Goal: Information Seeking & Learning: Learn about a topic

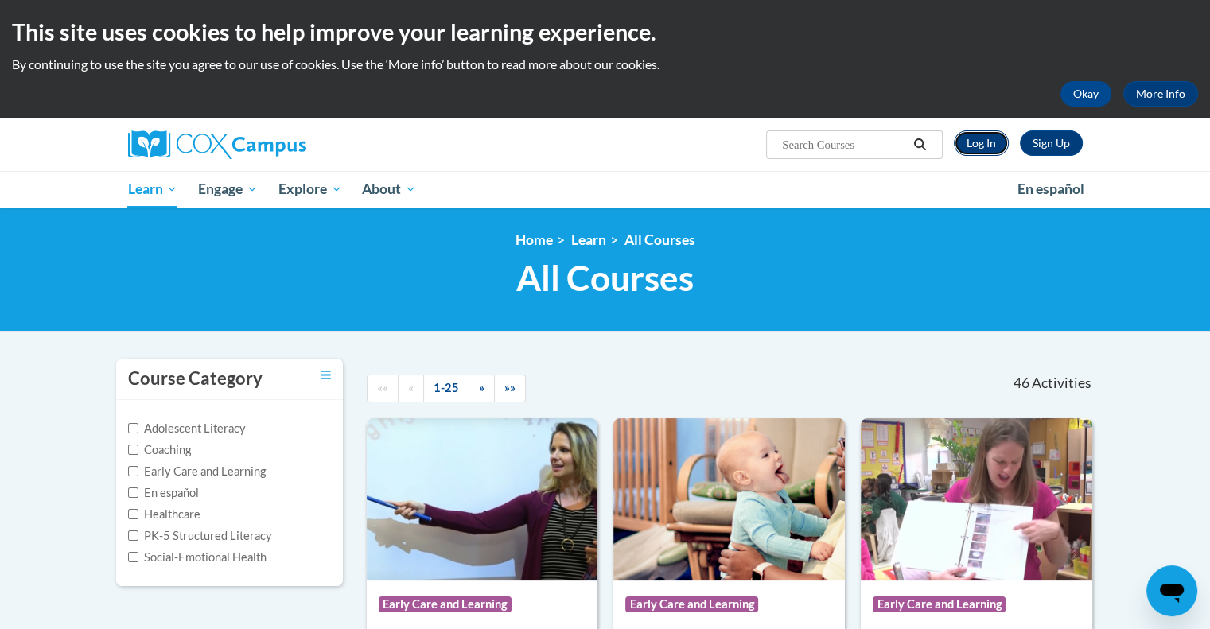
click at [981, 142] on link "Log In" at bounding box center [981, 142] width 55 height 25
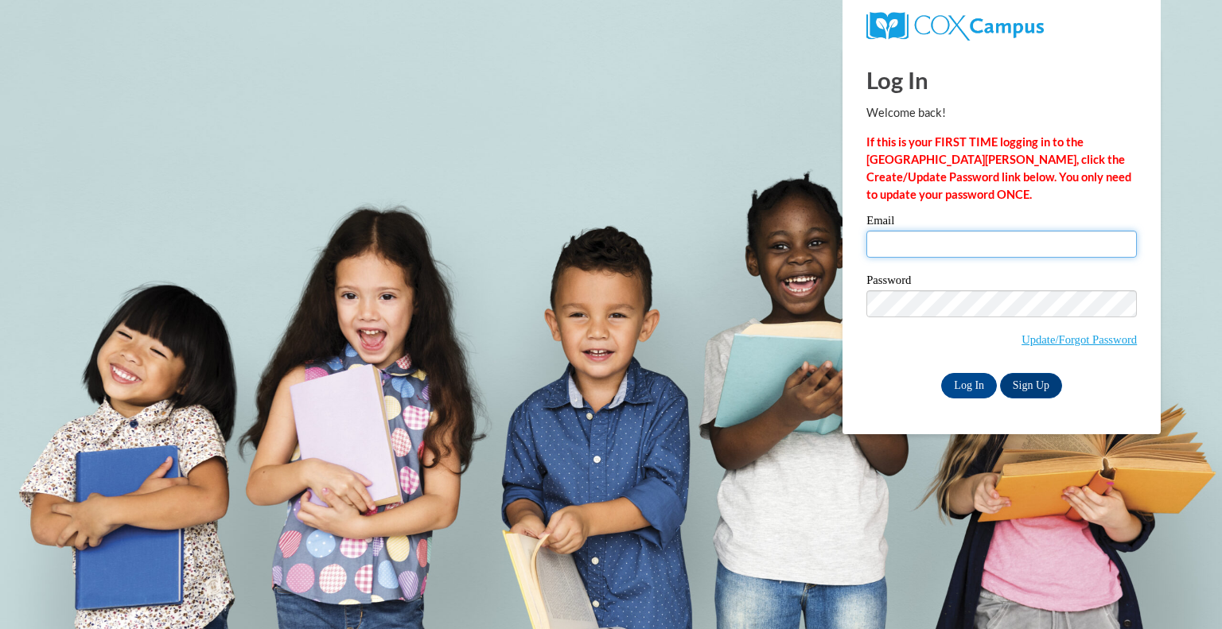
click at [935, 254] on input "Email" at bounding box center [1001, 244] width 270 height 27
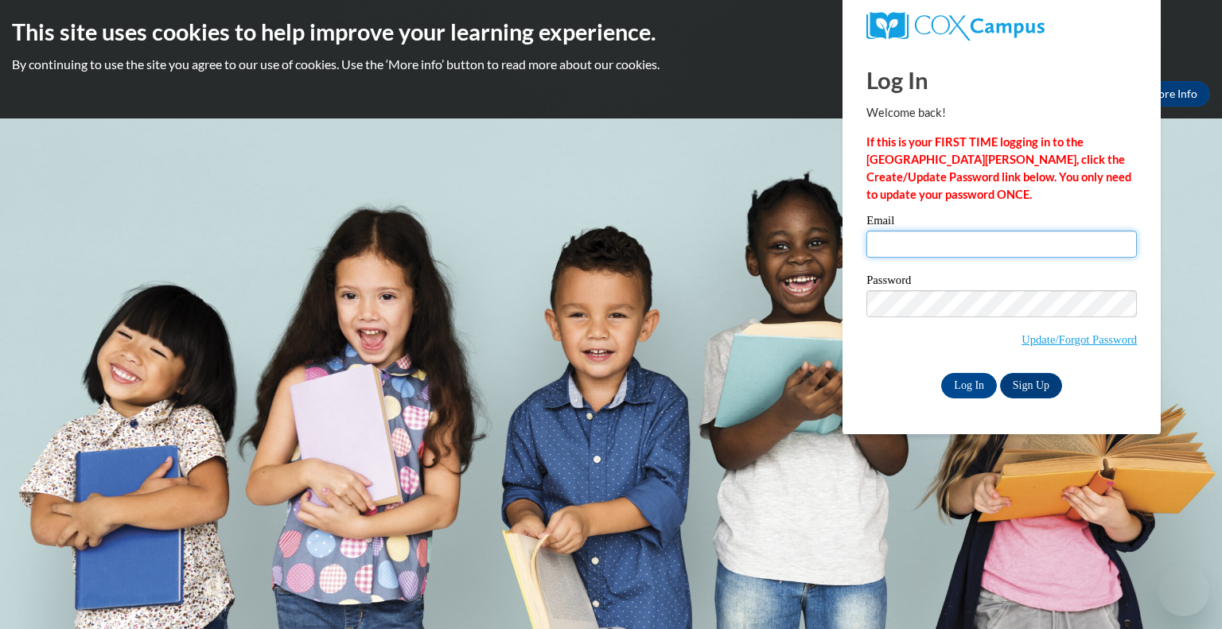
type input "rday10@ivytech.edu"
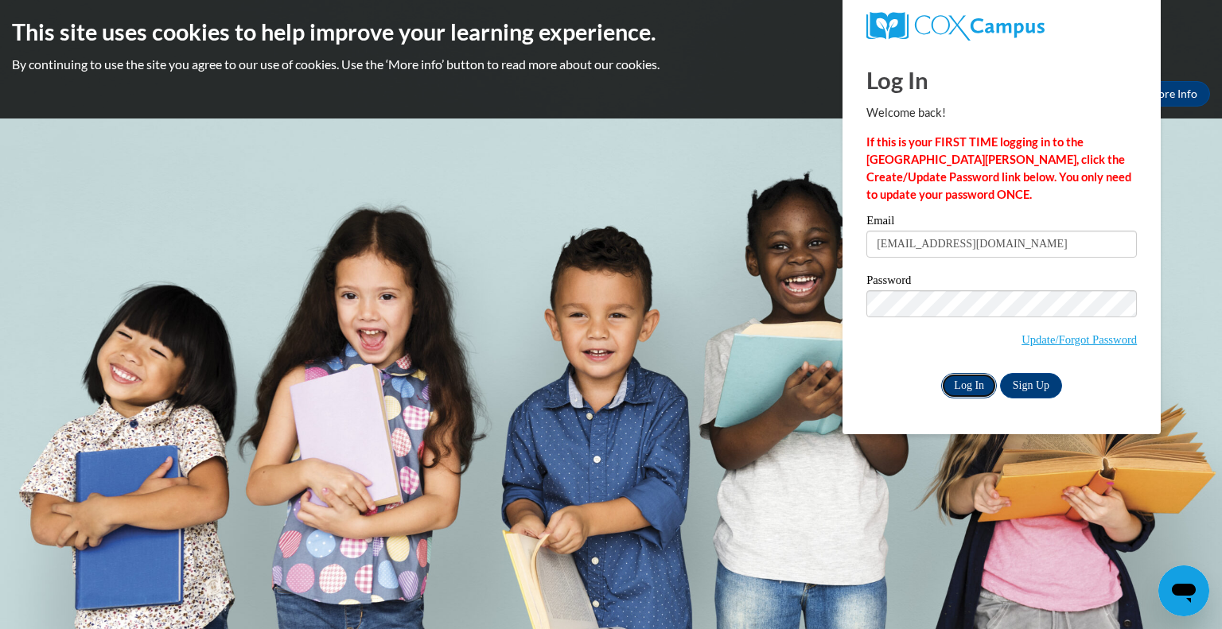
click at [970, 387] on input "Log In" at bounding box center [969, 385] width 56 height 25
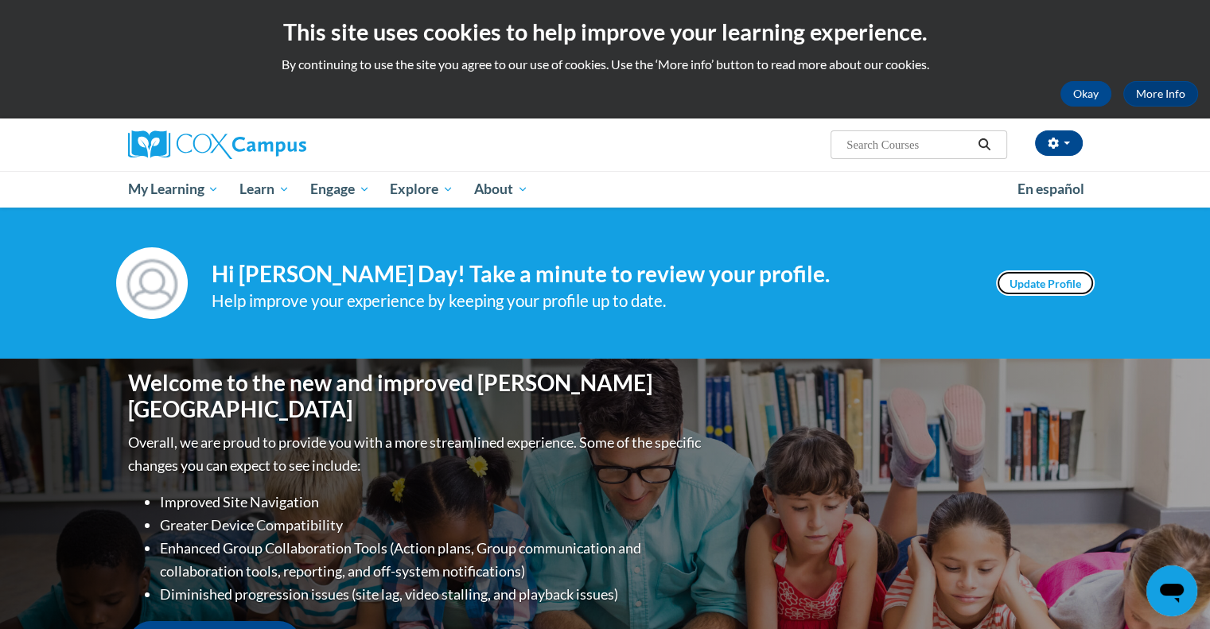
click at [1014, 286] on link "Update Profile" at bounding box center [1045, 282] width 99 height 25
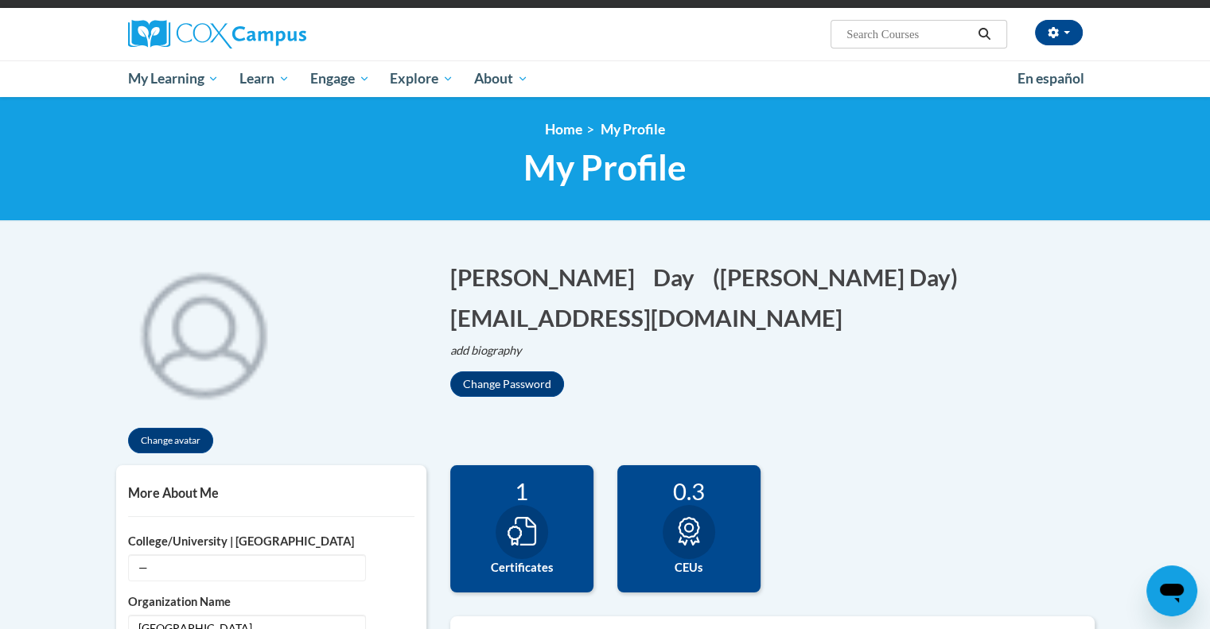
scroll to position [102, 0]
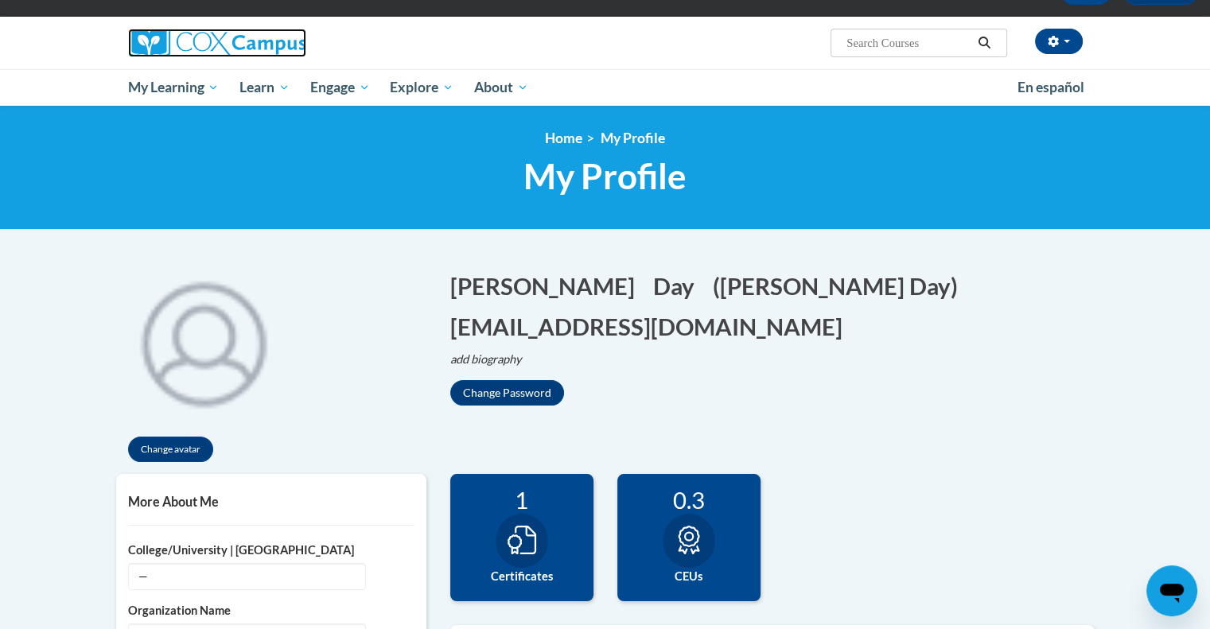
click at [210, 52] on img at bounding box center [217, 43] width 178 height 29
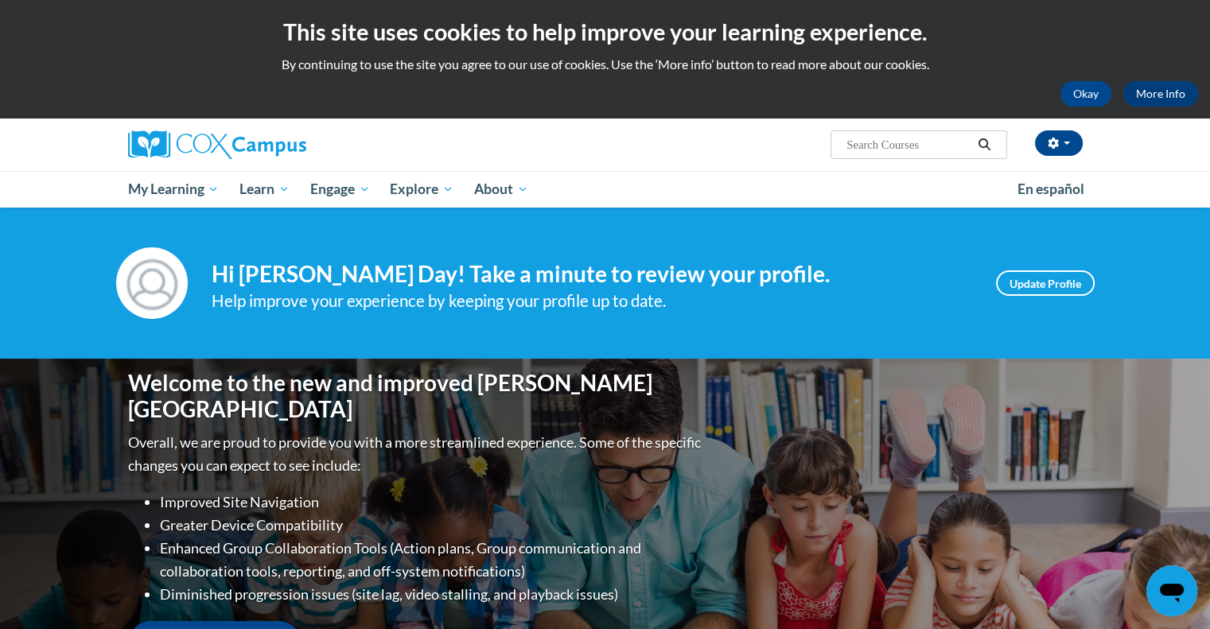
click at [884, 142] on input "Search..." at bounding box center [908, 144] width 127 height 19
type input "vocabulary instruction"
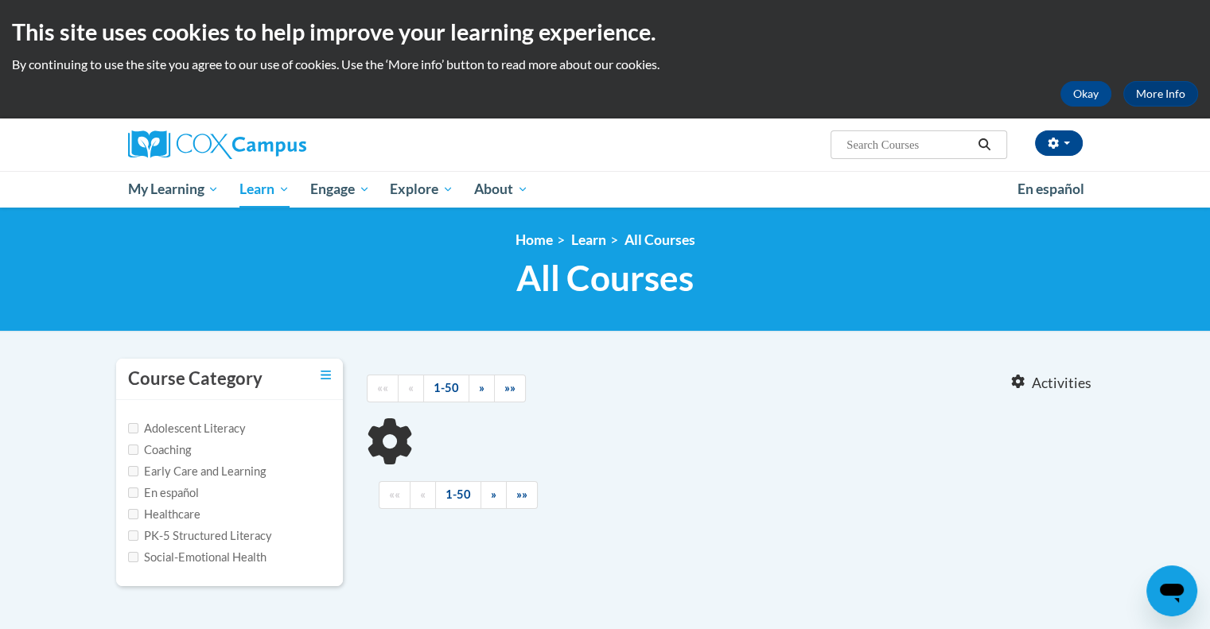
type input "vocabulary instruction"
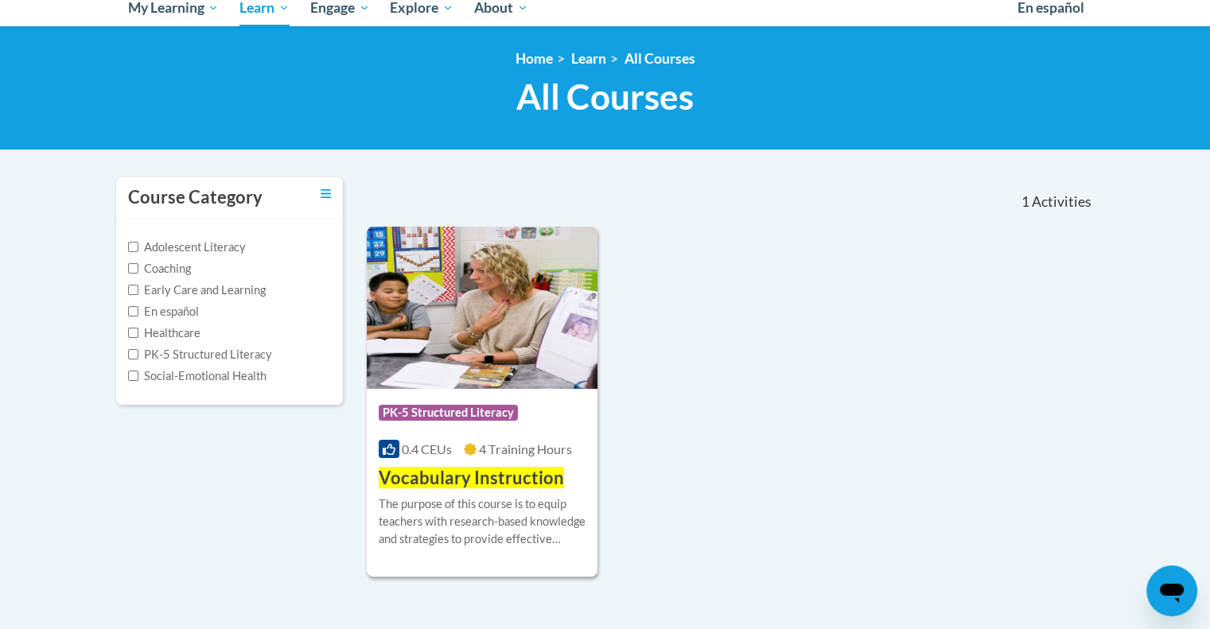
scroll to position [244, 0]
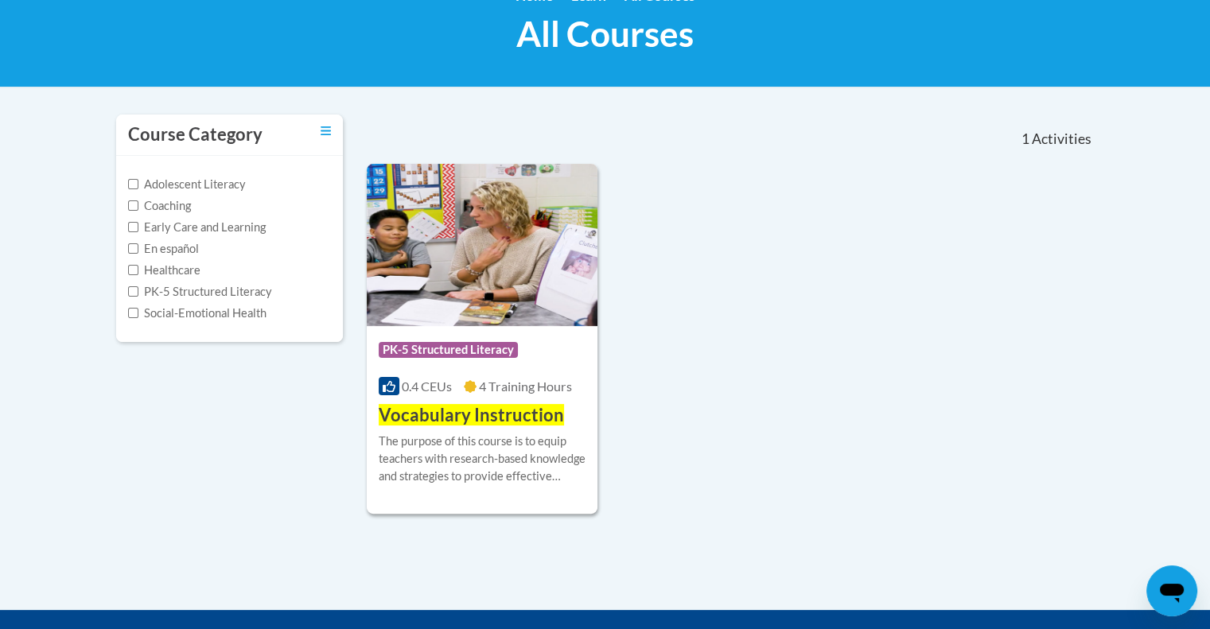
click at [740, 286] on div "Course Category: PK-5 Structured Literacy 0.4 CEUs 4 Training Hours COURSE Voca…" at bounding box center [731, 339] width 728 height 350
click at [440, 400] on div "Course Category: PK-5 Structured Literacy 0.4 CEUs 4 Training Hours COURSE Voca…" at bounding box center [482, 377] width 231 height 102
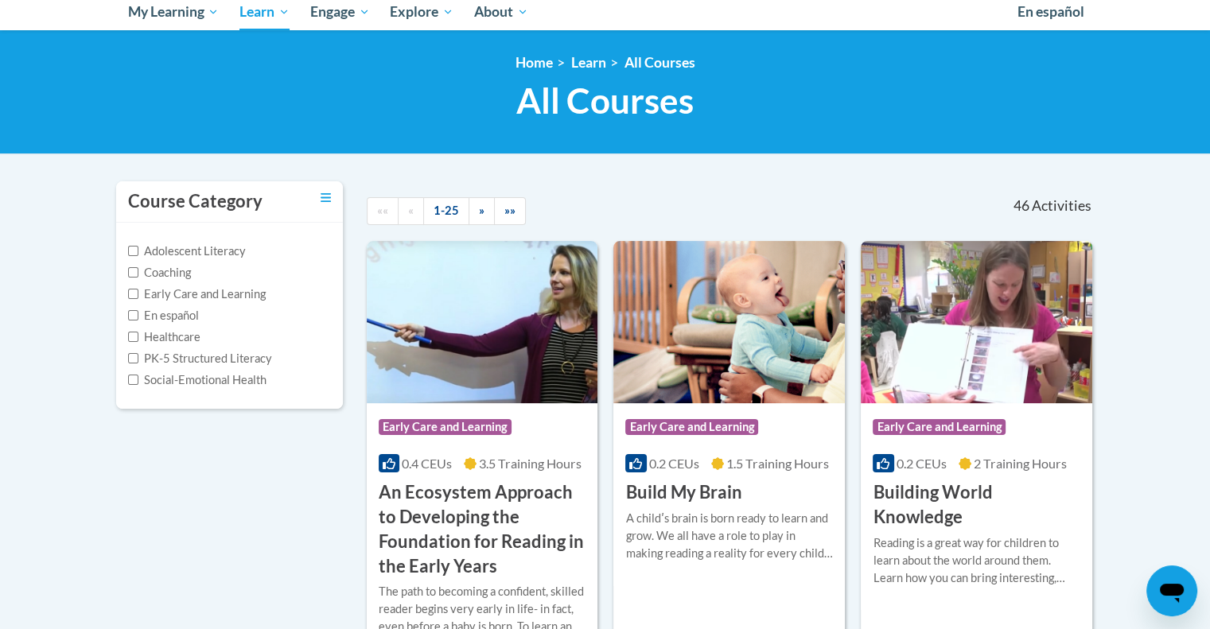
scroll to position [178, 0]
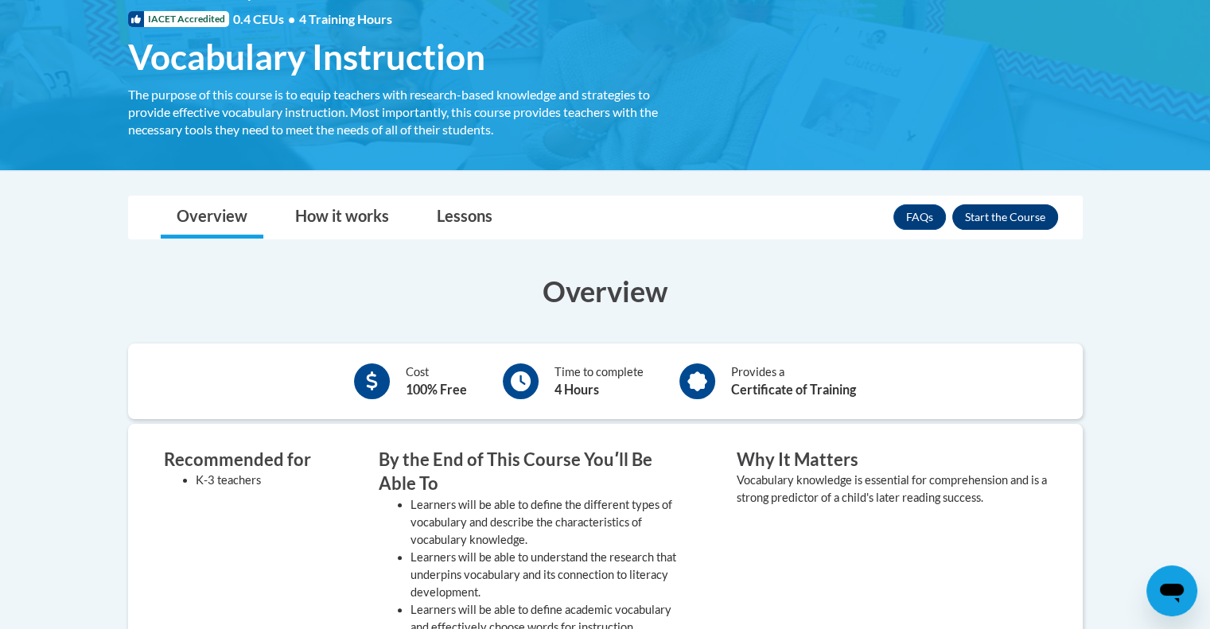
scroll to position [245, 0]
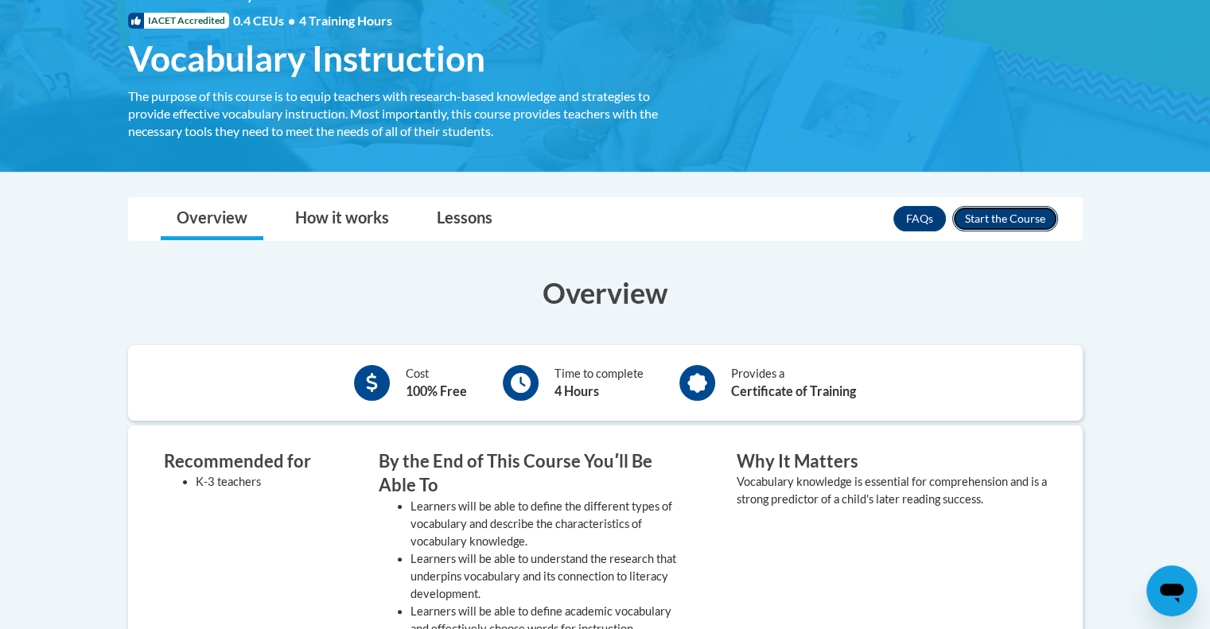
click at [1000, 209] on button "Enroll" at bounding box center [1005, 218] width 106 height 25
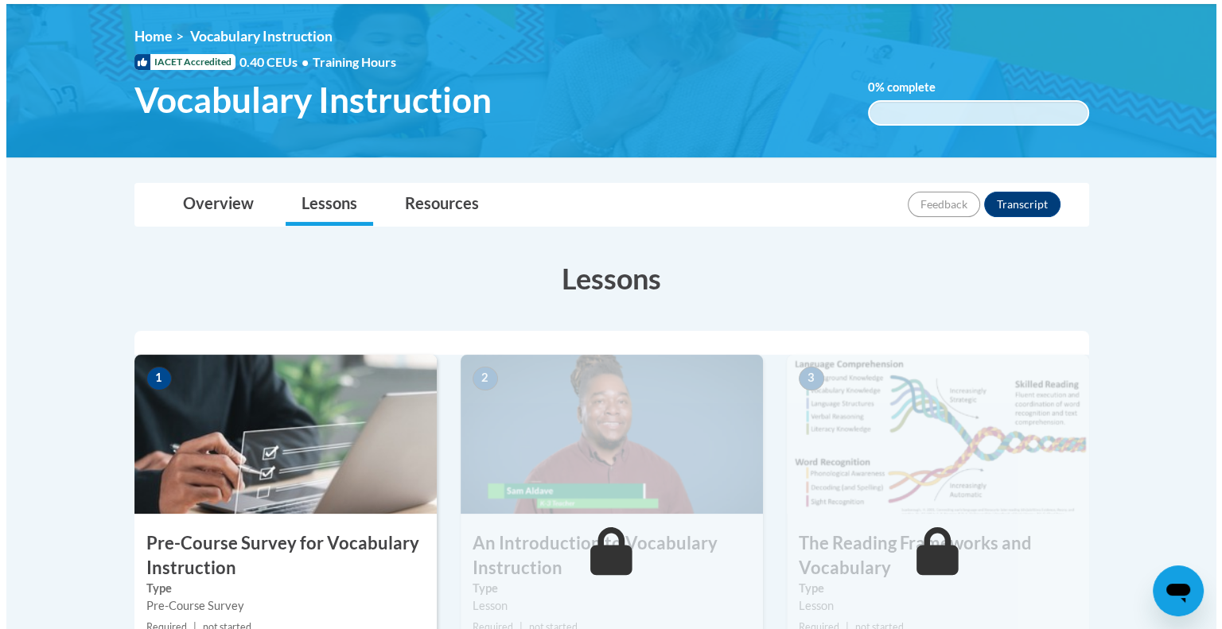
scroll to position [378, 0]
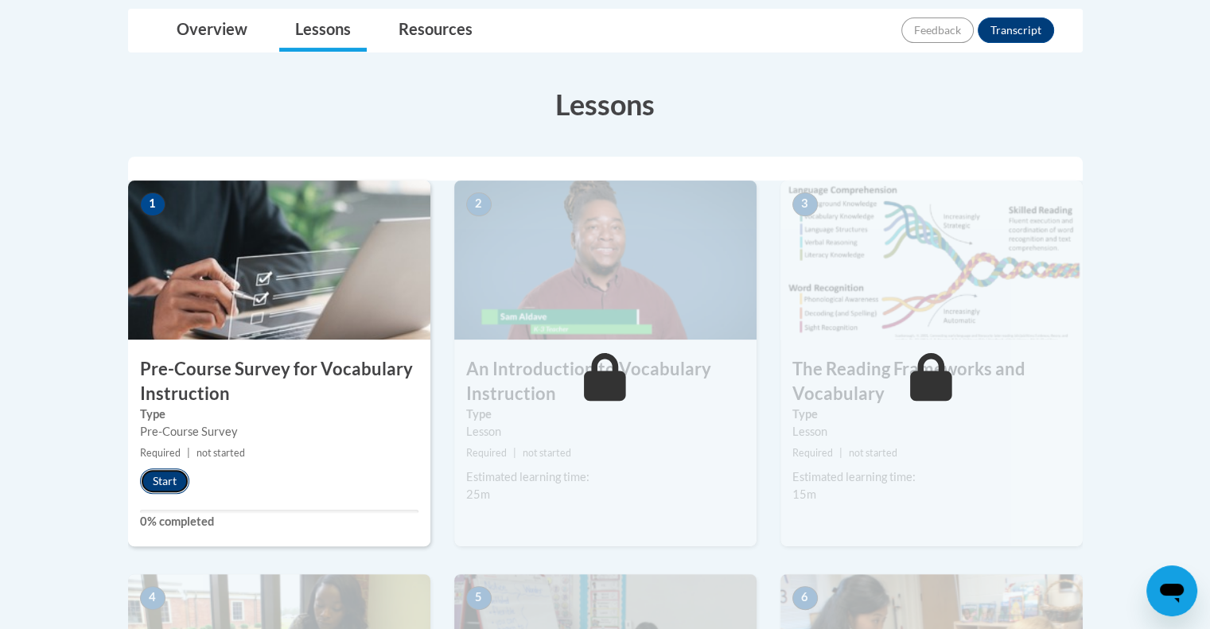
click at [173, 484] on button "Start" at bounding box center [164, 480] width 49 height 25
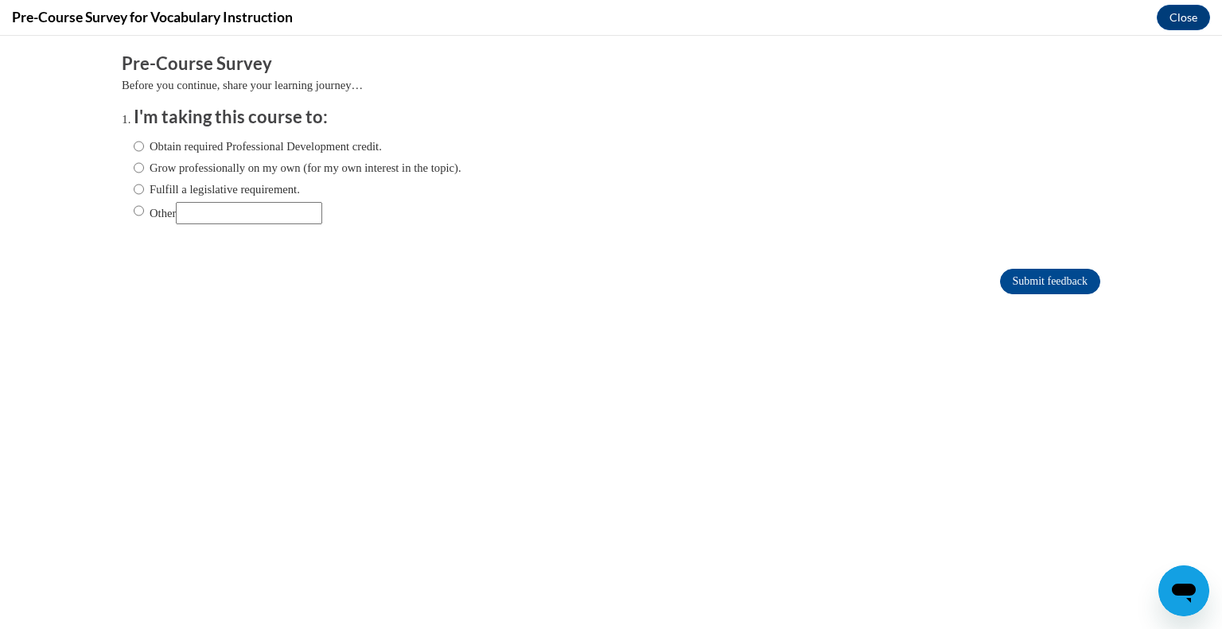
scroll to position [0, 0]
click at [134, 185] on input "Fulfill a legislative requirement." at bounding box center [139, 189] width 10 height 17
radio input "true"
click at [134, 154] on input "Obtain required Professional Development credit." at bounding box center [139, 146] width 10 height 17
radio input "true"
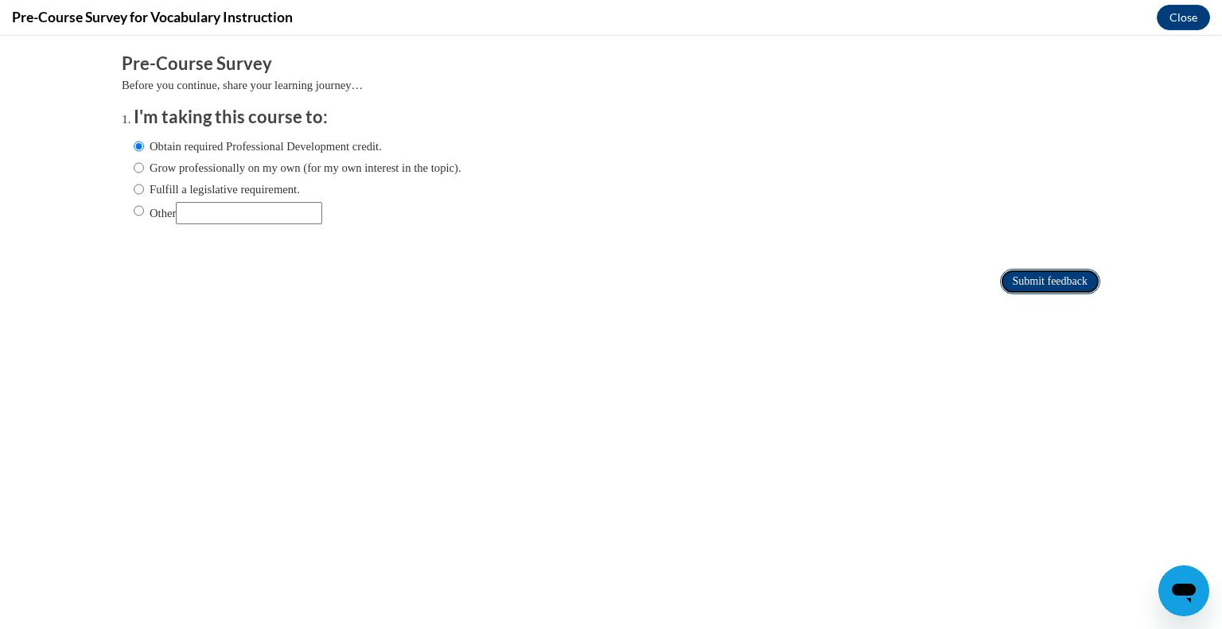
click at [1000, 284] on input "Submit feedback" at bounding box center [1050, 281] width 100 height 25
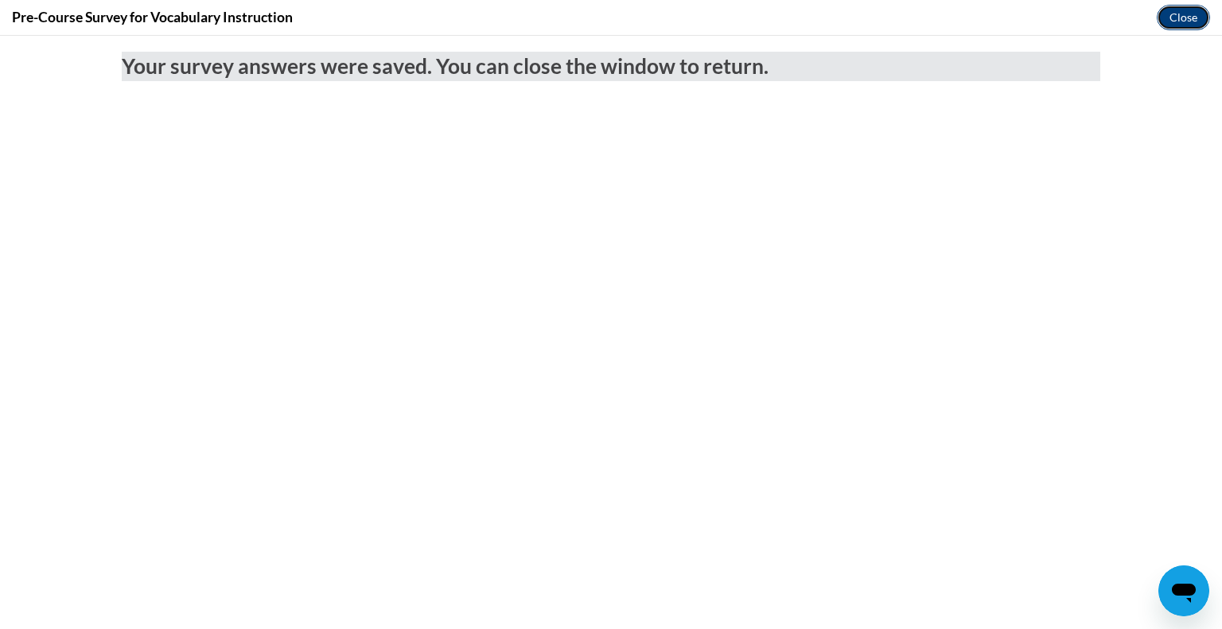
click at [1180, 15] on button "Close" at bounding box center [1182, 17] width 53 height 25
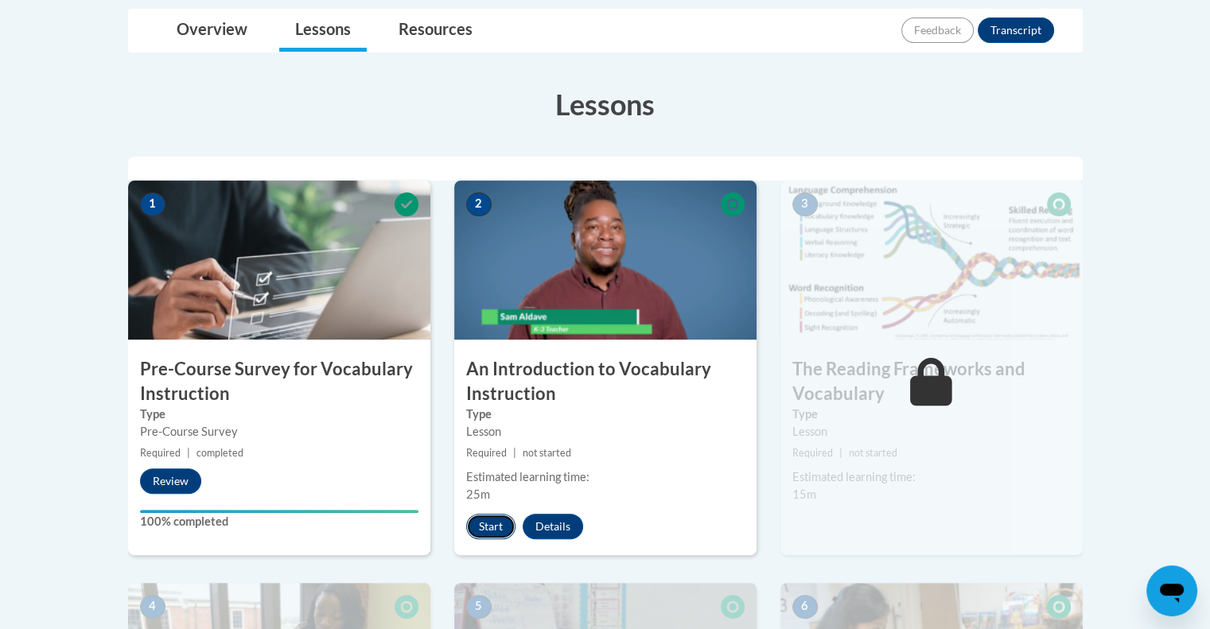
click at [483, 522] on button "Start" at bounding box center [490, 526] width 49 height 25
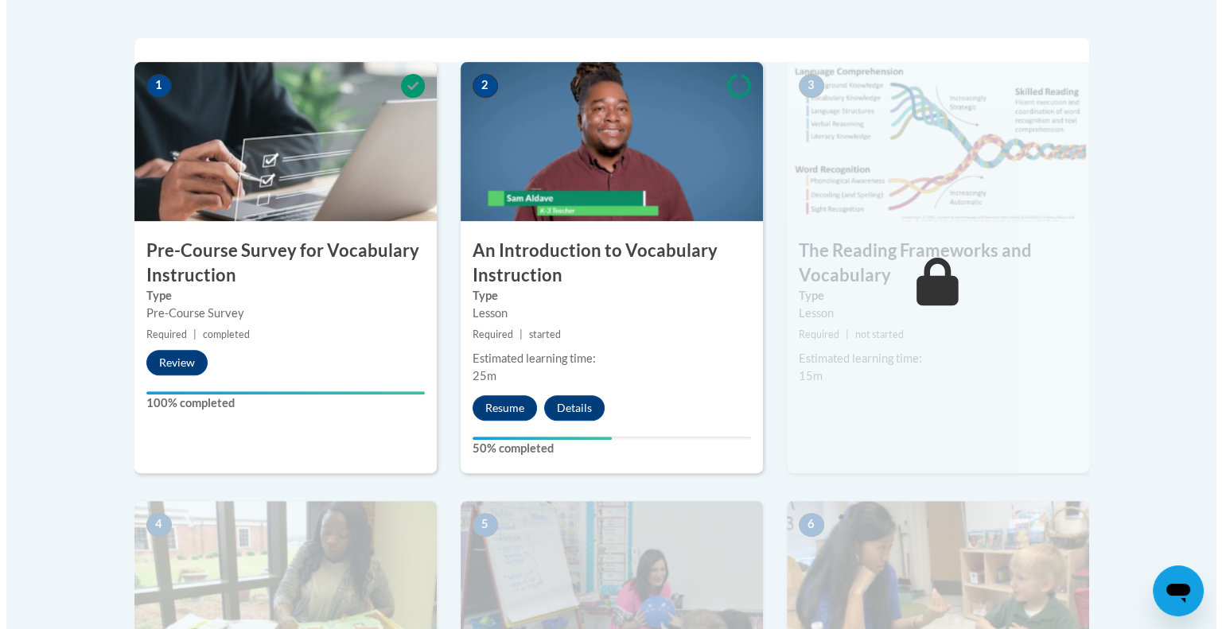
scroll to position [498, 0]
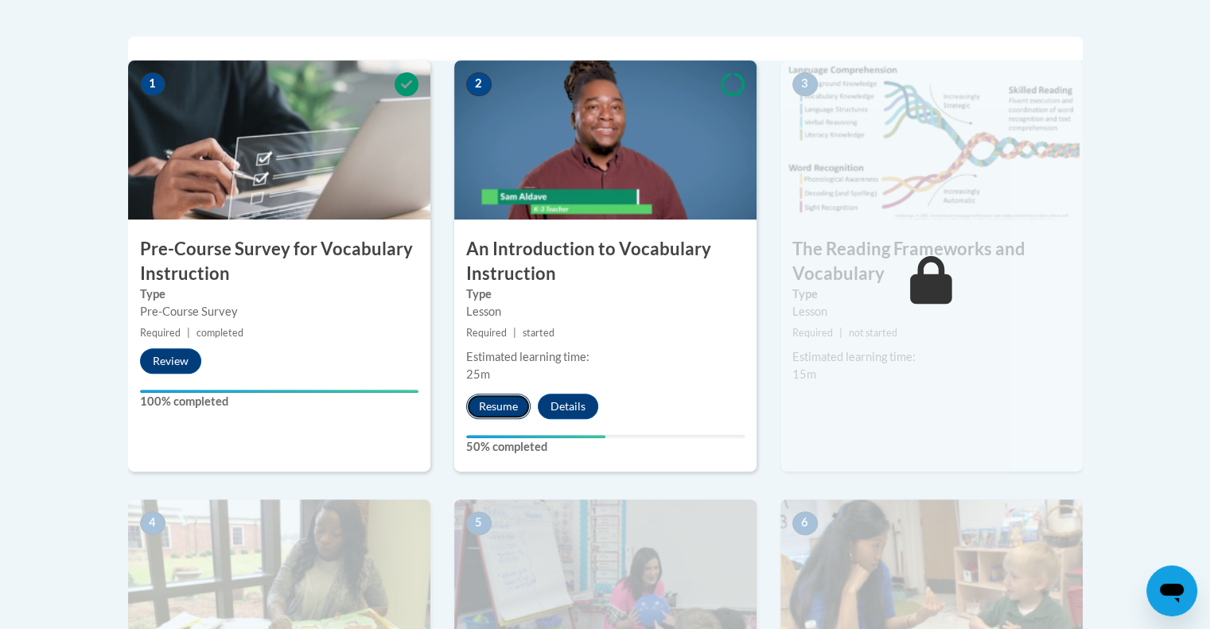
click at [500, 404] on button "Resume" at bounding box center [498, 406] width 64 height 25
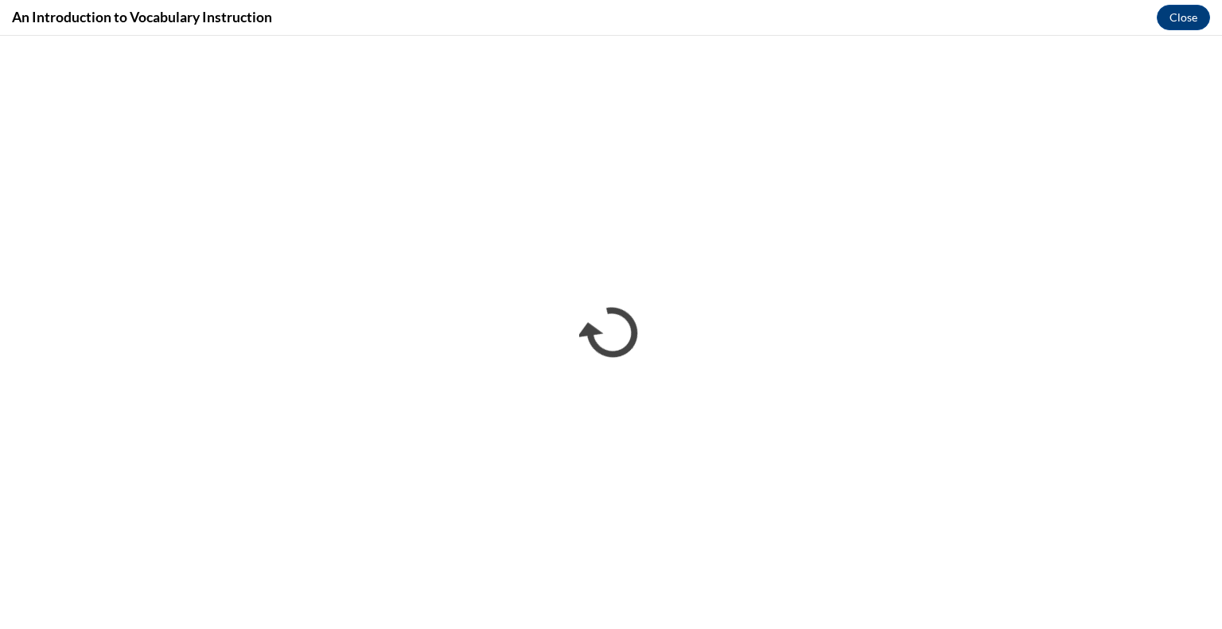
scroll to position [0, 0]
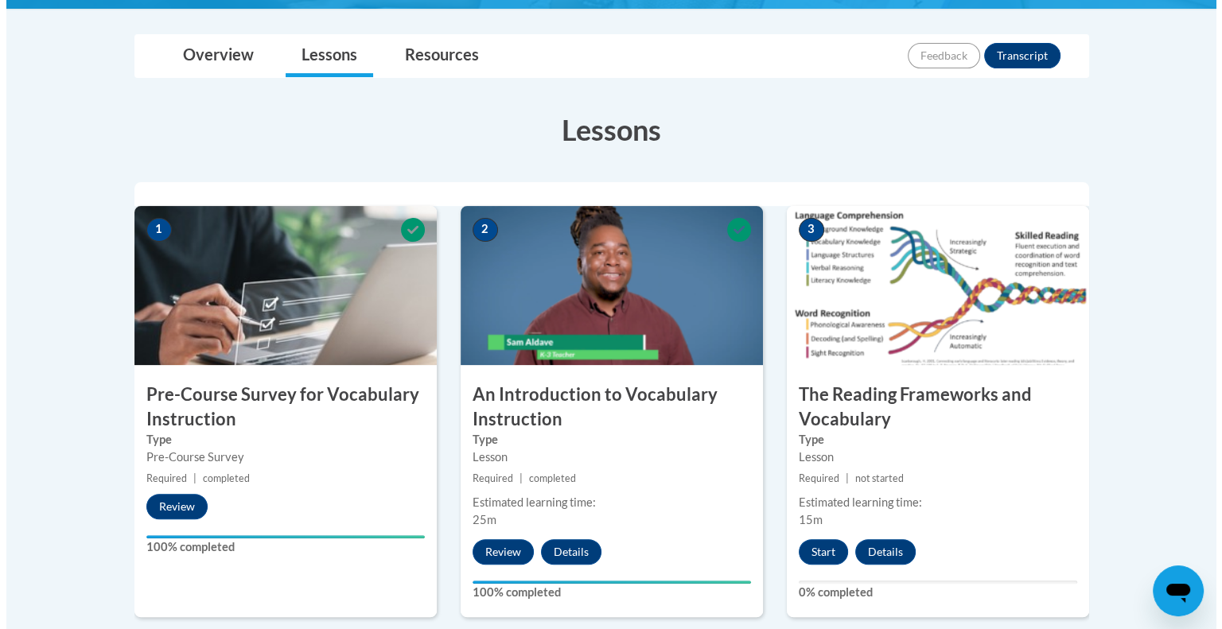
scroll to position [468, 0]
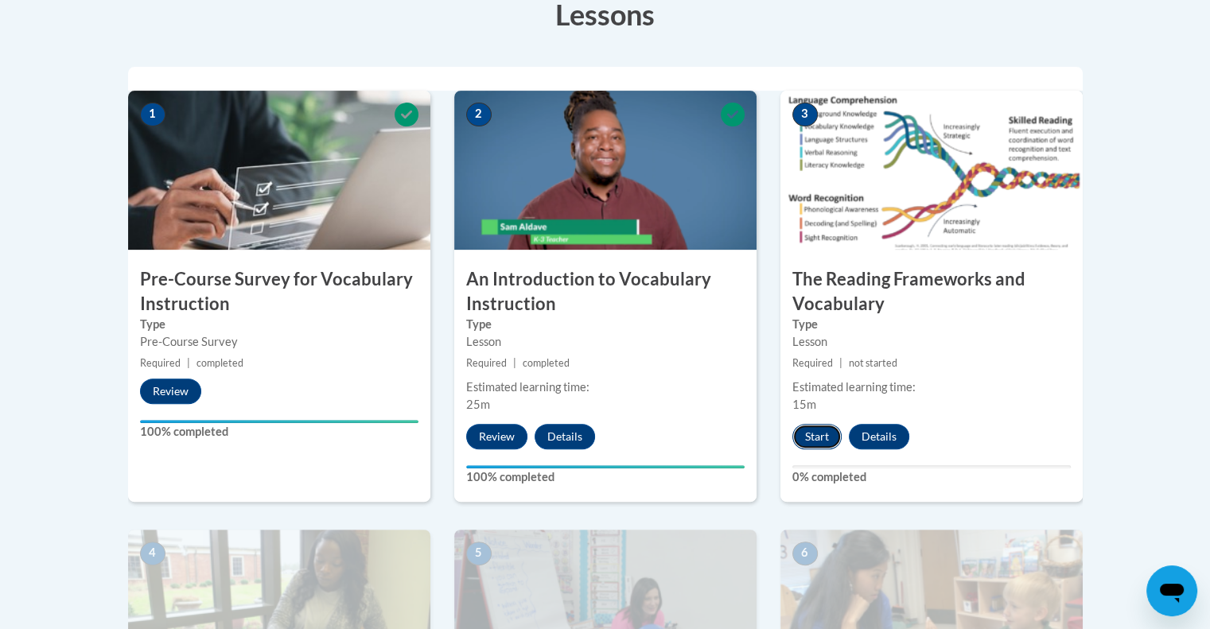
click at [814, 440] on button "Start" at bounding box center [816, 436] width 49 height 25
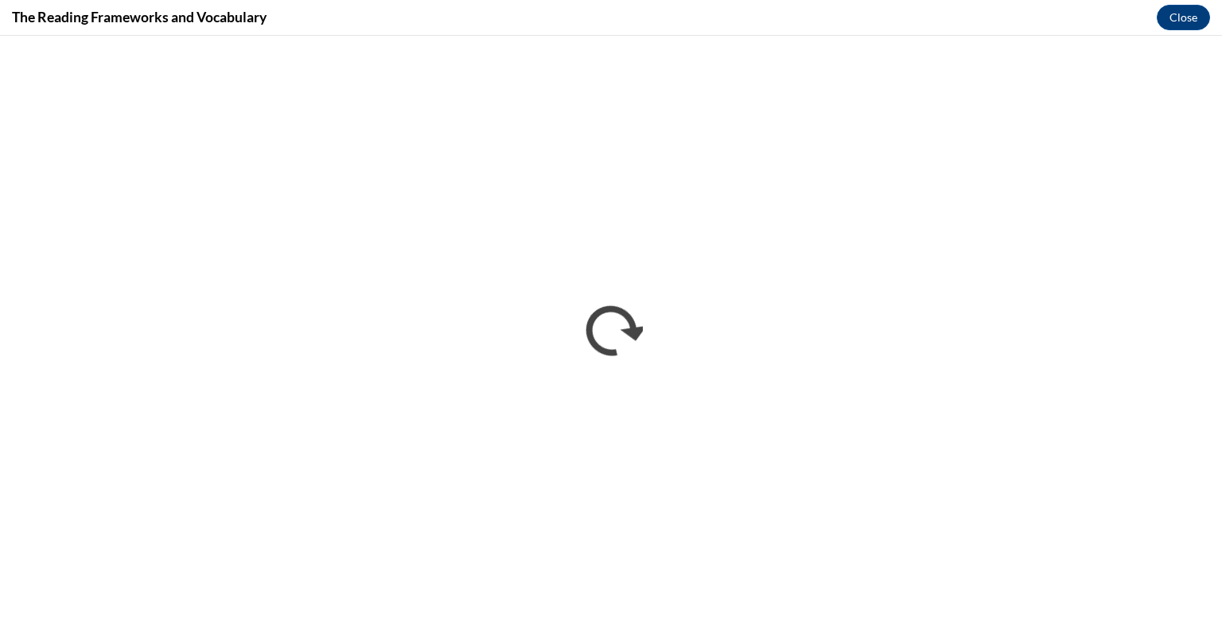
scroll to position [0, 0]
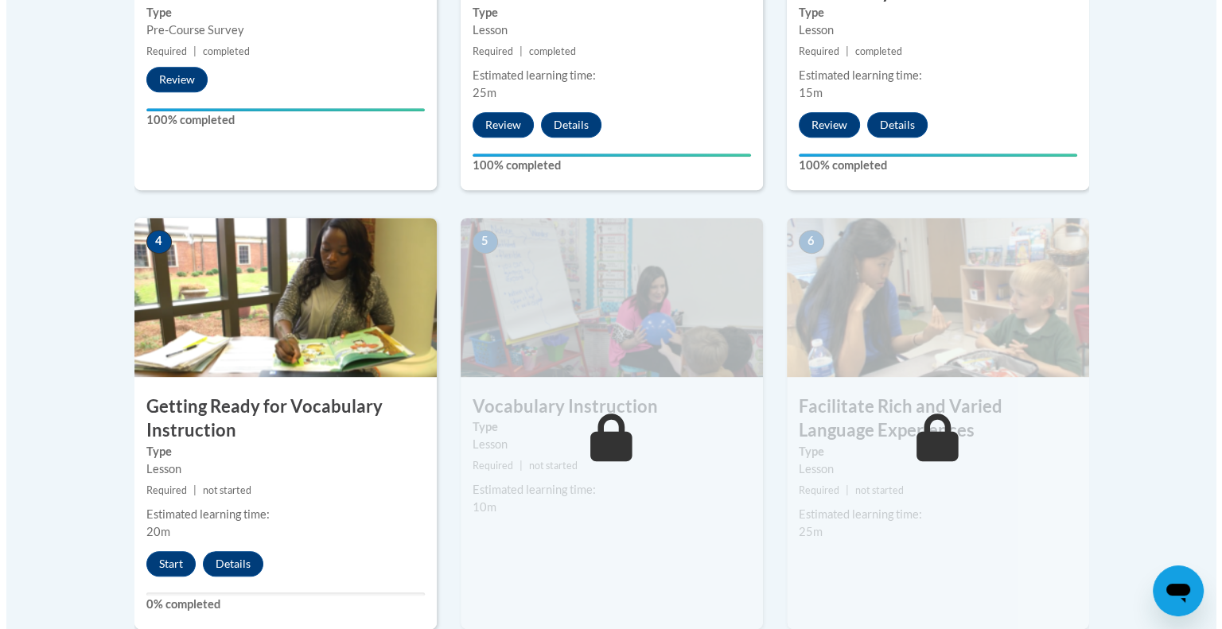
scroll to position [795, 0]
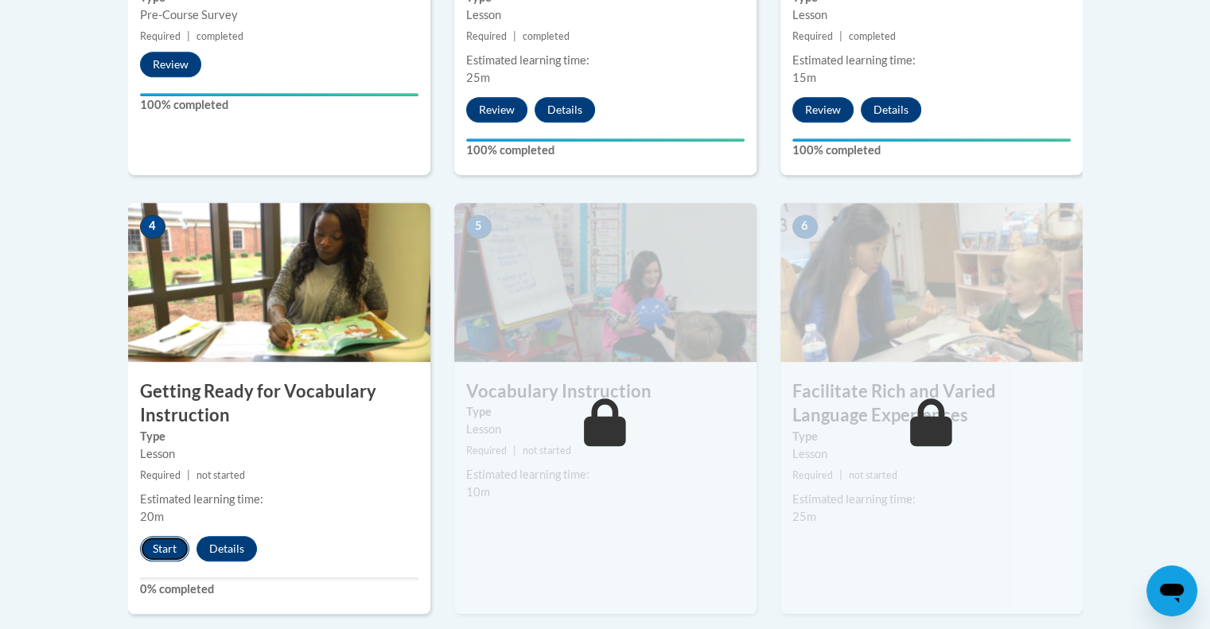
click at [163, 550] on button "Start" at bounding box center [164, 548] width 49 height 25
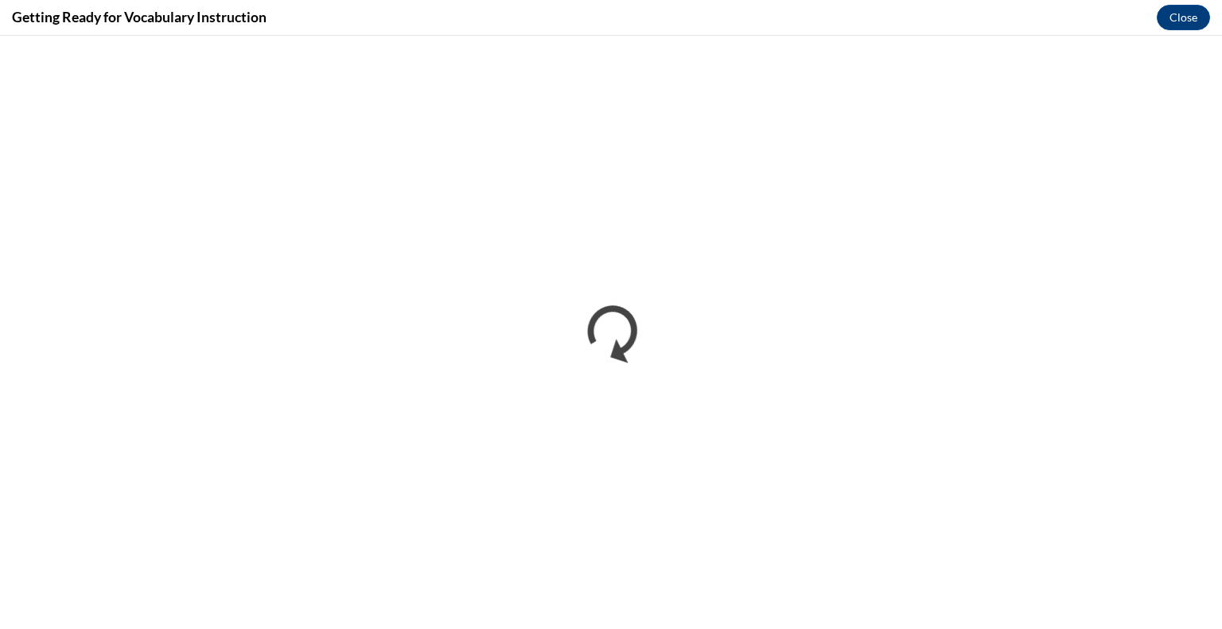
scroll to position [0, 0]
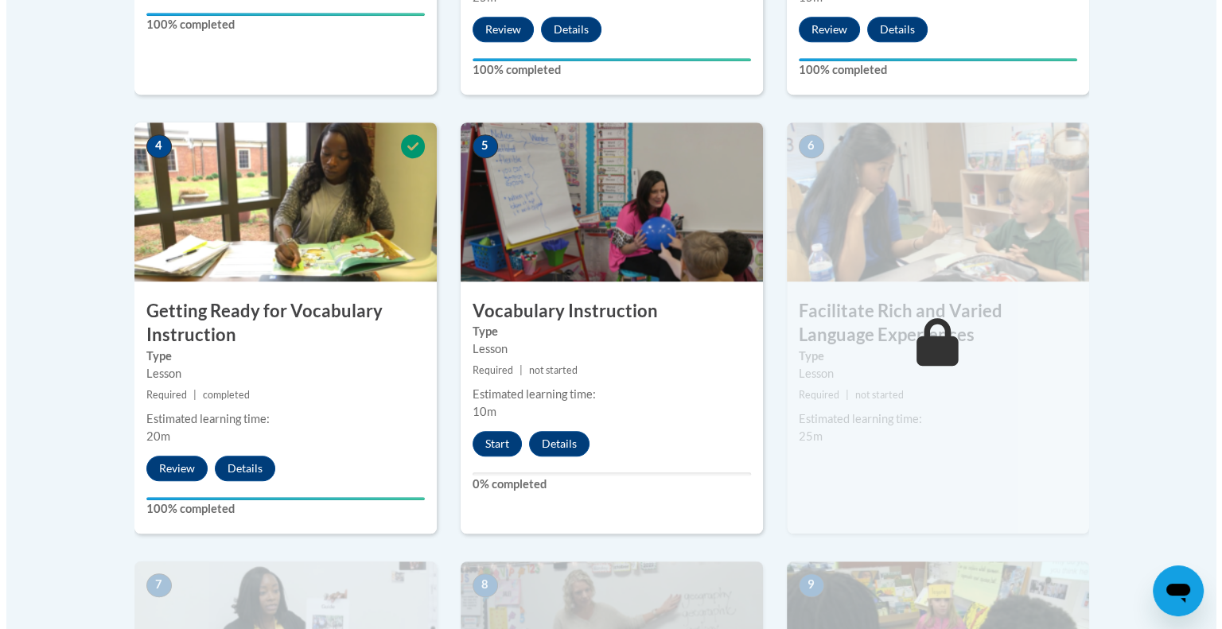
scroll to position [903, 0]
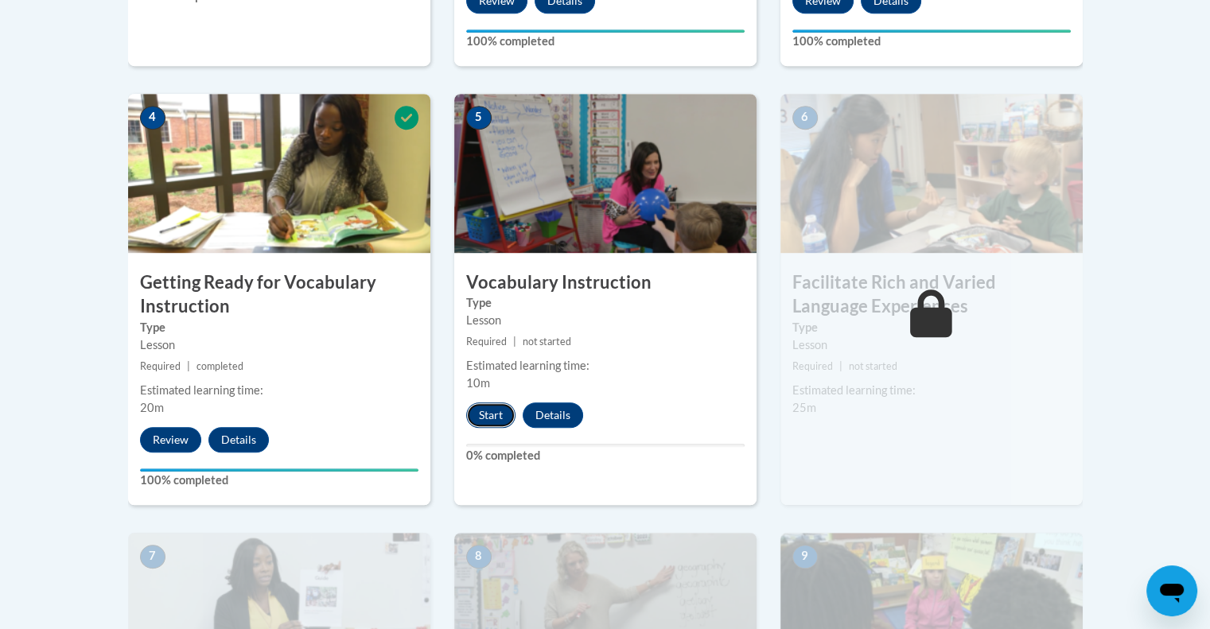
click at [497, 402] on button "Start" at bounding box center [490, 414] width 49 height 25
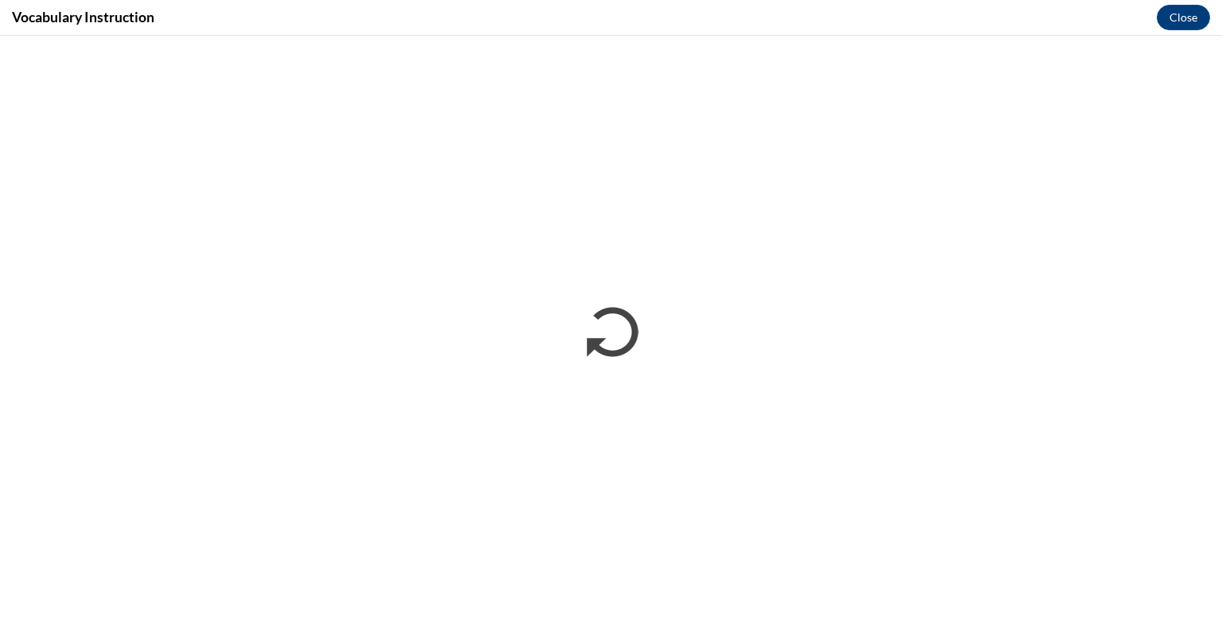
scroll to position [0, 0]
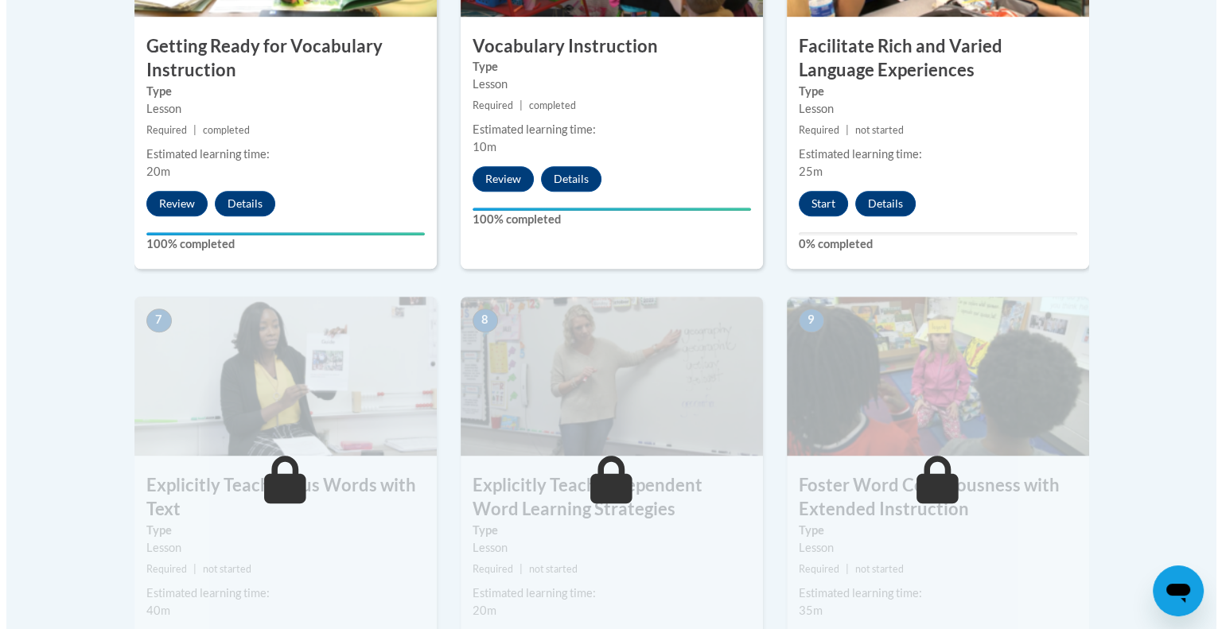
scroll to position [1149, 0]
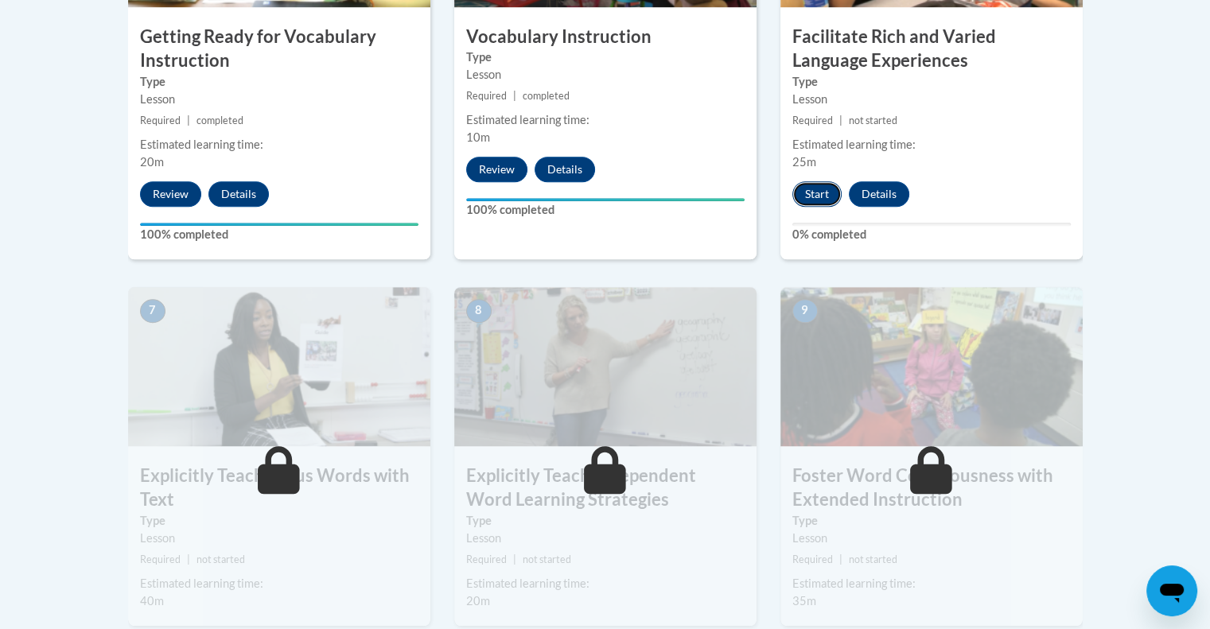
click at [817, 194] on button "Start" at bounding box center [816, 193] width 49 height 25
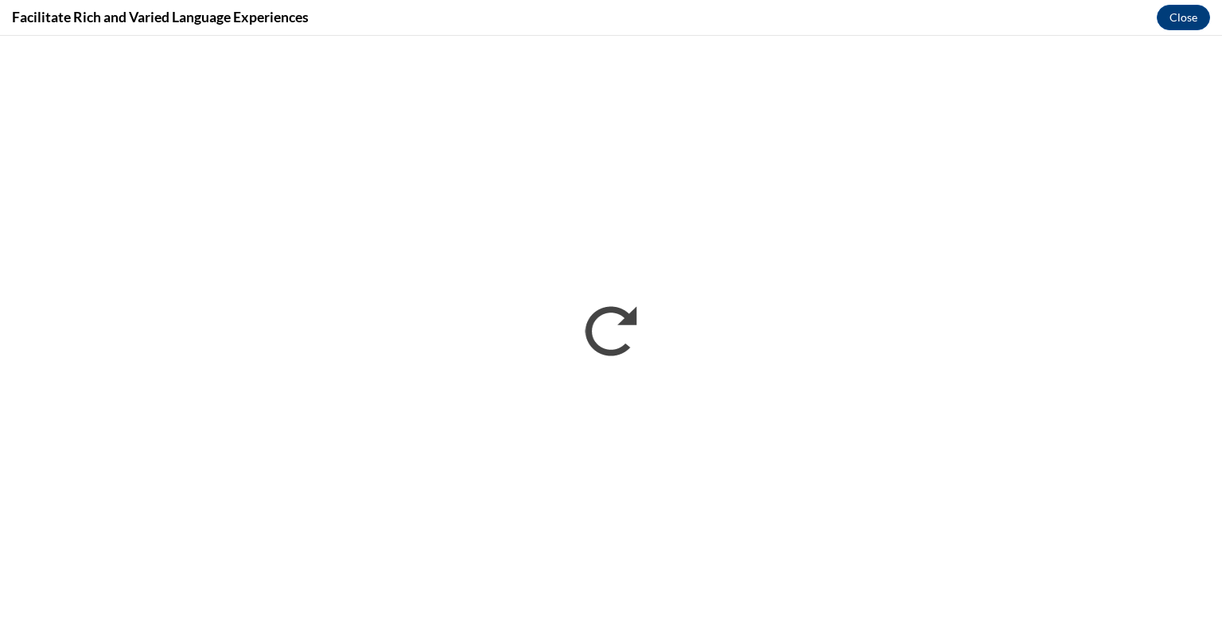
scroll to position [0, 0]
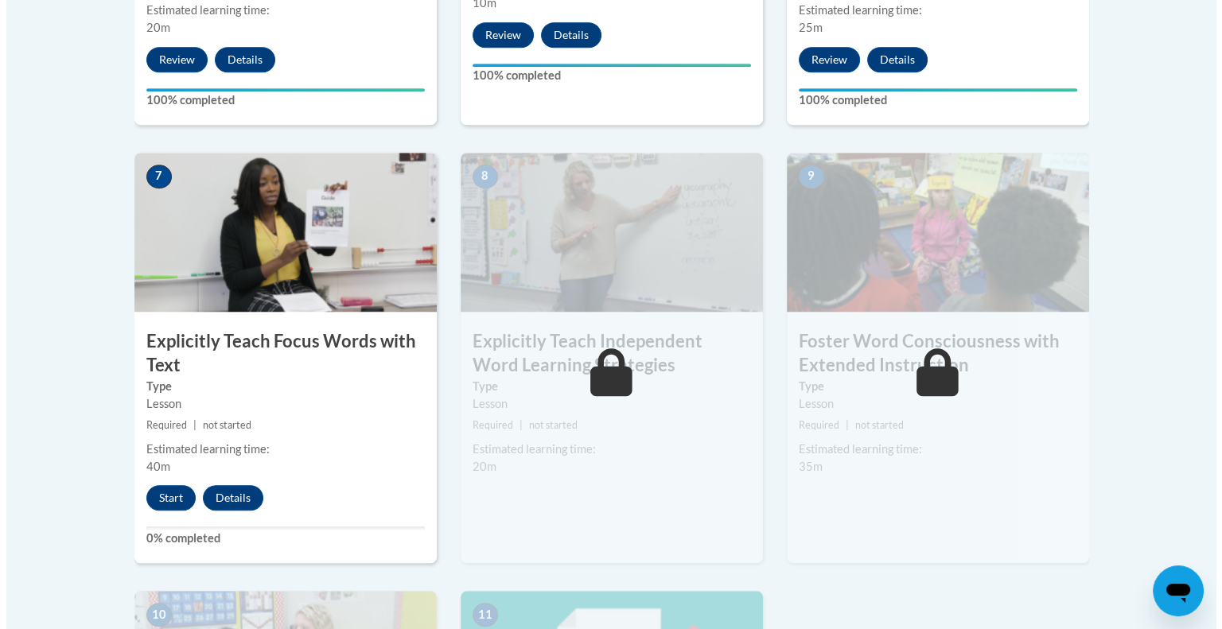
scroll to position [1284, 0]
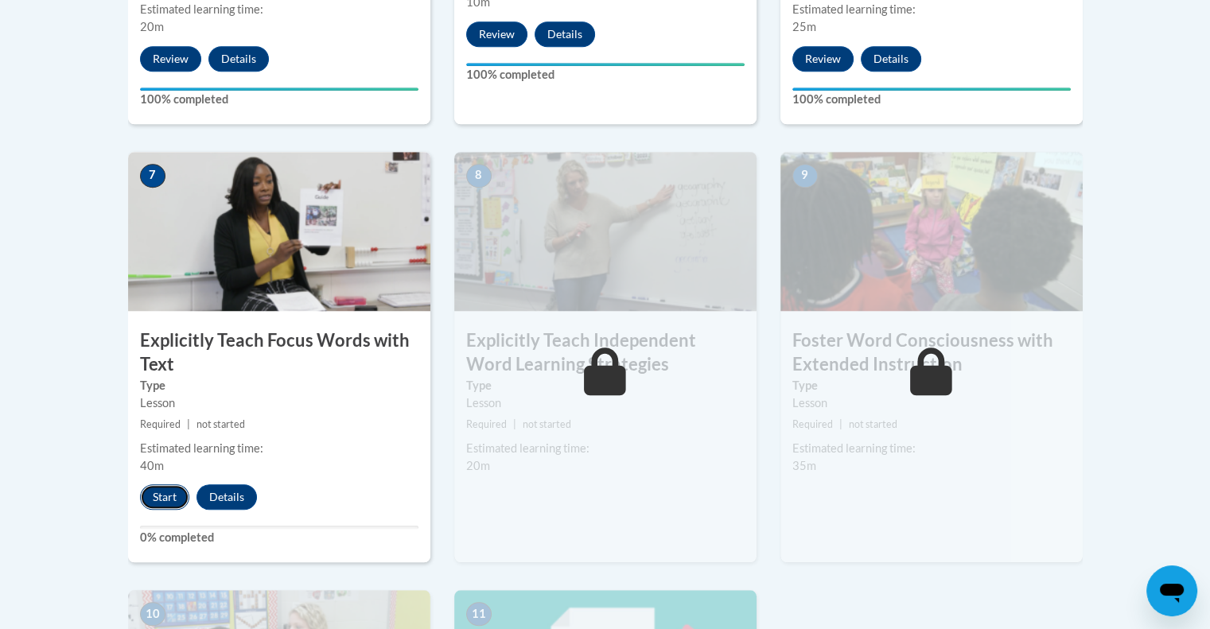
click at [169, 497] on button "Start" at bounding box center [164, 496] width 49 height 25
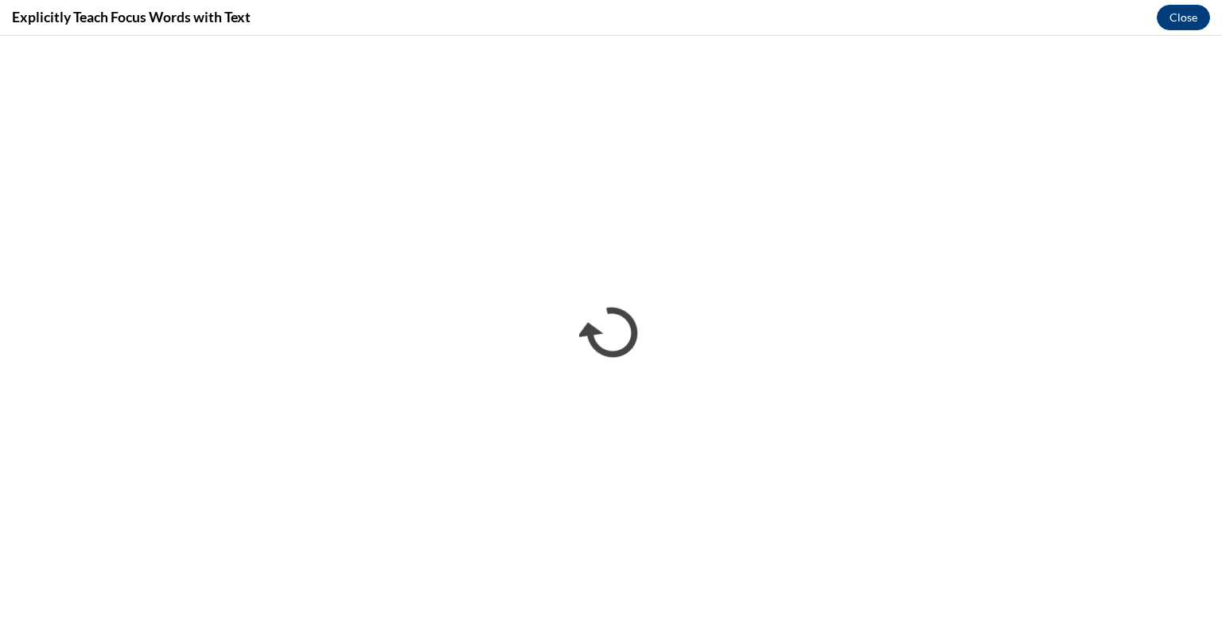
scroll to position [0, 0]
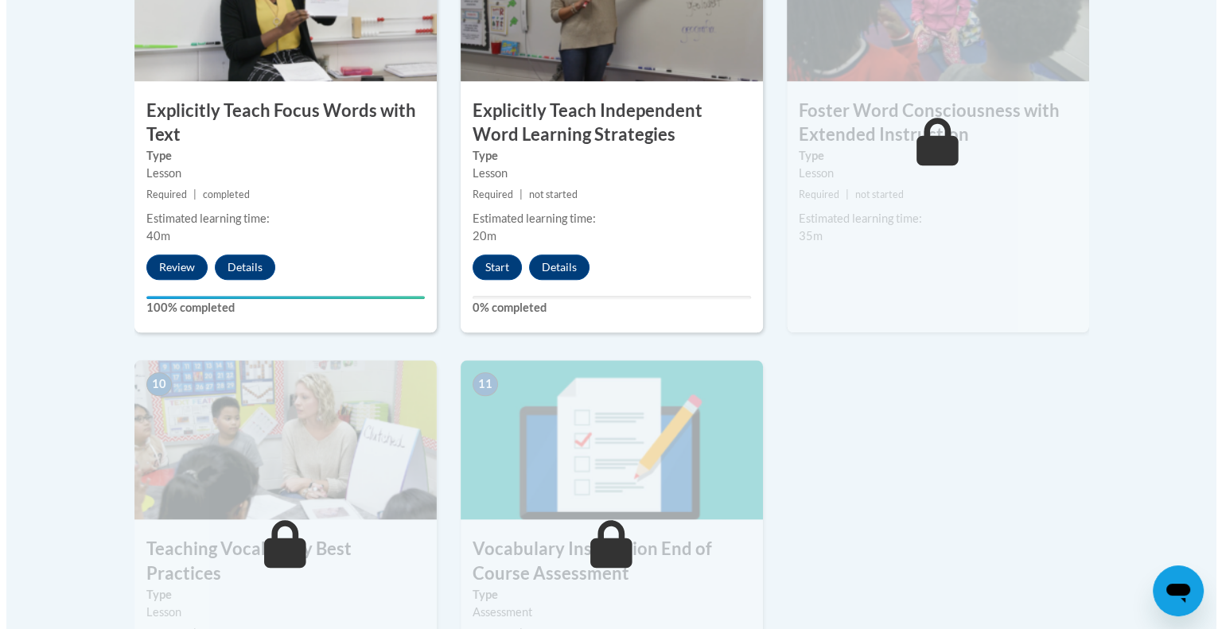
scroll to position [1509, 0]
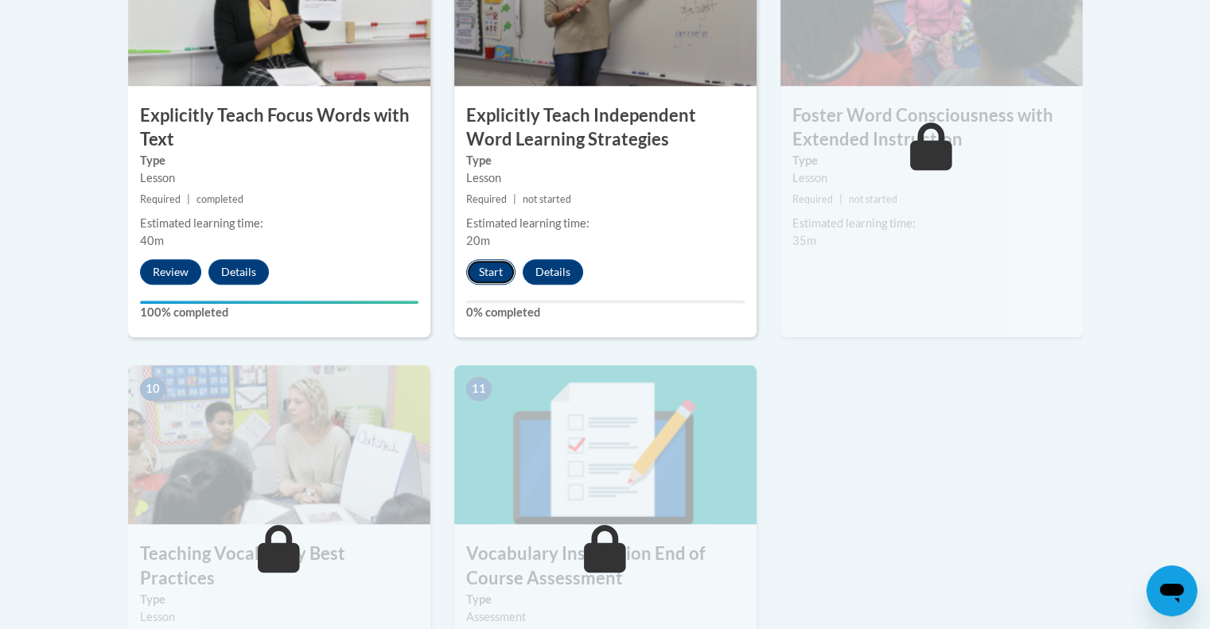
click at [490, 266] on button "Start" at bounding box center [490, 271] width 49 height 25
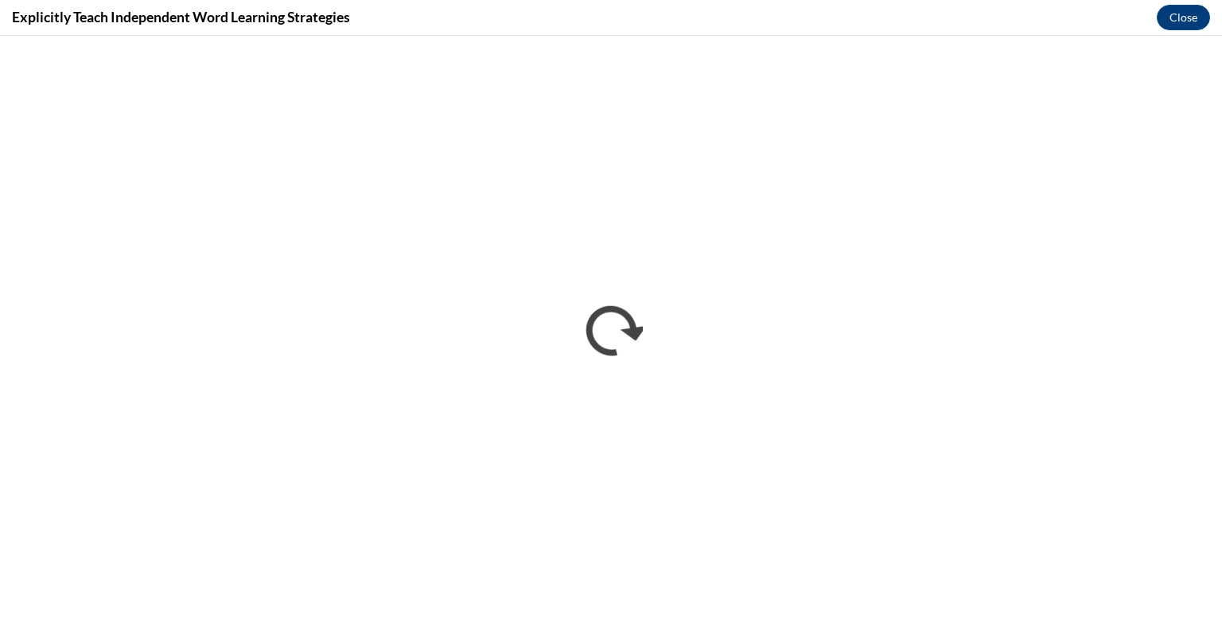
scroll to position [0, 0]
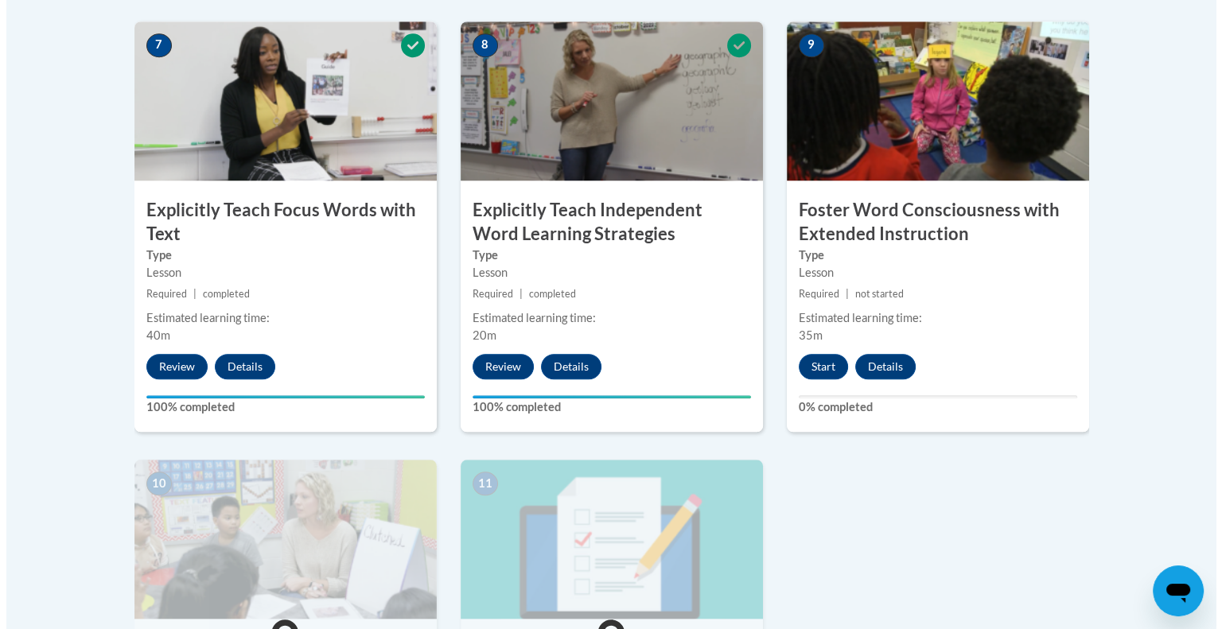
scroll to position [1503, 0]
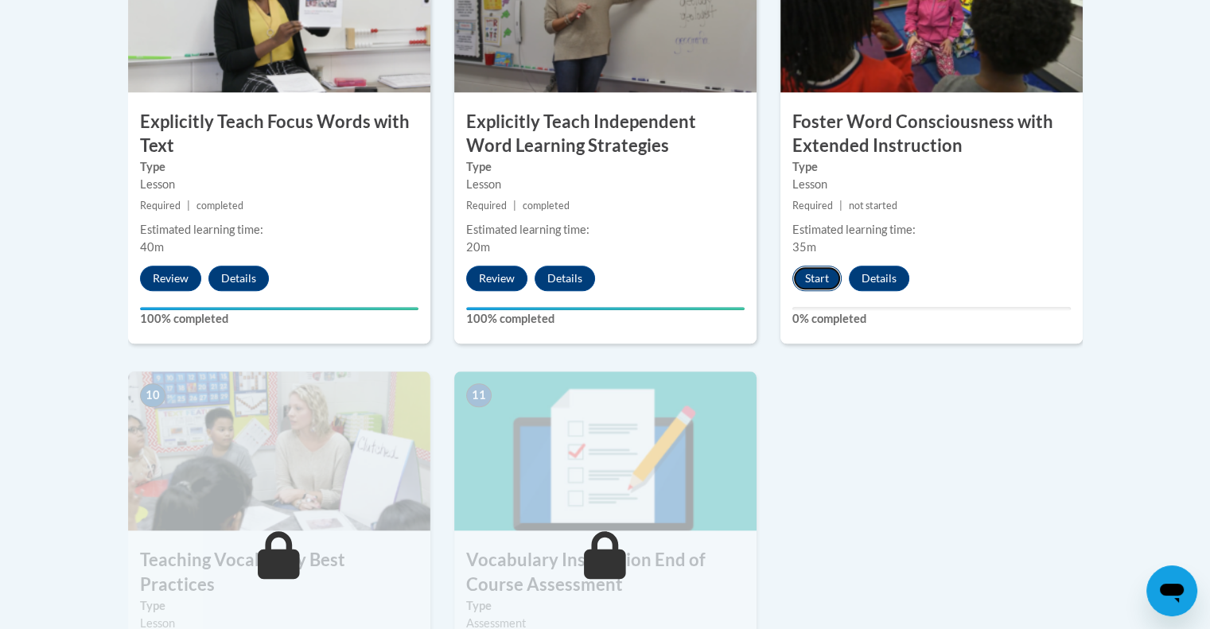
click at [821, 276] on button "Start" at bounding box center [816, 278] width 49 height 25
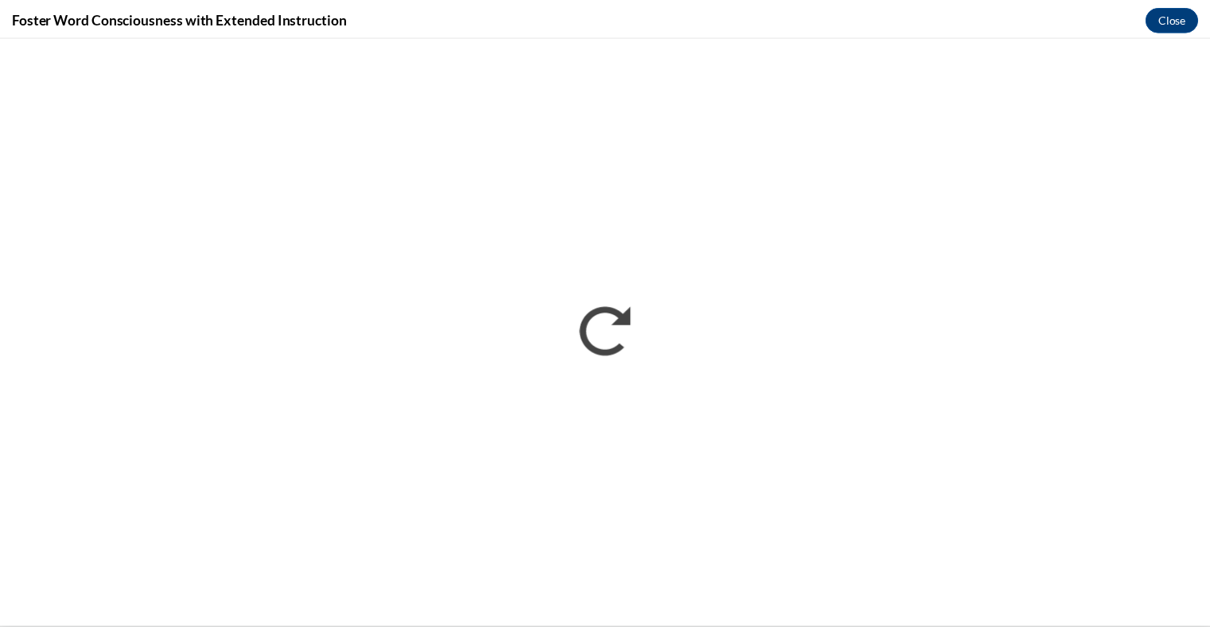
scroll to position [0, 0]
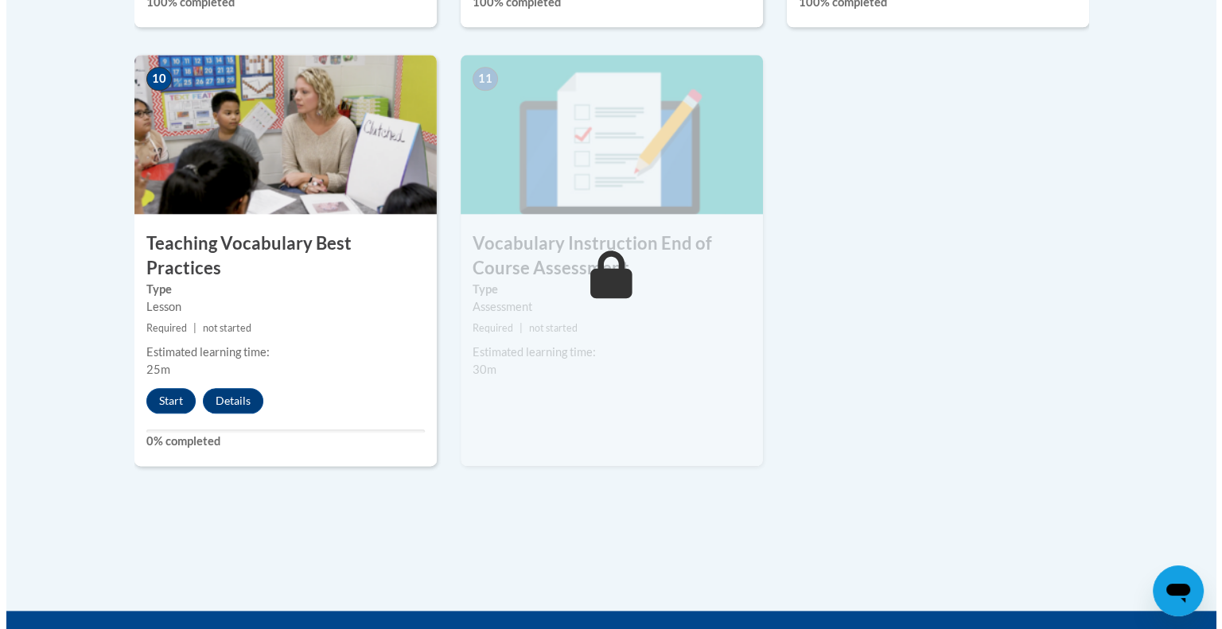
scroll to position [1828, 0]
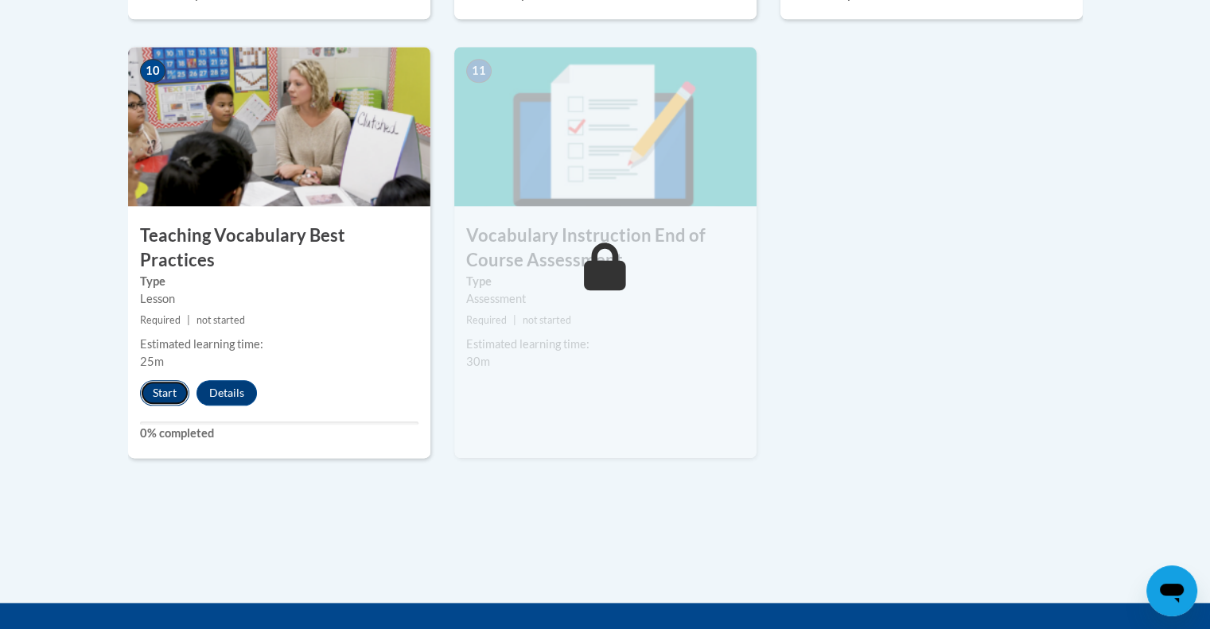
click at [171, 380] on button "Start" at bounding box center [164, 392] width 49 height 25
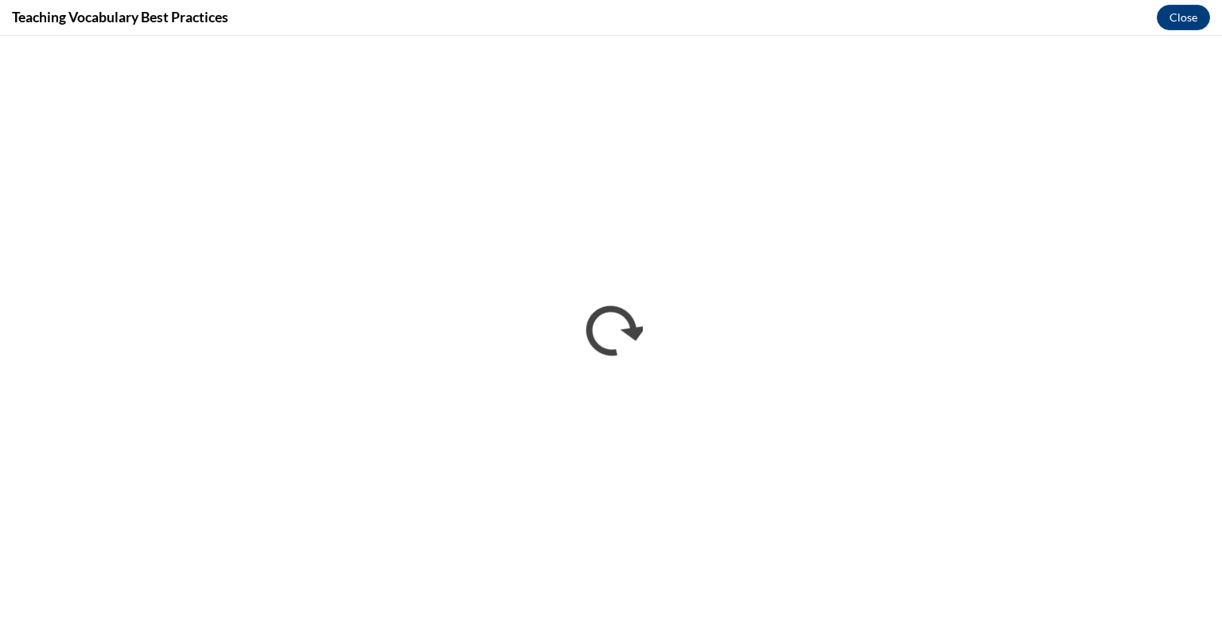
scroll to position [0, 0]
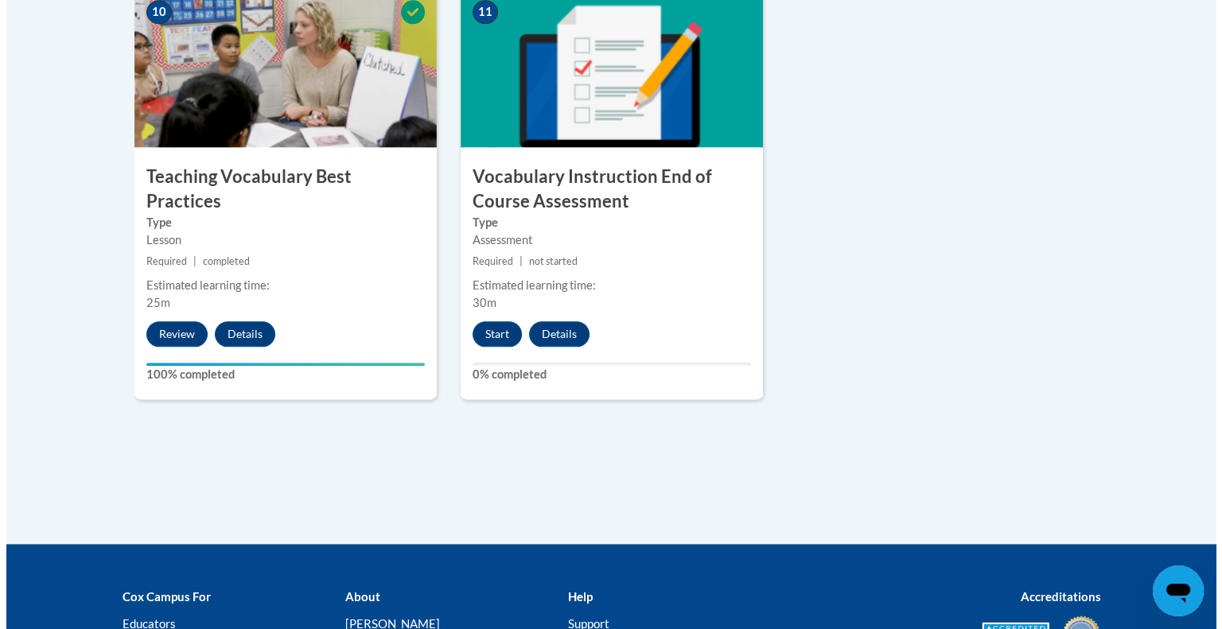
scroll to position [1886, 0]
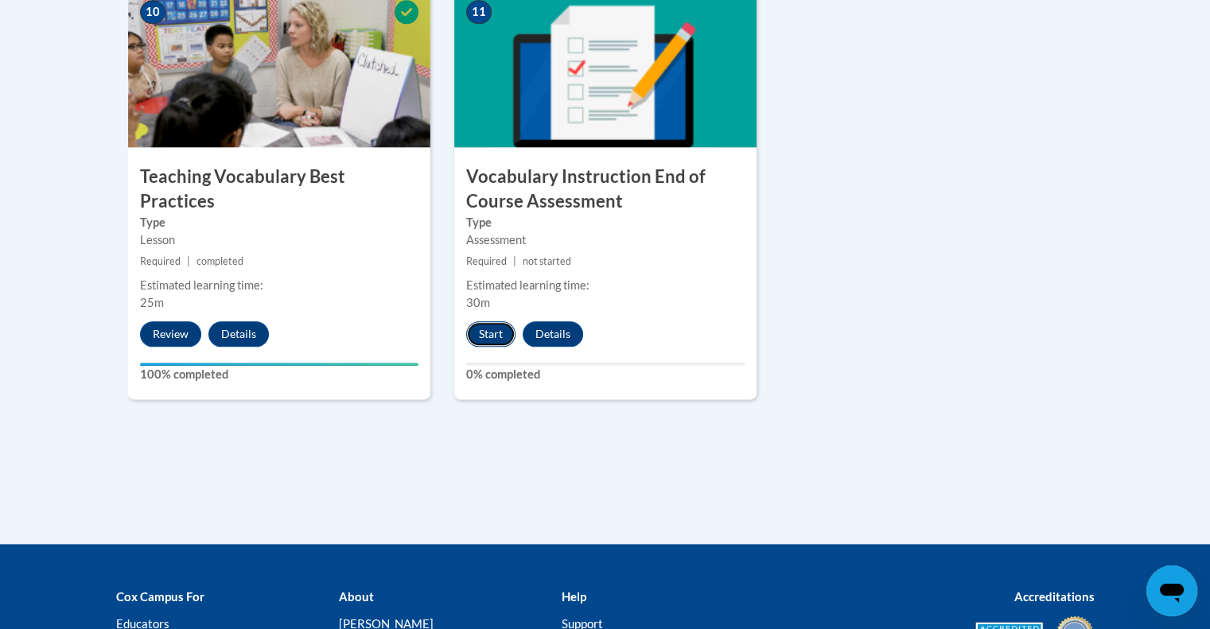
click at [490, 332] on button "Start" at bounding box center [490, 333] width 49 height 25
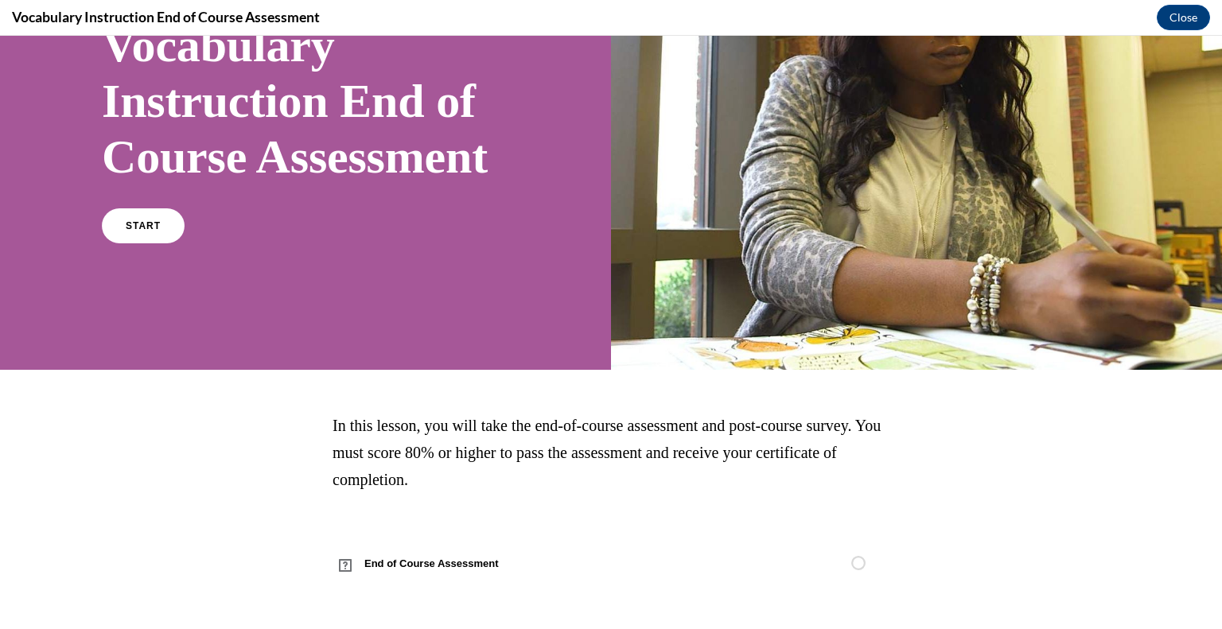
scroll to position [172, 0]
click at [152, 244] on link "START" at bounding box center [142, 226] width 87 height 37
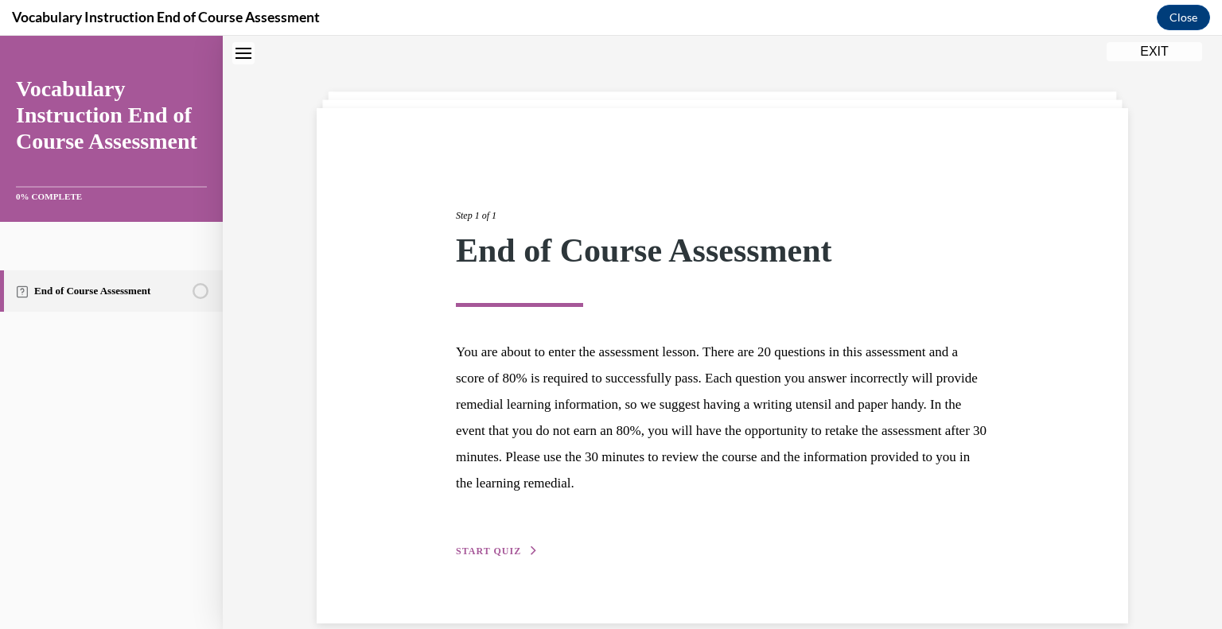
scroll to position [74, 0]
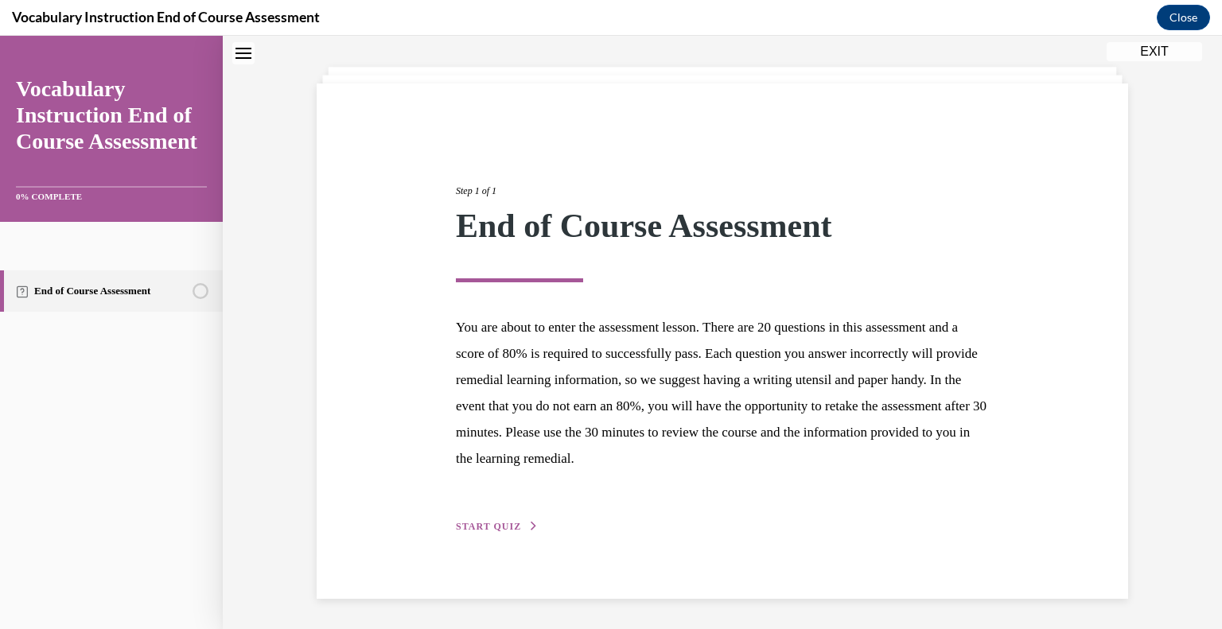
click at [506, 524] on span "START QUIZ" at bounding box center [488, 526] width 65 height 11
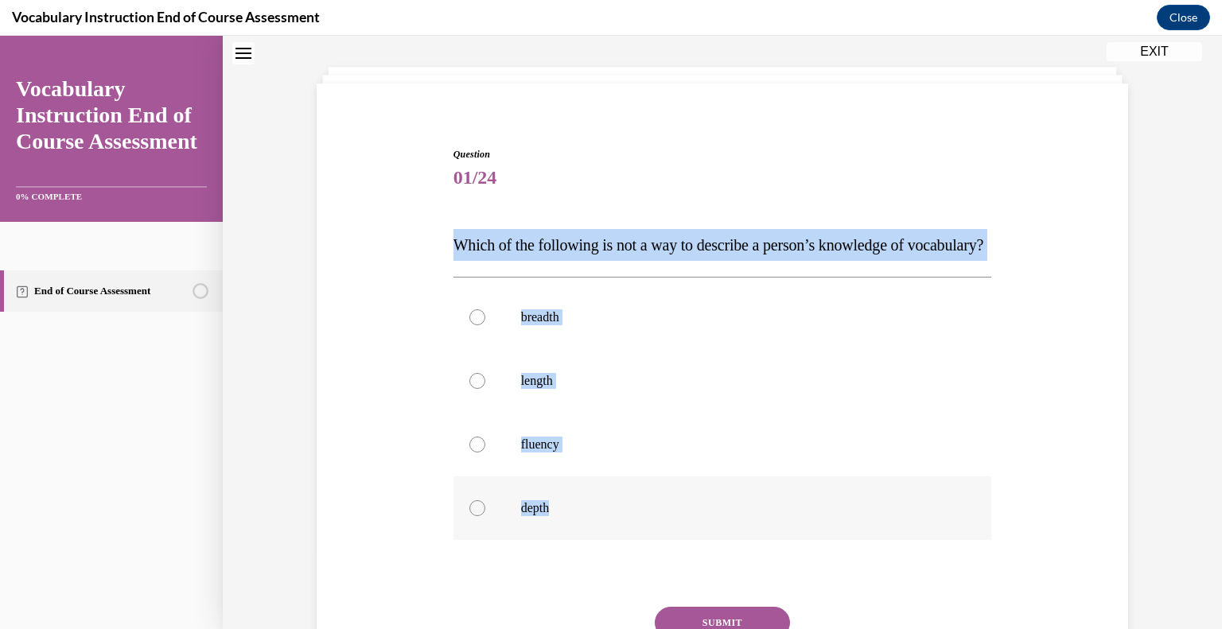
drag, startPoint x: 442, startPoint y: 242, endPoint x: 550, endPoint y: 526, distance: 304.3
click at [550, 526] on div "Question 01/24 Which of the following is not a way to describe a person’s knowl…" at bounding box center [722, 418] width 819 height 638
click at [489, 258] on p "Which of the following is not a way to describe a person’s knowledge of vocabul…" at bounding box center [722, 245] width 538 height 32
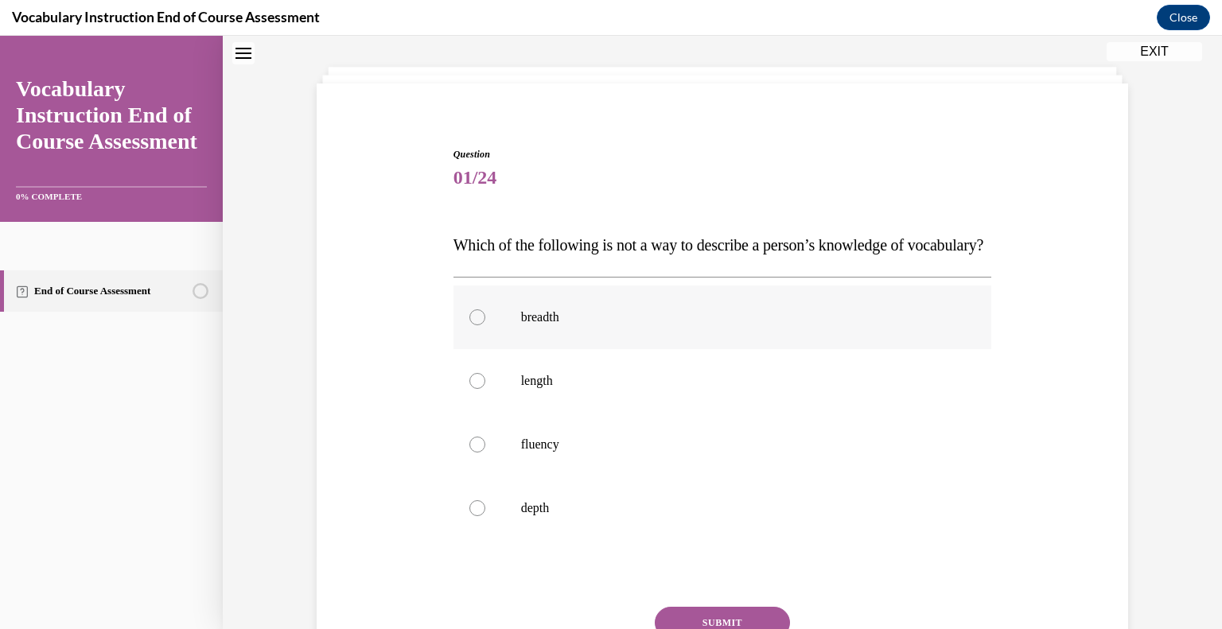
click at [477, 349] on label "breadth" at bounding box center [722, 318] width 538 height 64
click at [477, 325] on input "breadth" at bounding box center [477, 317] width 16 height 16
radio input "true"
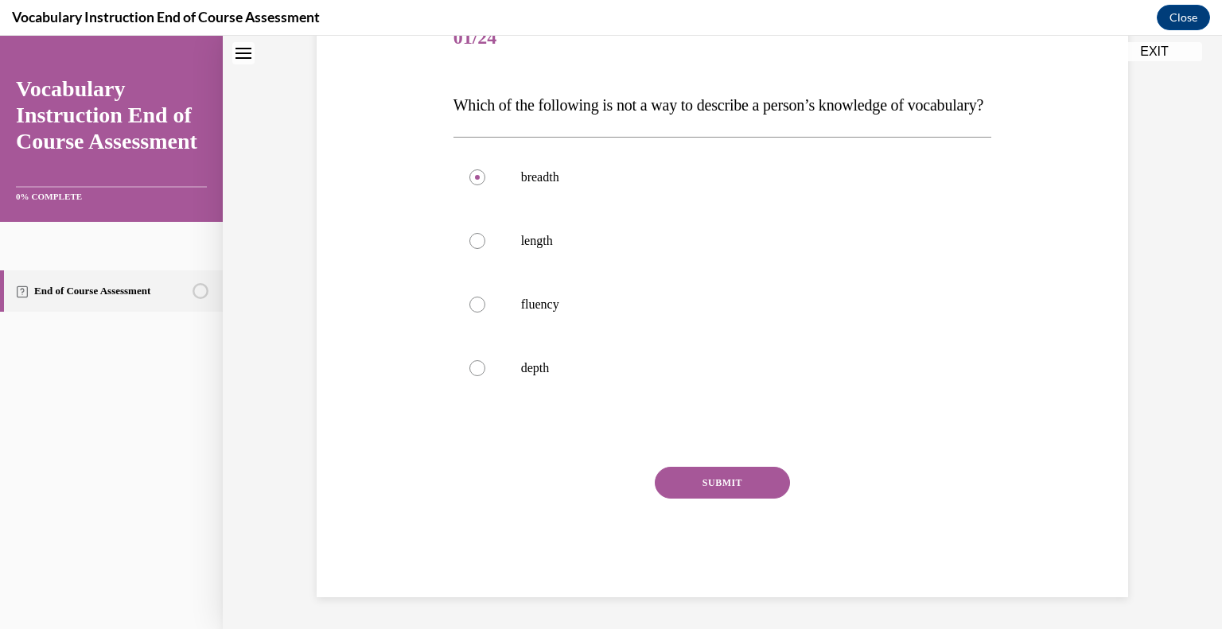
click at [709, 478] on button "SUBMIT" at bounding box center [722, 483] width 135 height 32
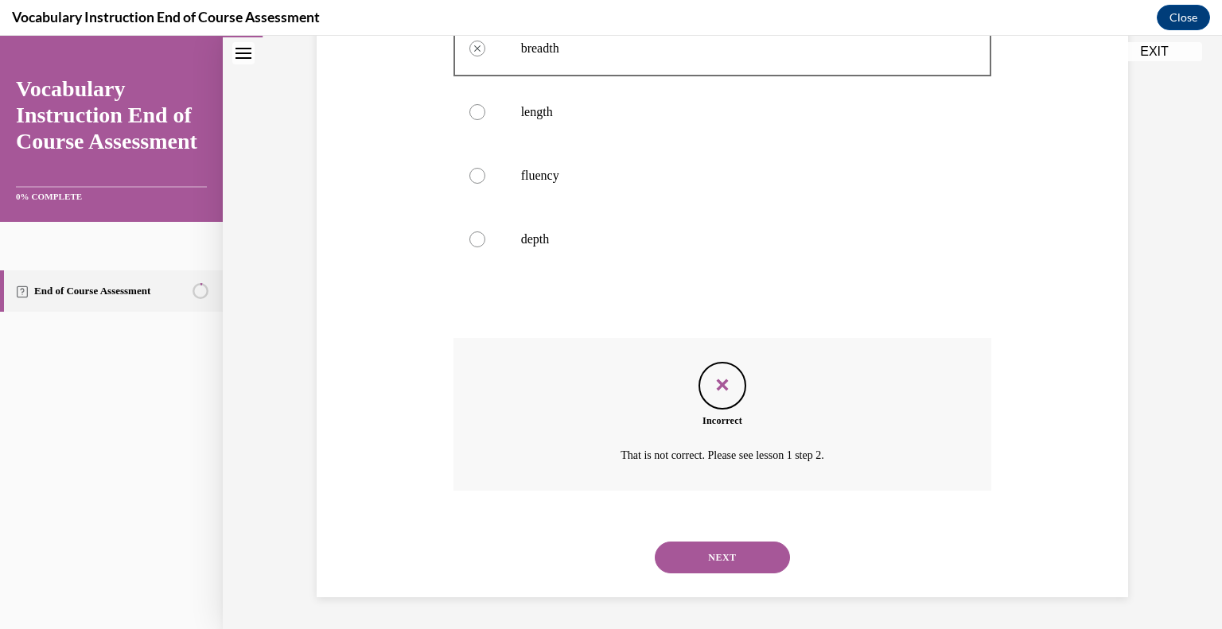
scroll to position [374, 0]
click at [721, 550] on button "NEXT" at bounding box center [722, 558] width 135 height 32
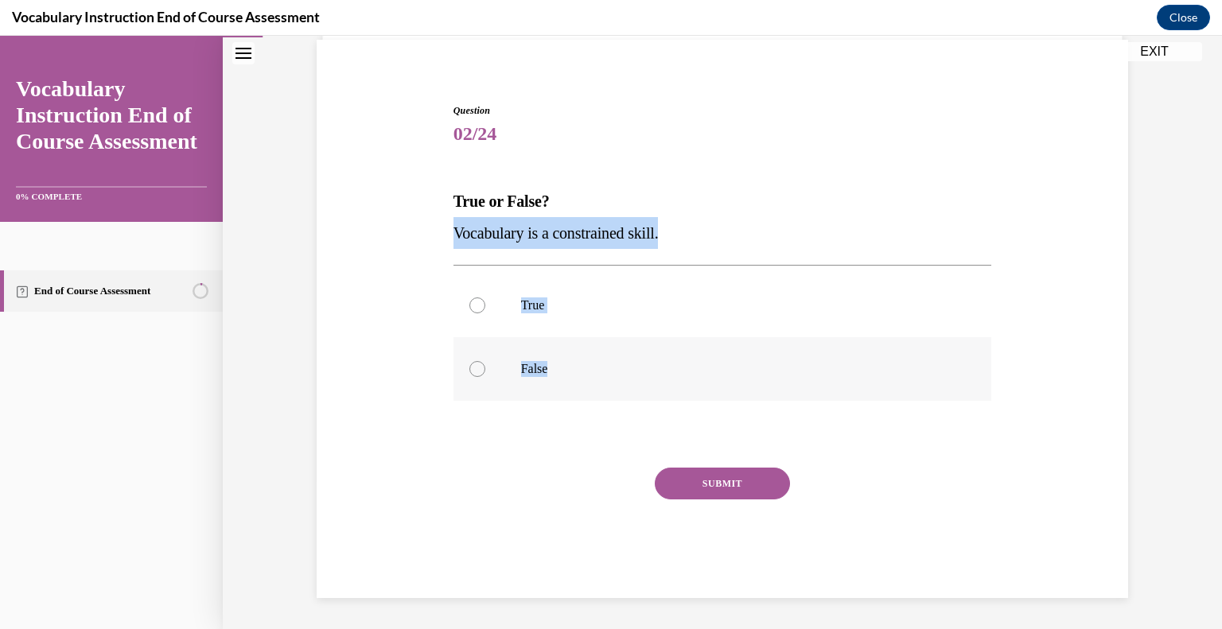
drag, startPoint x: 449, startPoint y: 226, endPoint x: 555, endPoint y: 357, distance: 169.0
click at [555, 357] on div "Question 02/24 True or False? Vocabulary is a constrained skill. True False Inc…" at bounding box center [722, 350] width 538 height 495
copy div "Vocabulary is a constrained skill. True False"
click at [476, 371] on div at bounding box center [477, 369] width 16 height 16
click at [476, 371] on input "False" at bounding box center [477, 369] width 16 height 16
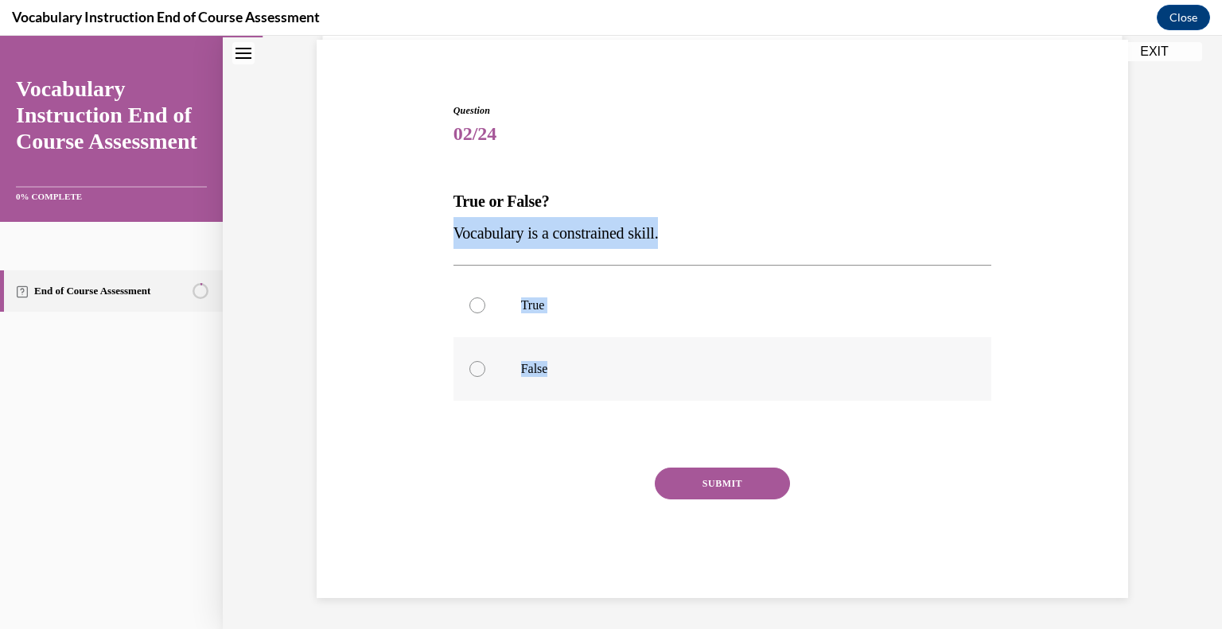
radio input "true"
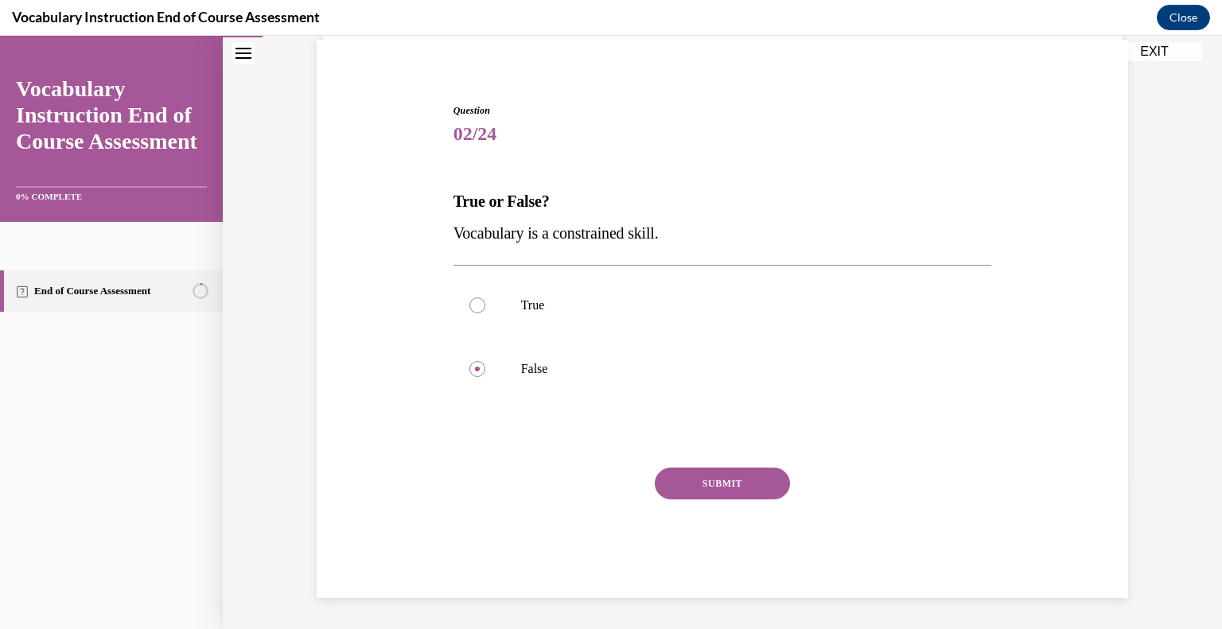
click at [678, 484] on button "SUBMIT" at bounding box center [722, 484] width 135 height 32
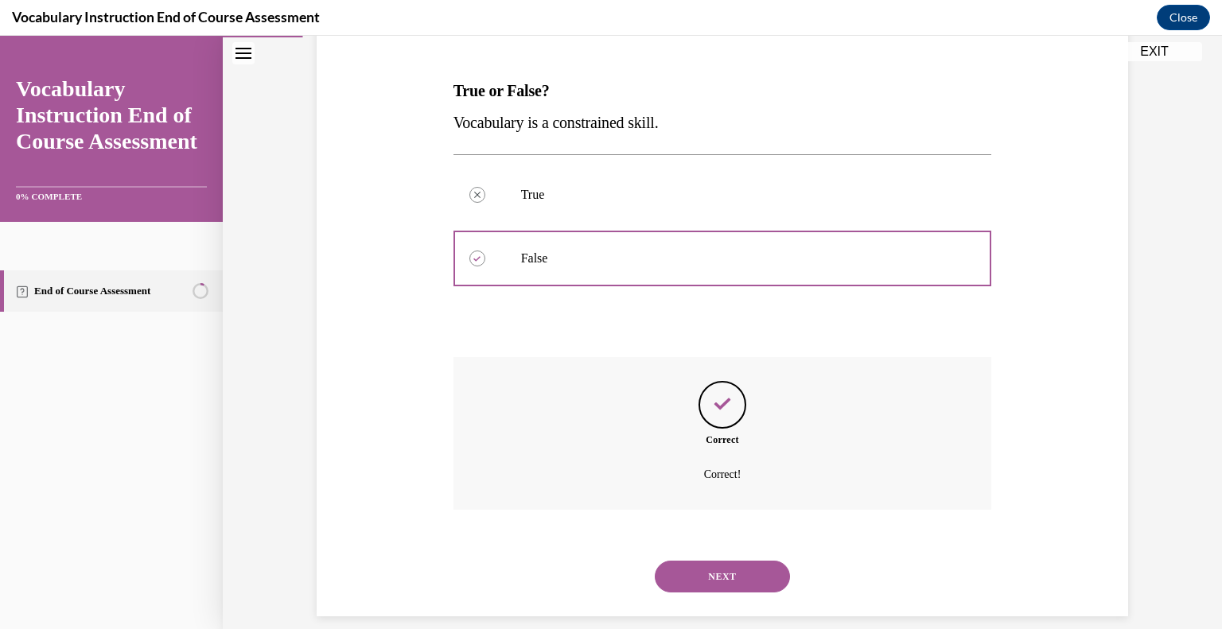
scroll to position [247, 0]
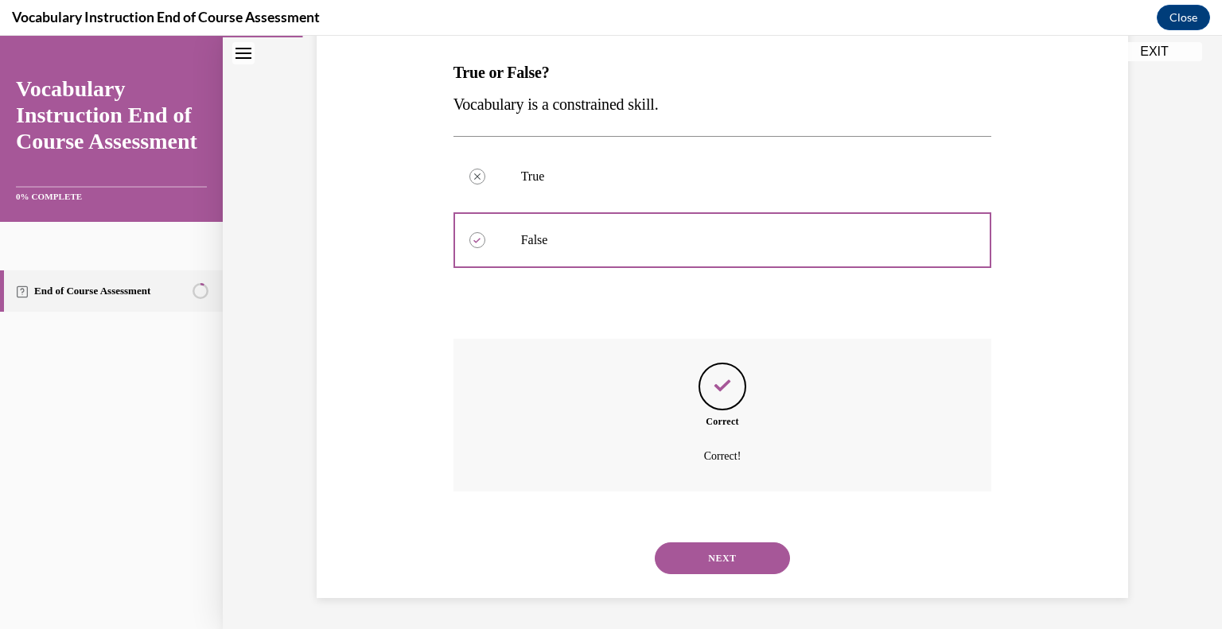
click at [697, 540] on div "NEXT" at bounding box center [722, 558] width 538 height 64
click at [697, 550] on button "NEXT" at bounding box center [722, 558] width 135 height 32
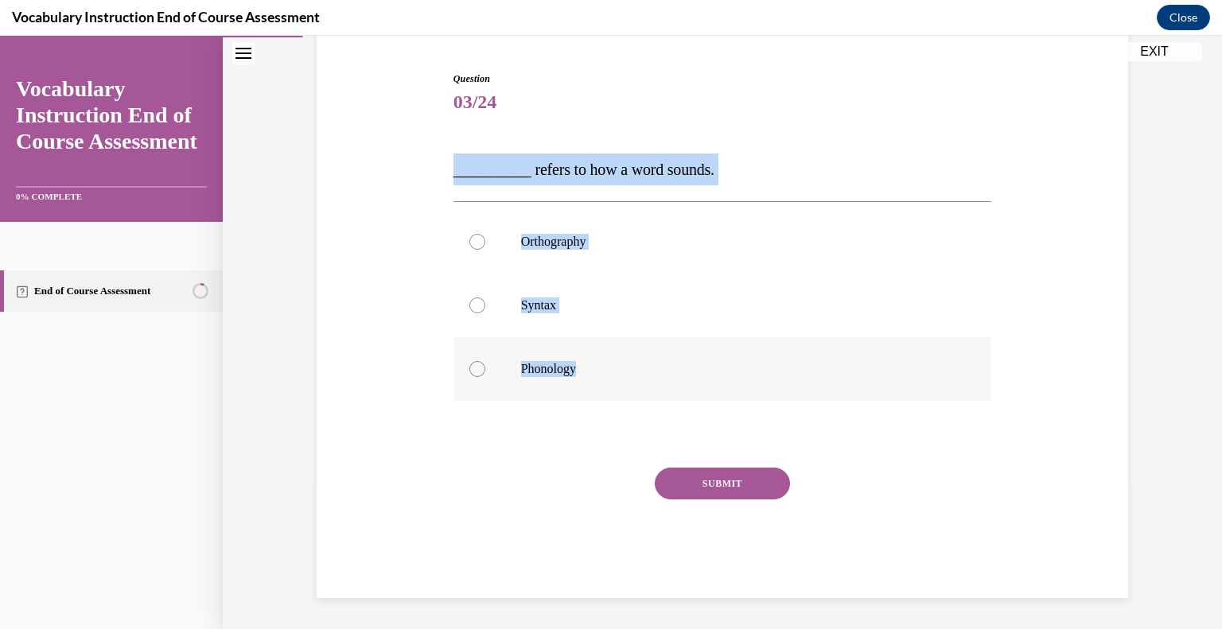
drag, startPoint x: 444, startPoint y: 168, endPoint x: 577, endPoint y: 379, distance: 249.5
click at [577, 379] on div "Question 03/24 __________ refers to how a word sounds. Orthography Syntax Phono…" at bounding box center [722, 323] width 546 height 550
copy div "__________ refers to how a word sounds. Orthography Syntax Phonology"
click at [472, 365] on div at bounding box center [477, 369] width 16 height 16
click at [472, 365] on input "Phonology" at bounding box center [477, 369] width 16 height 16
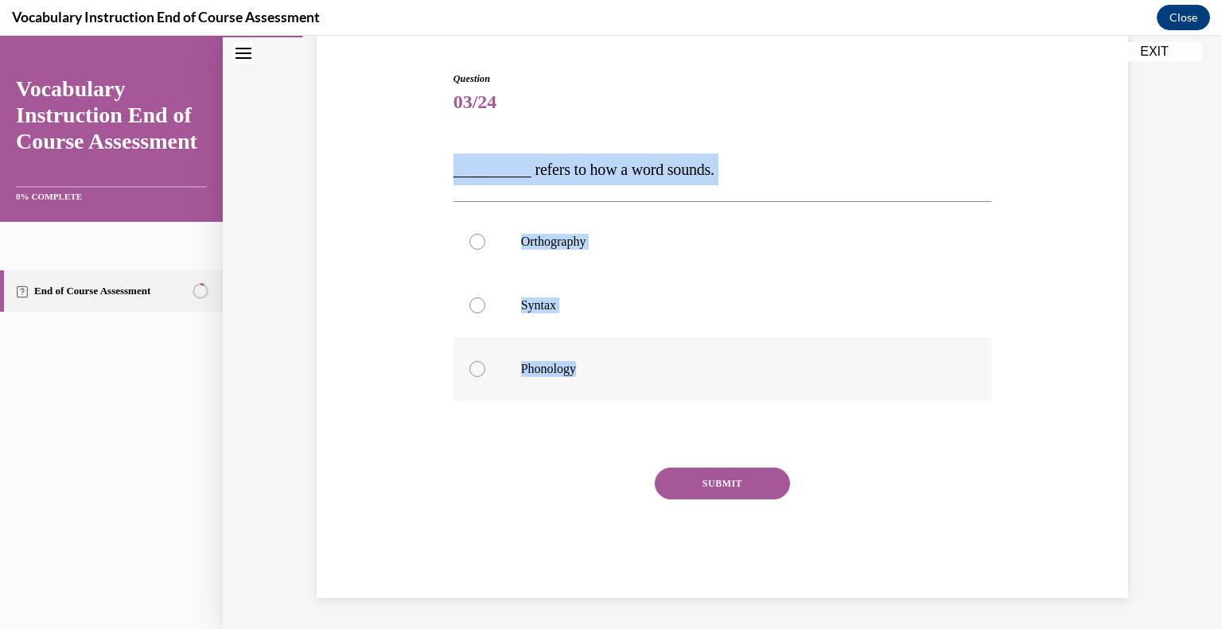
radio input "true"
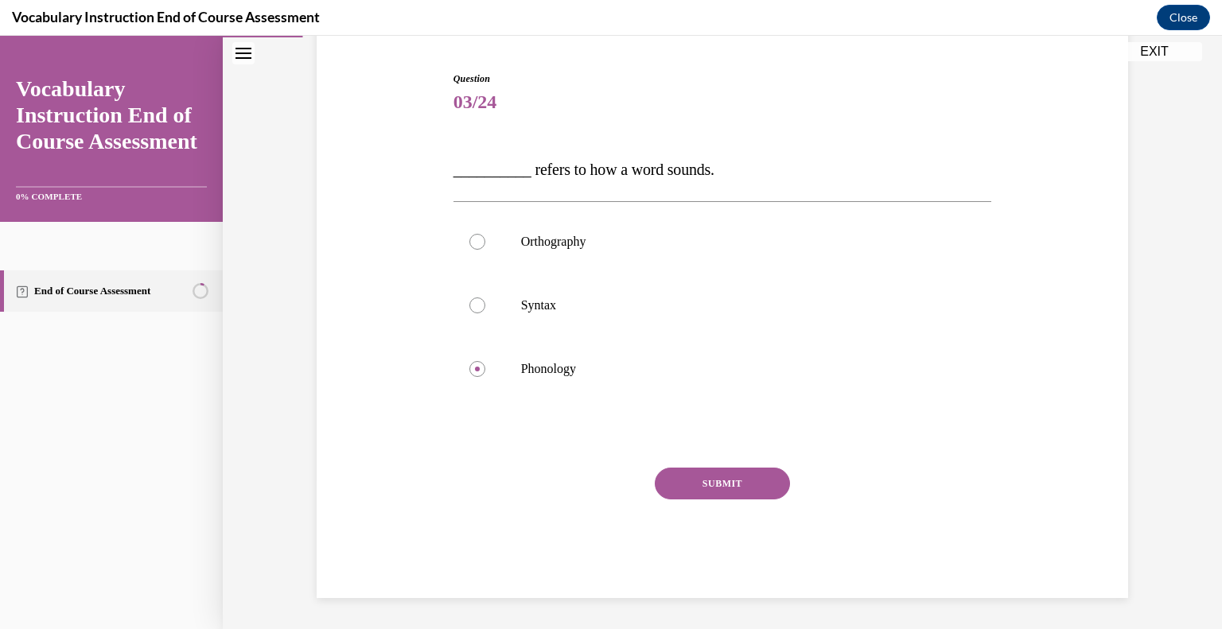
click at [694, 487] on button "SUBMIT" at bounding box center [722, 484] width 135 height 32
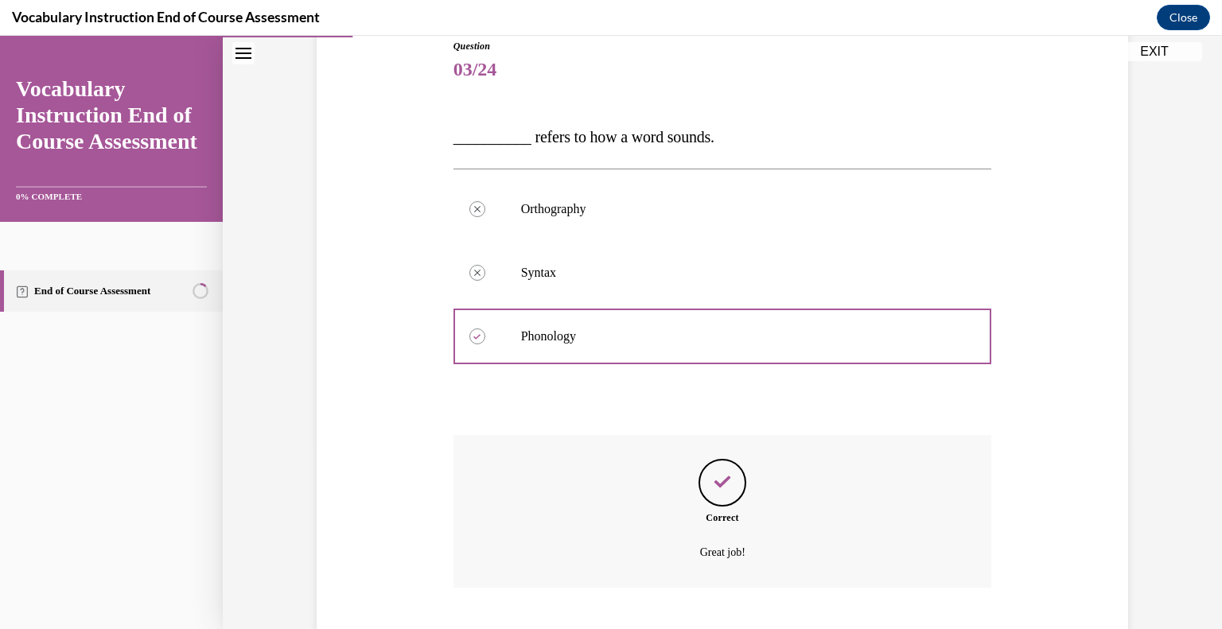
scroll to position [278, 0]
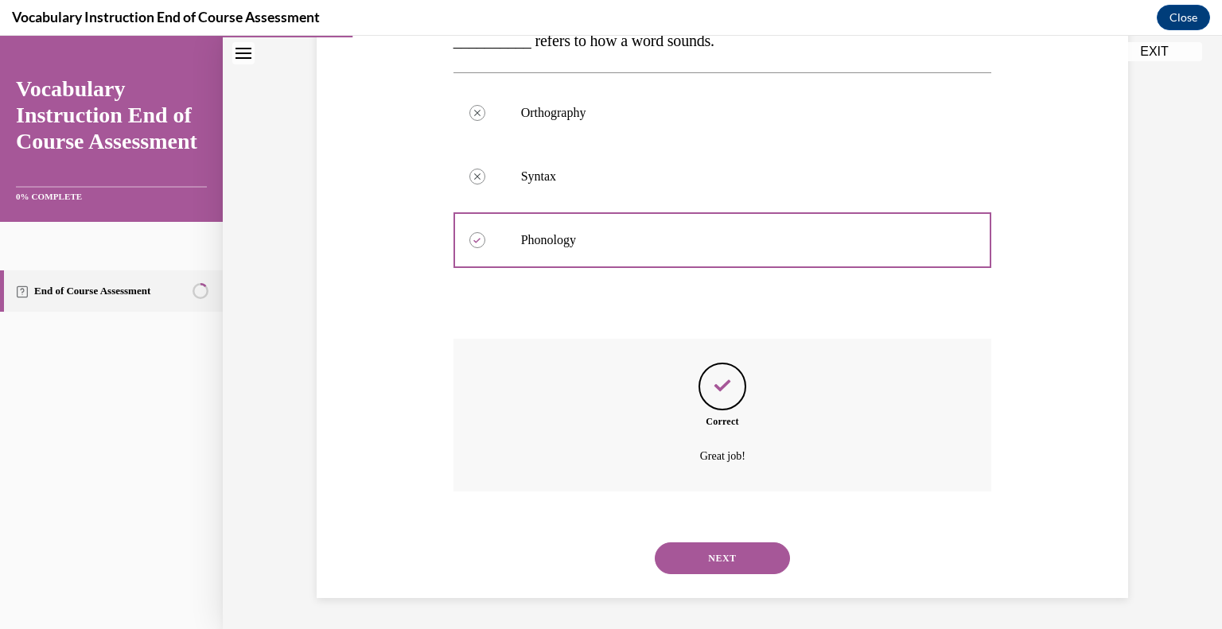
click at [717, 358] on div "Correct Great job!" at bounding box center [722, 415] width 538 height 153
click at [710, 378] on icon "Feedback" at bounding box center [722, 386] width 24 height 24
click at [688, 559] on button "NEXT" at bounding box center [722, 558] width 135 height 32
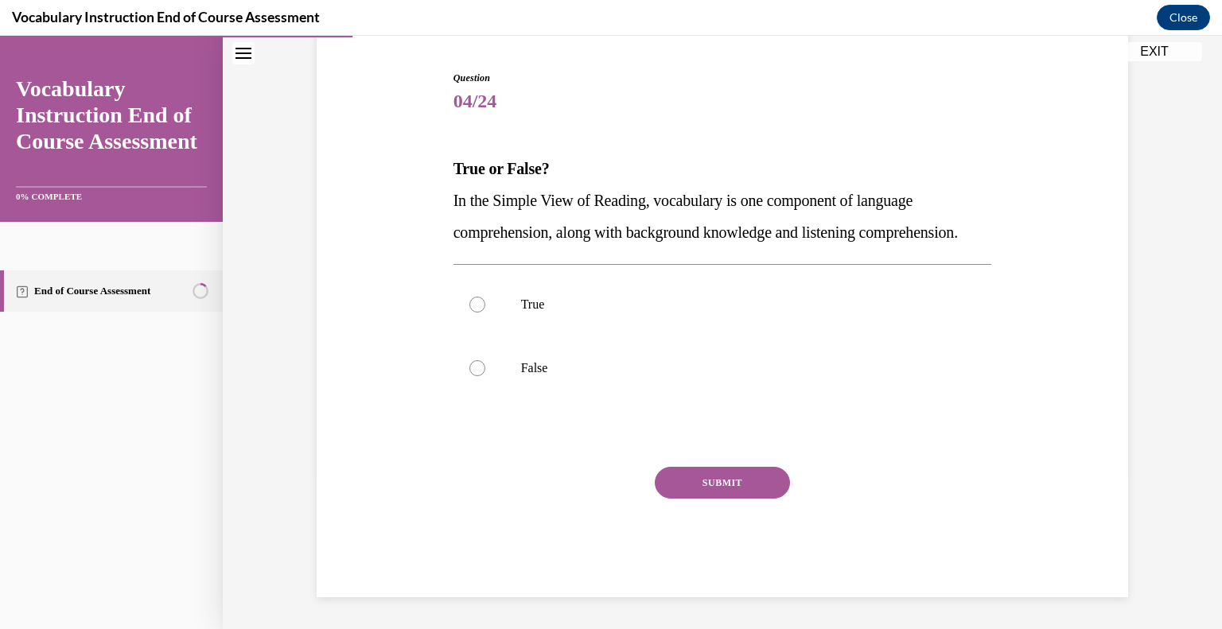
scroll to position [177, 0]
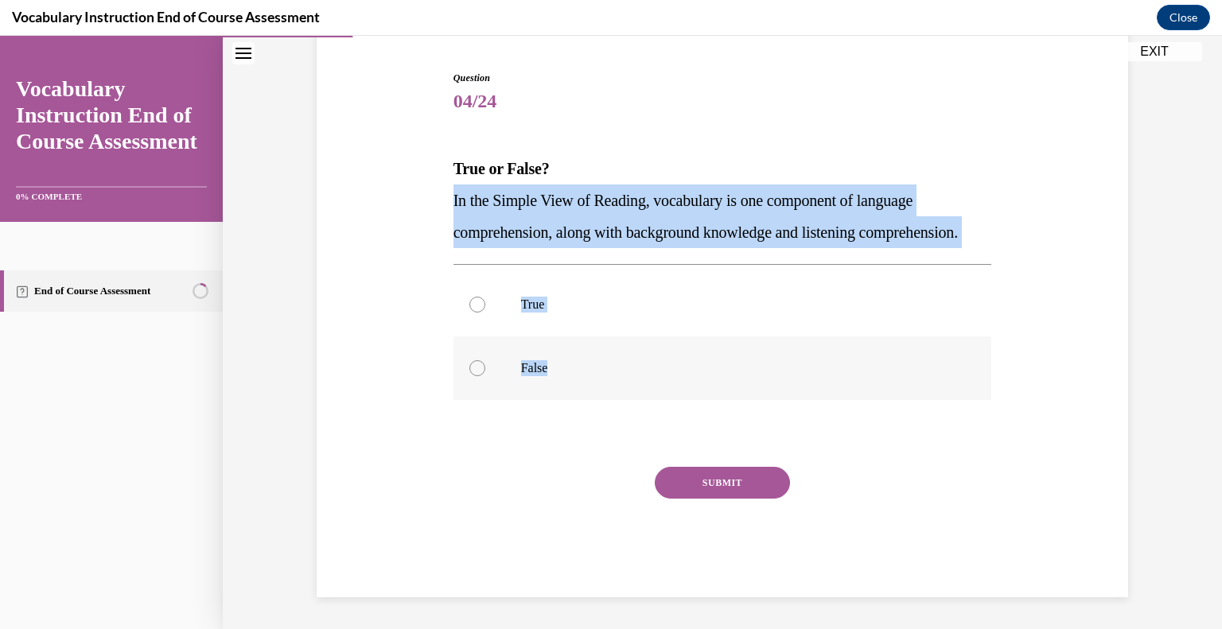
drag, startPoint x: 445, startPoint y: 162, endPoint x: 550, endPoint y: 372, distance: 235.1
click at [550, 372] on div "Question 04/24 True or False? In the Simple View of Reading, vocabulary is one …" at bounding box center [722, 322] width 546 height 550
copy div "In the Simple View of Reading, vocabulary is one component of language comprehe…"
click at [477, 294] on label "True" at bounding box center [722, 305] width 538 height 64
click at [477, 297] on input "True" at bounding box center [477, 305] width 16 height 16
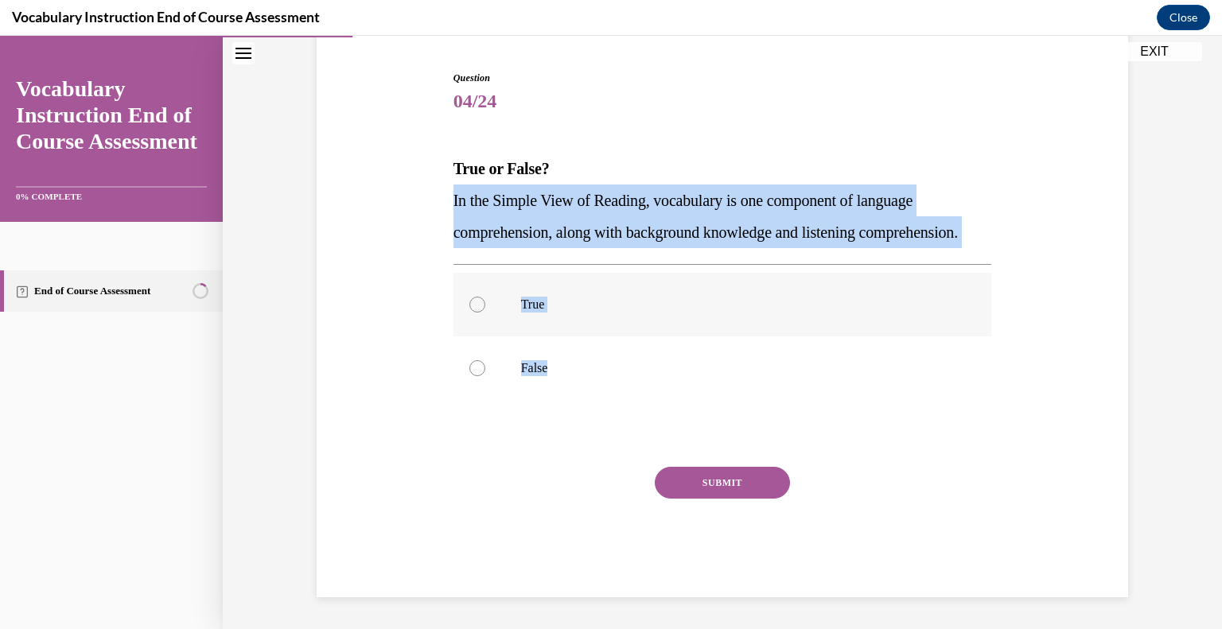
radio input "true"
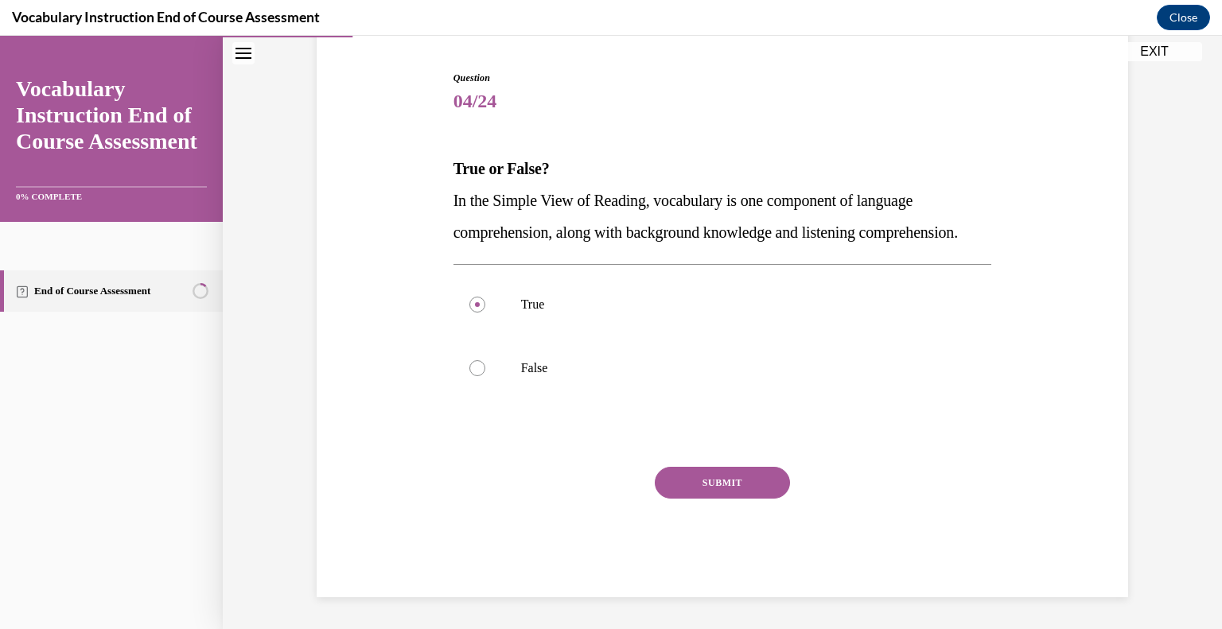
click at [671, 489] on button "SUBMIT" at bounding box center [722, 483] width 135 height 32
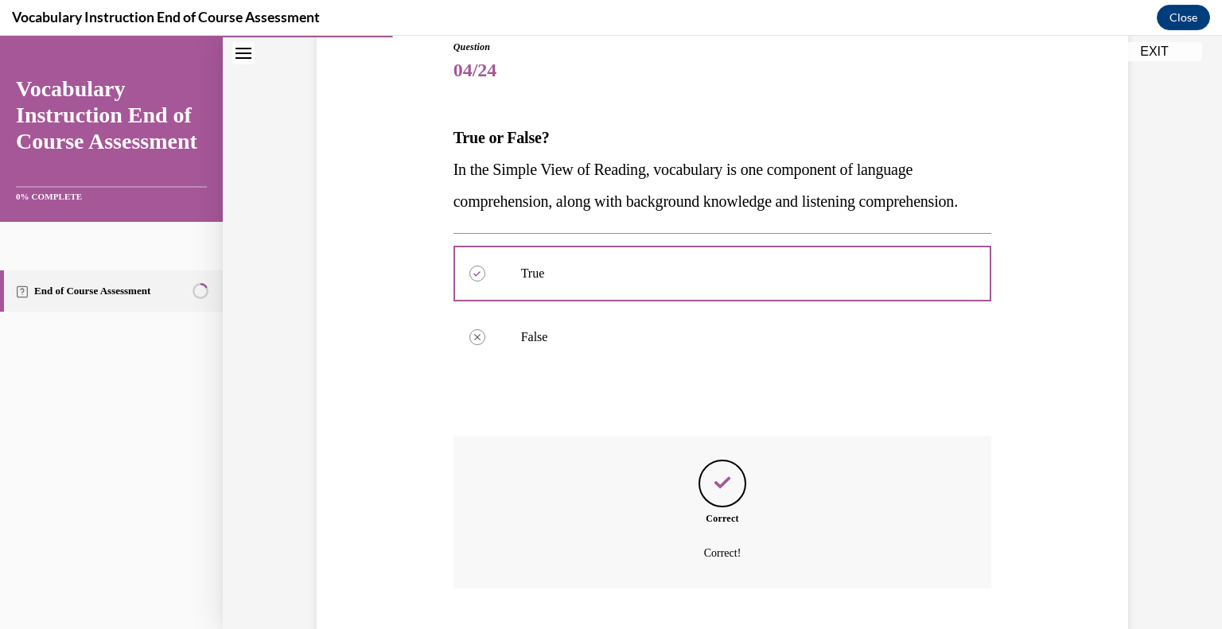
scroll to position [310, 0]
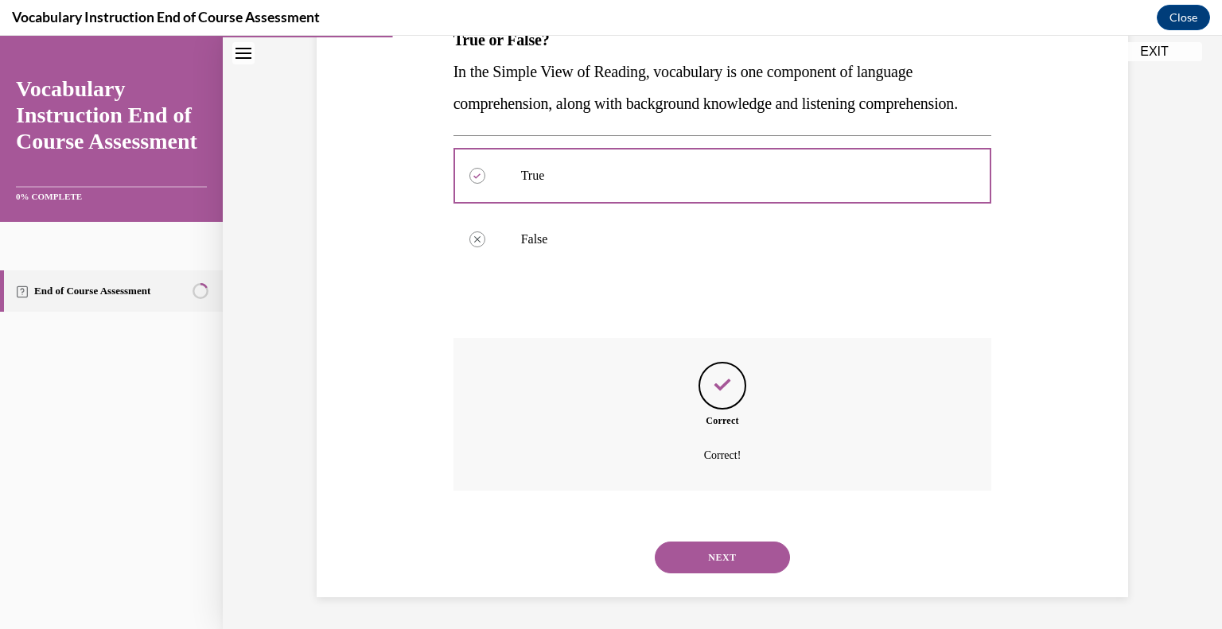
click at [690, 560] on button "NEXT" at bounding box center [722, 558] width 135 height 32
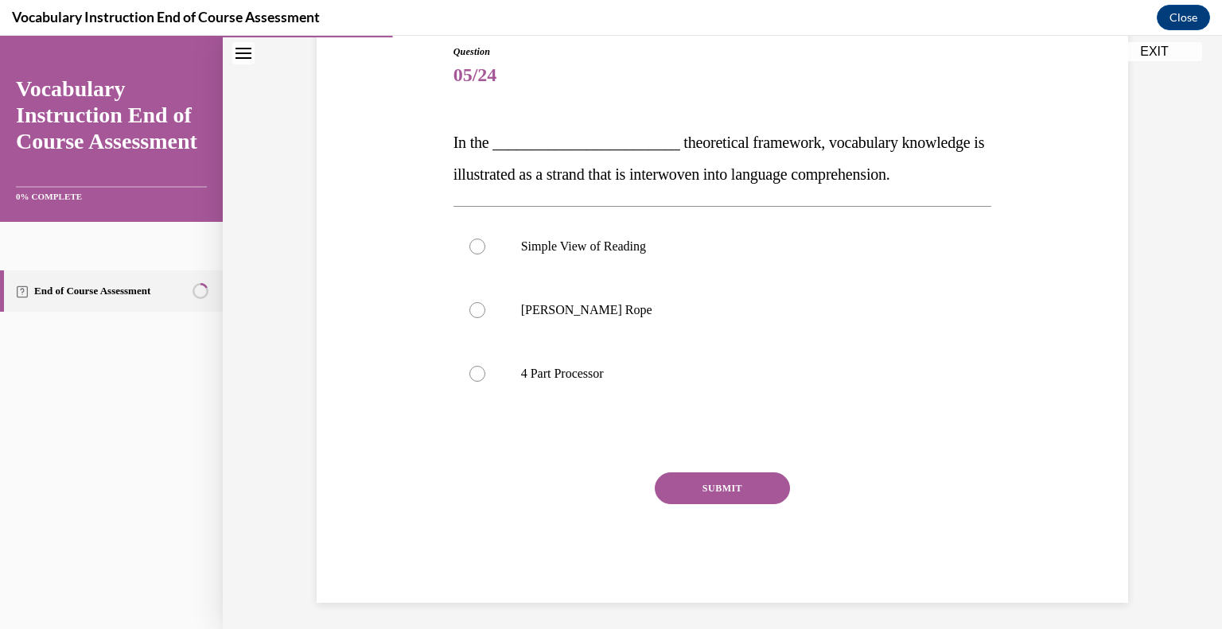
scroll to position [181, 0]
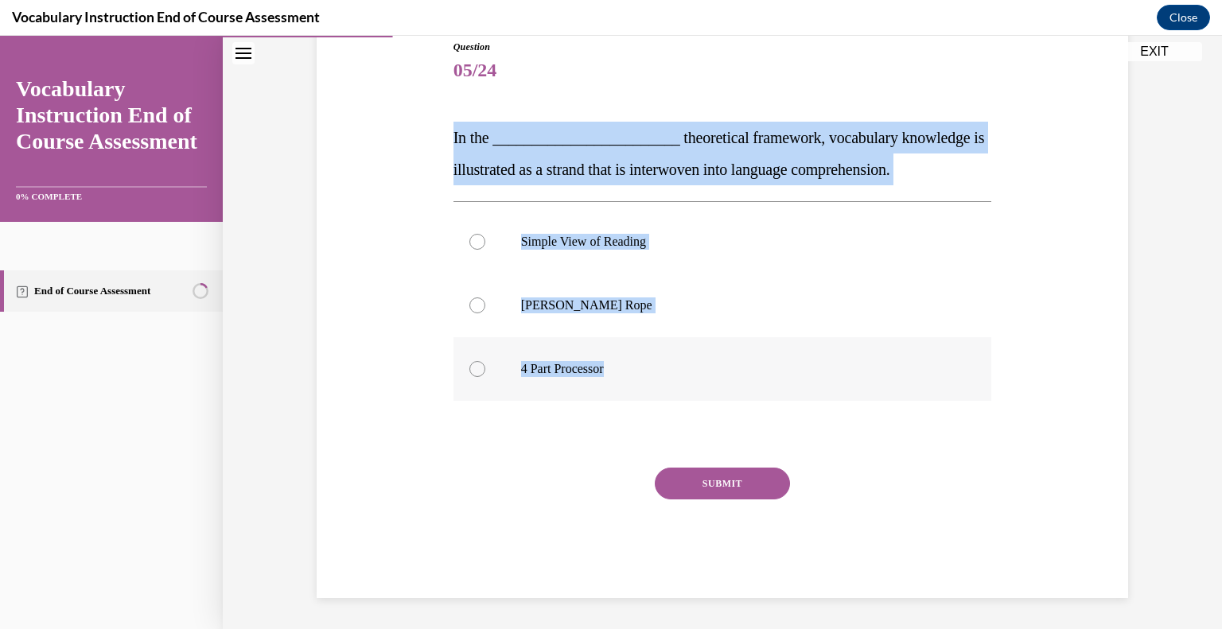
drag, startPoint x: 447, startPoint y: 140, endPoint x: 612, endPoint y: 366, distance: 280.0
click at [612, 366] on div "Question 05/24 In the ________________________ theoretical framework, vocabular…" at bounding box center [722, 319] width 538 height 558
drag, startPoint x: 609, startPoint y: 145, endPoint x: 637, endPoint y: 154, distance: 29.4
click at [637, 154] on p "In the ________________________ theoretical framework, vocabulary knowledge is …" at bounding box center [722, 154] width 538 height 64
copy div "In the ________________________ theoretical framework, vocabulary knowledge is …"
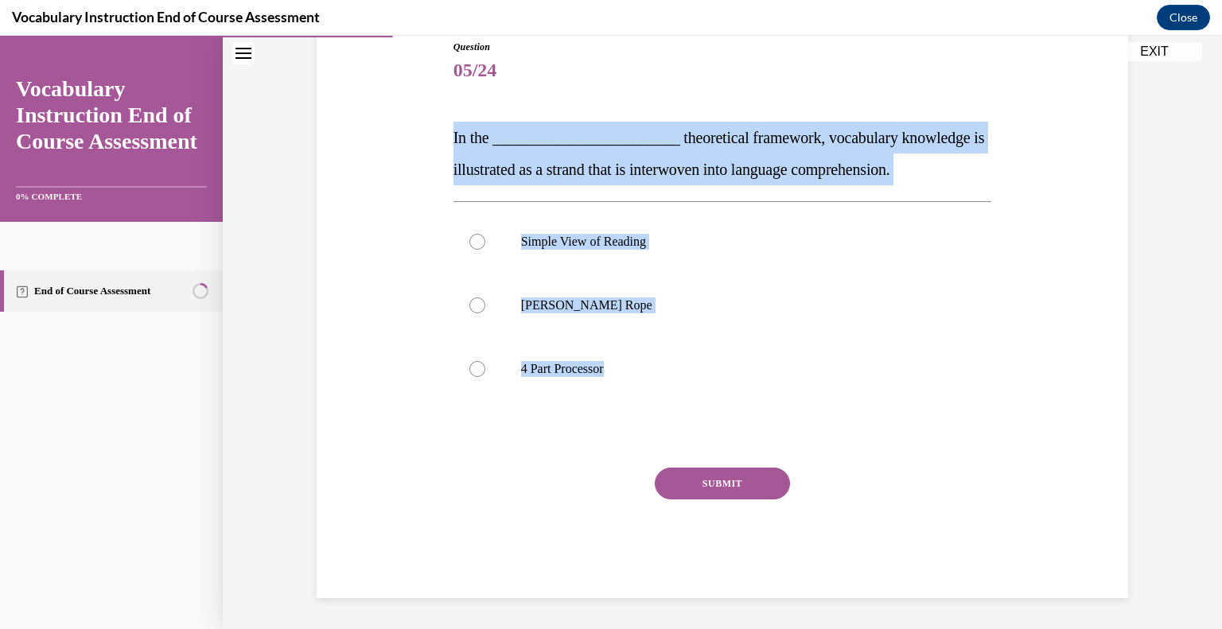
click at [705, 493] on button "SUBMIT" at bounding box center [722, 484] width 135 height 32
click at [474, 301] on div at bounding box center [477, 305] width 16 height 16
click at [474, 301] on input "Scarborough's Rope" at bounding box center [477, 305] width 16 height 16
radio input "true"
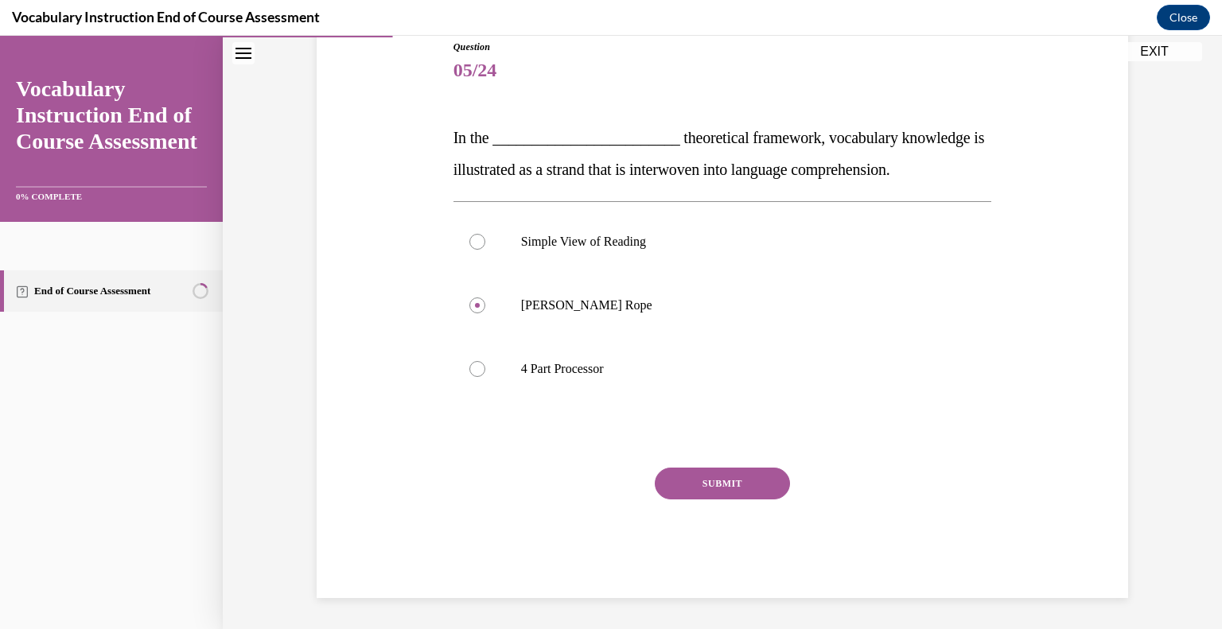
click at [716, 470] on button "SUBMIT" at bounding box center [722, 484] width 135 height 32
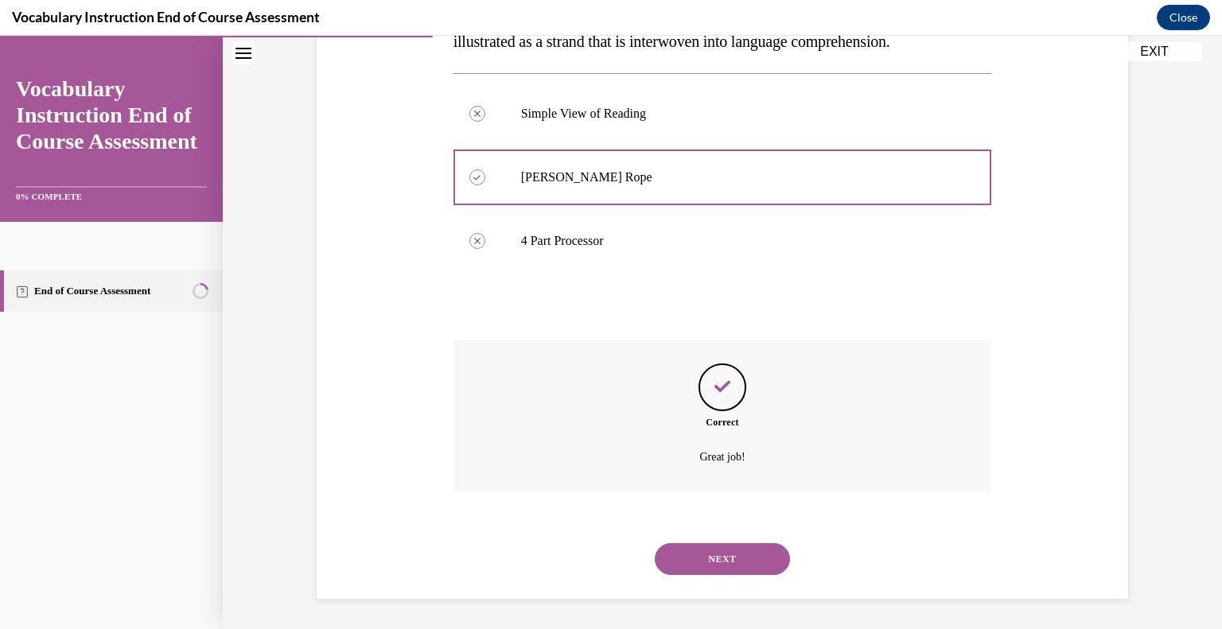
scroll to position [310, 0]
click at [696, 550] on button "NEXT" at bounding box center [722, 558] width 135 height 32
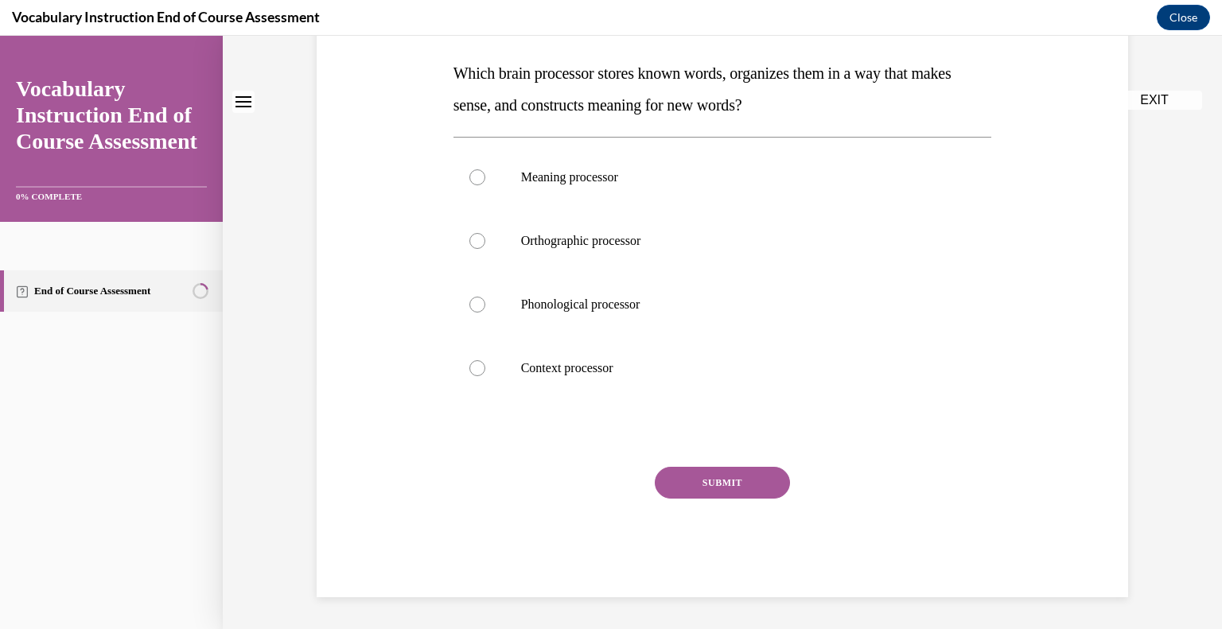
scroll to position [0, 0]
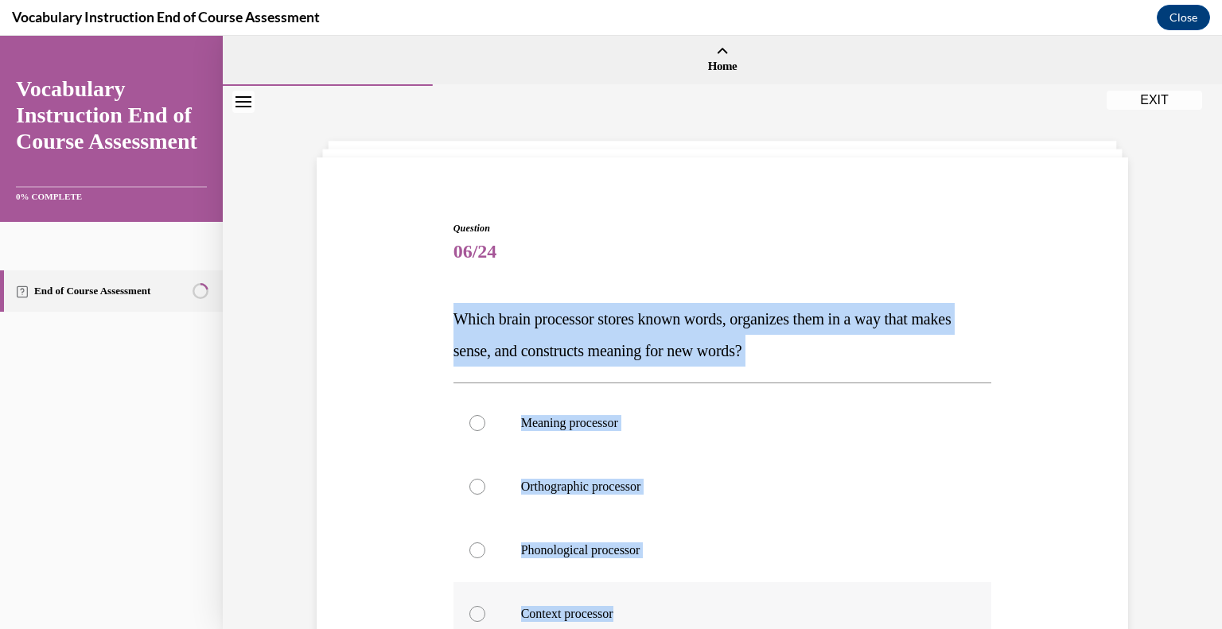
drag, startPoint x: 445, startPoint y: 311, endPoint x: 639, endPoint y: 616, distance: 361.2
click at [639, 616] on div "Question 06/24 Which brain processor stores known words, organizes them in a wa…" at bounding box center [722, 520] width 546 height 646
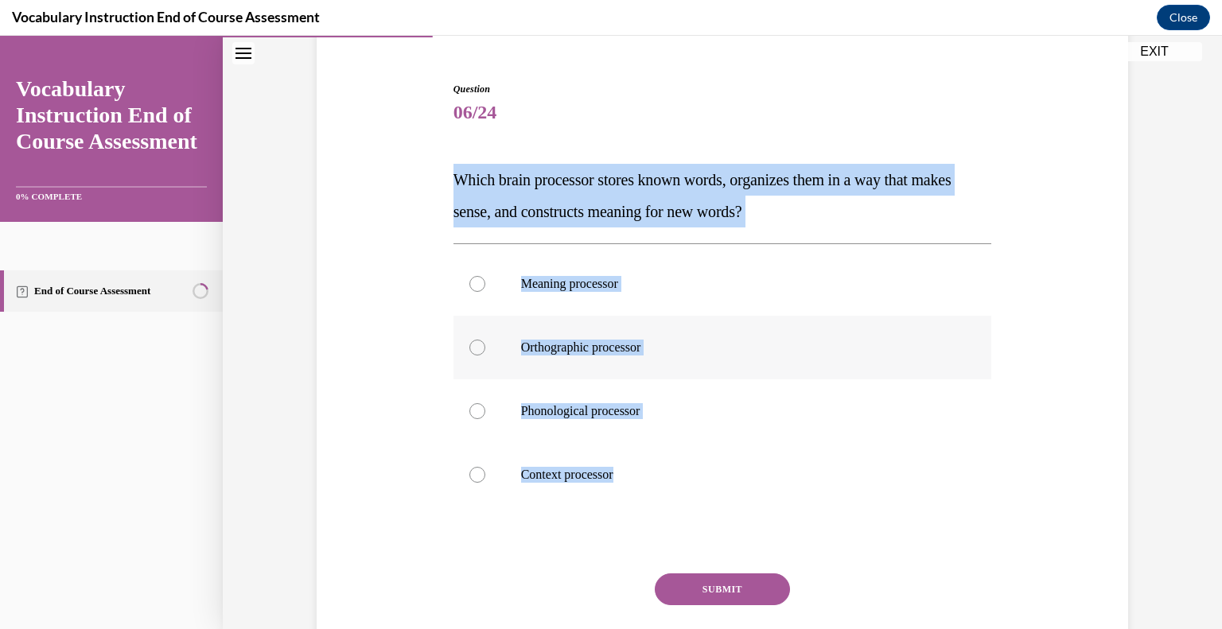
scroll to position [148, 0]
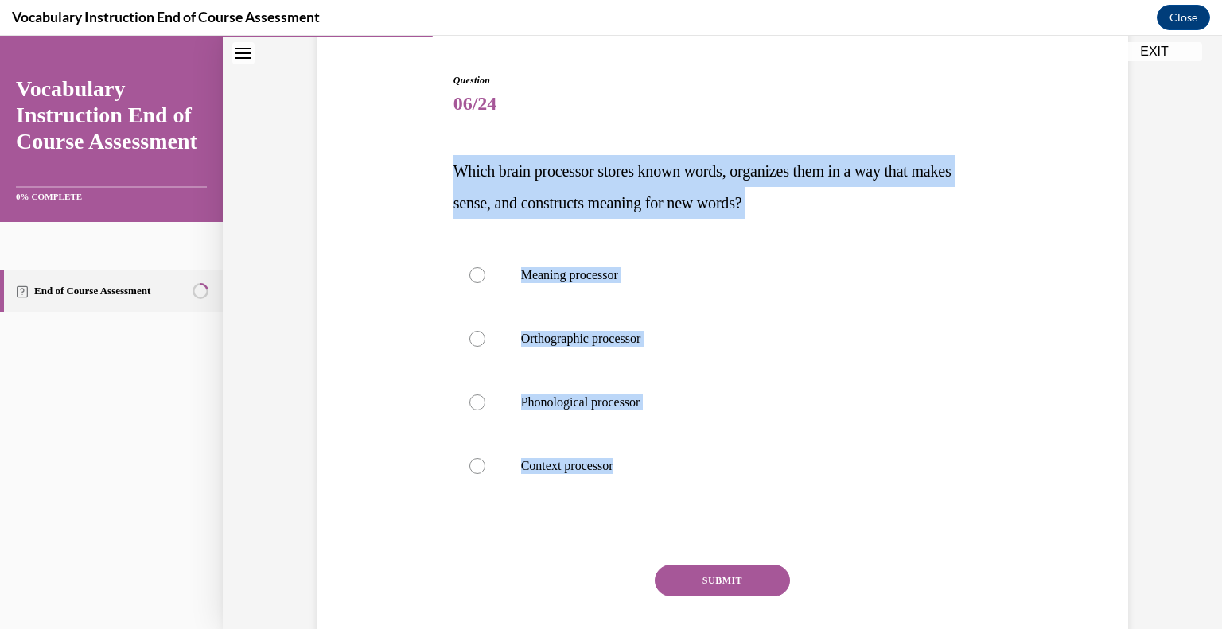
copy div "Which brain processor stores known words, organizes them in a way that makes se…"
click at [474, 282] on div at bounding box center [477, 275] width 16 height 16
click at [474, 282] on input "Meaning processor" at bounding box center [477, 275] width 16 height 16
radio input "true"
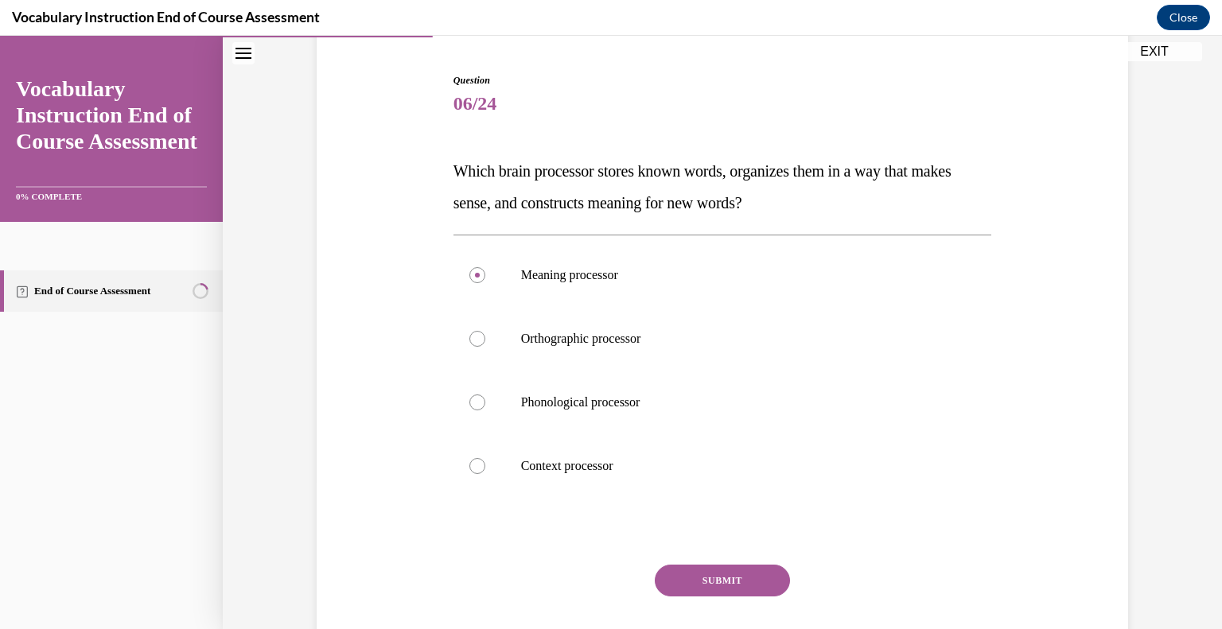
click at [692, 589] on button "SUBMIT" at bounding box center [722, 581] width 135 height 32
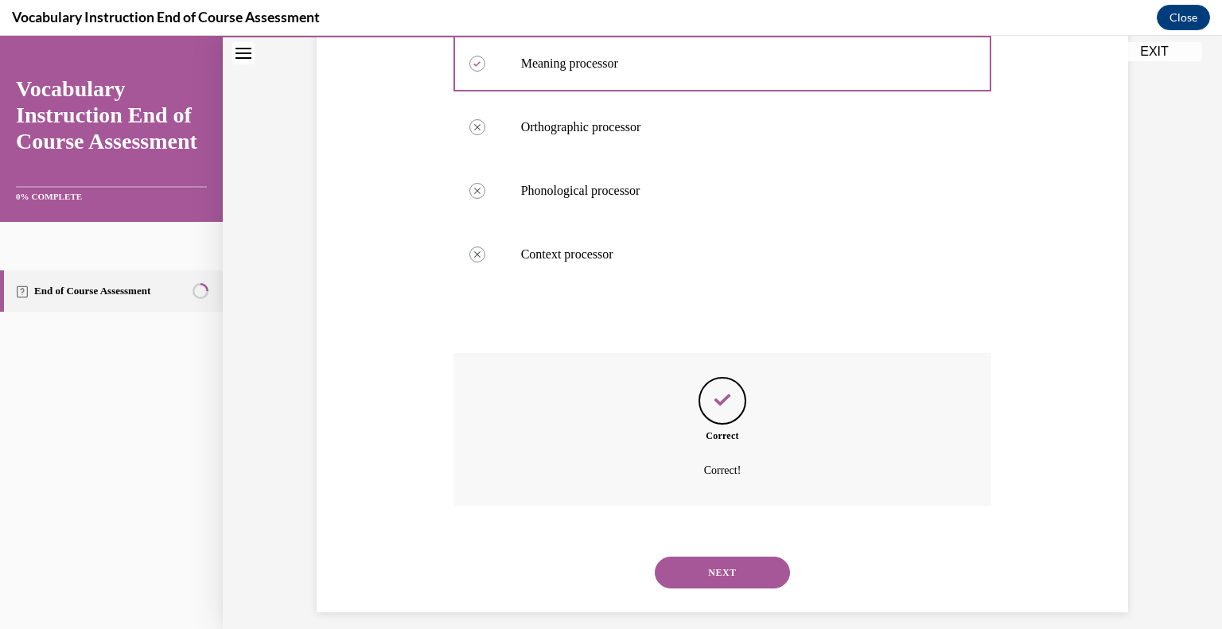
scroll to position [374, 0]
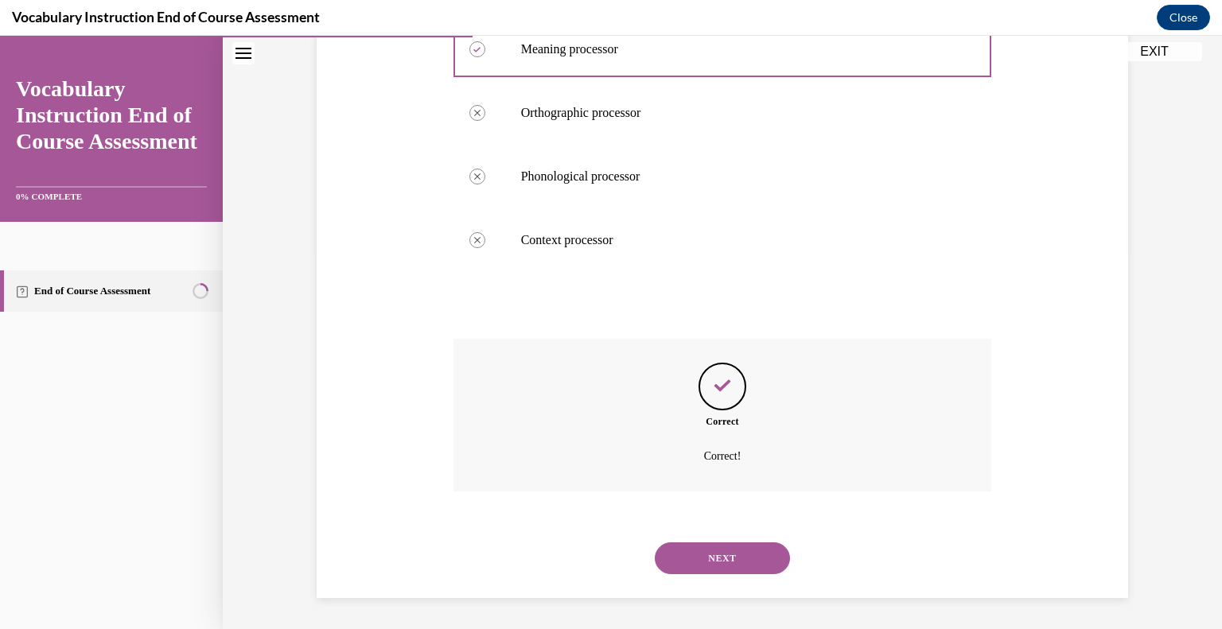
click at [672, 567] on button "NEXT" at bounding box center [722, 558] width 135 height 32
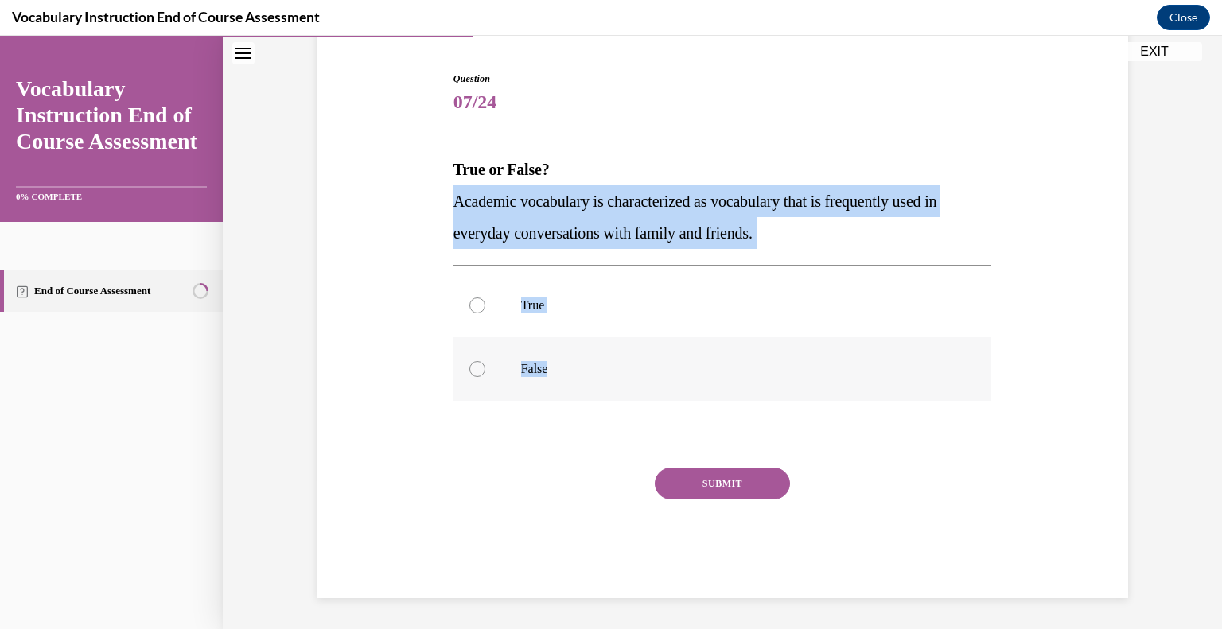
drag, startPoint x: 445, startPoint y: 191, endPoint x: 573, endPoint y: 356, distance: 208.6
click at [573, 356] on div "Question 07/24 True or False? Academic vocabulary is characterized as vocabular…" at bounding box center [722, 323] width 546 height 550
copy div "Academic vocabulary is characterized as vocabulary that is frequently used in e…"
click at [477, 370] on div at bounding box center [477, 369] width 16 height 16
click at [477, 370] on input "False" at bounding box center [477, 369] width 16 height 16
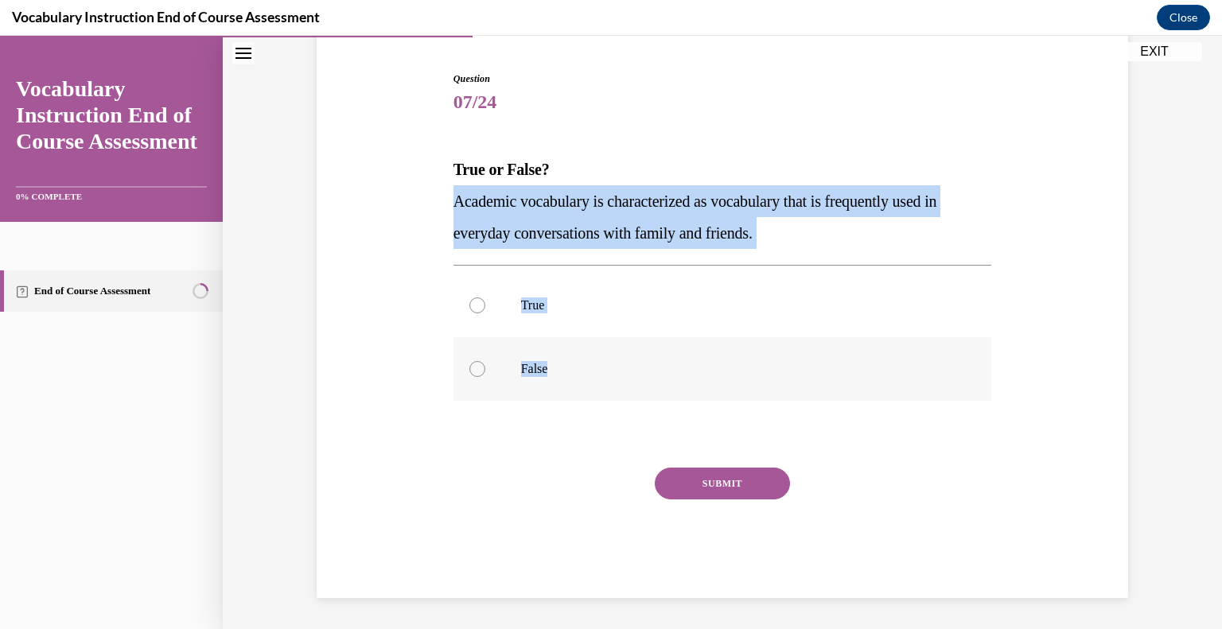
radio input "true"
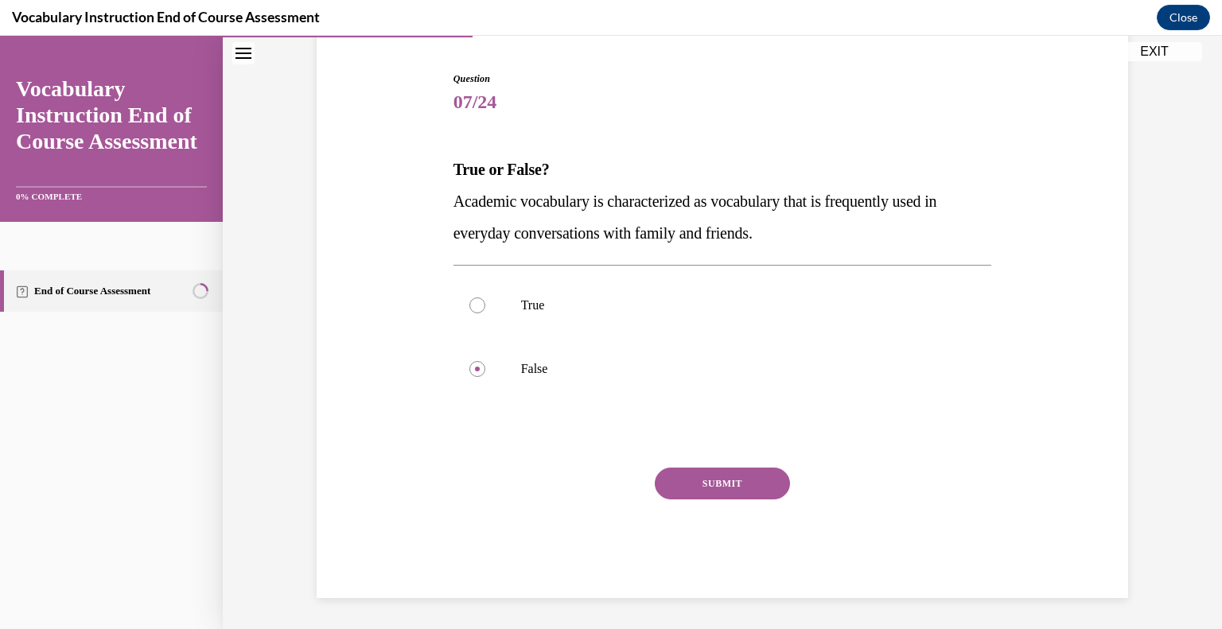
click at [703, 480] on button "SUBMIT" at bounding box center [722, 484] width 135 height 32
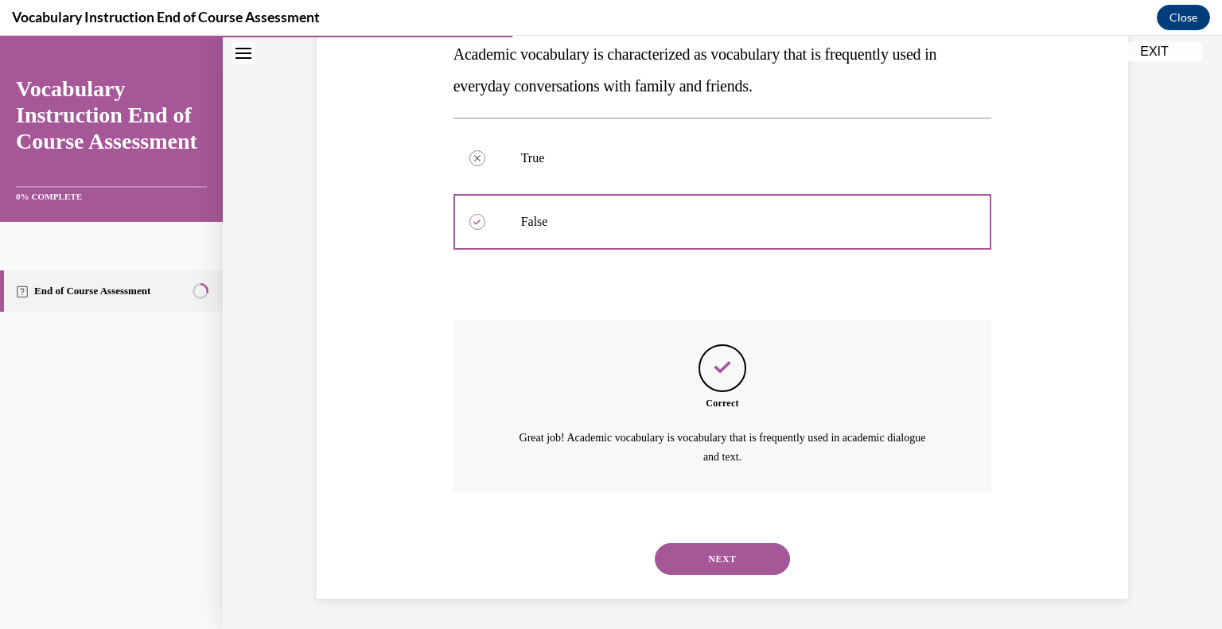
scroll to position [297, 0]
click at [687, 555] on button "NEXT" at bounding box center [722, 558] width 135 height 32
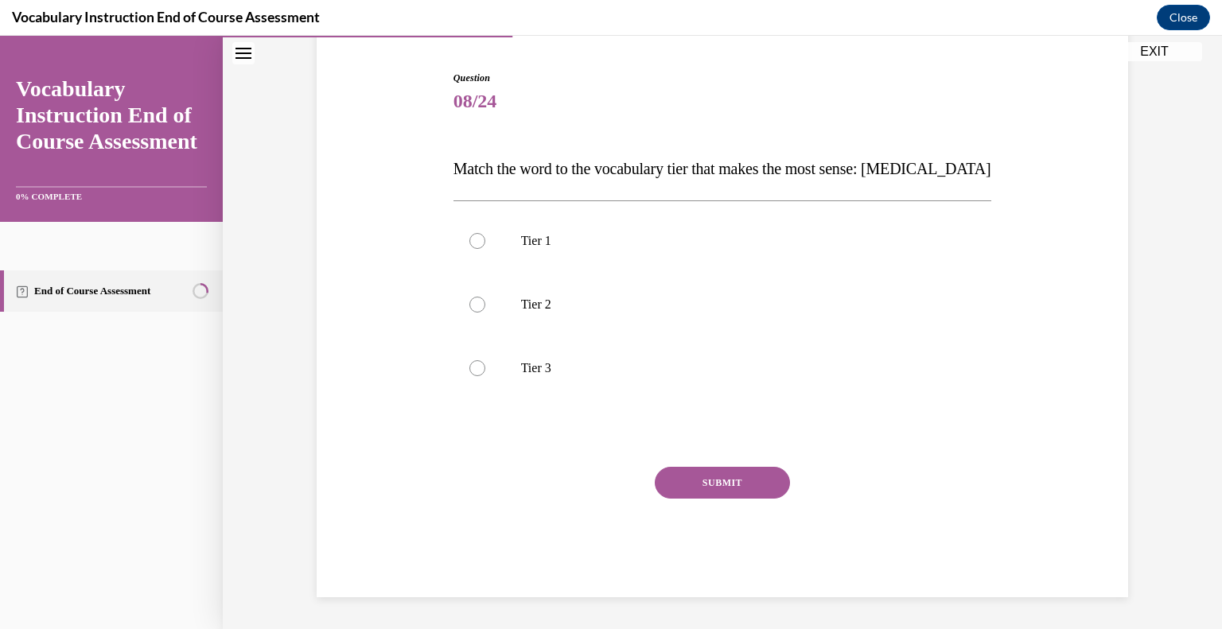
scroll to position [150, 0]
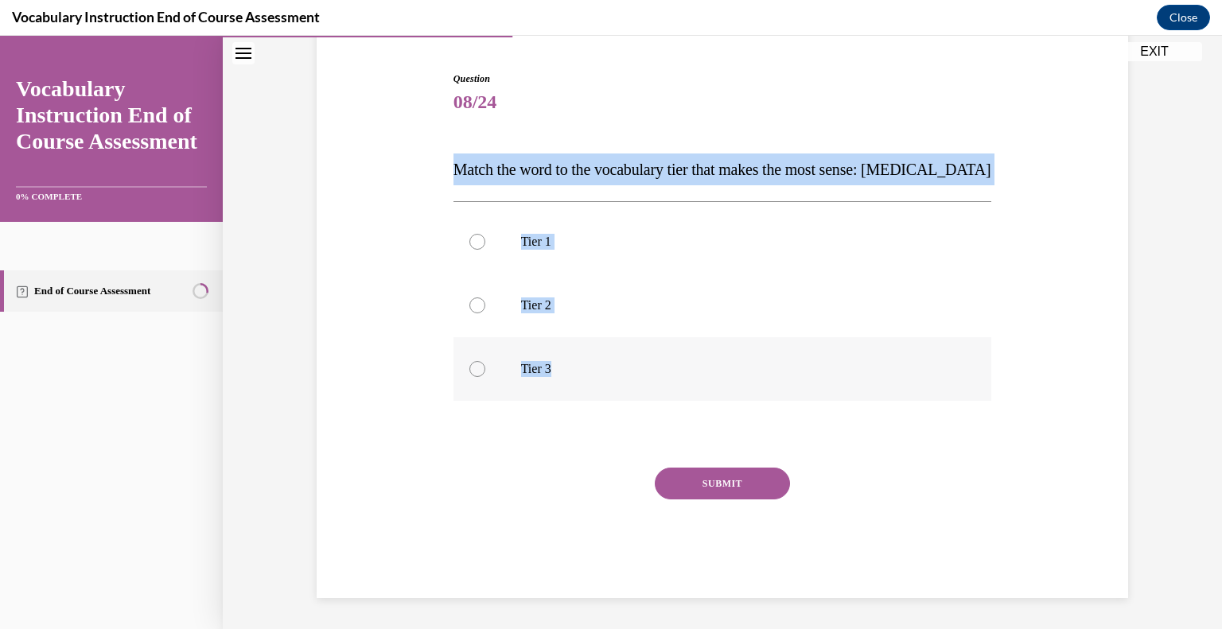
drag, startPoint x: 446, startPoint y: 167, endPoint x: 560, endPoint y: 359, distance: 222.9
click at [560, 359] on div "Question 08/24 Match the word to the vocabulary tier that makes the most sense:…" at bounding box center [722, 335] width 538 height 526
copy div "Match the word to the vocabulary tier that makes the most sense: anaphylaxis Ti…"
click at [472, 363] on div at bounding box center [477, 369] width 16 height 16
click at [472, 363] on input "Tier 3" at bounding box center [477, 369] width 16 height 16
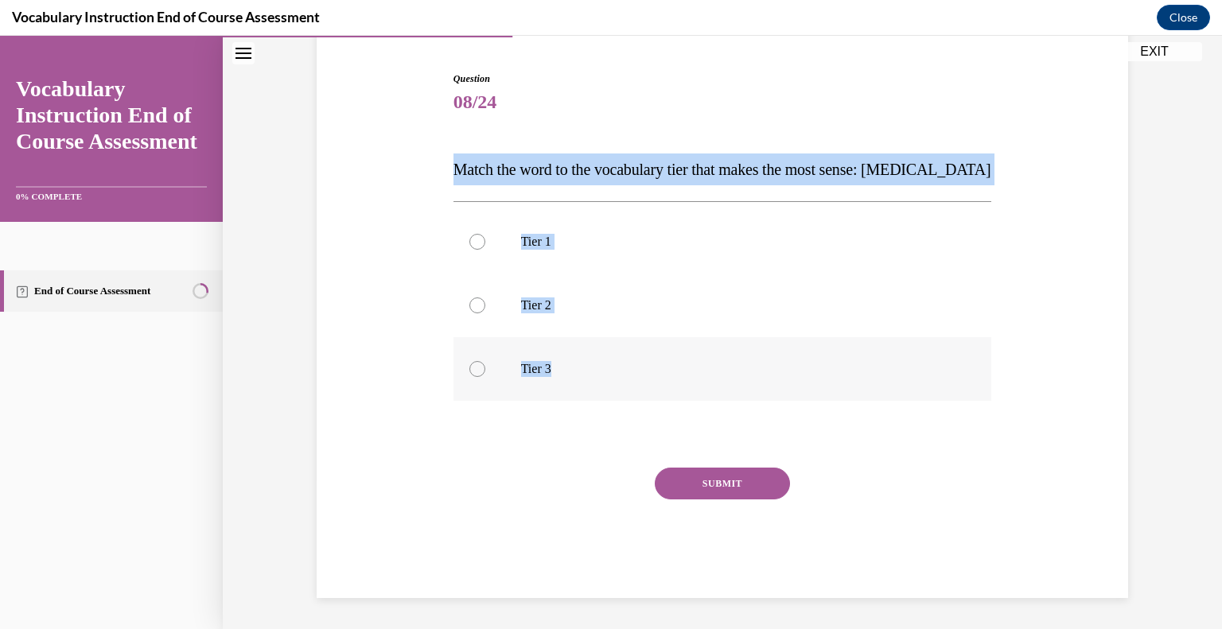
radio input "true"
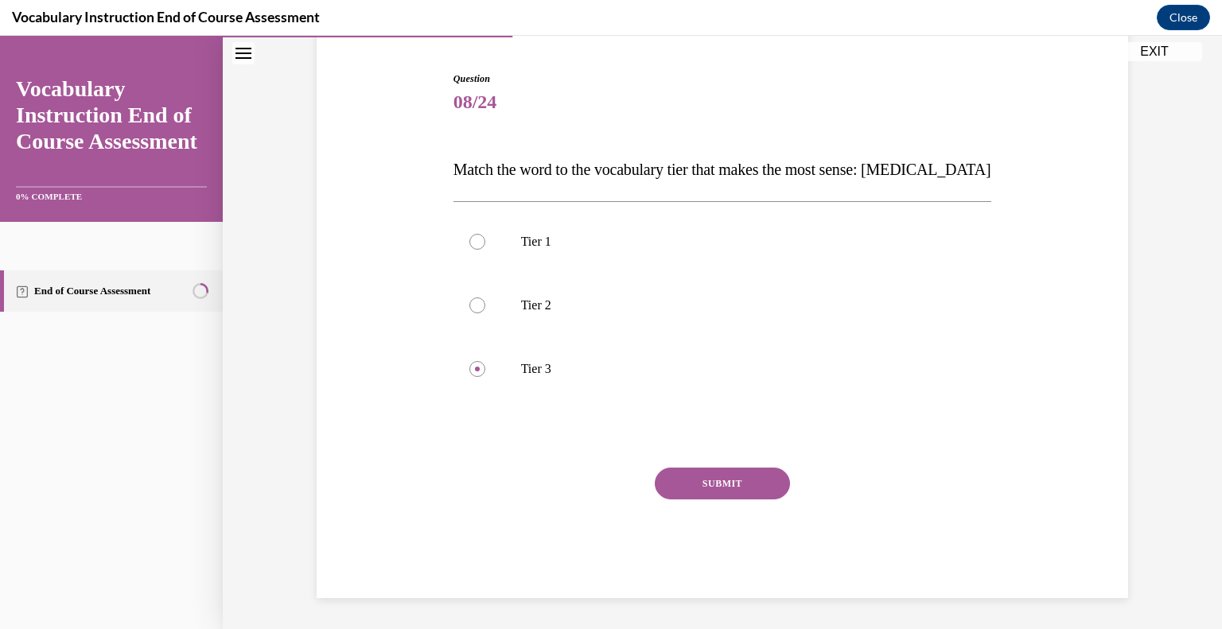
click at [727, 469] on button "SUBMIT" at bounding box center [722, 484] width 135 height 32
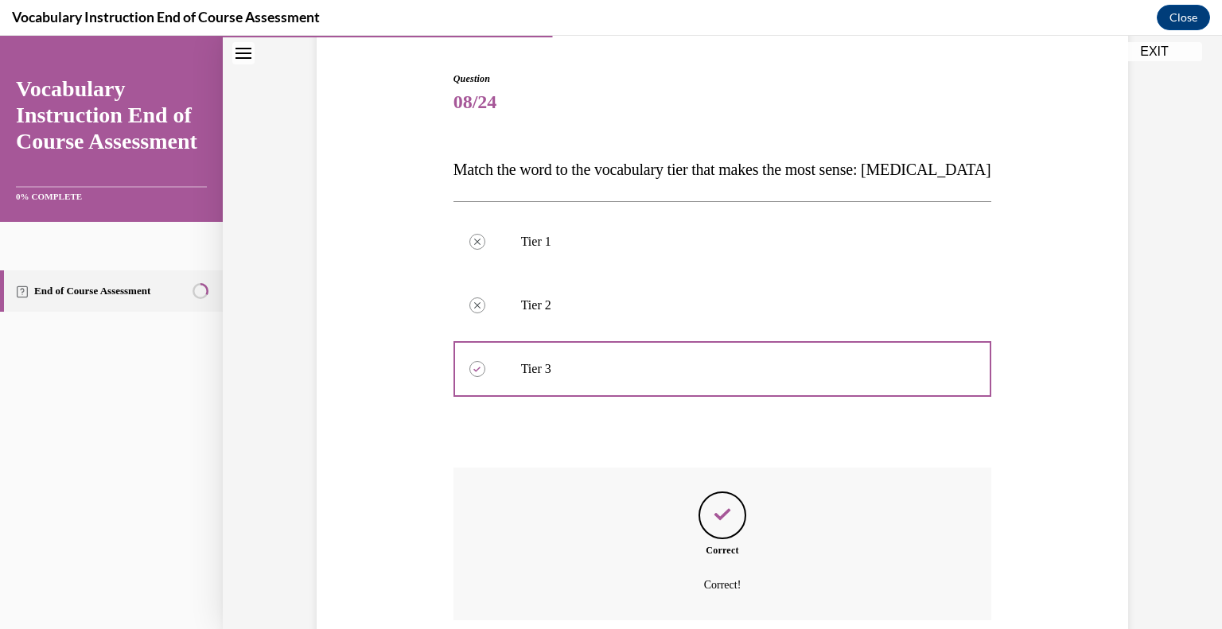
scroll to position [278, 0]
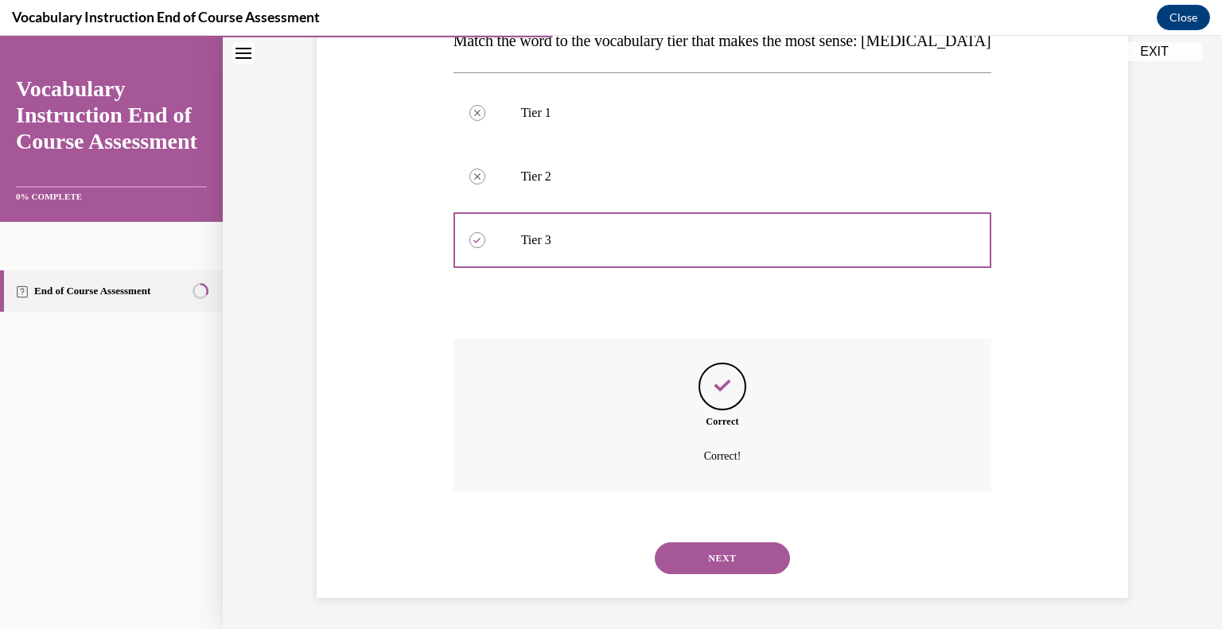
click at [695, 582] on div "NEXT" at bounding box center [722, 558] width 538 height 64
click at [707, 546] on button "NEXT" at bounding box center [722, 558] width 135 height 32
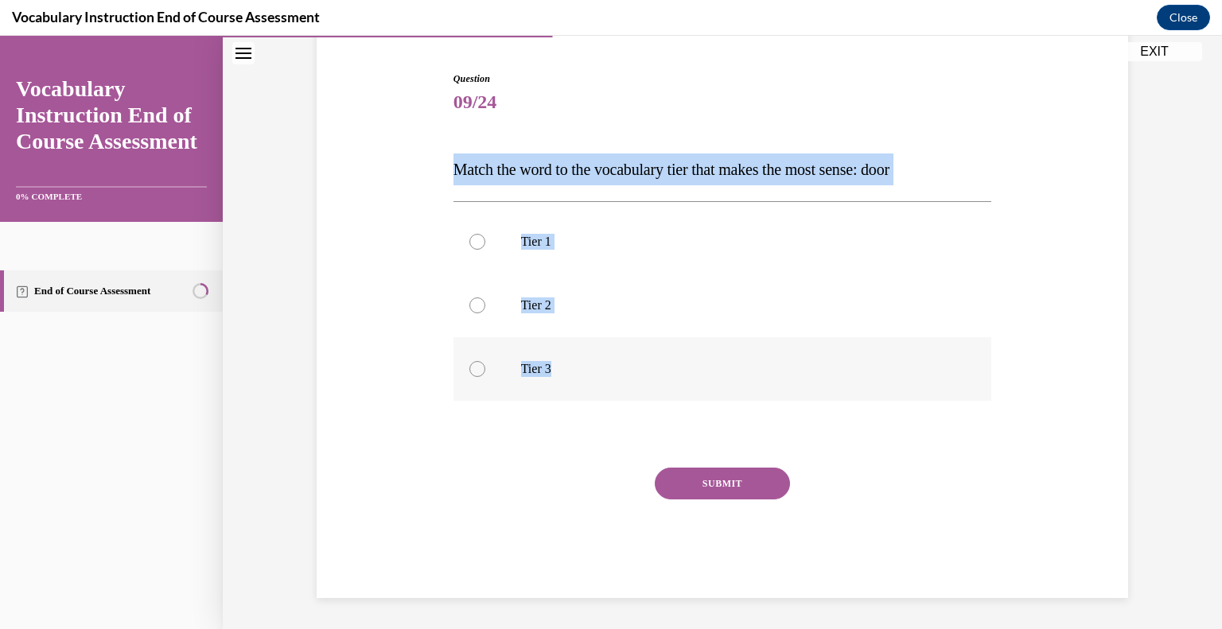
drag, startPoint x: 449, startPoint y: 165, endPoint x: 573, endPoint y: 363, distance: 233.9
click at [573, 363] on div "Question 09/24 Match the word to the vocabulary tier that makes the most sense:…" at bounding box center [722, 335] width 538 height 526
copy div "Match the word to the vocabulary tier that makes the most sense: door Tier 1 Ti…"
click at [476, 238] on div at bounding box center [477, 242] width 16 height 16
click at [476, 238] on input "Tier 1" at bounding box center [477, 242] width 16 height 16
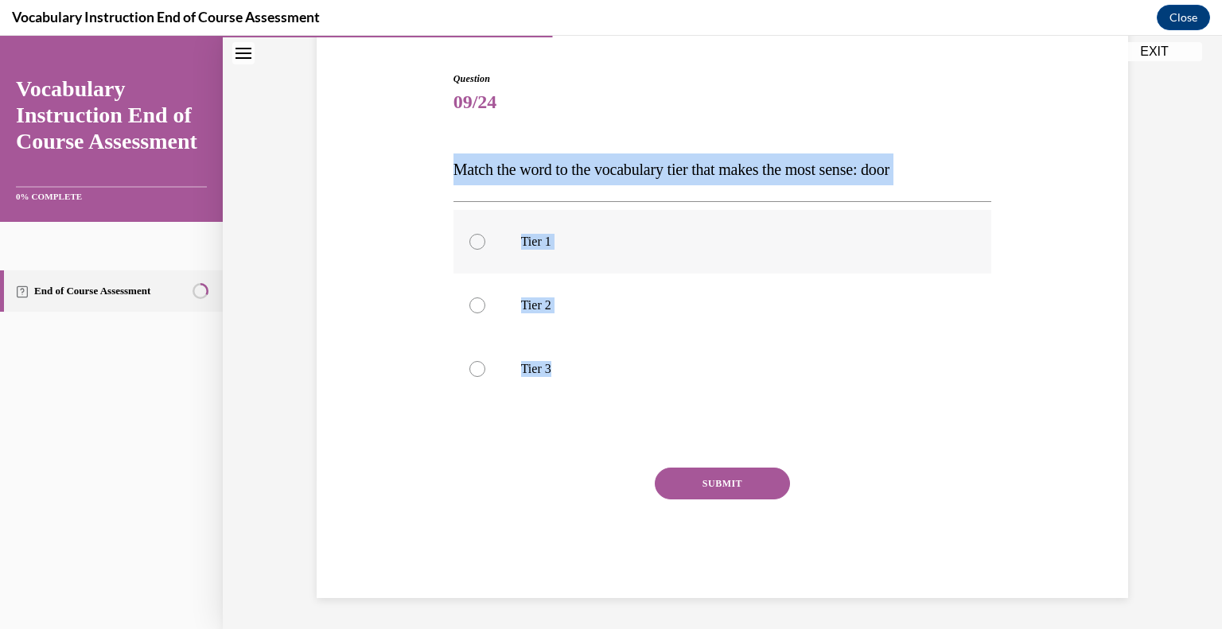
radio input "true"
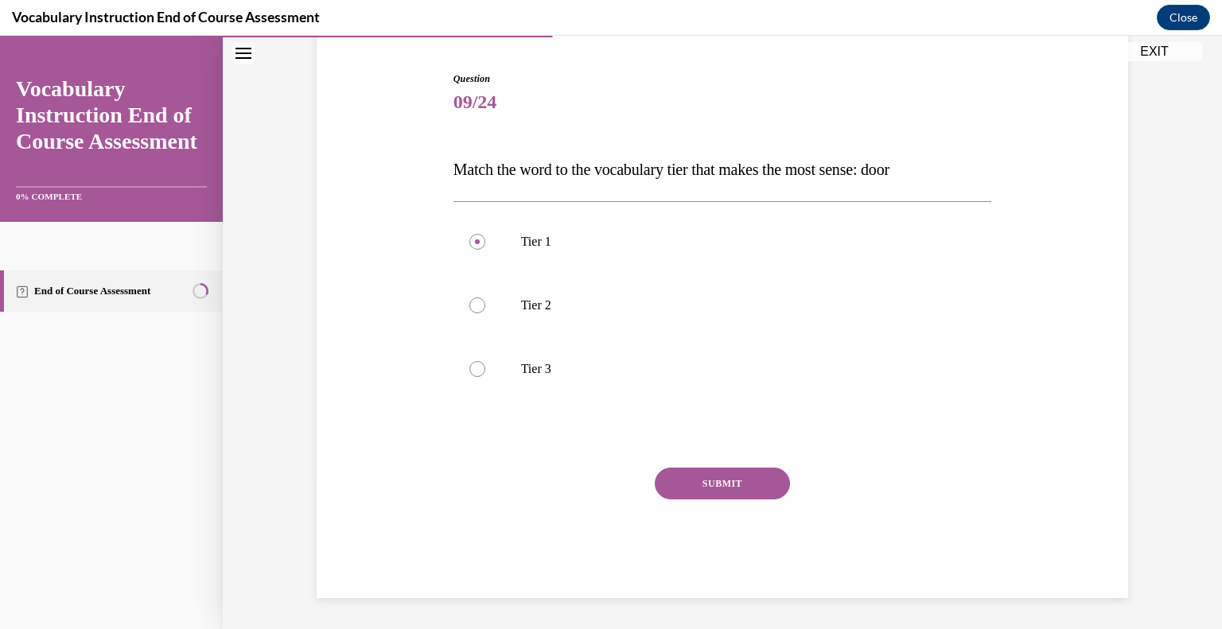
click at [670, 475] on button "SUBMIT" at bounding box center [722, 484] width 135 height 32
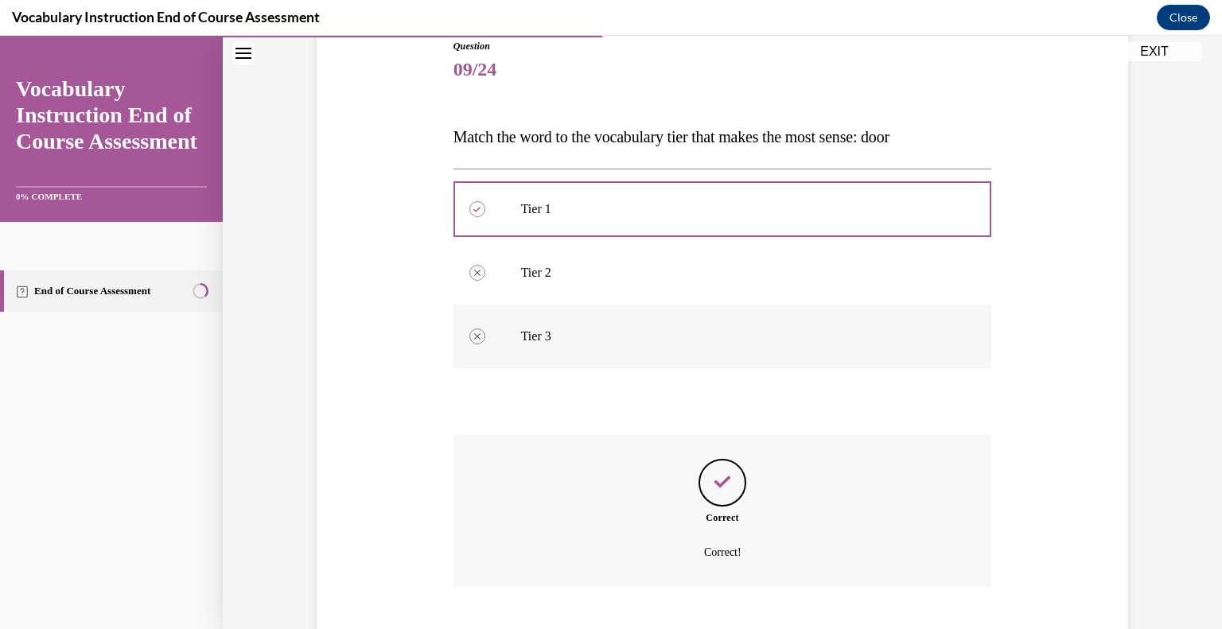
scroll to position [278, 0]
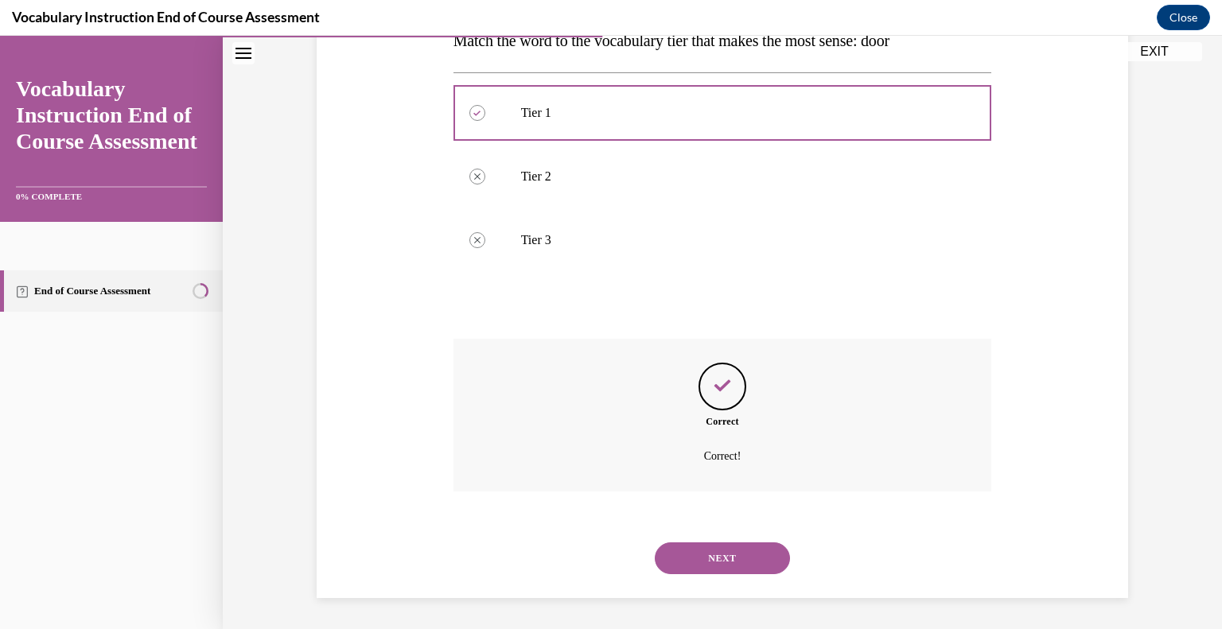
click at [668, 547] on button "NEXT" at bounding box center [722, 558] width 135 height 32
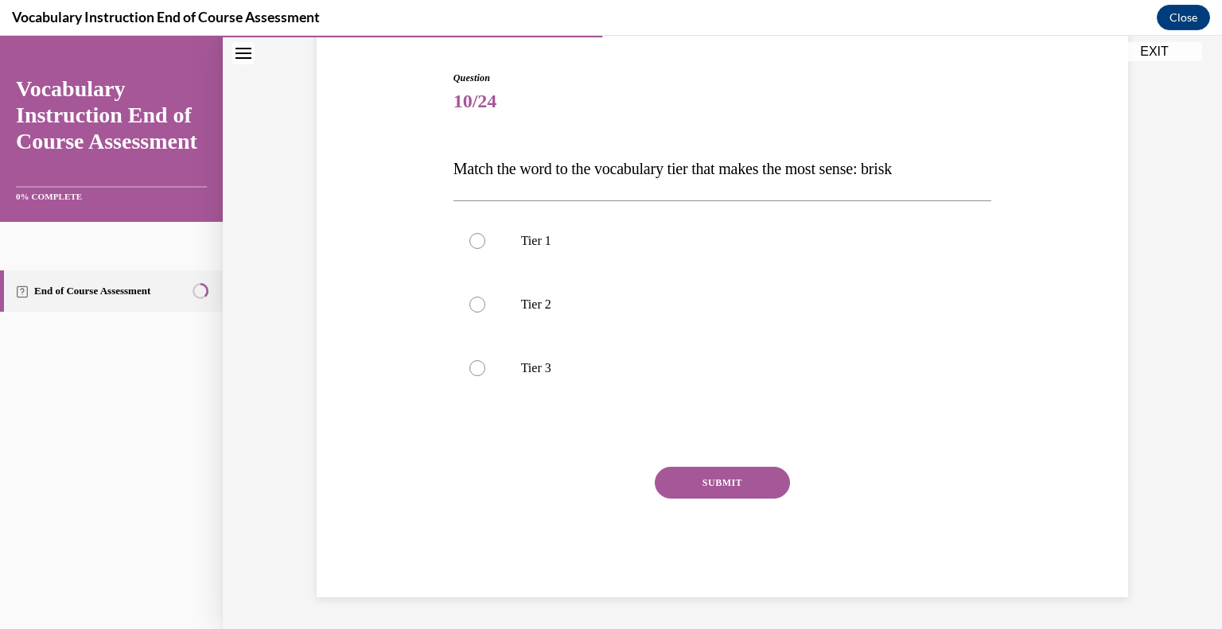
scroll to position [150, 0]
click at [480, 306] on label "Tier 2" at bounding box center [722, 306] width 538 height 64
click at [480, 306] on input "Tier 2" at bounding box center [477, 305] width 16 height 16
radio input "true"
click at [705, 484] on button "SUBMIT" at bounding box center [722, 484] width 135 height 32
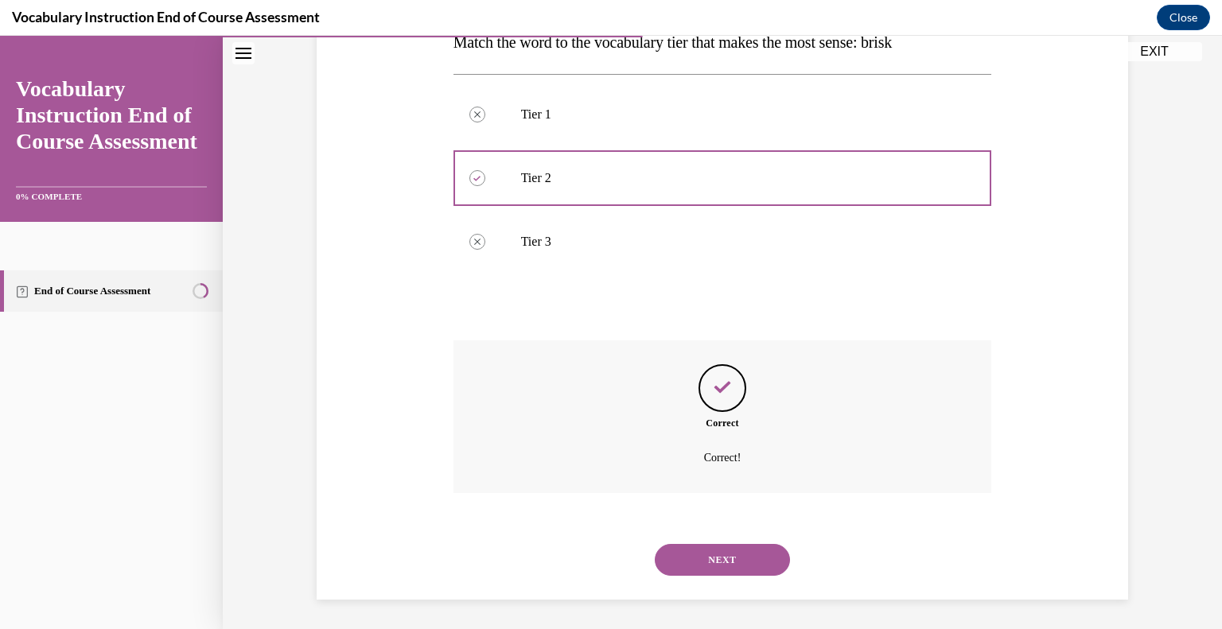
scroll to position [278, 0]
click at [716, 546] on button "NEXT" at bounding box center [722, 558] width 135 height 32
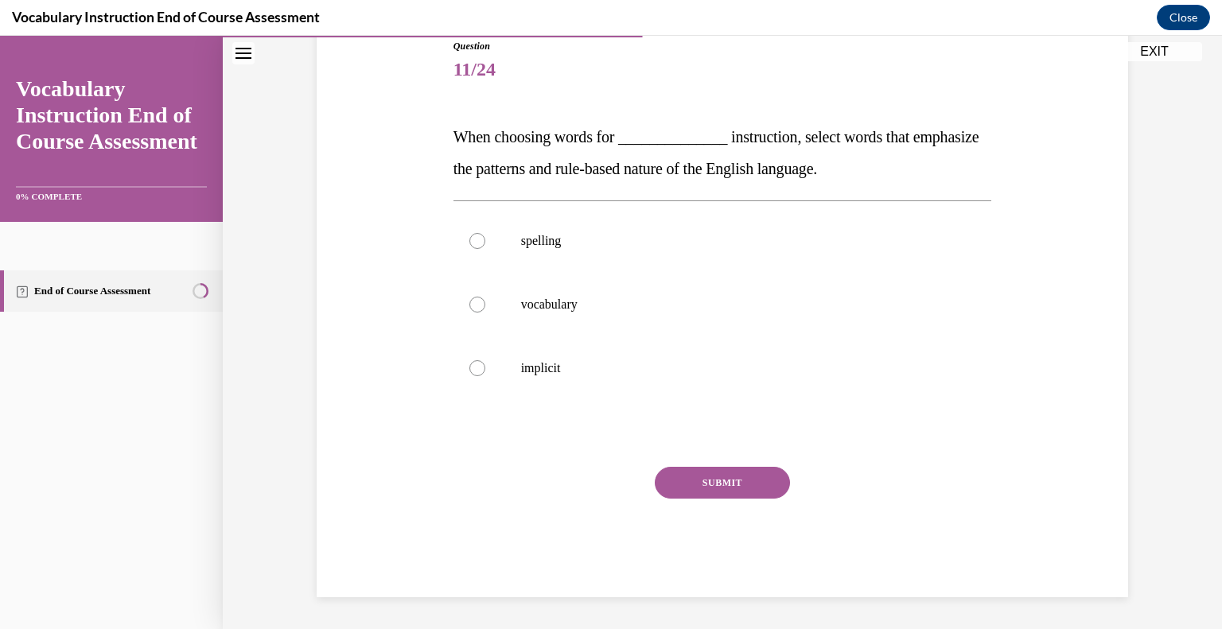
scroll to position [177, 0]
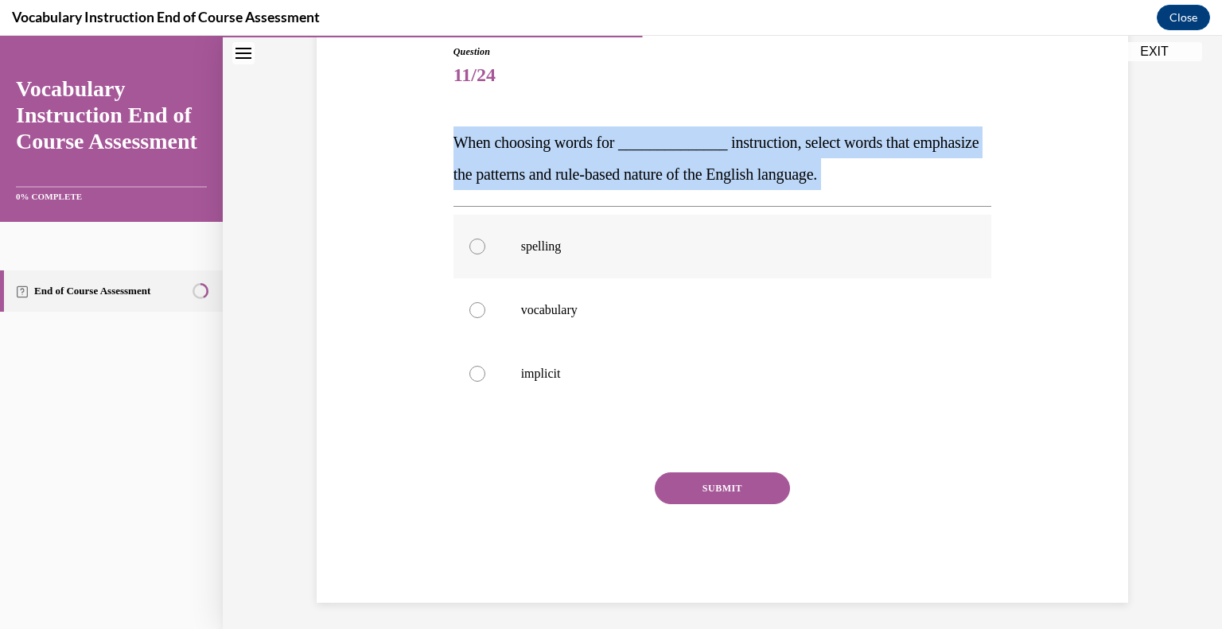
drag, startPoint x: 438, startPoint y: 150, endPoint x: 511, endPoint y: 216, distance: 97.4
click at [511, 216] on div "Question 11/24 When choosing words for ______________ instruction, select words…" at bounding box center [722, 300] width 819 height 606
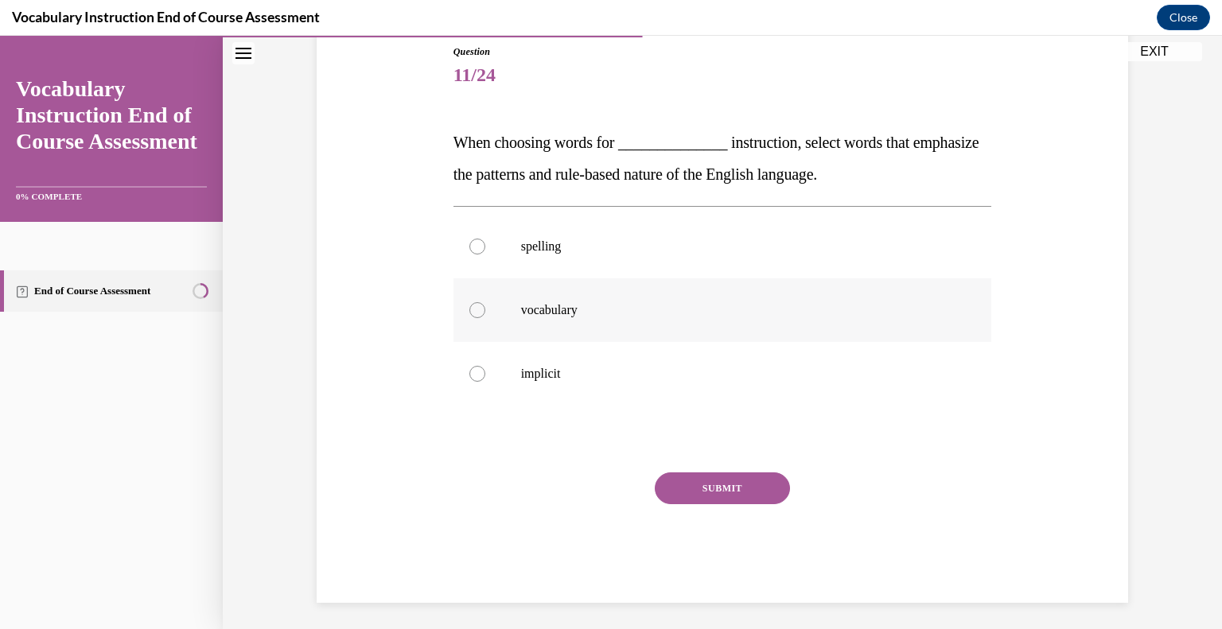
click at [535, 297] on label "vocabulary" at bounding box center [722, 310] width 538 height 64
click at [485, 302] on input "vocabulary" at bounding box center [477, 310] width 16 height 16
radio input "true"
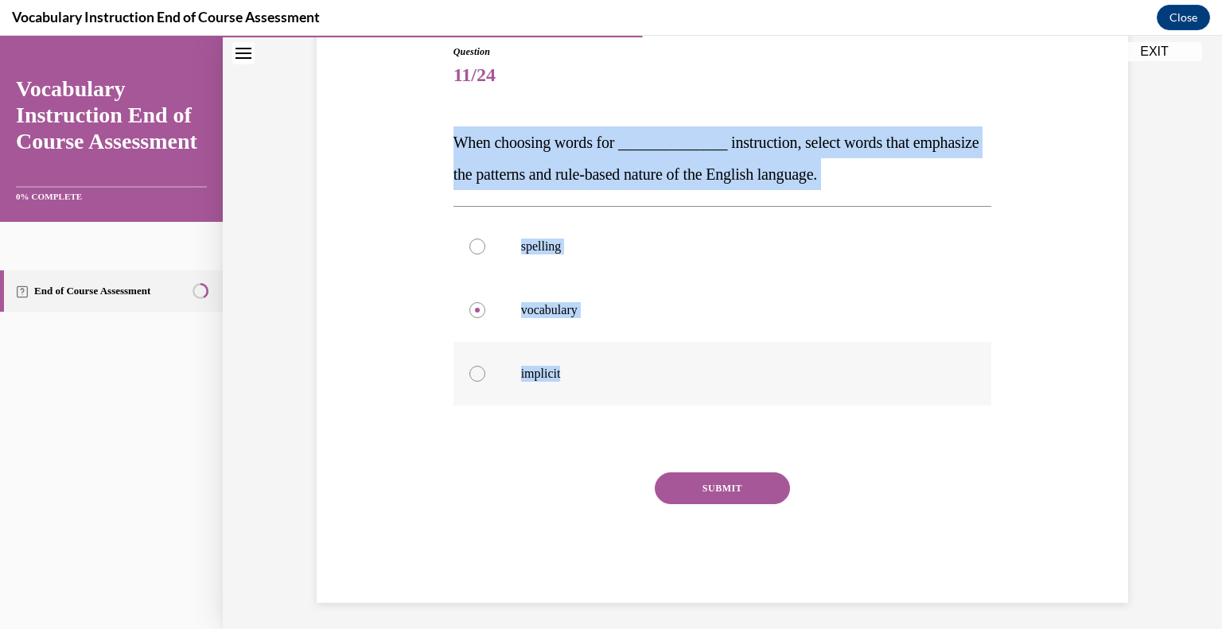
drag, startPoint x: 449, startPoint y: 145, endPoint x: 589, endPoint y: 368, distance: 263.7
click at [589, 368] on div "Question 11/24 When choosing words for ______________ instruction, select words…" at bounding box center [722, 312] width 546 height 582
copy div "When choosing words for ______________ instruction, select words that emphasize…"
click at [469, 252] on div at bounding box center [477, 247] width 16 height 16
click at [469, 252] on input "spelling" at bounding box center [477, 247] width 16 height 16
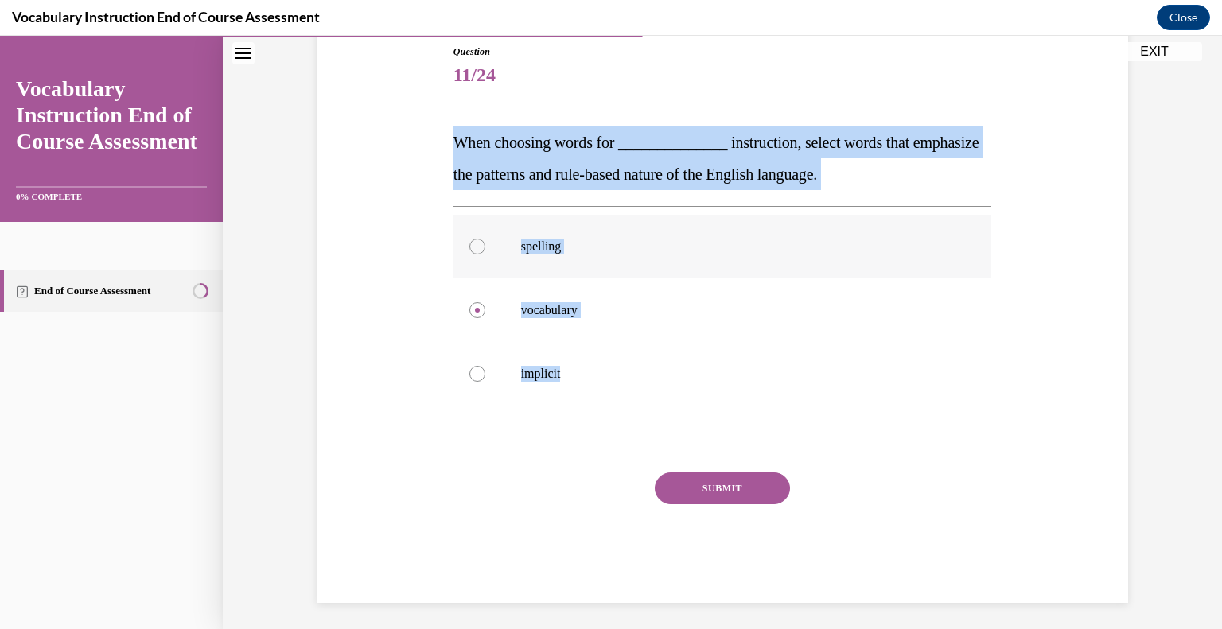
radio input "true"
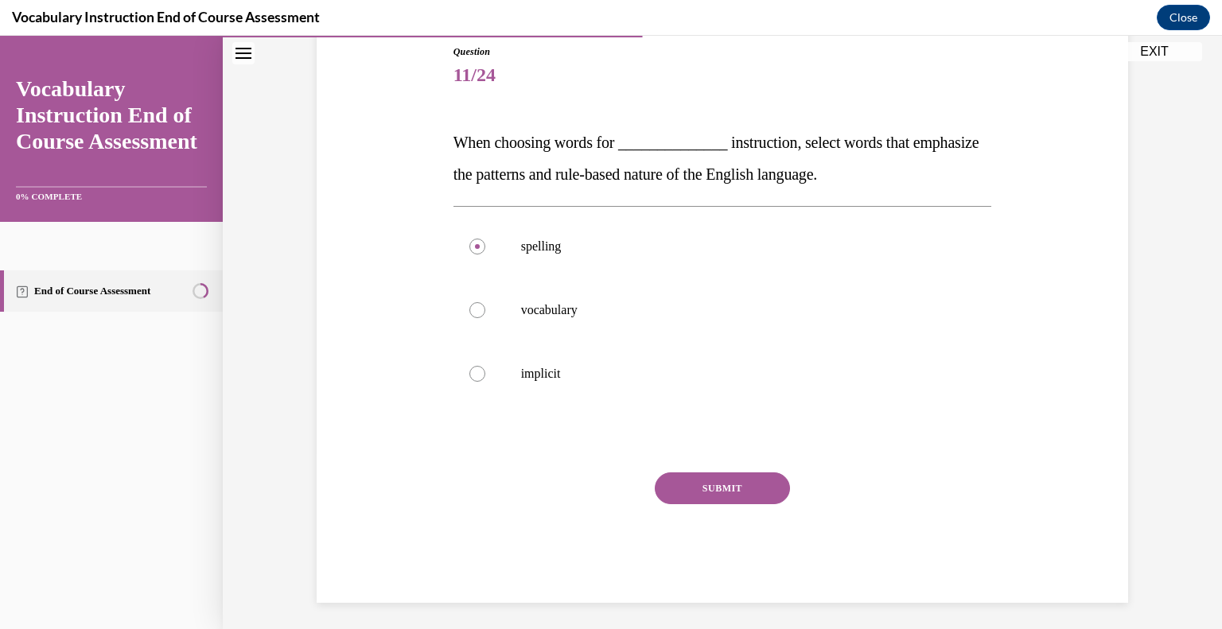
click at [696, 474] on button "SUBMIT" at bounding box center [722, 488] width 135 height 32
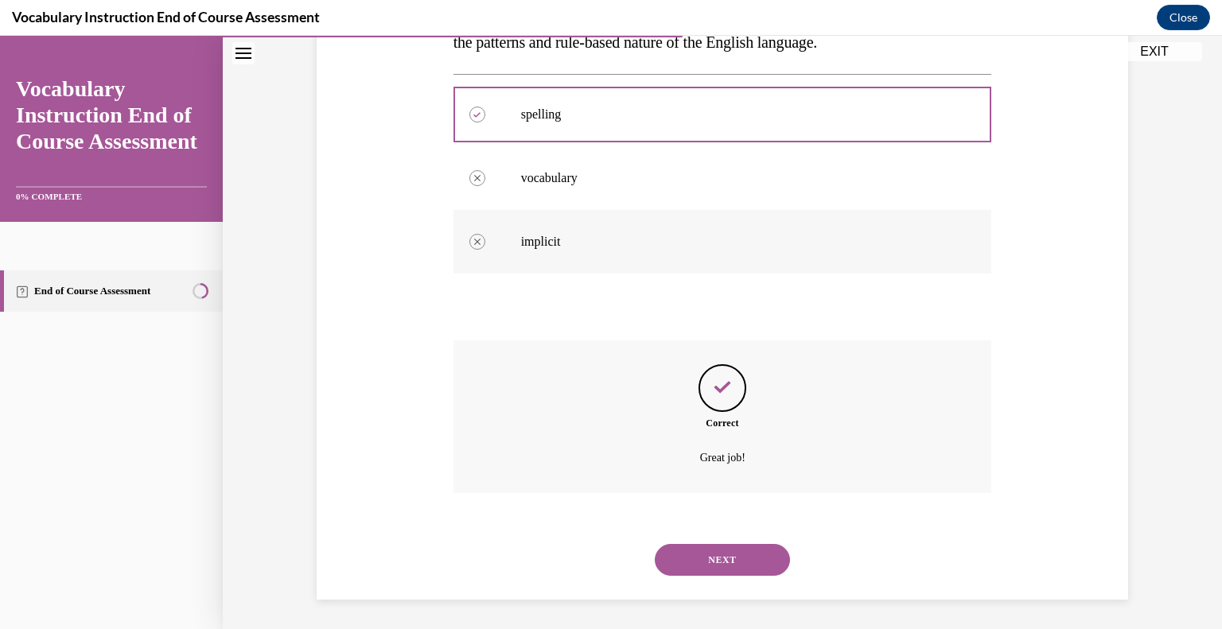
scroll to position [310, 0]
click at [690, 554] on button "NEXT" at bounding box center [722, 558] width 135 height 32
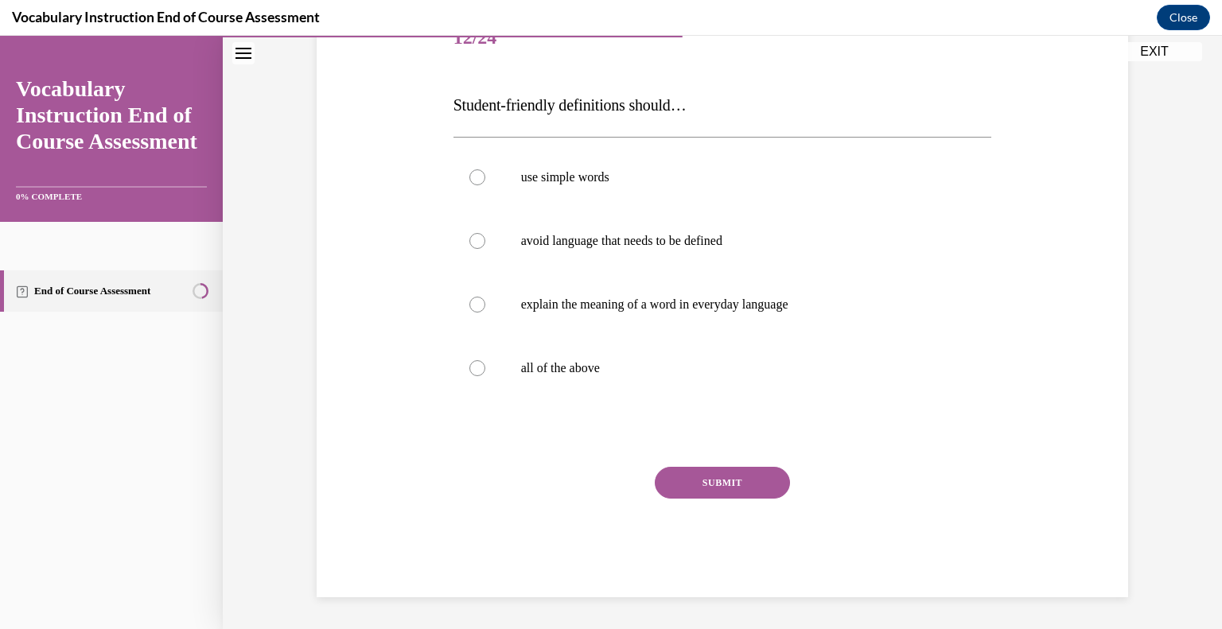
scroll to position [177, 0]
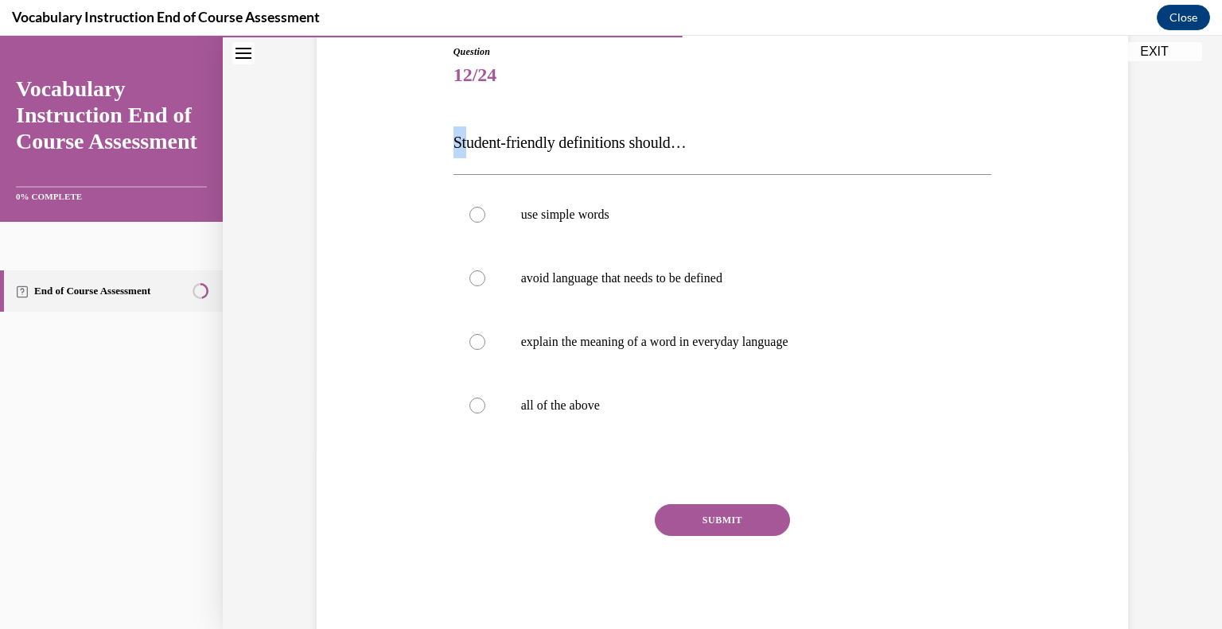
drag, startPoint x: 441, startPoint y: 130, endPoint x: 460, endPoint y: 142, distance: 23.6
click at [460, 142] on div "Question 12/24 Student-friendly definitions should… use simple words avoid lang…" at bounding box center [722, 316] width 819 height 638
click at [480, 398] on label "all of the above" at bounding box center [722, 406] width 538 height 64
click at [480, 398] on input "all of the above" at bounding box center [477, 406] width 16 height 16
radio input "true"
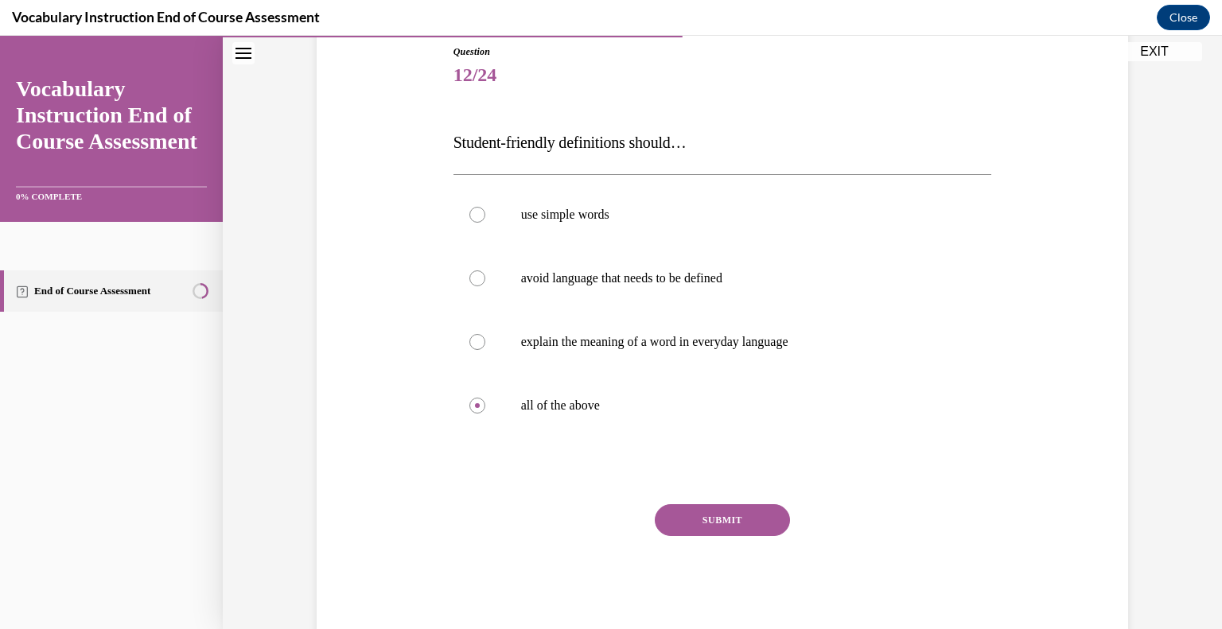
click at [671, 534] on button "SUBMIT" at bounding box center [722, 520] width 135 height 32
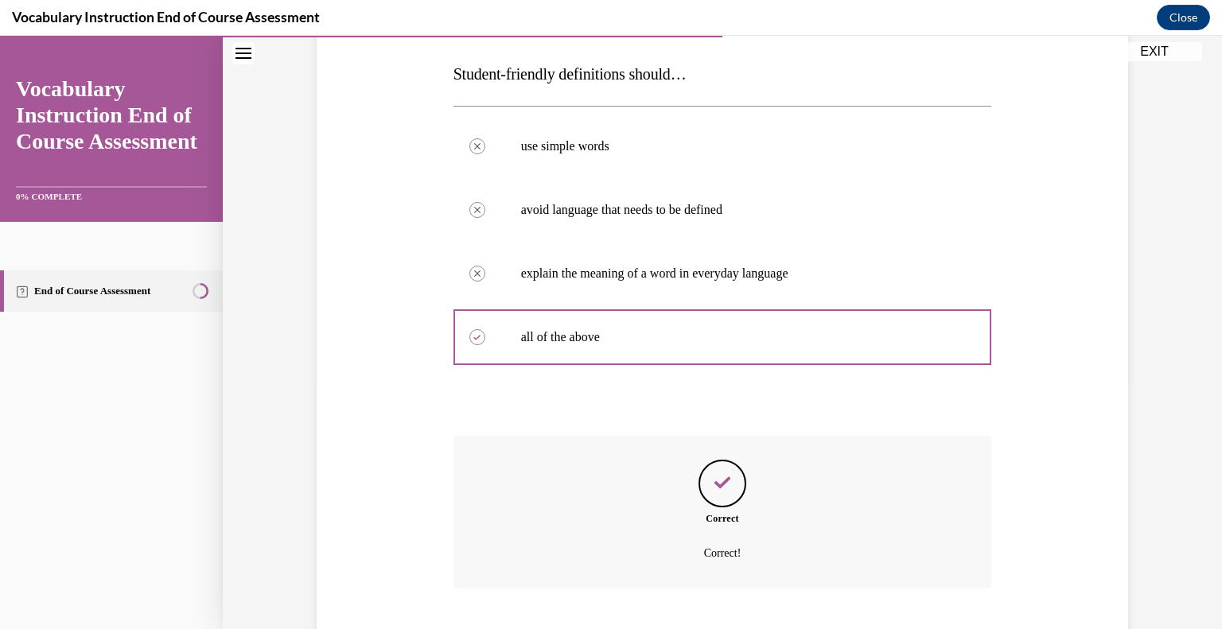
scroll to position [342, 0]
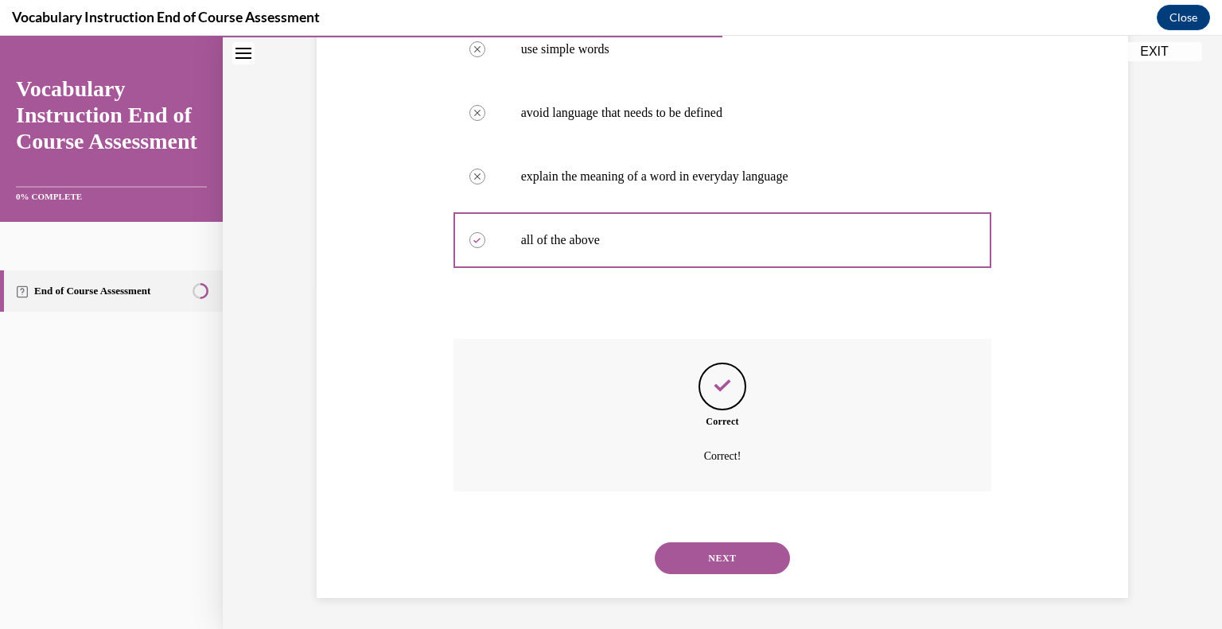
click at [670, 567] on button "NEXT" at bounding box center [722, 558] width 135 height 32
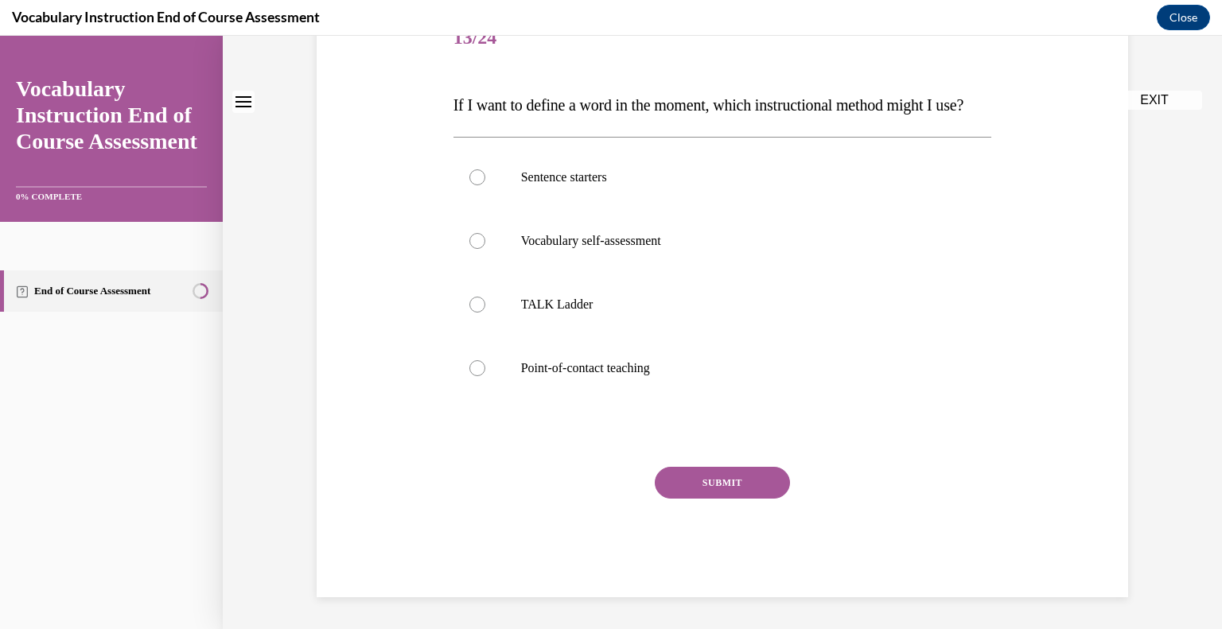
scroll to position [0, 0]
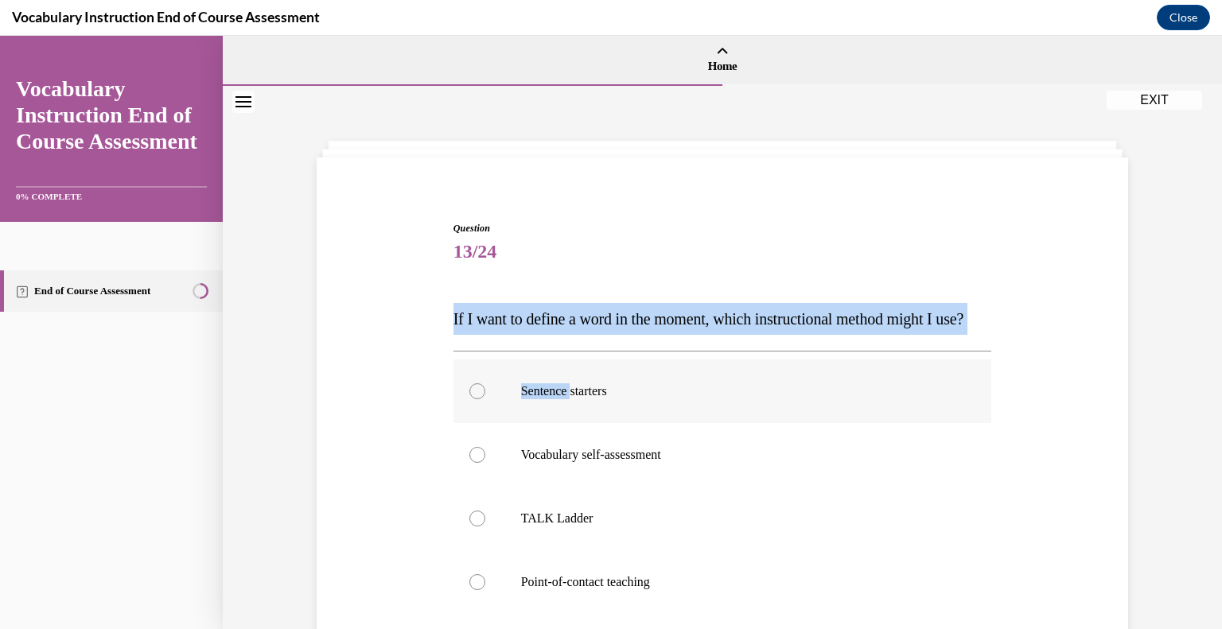
drag, startPoint x: 442, startPoint y: 315, endPoint x: 603, endPoint y: 451, distance: 210.5
click at [569, 414] on div "Question 13/24 If I want to define a word in the moment, which instructional me…" at bounding box center [722, 504] width 546 height 614
click at [425, 318] on div "Question 13/24 If I want to define a word in the moment, which instructional me…" at bounding box center [722, 492] width 819 height 638
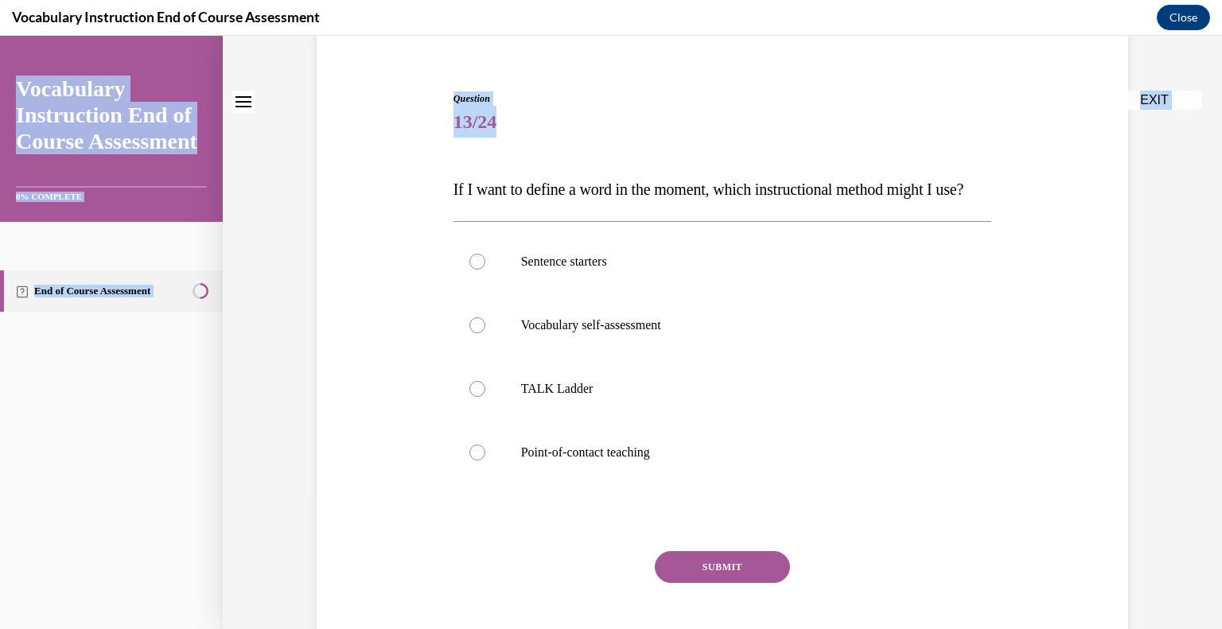
scroll to position [245, 0]
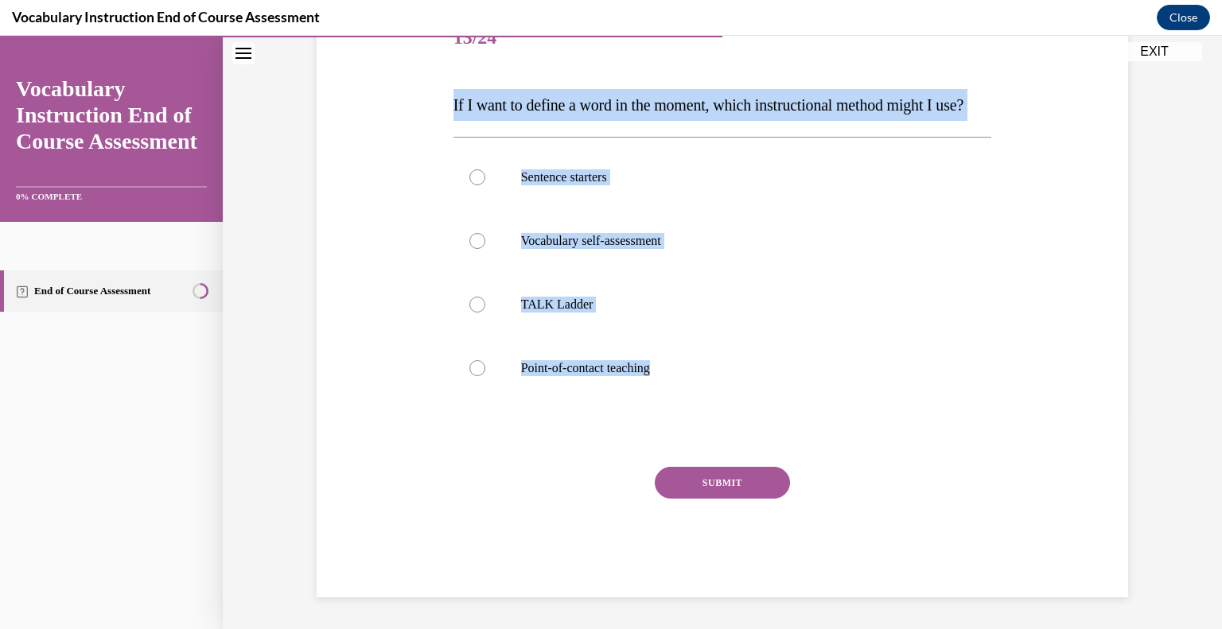
drag, startPoint x: 440, startPoint y: 310, endPoint x: 666, endPoint y: 432, distance: 256.6
click at [666, 432] on div "Question 13/24 If I want to define a word in the moment, which instructional me…" at bounding box center [722, 278] width 819 height 638
copy div "If I want to define a word in the moment, which instructional method might I us…"
click at [689, 473] on button "SUBMIT" at bounding box center [722, 483] width 135 height 32
click at [471, 363] on div at bounding box center [477, 368] width 16 height 16
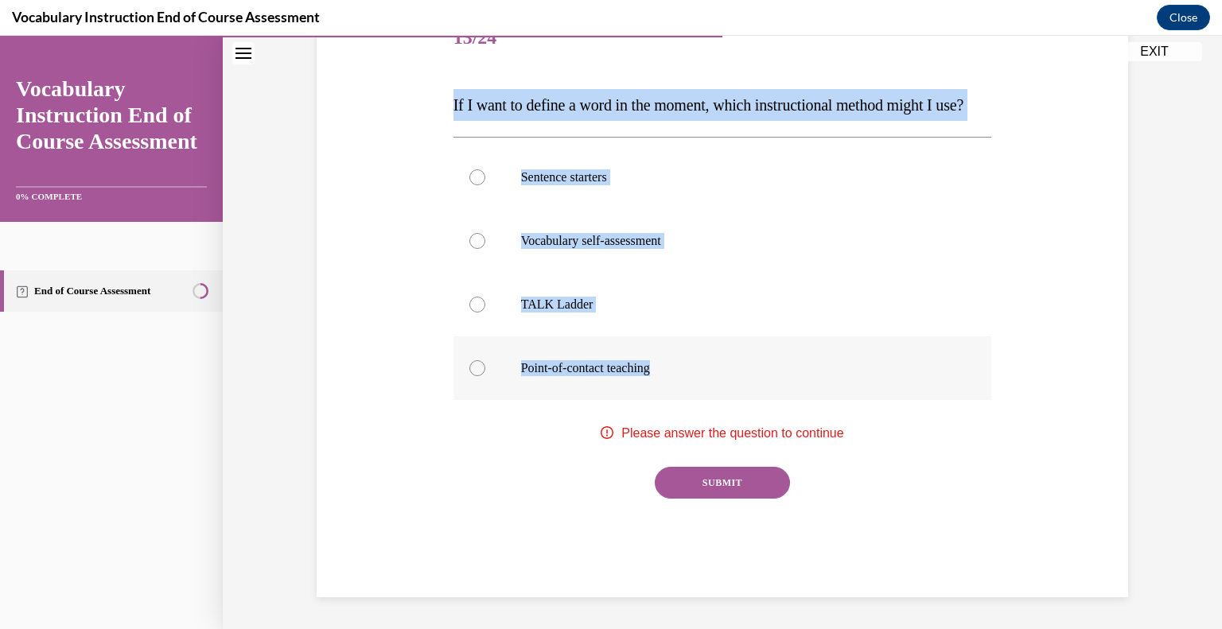
click at [471, 363] on input "Point-of-contact teaching" at bounding box center [477, 368] width 16 height 16
radio input "true"
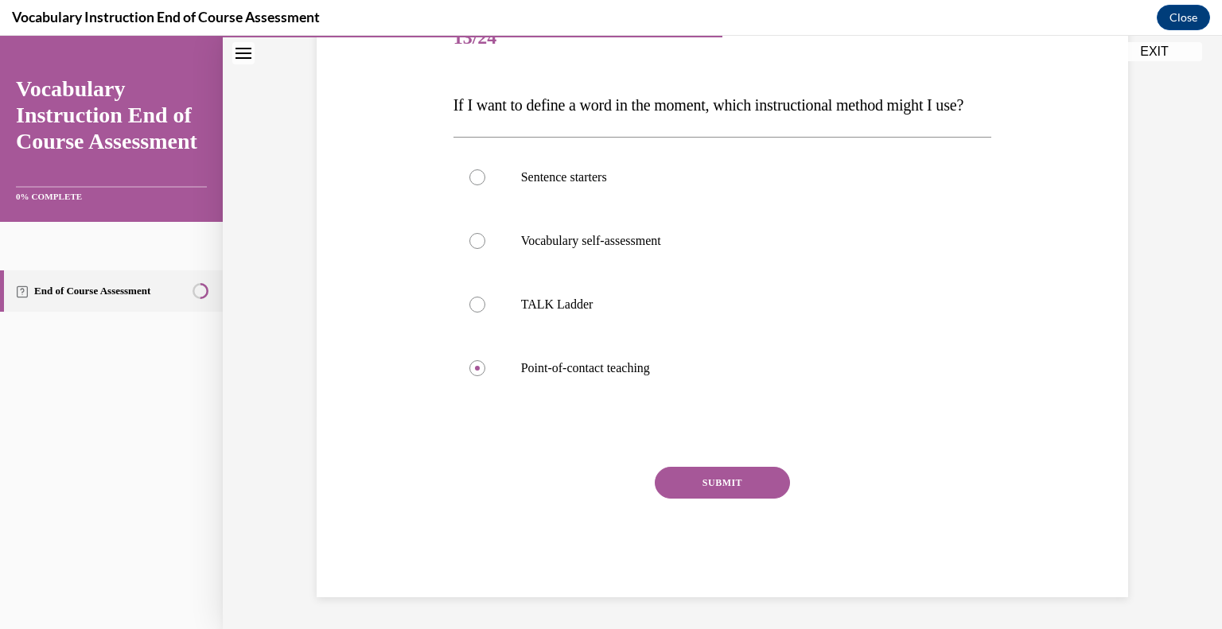
click at [734, 482] on button "SUBMIT" at bounding box center [722, 483] width 135 height 32
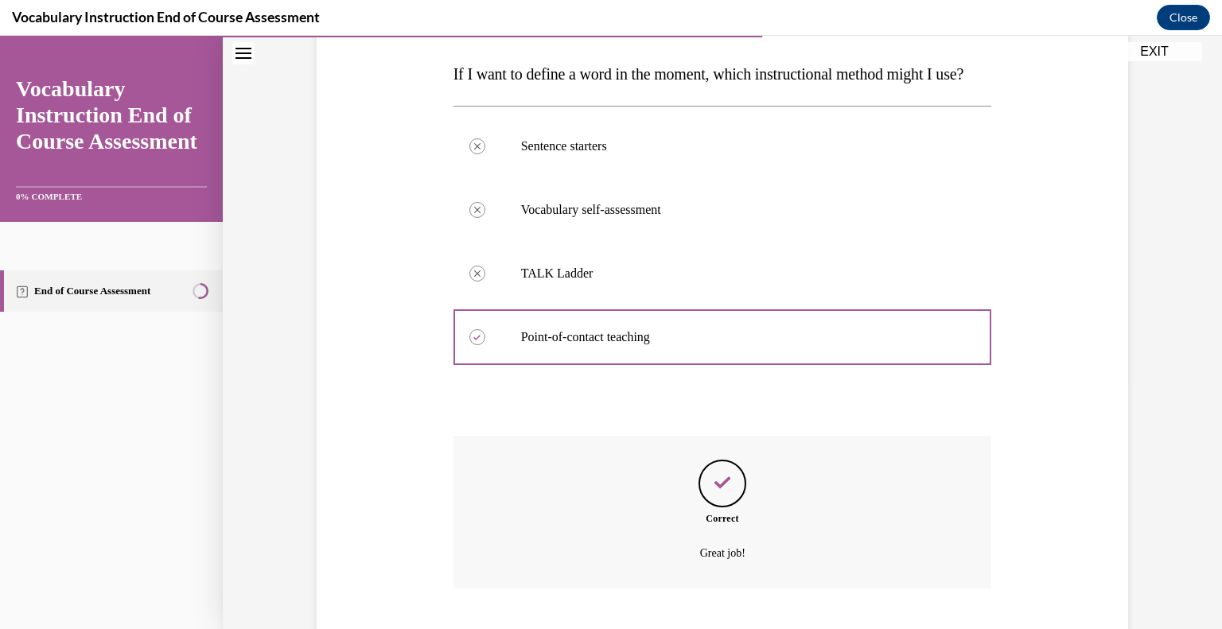
scroll to position [374, 0]
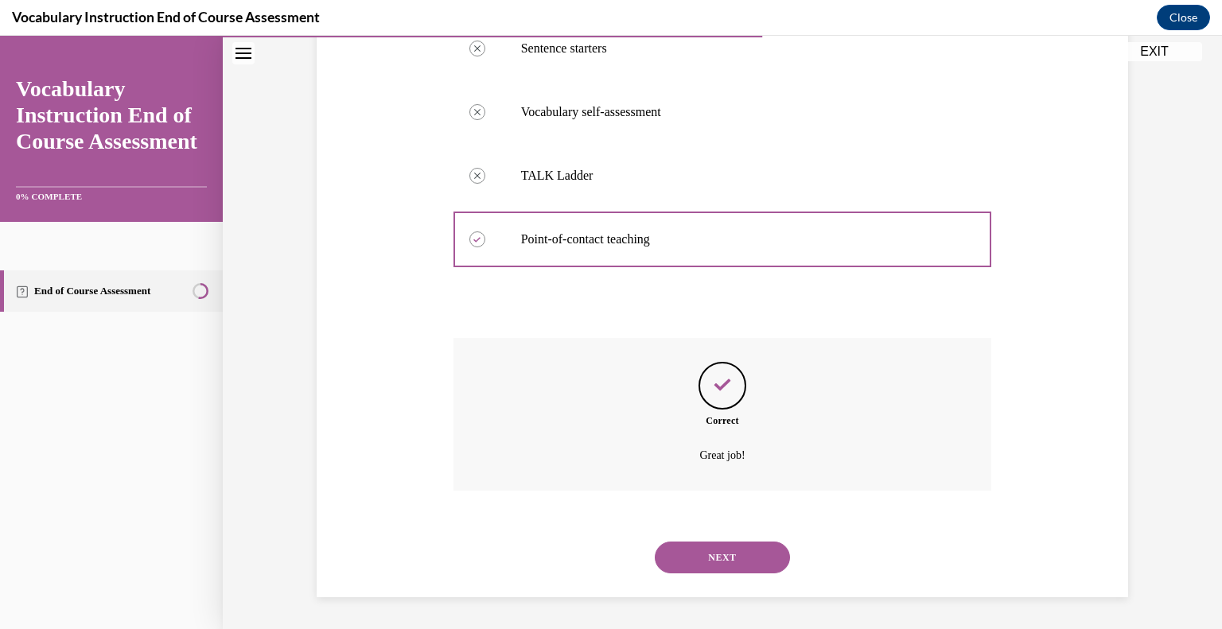
click at [684, 556] on button "NEXT" at bounding box center [722, 558] width 135 height 32
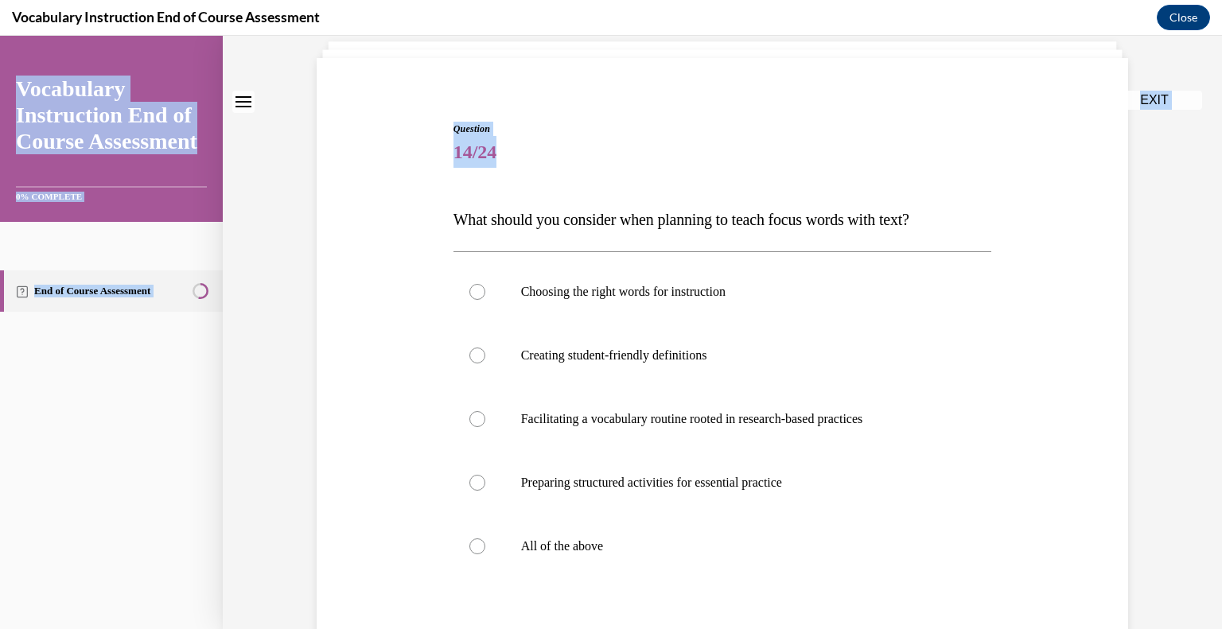
scroll to position [277, 0]
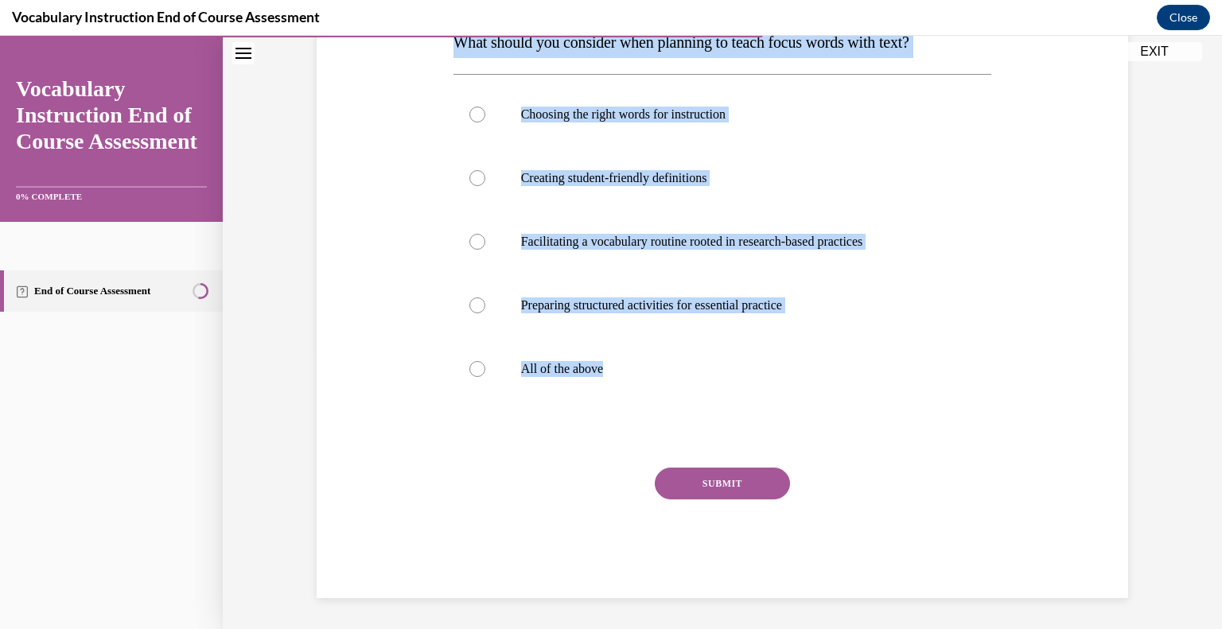
drag, startPoint x: 442, startPoint y: 318, endPoint x: 827, endPoint y: 405, distance: 394.6
click at [827, 405] on div "Question 14/24 What should you consider when planning to teach focus words with…" at bounding box center [722, 259] width 546 height 678
click at [722, 367] on p "All of the above" at bounding box center [736, 369] width 431 height 16
click at [485, 367] on input "All of the above" at bounding box center [477, 369] width 16 height 16
radio input "true"
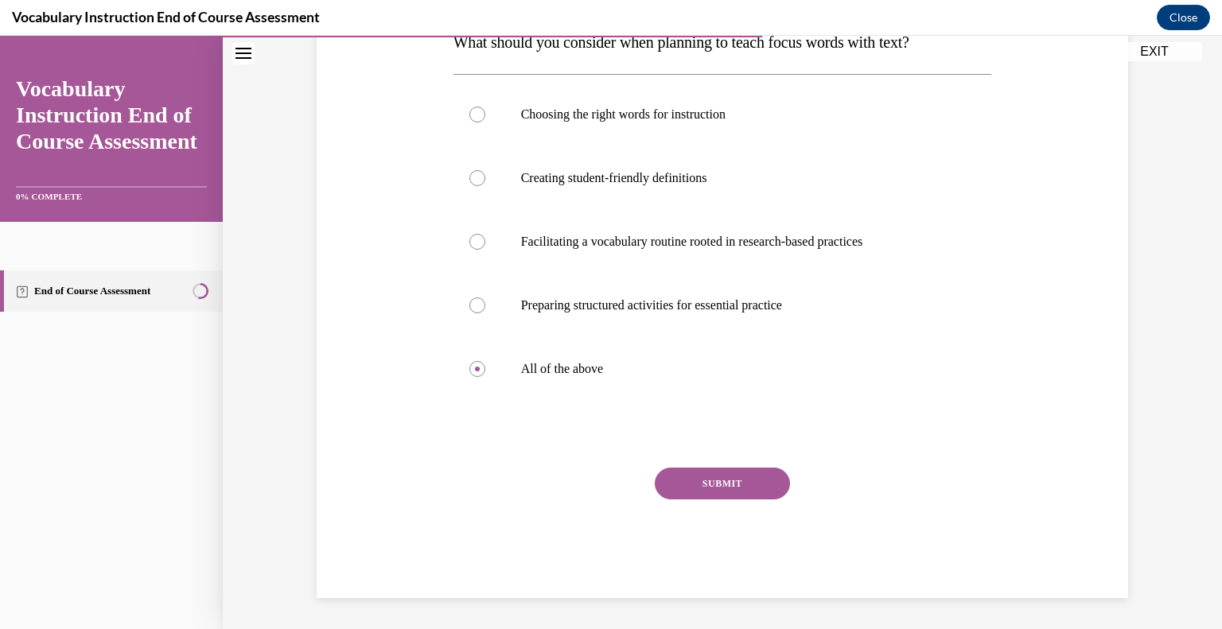
click at [725, 477] on button "SUBMIT" at bounding box center [722, 484] width 135 height 32
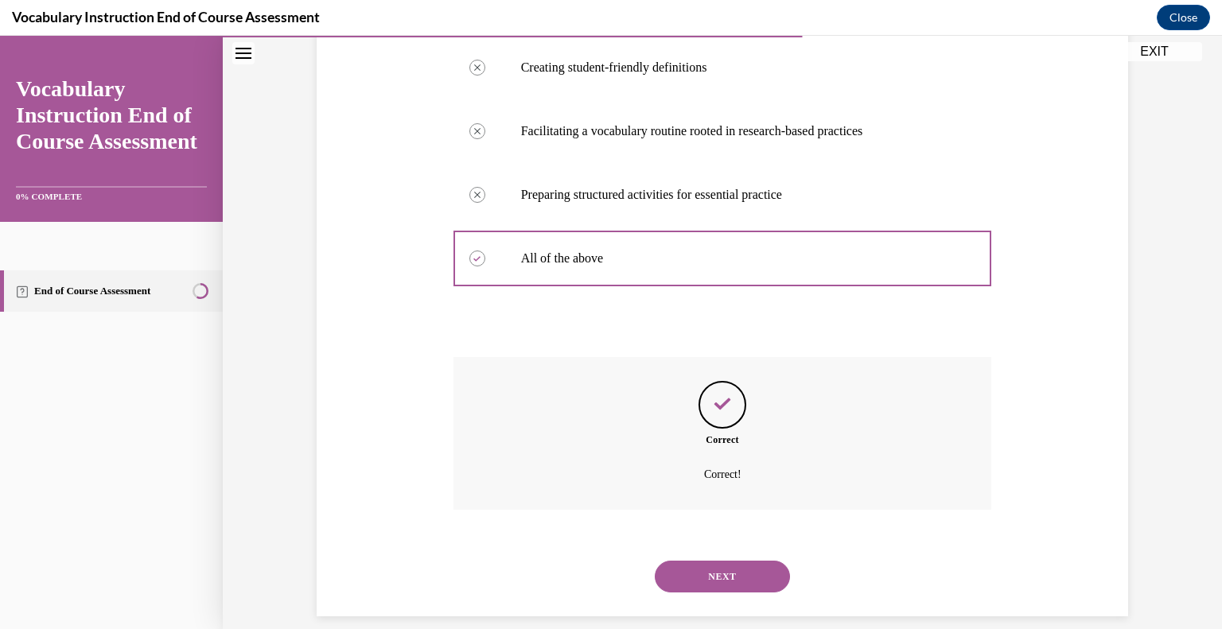
scroll to position [406, 0]
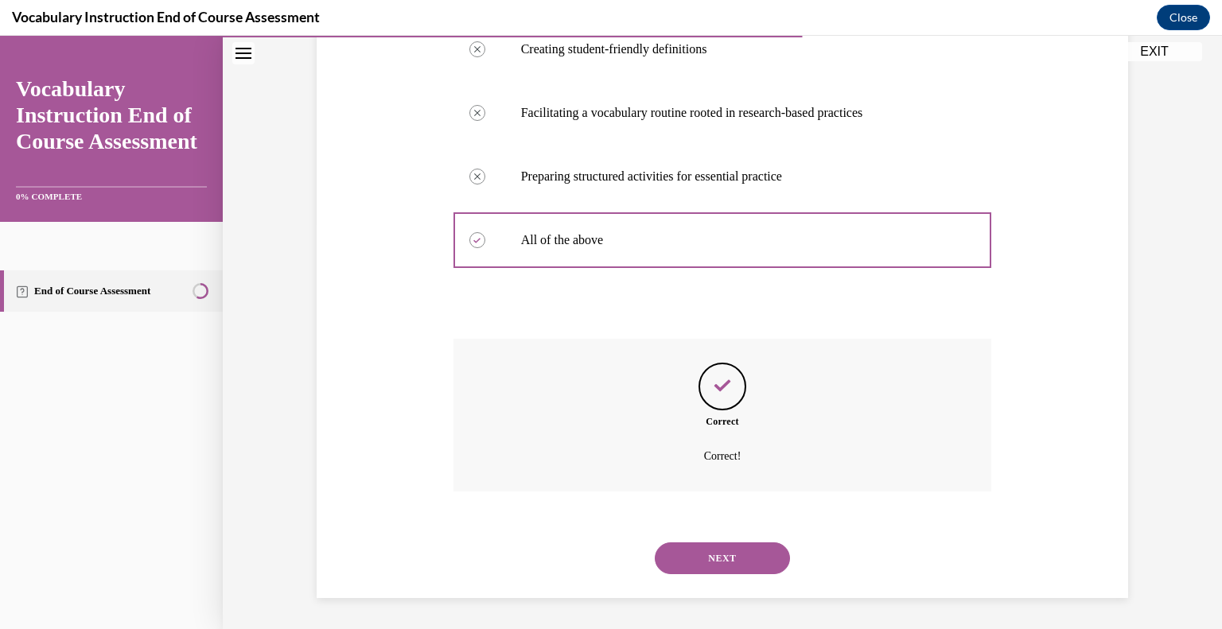
click at [705, 550] on button "NEXT" at bounding box center [722, 558] width 135 height 32
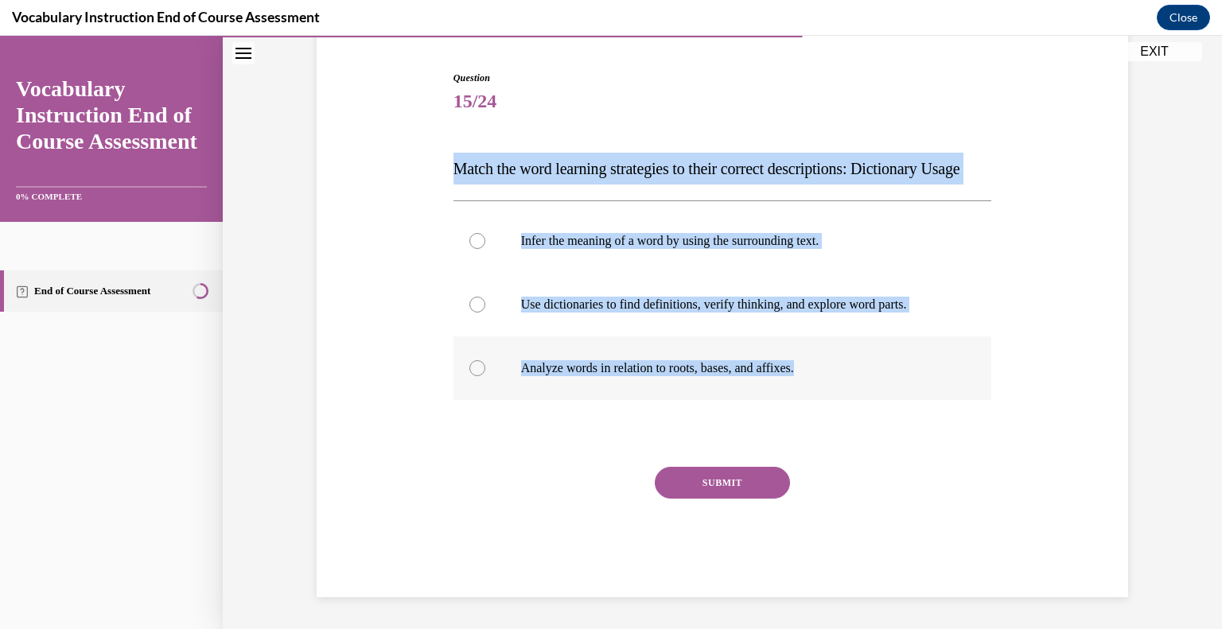
drag, startPoint x: 440, startPoint y: 147, endPoint x: 806, endPoint y: 359, distance: 423.3
click at [806, 359] on div "Question 15/24 Match the word learning strategies to their correct descriptions…" at bounding box center [722, 310] width 819 height 574
click at [474, 311] on div at bounding box center [477, 305] width 16 height 16
click at [474, 311] on input "Use dictionaries to find definitions, verify thinking, and explore word parts." at bounding box center [477, 305] width 16 height 16
radio input "true"
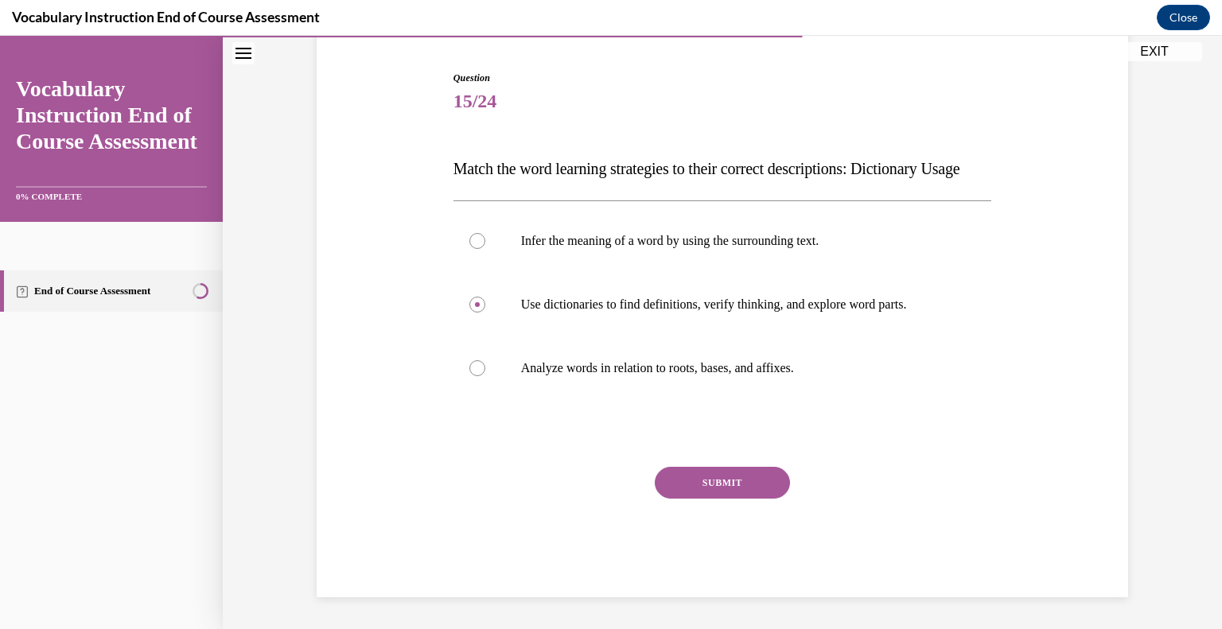
click at [686, 472] on button "SUBMIT" at bounding box center [722, 483] width 135 height 32
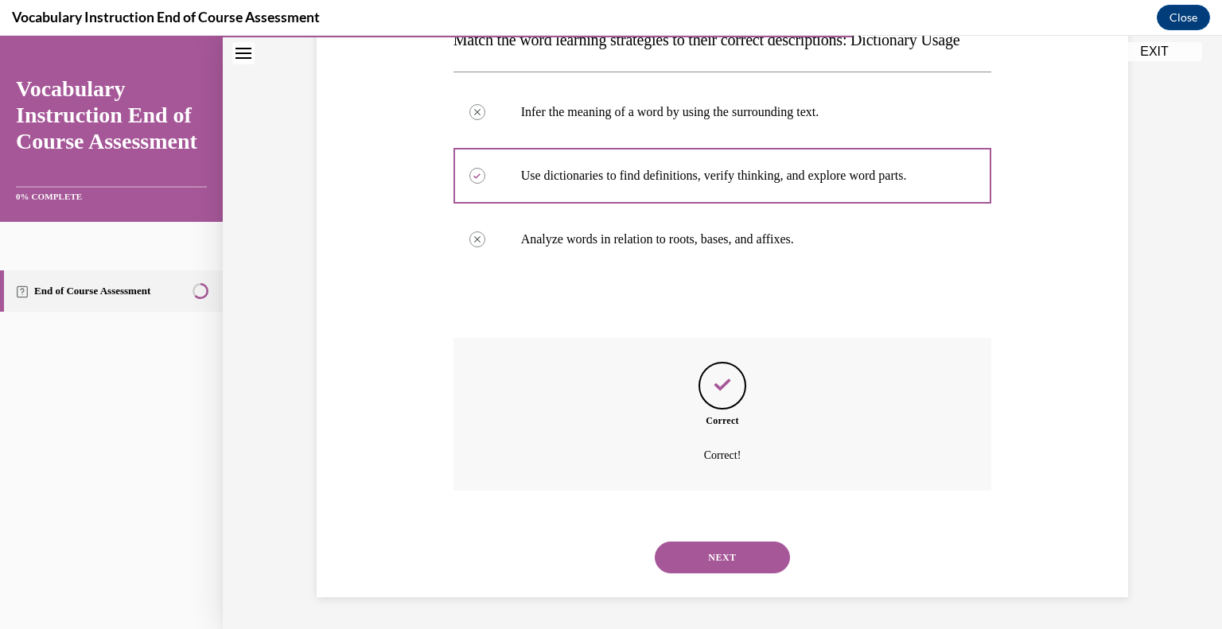
scroll to position [310, 0]
click at [697, 543] on button "NEXT" at bounding box center [722, 558] width 135 height 32
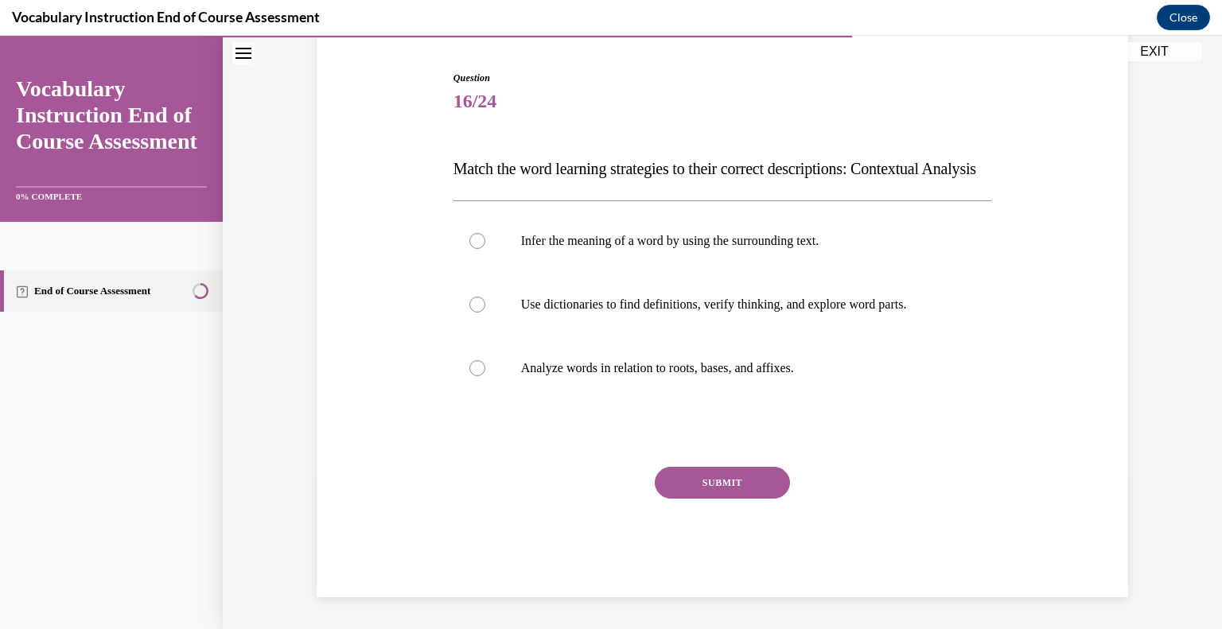
scroll to position [177, 0]
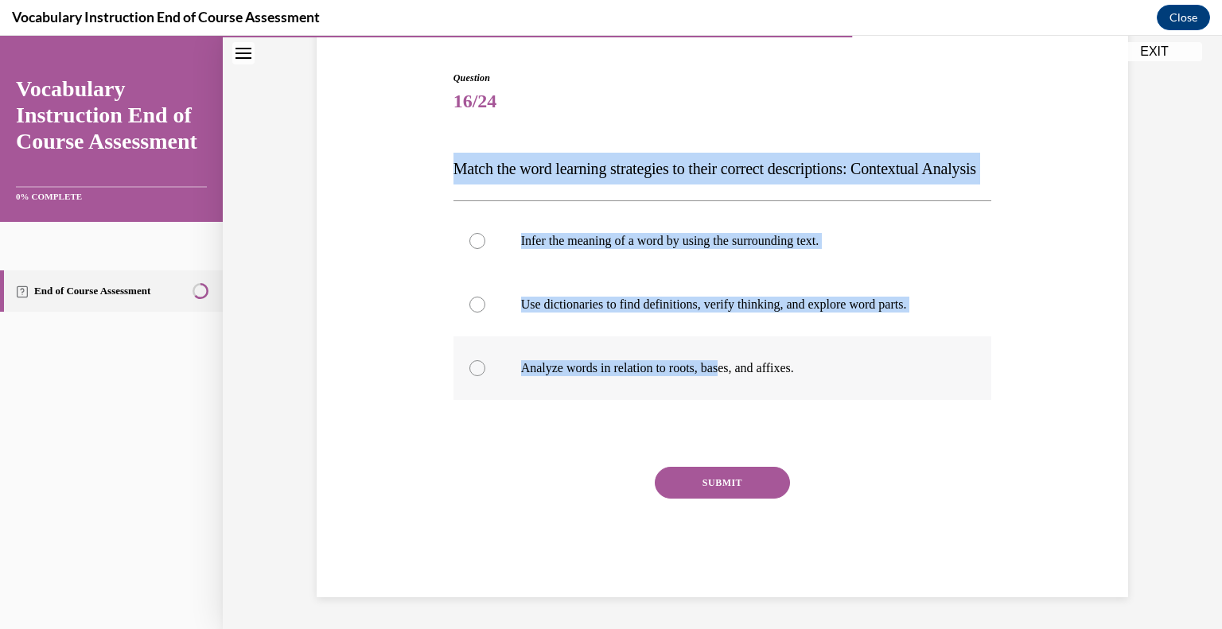
drag, startPoint x: 439, startPoint y: 138, endPoint x: 727, endPoint y: 359, distance: 363.5
click at [727, 359] on div "Question 16/24 Match the word learning strategies to their correct descriptions…" at bounding box center [722, 310] width 819 height 574
click at [919, 273] on label "Infer the meaning of a word by using the surrounding text." at bounding box center [722, 241] width 538 height 64
click at [485, 249] on input "Infer the meaning of a word by using the surrounding text." at bounding box center [477, 241] width 16 height 16
radio input "true"
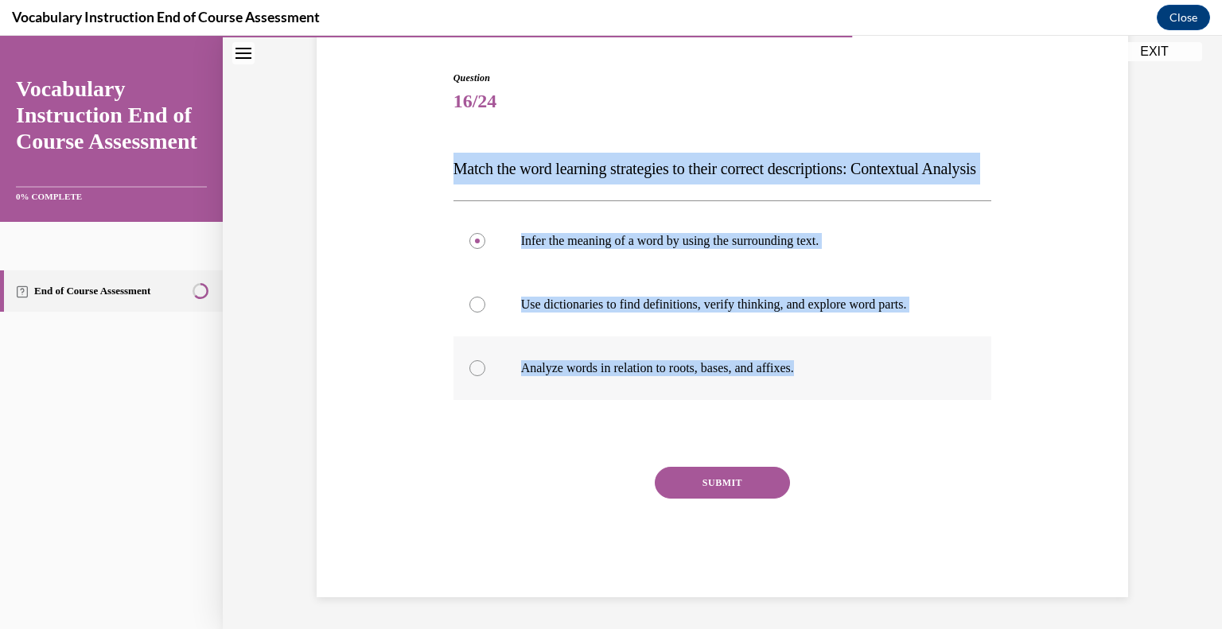
drag, startPoint x: 447, startPoint y: 142, endPoint x: 811, endPoint y: 371, distance: 430.7
click at [811, 371] on div "Question 16/24 Match the word learning strategies to their correct descriptions…" at bounding box center [722, 334] width 538 height 526
click at [678, 483] on button "SUBMIT" at bounding box center [722, 483] width 135 height 32
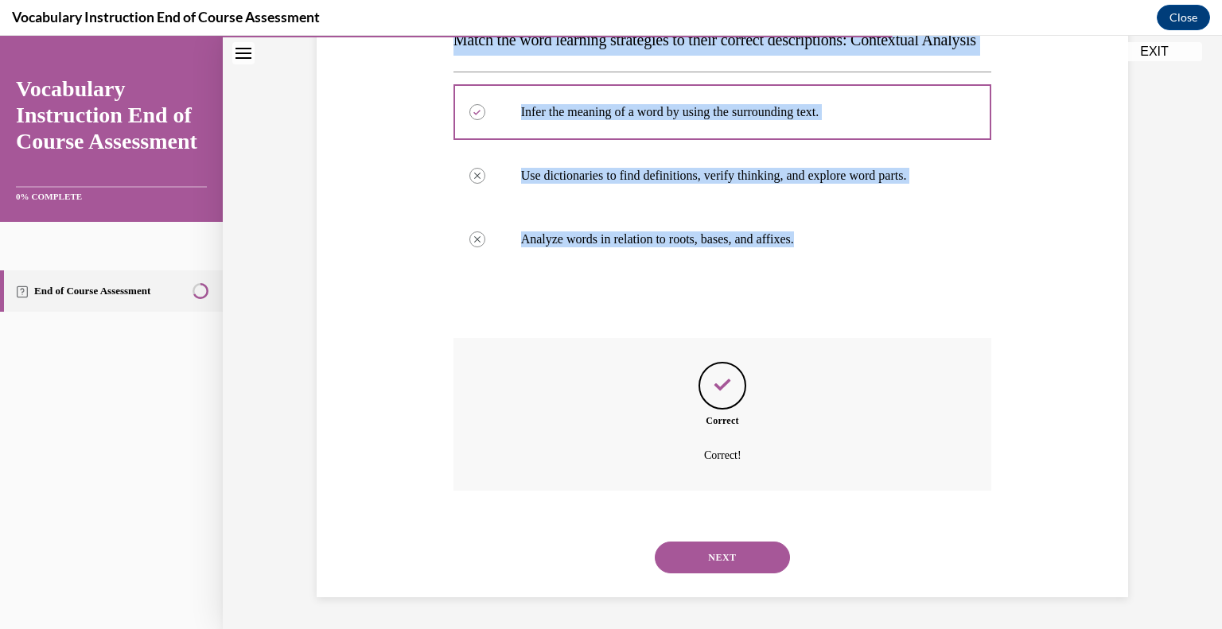
scroll to position [310, 0]
click at [694, 546] on button "NEXT" at bounding box center [722, 558] width 135 height 32
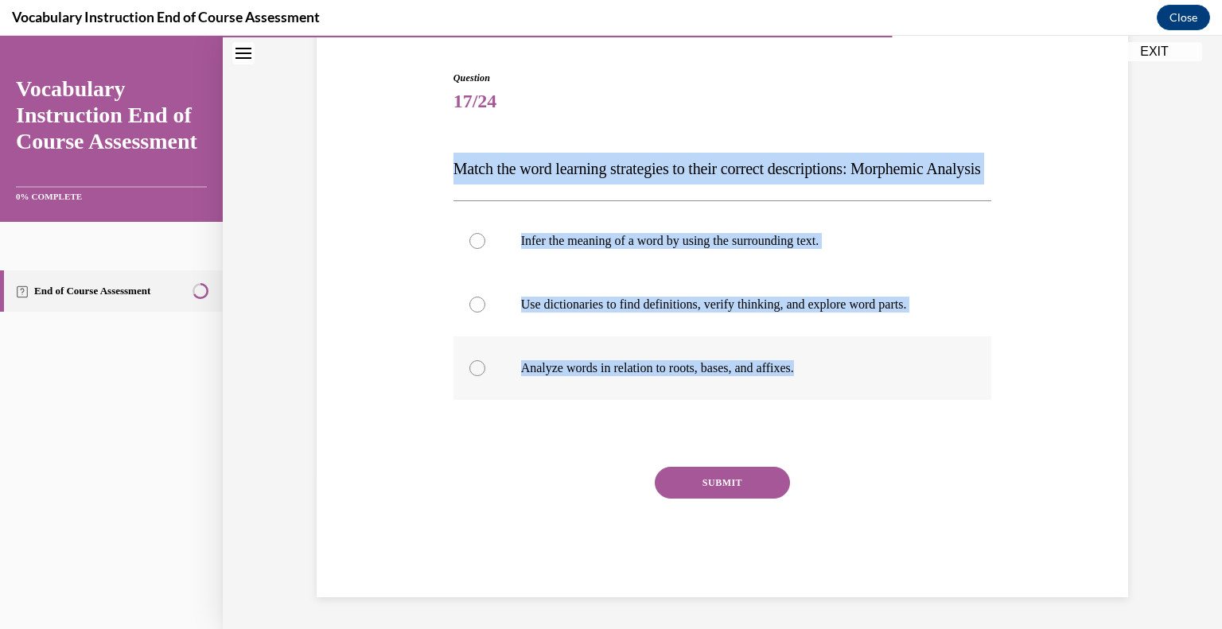
drag, startPoint x: 449, startPoint y: 127, endPoint x: 818, endPoint y: 364, distance: 439.2
click at [818, 364] on div "Question 17/24 Match the word learning strategies to their correct descriptions…" at bounding box center [722, 322] width 546 height 550
click at [474, 367] on div at bounding box center [477, 368] width 16 height 16
click at [474, 367] on input "Analyze words in relation to roots, bases, and affixes." at bounding box center [477, 368] width 16 height 16
radio input "true"
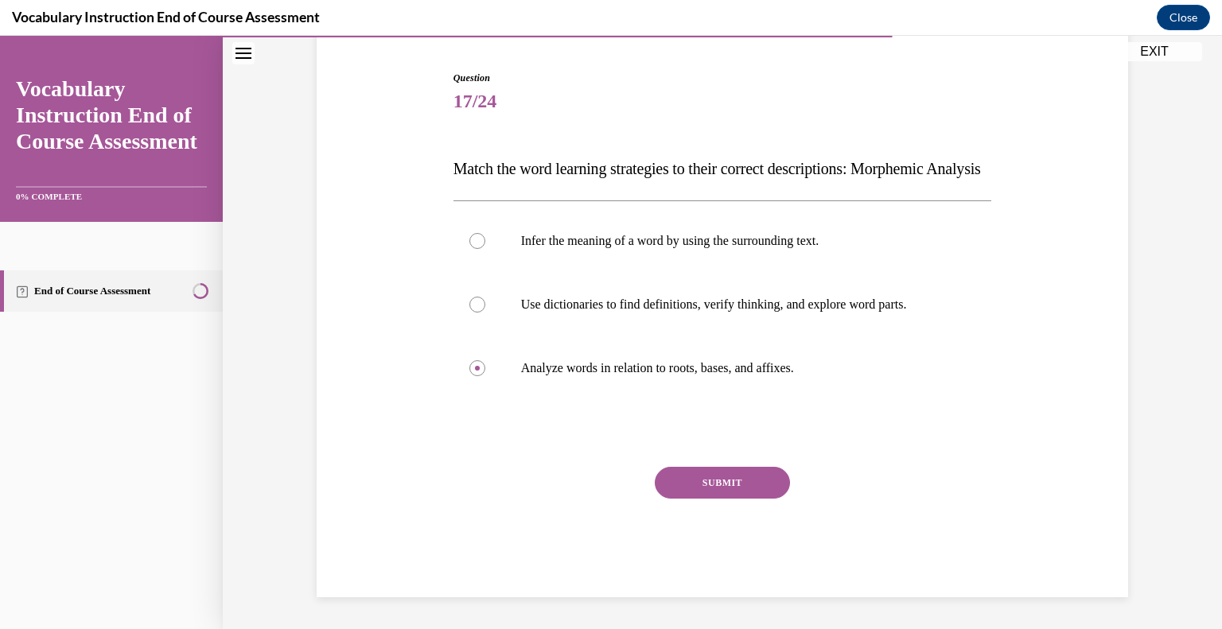
click at [744, 488] on button "SUBMIT" at bounding box center [722, 483] width 135 height 32
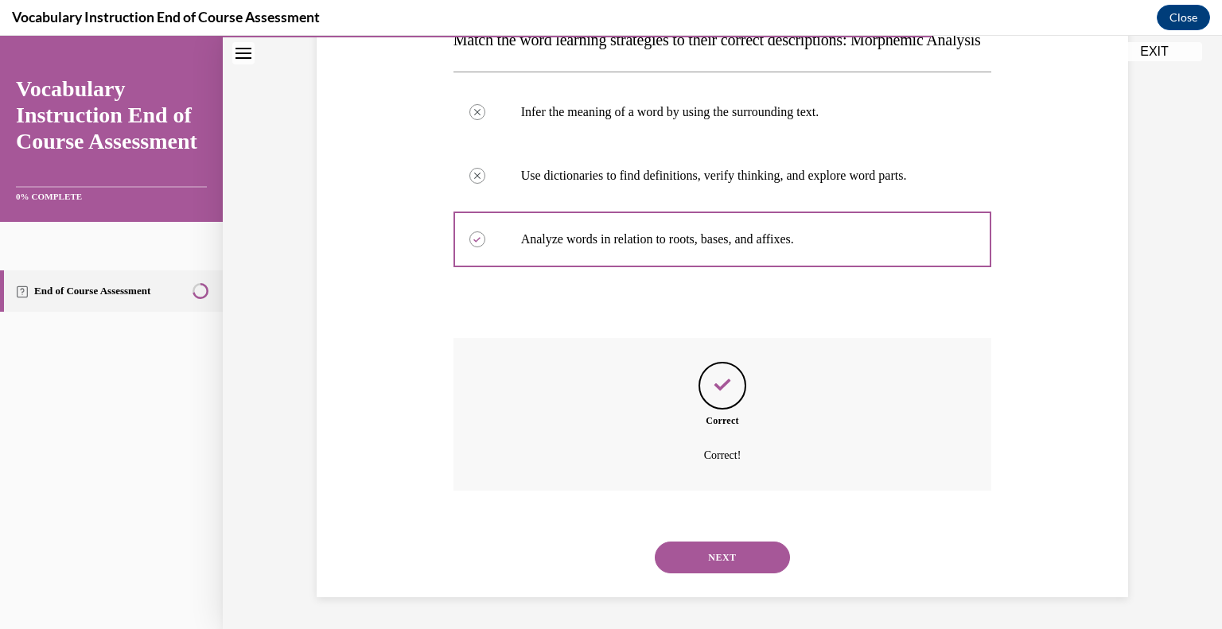
scroll to position [310, 0]
click at [734, 549] on button "NEXT" at bounding box center [722, 558] width 135 height 32
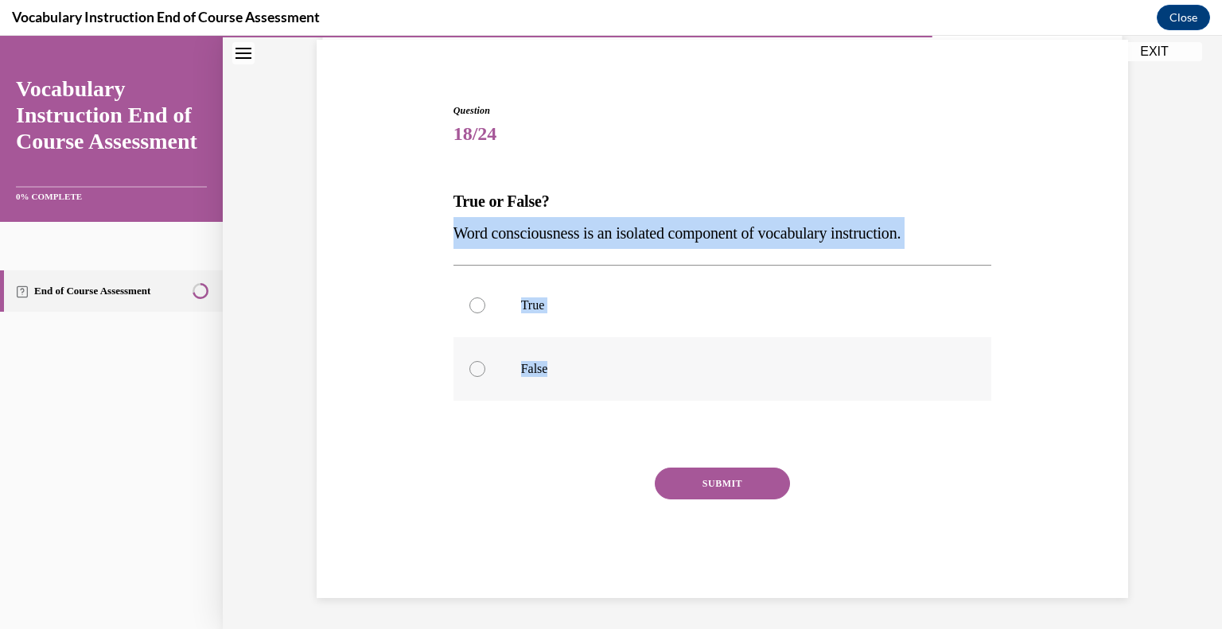
drag, startPoint x: 449, startPoint y: 241, endPoint x: 554, endPoint y: 351, distance: 151.9
click at [554, 351] on div "Question 18/24 True or False? Word consciousness is an isolated component of vo…" at bounding box center [722, 350] width 538 height 495
click at [475, 360] on label "False" at bounding box center [722, 369] width 538 height 64
click at [475, 361] on input "False" at bounding box center [477, 369] width 16 height 16
radio input "true"
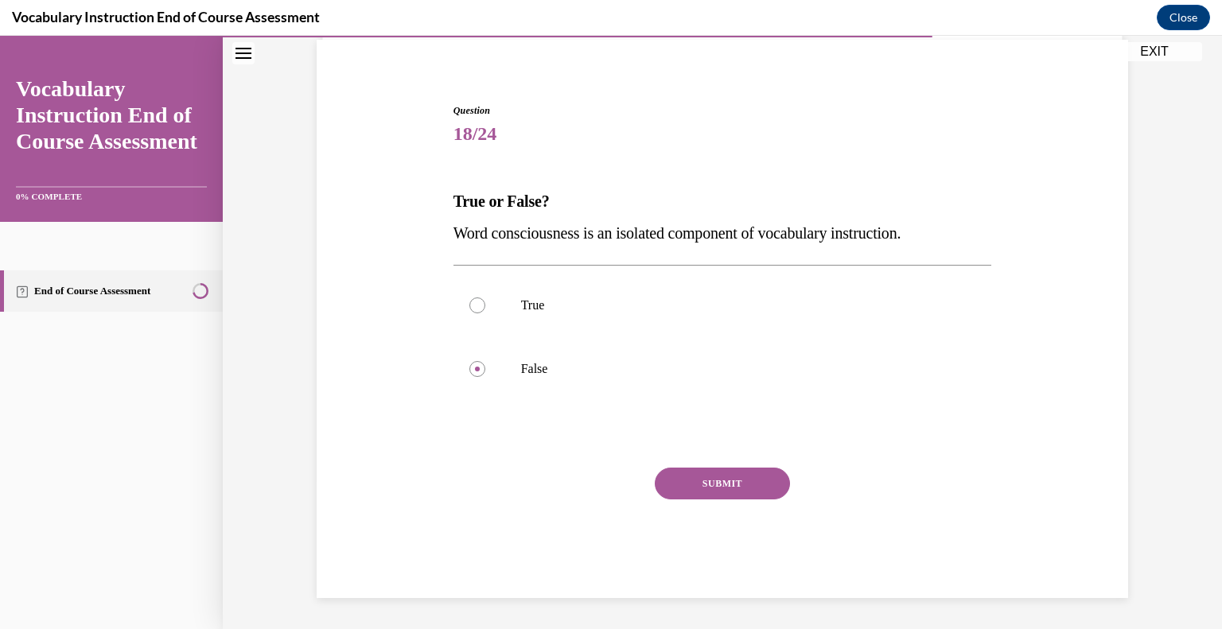
click at [692, 465] on div "Question 18/24 True or False? Word consciousness is an isolated component of vo…" at bounding box center [722, 350] width 538 height 495
click at [692, 468] on button "SUBMIT" at bounding box center [722, 484] width 135 height 32
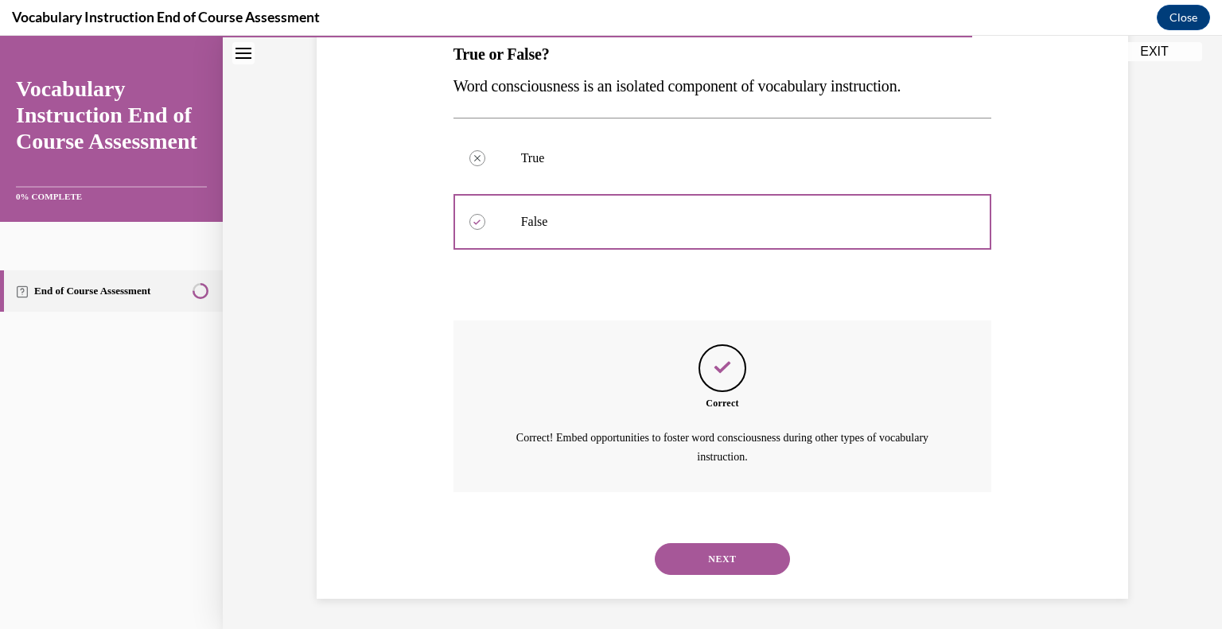
scroll to position [266, 0]
click at [692, 543] on button "NEXT" at bounding box center [722, 558] width 135 height 32
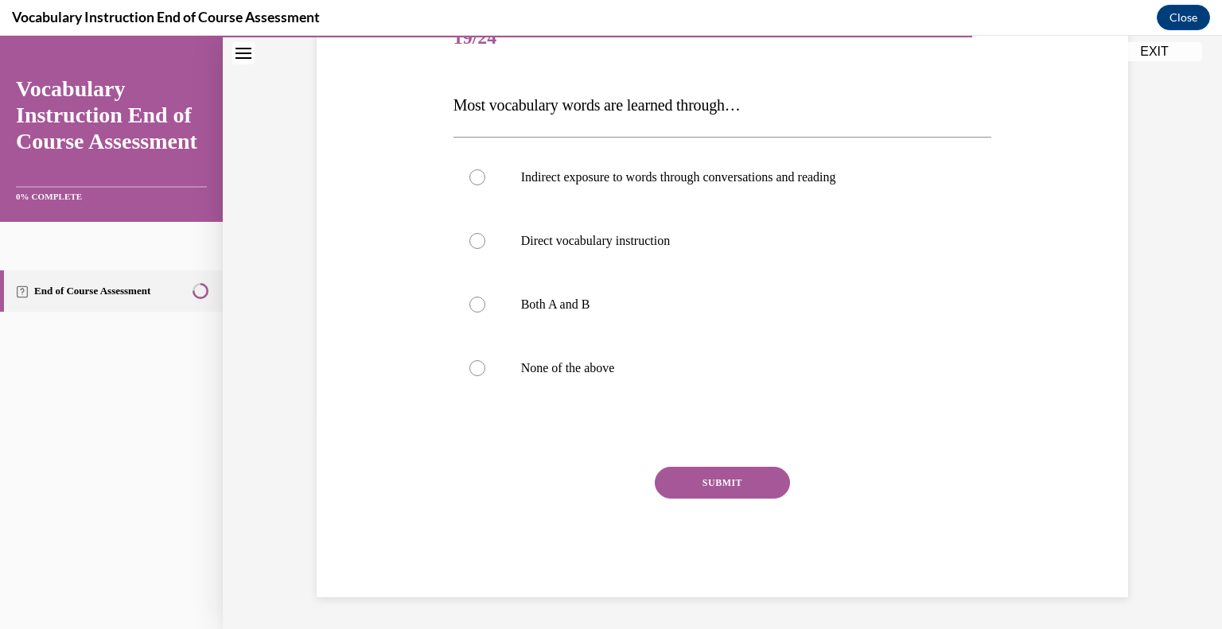
scroll to position [177, 0]
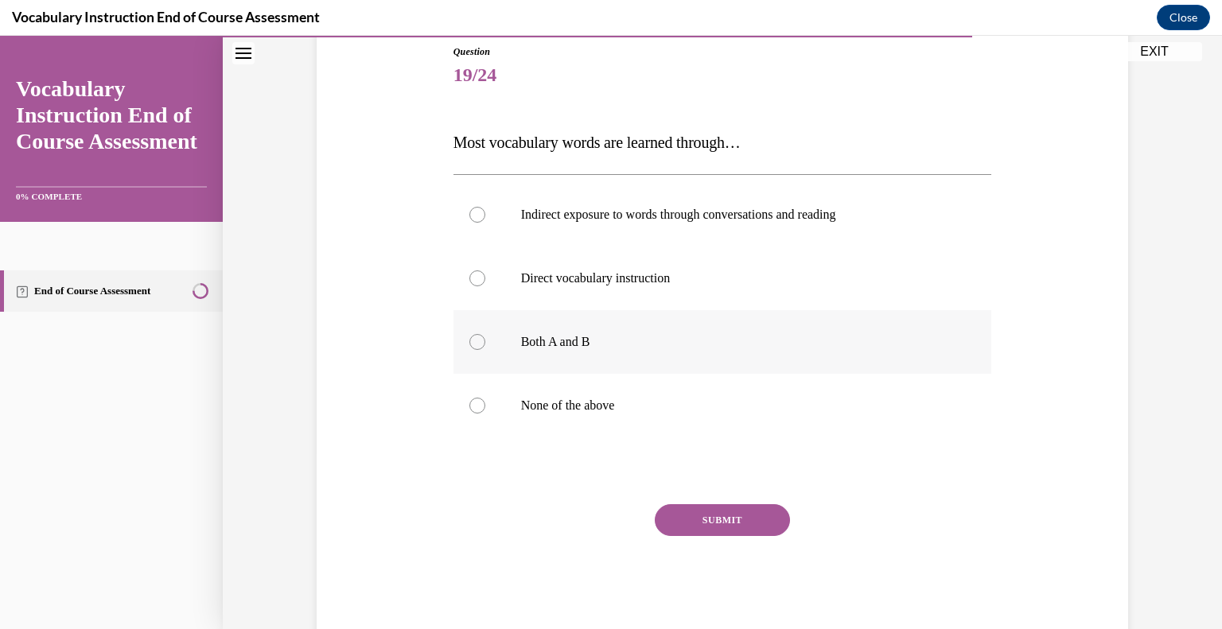
click at [474, 348] on div at bounding box center [477, 342] width 16 height 16
click at [474, 348] on input "Both A and B" at bounding box center [477, 342] width 16 height 16
radio input "true"
click at [729, 527] on button "SUBMIT" at bounding box center [722, 520] width 135 height 32
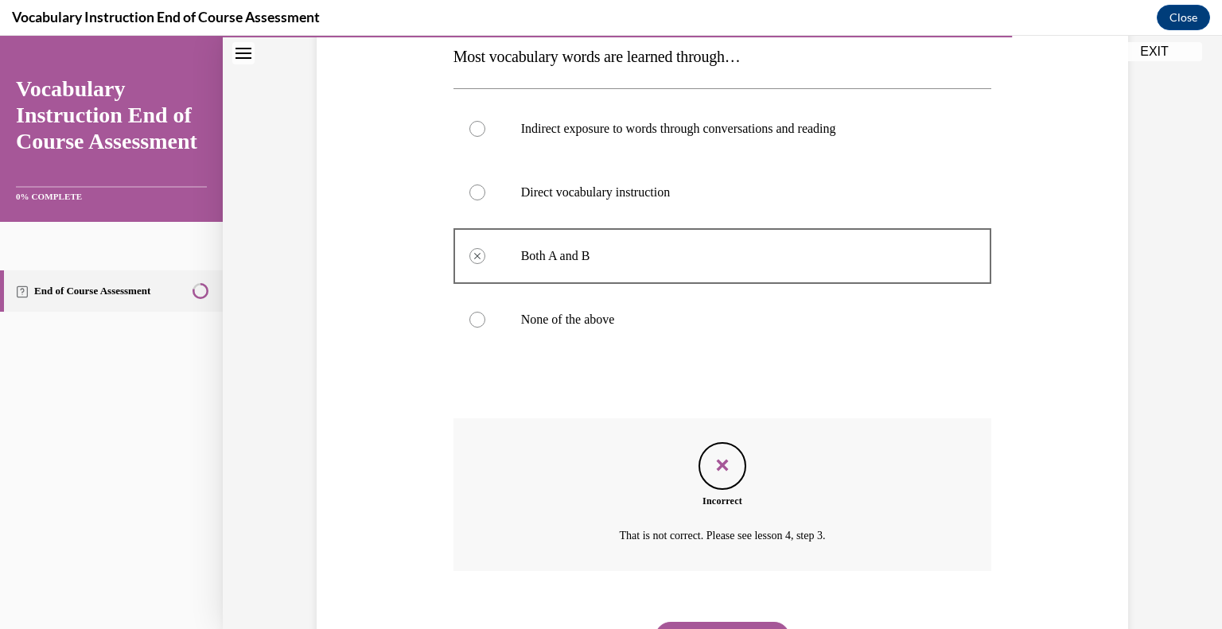
scroll to position [342, 0]
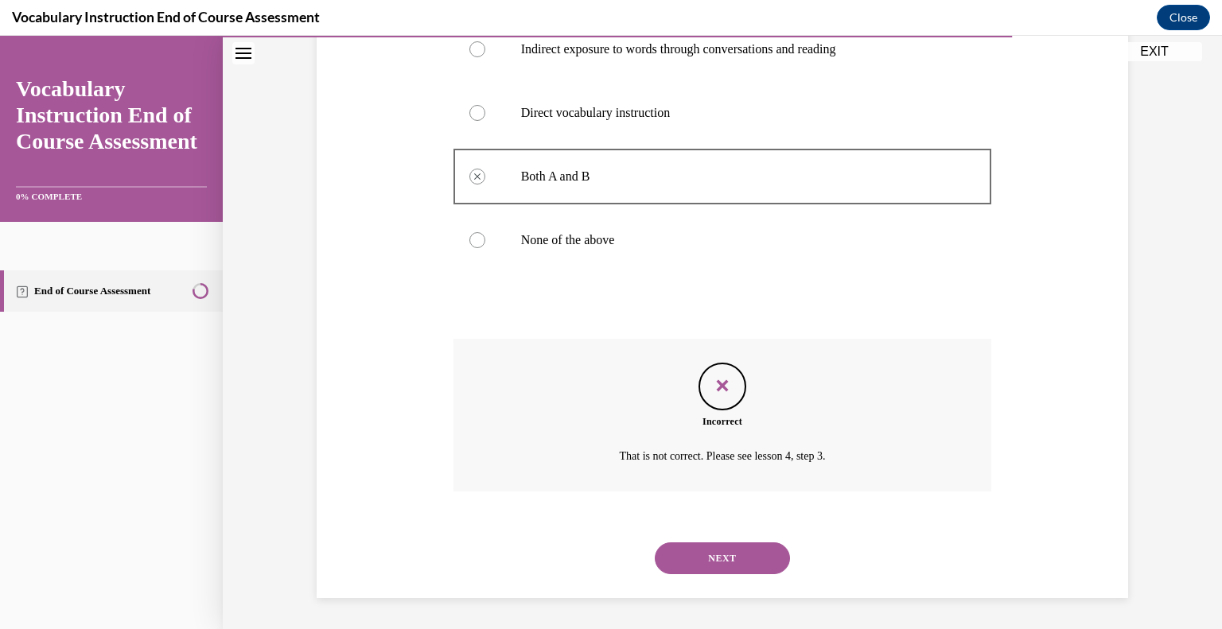
click at [703, 553] on button "NEXT" at bounding box center [722, 558] width 135 height 32
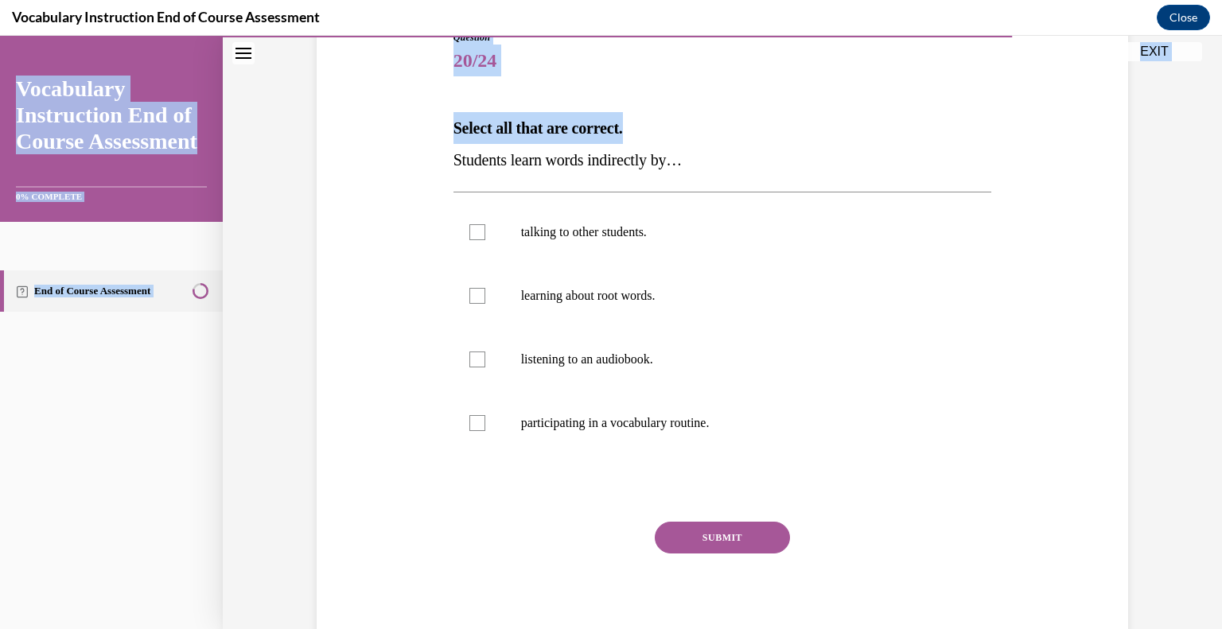
scroll to position [245, 0]
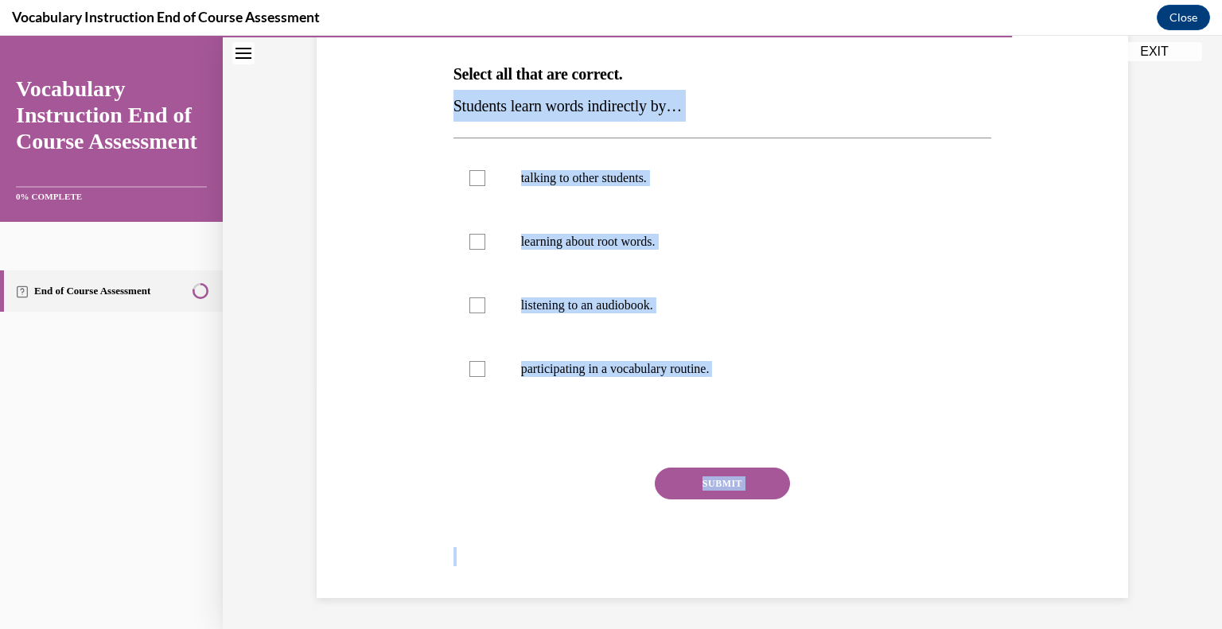
drag, startPoint x: 431, startPoint y: 336, endPoint x: 669, endPoint y: 519, distance: 300.0
click at [687, 569] on div "Question 20/24 Select all that are correct. Students learn words indirectly by……" at bounding box center [722, 263] width 819 height 670
click at [508, 394] on label "participating in a vocabulary routine." at bounding box center [722, 369] width 538 height 64
click at [485, 377] on input "participating in a vocabulary routine." at bounding box center [477, 369] width 16 height 16
checkbox input "true"
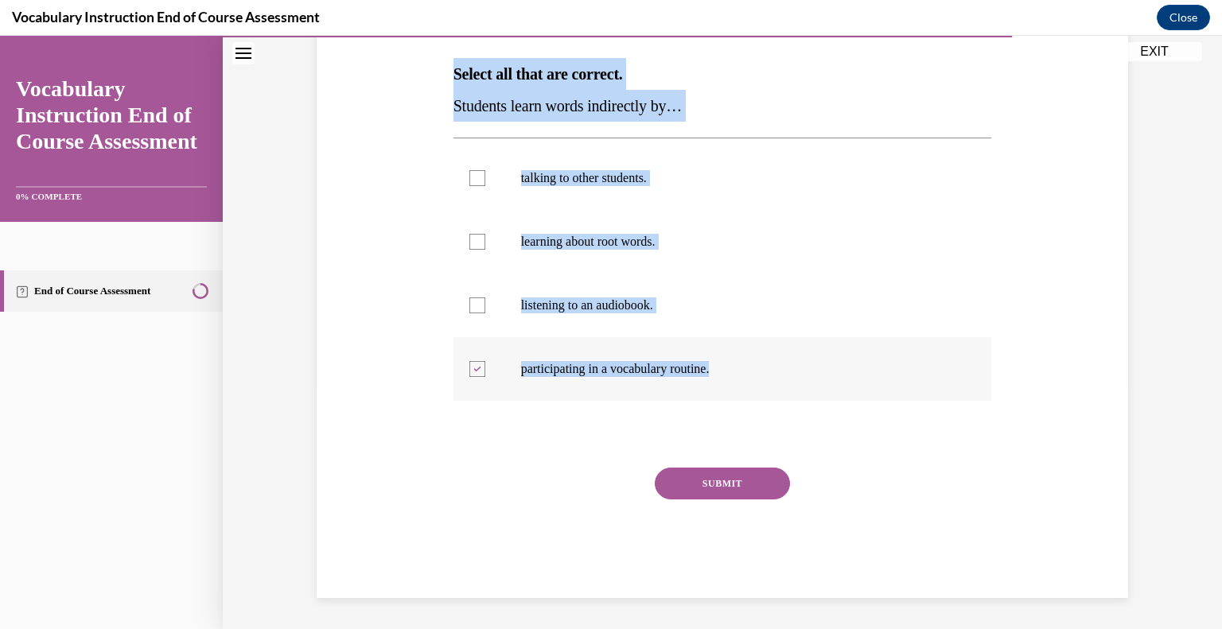
drag, startPoint x: 445, startPoint y: 73, endPoint x: 726, endPoint y: 367, distance: 406.1
click at [726, 367] on div "Question 20/24 Select all that are correct. Students learn words indirectly by……" at bounding box center [722, 275] width 546 height 646
click at [479, 176] on label "talking to other students." at bounding box center [722, 178] width 538 height 64
click at [479, 176] on input "talking to other students." at bounding box center [477, 178] width 16 height 16
checkbox input "true"
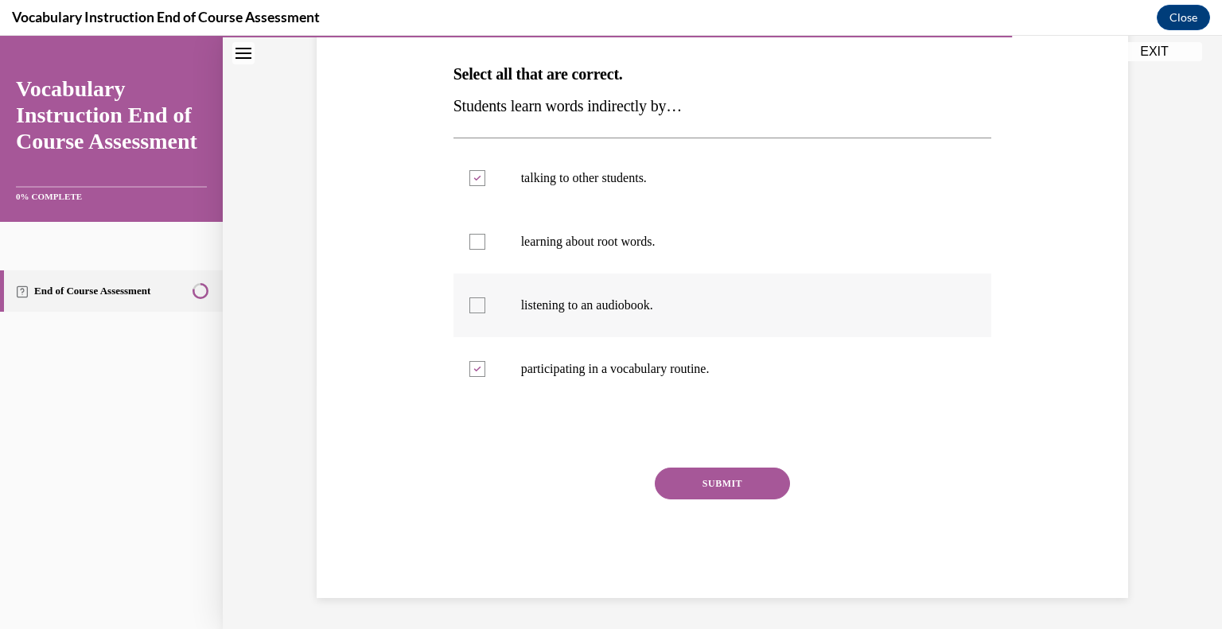
click at [469, 308] on div at bounding box center [477, 305] width 16 height 16
click at [469, 308] on input "listening to an audiobook." at bounding box center [477, 305] width 16 height 16
checkbox input "true"
click at [474, 369] on div at bounding box center [477, 369] width 16 height 16
click at [474, 369] on input "participating in a vocabulary routine." at bounding box center [477, 369] width 16 height 16
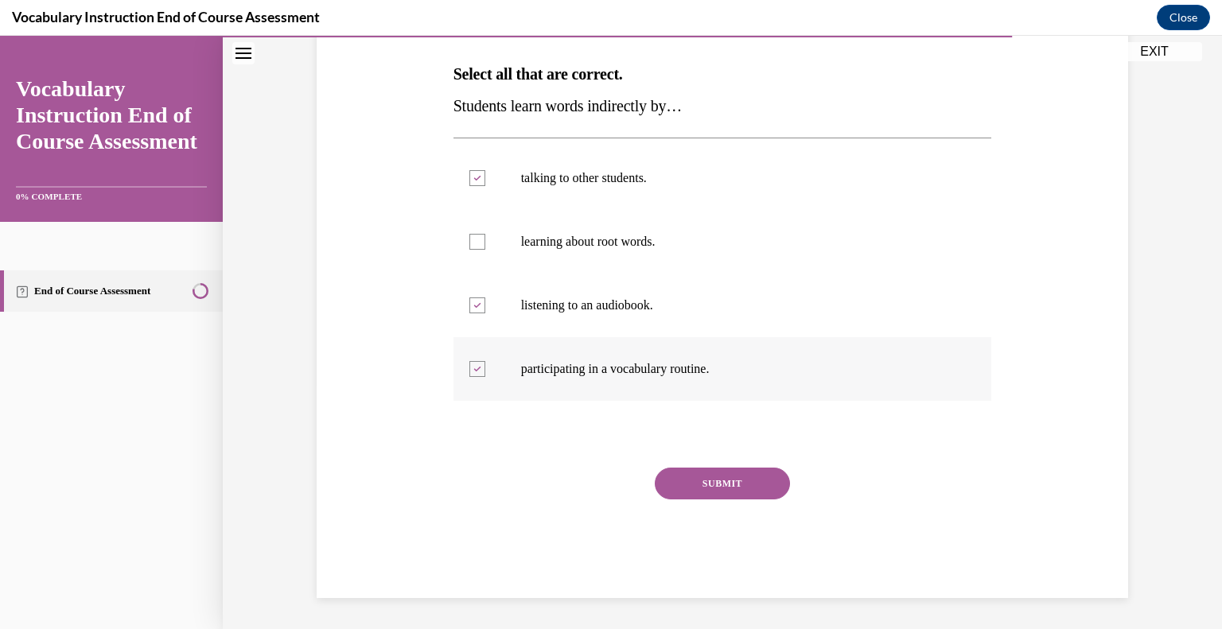
checkbox input "false"
click at [684, 488] on button "SUBMIT" at bounding box center [722, 484] width 135 height 32
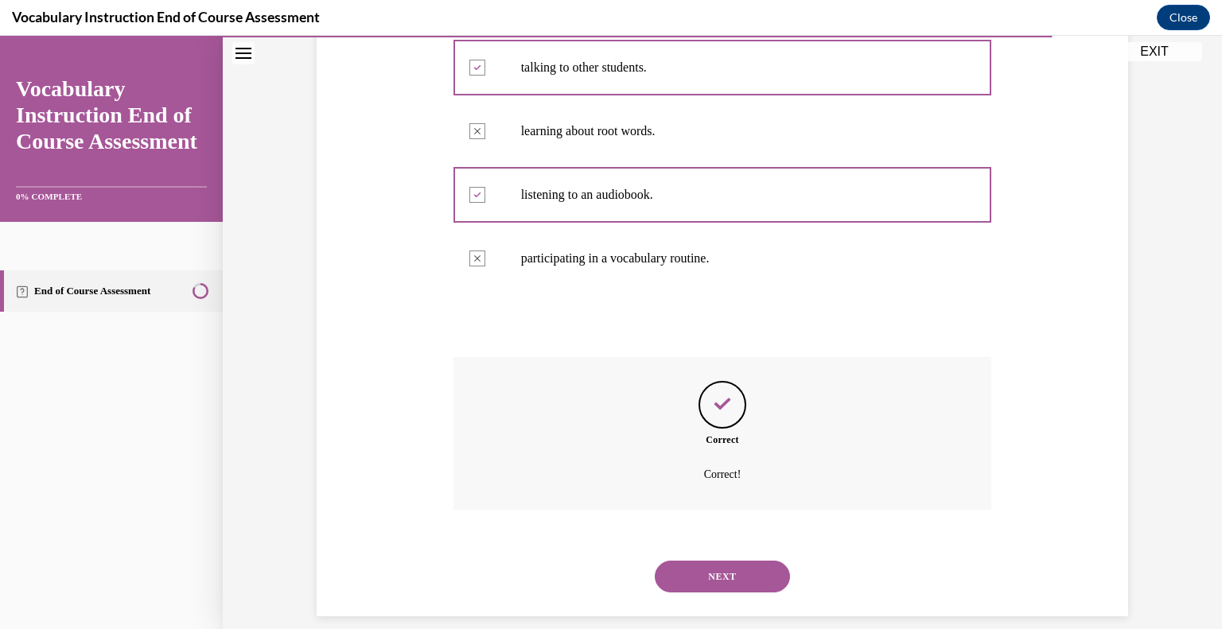
scroll to position [374, 0]
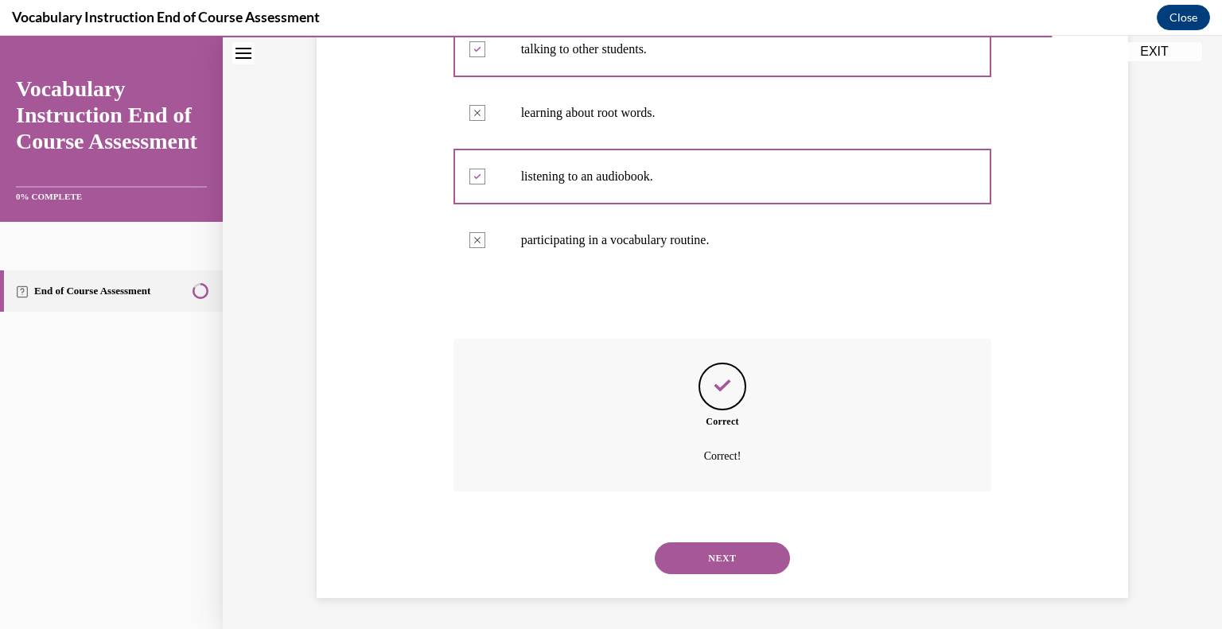
click at [714, 559] on button "NEXT" at bounding box center [722, 558] width 135 height 32
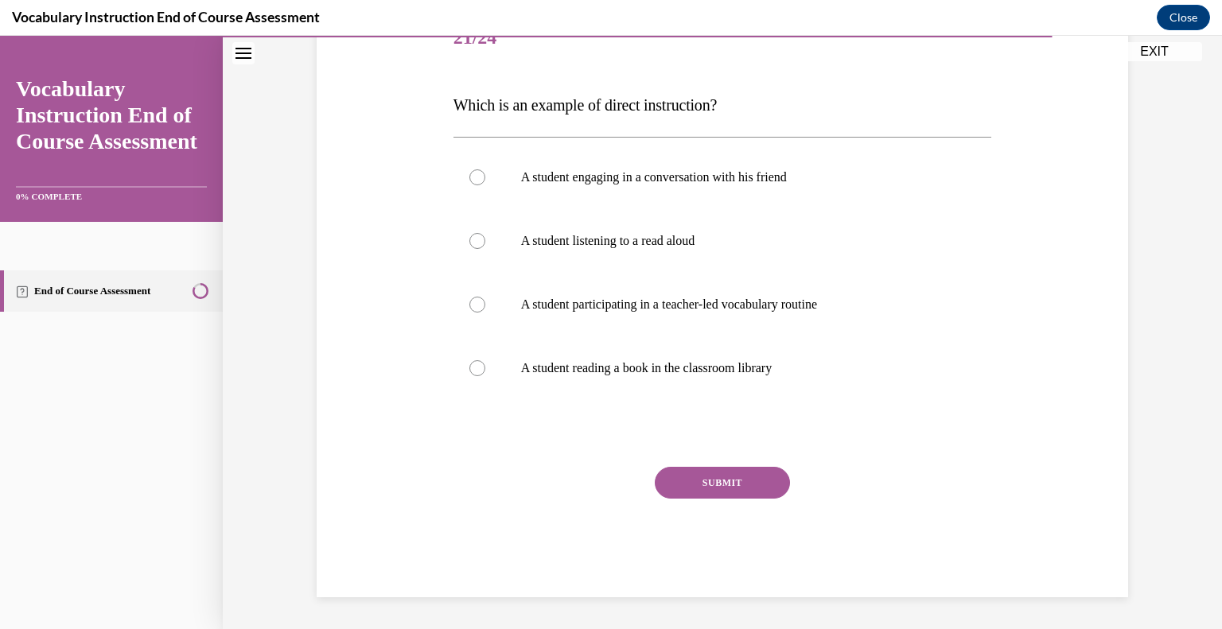
scroll to position [177, 0]
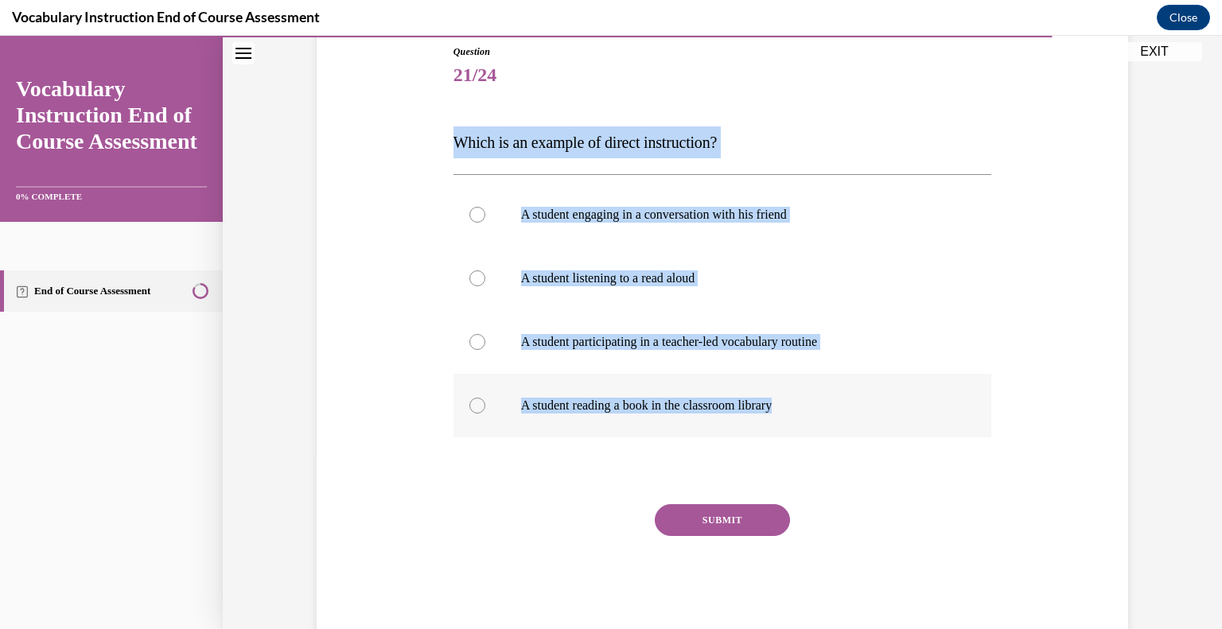
drag, startPoint x: 441, startPoint y: 138, endPoint x: 840, endPoint y: 398, distance: 475.8
click at [840, 398] on div "Question 21/24 Which is an example of direct instruction? A student engaging in…" at bounding box center [722, 316] width 819 height 638
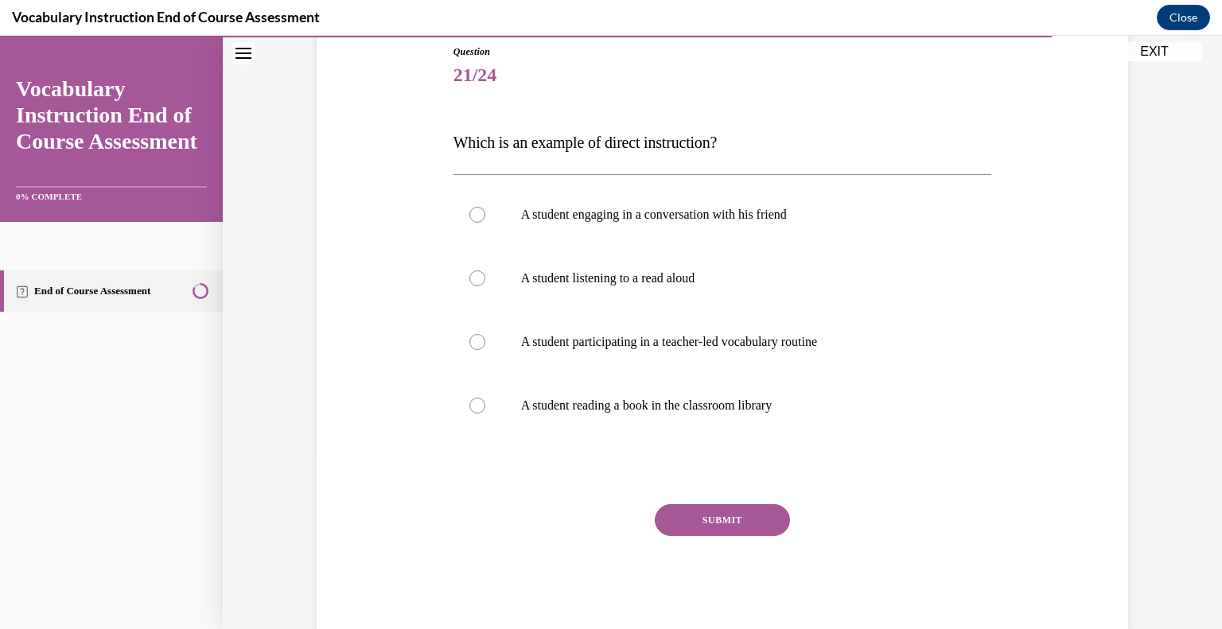
click at [856, 507] on div "SUBMIT" at bounding box center [722, 544] width 538 height 80
click at [776, 342] on p "A student participating in a teacher-led vocabulary routine" at bounding box center [736, 342] width 431 height 16
click at [485, 342] on input "A student participating in a teacher-led vocabulary routine" at bounding box center [477, 342] width 16 height 16
radio input "true"
click at [736, 521] on button "SUBMIT" at bounding box center [722, 520] width 135 height 32
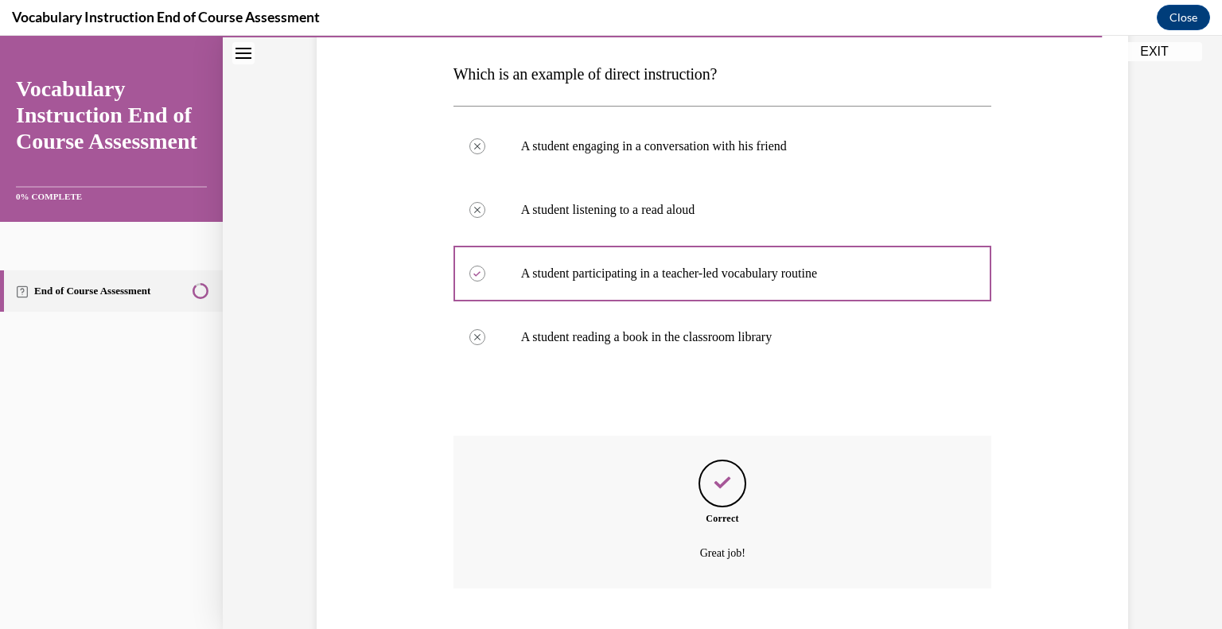
scroll to position [342, 0]
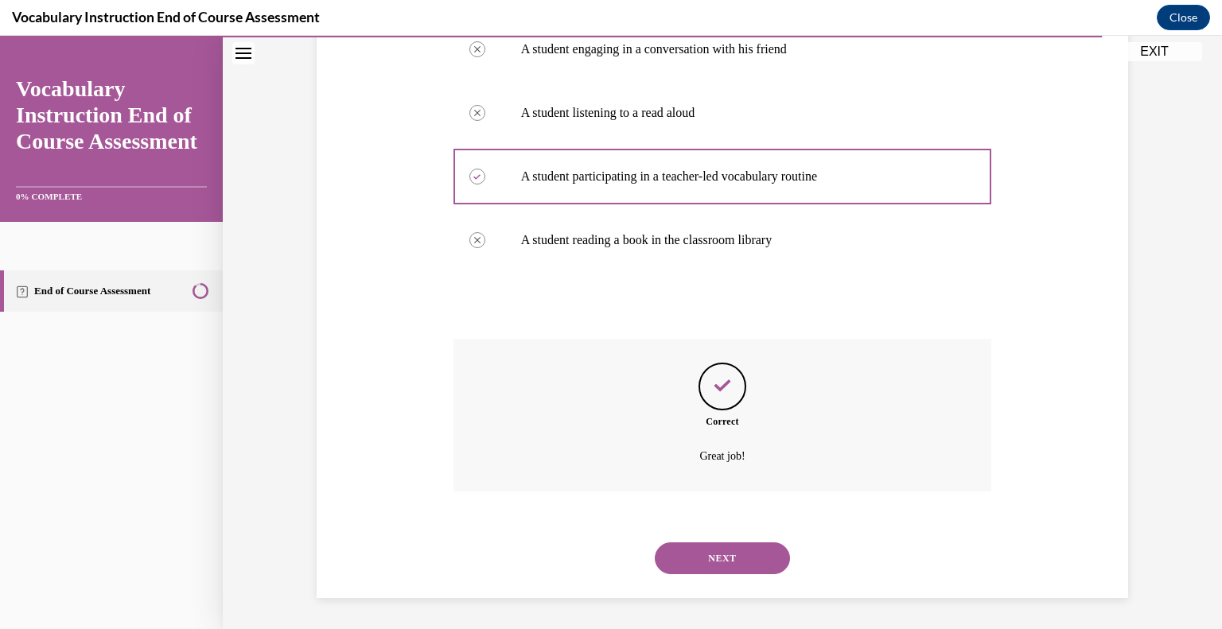
click at [717, 547] on button "NEXT" at bounding box center [722, 558] width 135 height 32
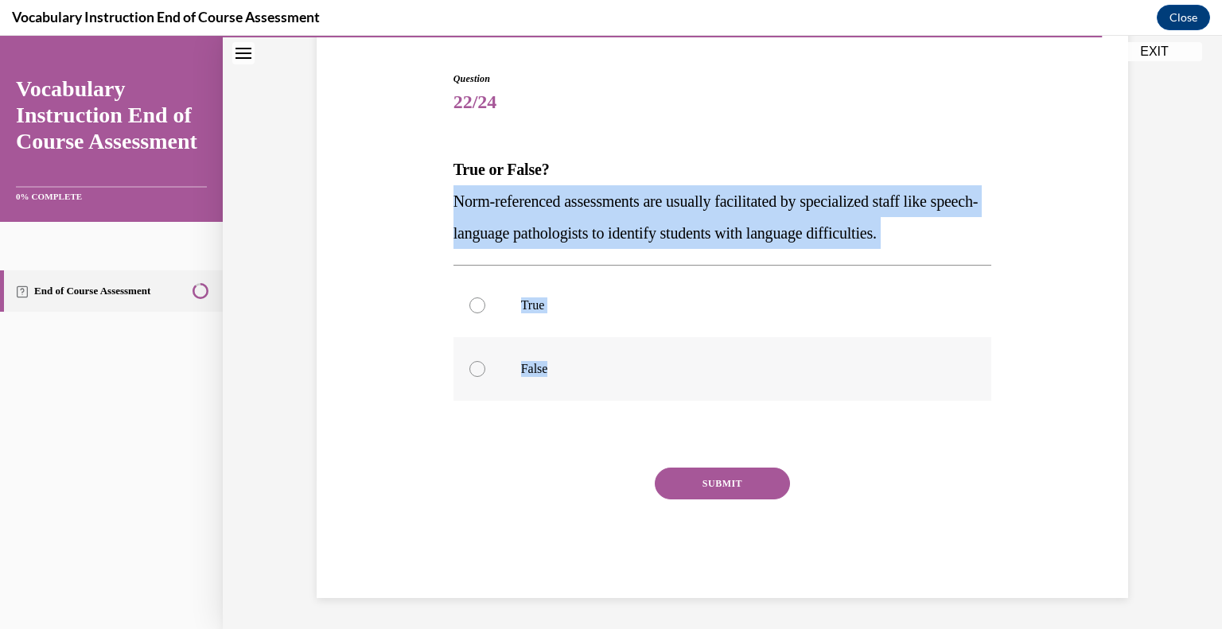
drag, startPoint x: 427, startPoint y: 196, endPoint x: 567, endPoint y: 356, distance: 211.9
click at [567, 356] on div "Question 22/24 True or False? Norm-referenced assessments are usually facilitat…" at bounding box center [722, 311] width 819 height 574
click at [476, 314] on label "True" at bounding box center [722, 306] width 538 height 64
click at [476, 313] on input "True" at bounding box center [477, 305] width 16 height 16
radio input "true"
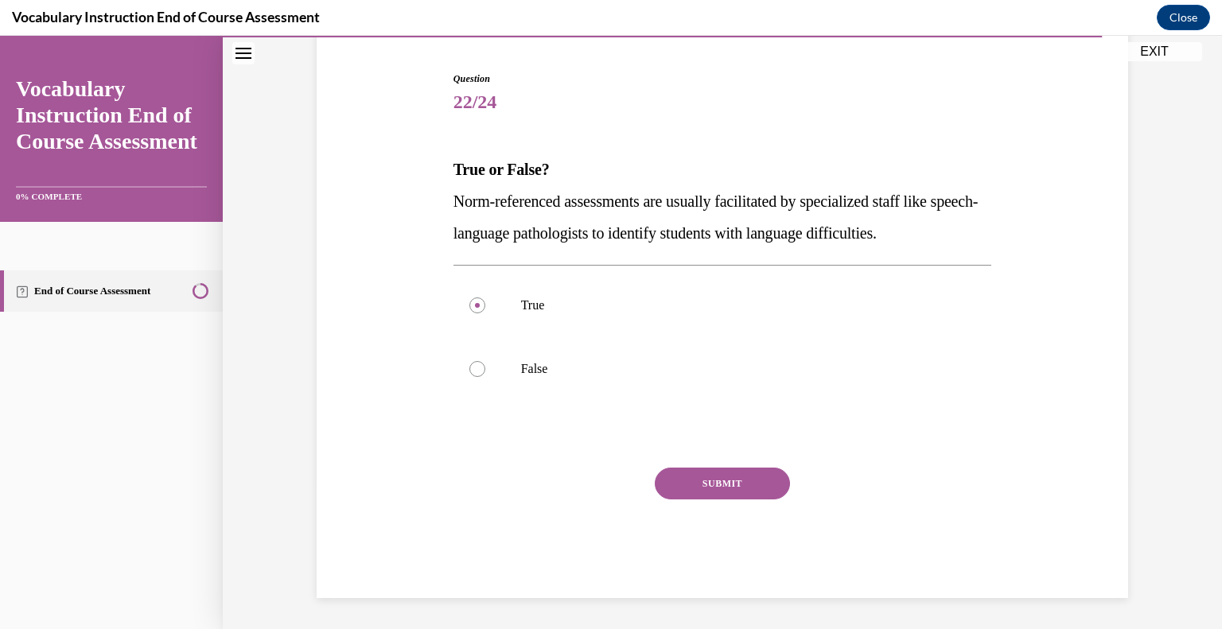
click at [704, 506] on div "SUBMIT" at bounding box center [722, 508] width 538 height 80
click at [663, 465] on div "Question 22/24 True or False? Norm-referenced assessments are usually facilitat…" at bounding box center [722, 335] width 538 height 526
click at [683, 476] on button "SUBMIT" at bounding box center [722, 484] width 135 height 32
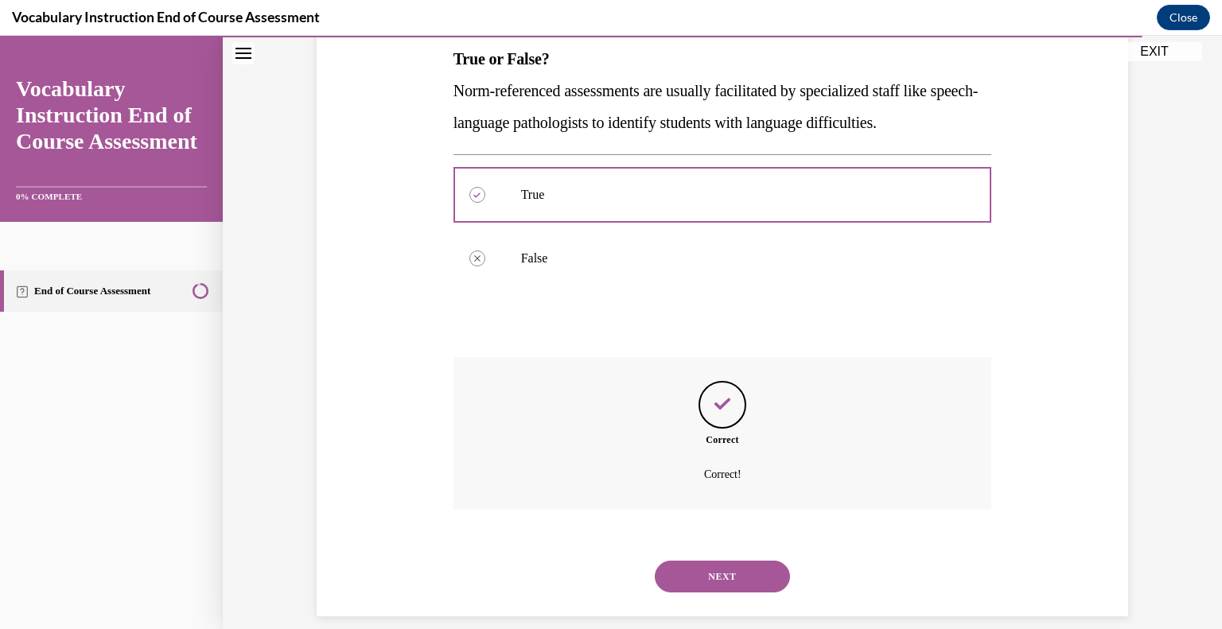
scroll to position [278, 0]
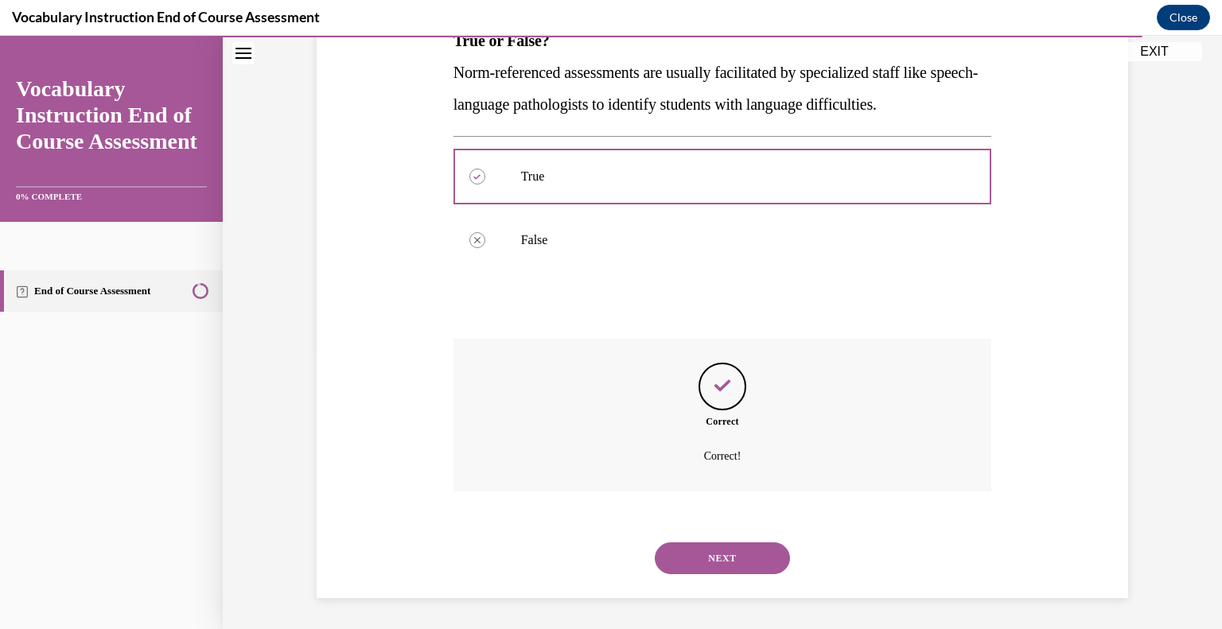
click at [692, 548] on button "NEXT" at bounding box center [722, 558] width 135 height 32
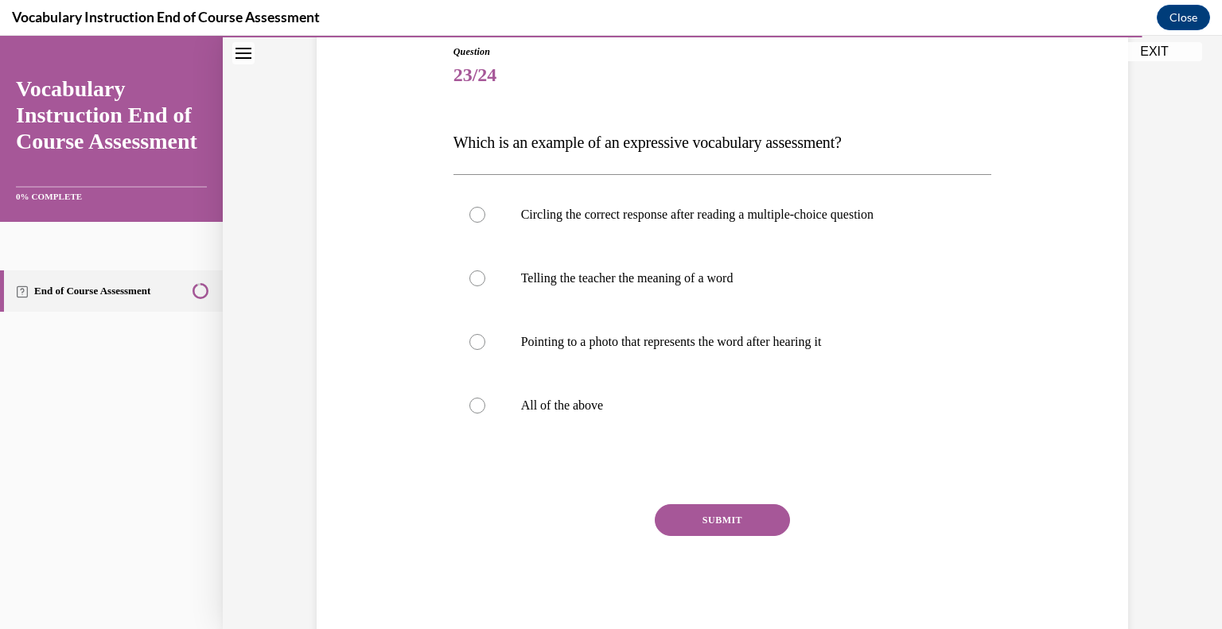
scroll to position [181, 0]
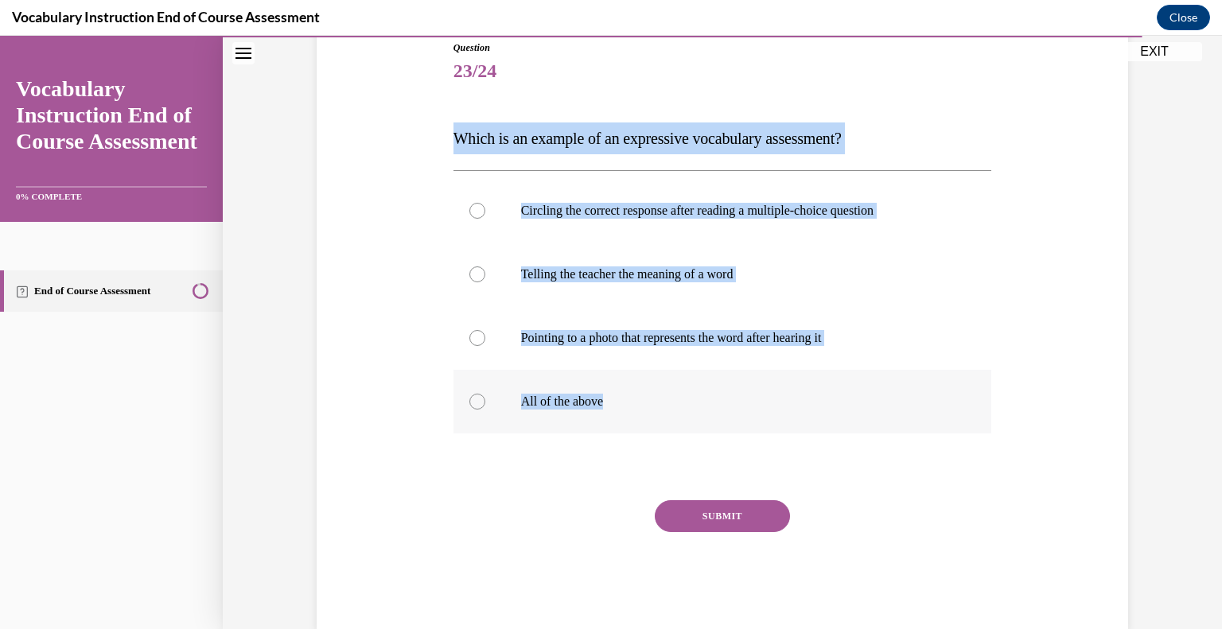
drag, startPoint x: 440, startPoint y: 145, endPoint x: 624, endPoint y: 402, distance: 316.5
click at [624, 402] on div "Question 23/24 Which is an example of an expressive vocabulary assessment? Circ…" at bounding box center [722, 312] width 819 height 638
click at [478, 271] on div at bounding box center [477, 274] width 16 height 16
click at [478, 271] on input "Telling the teacher the meaning of a word" at bounding box center [477, 274] width 16 height 16
radio input "true"
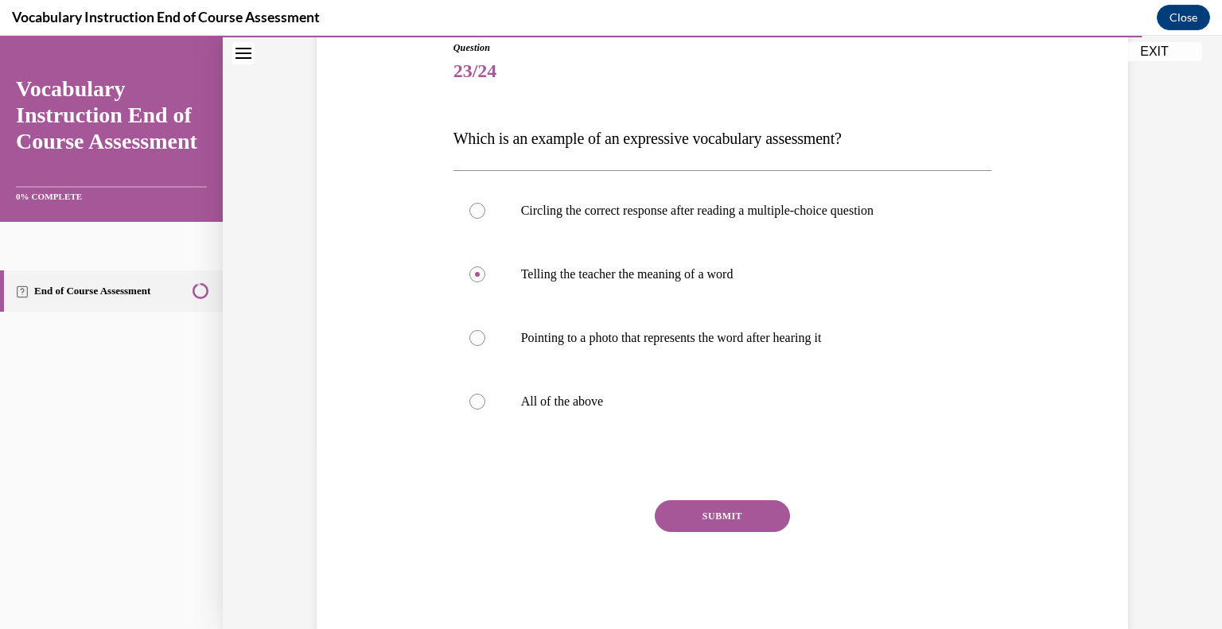
click at [709, 515] on button "SUBMIT" at bounding box center [722, 516] width 135 height 32
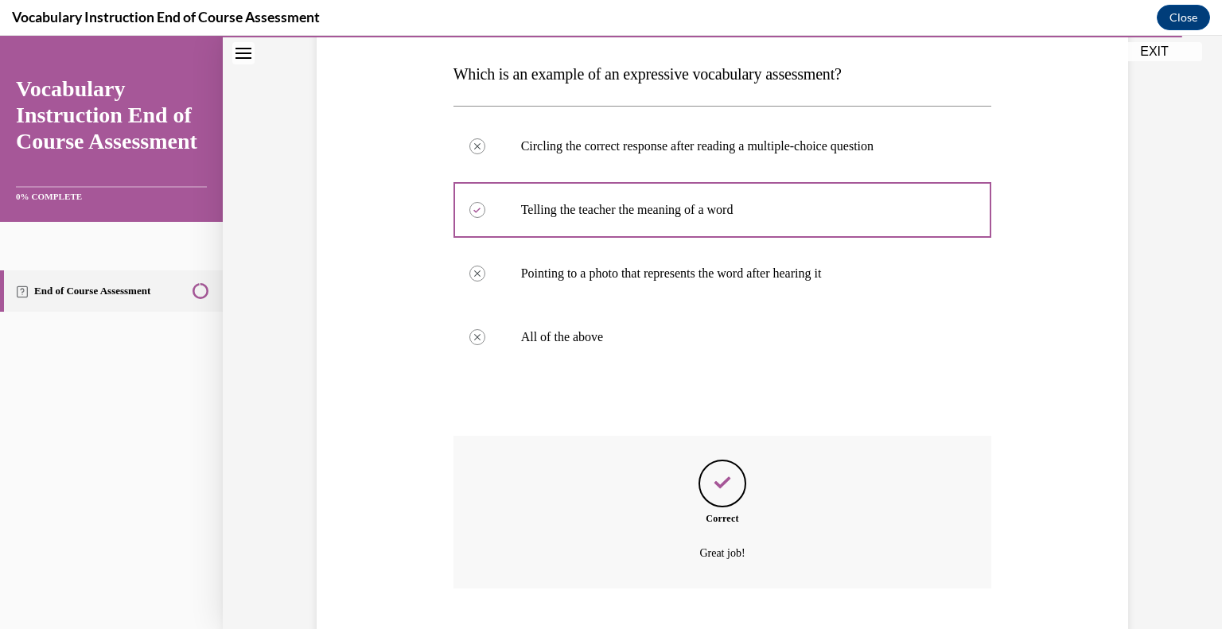
scroll to position [342, 0]
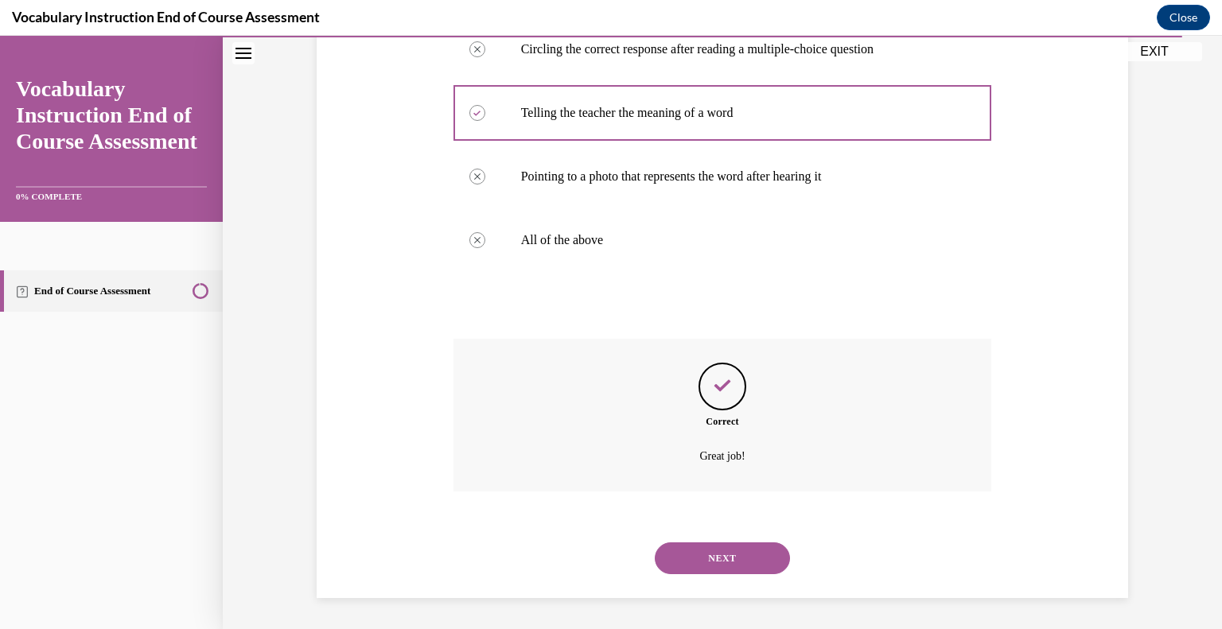
click at [697, 547] on button "NEXT" at bounding box center [722, 558] width 135 height 32
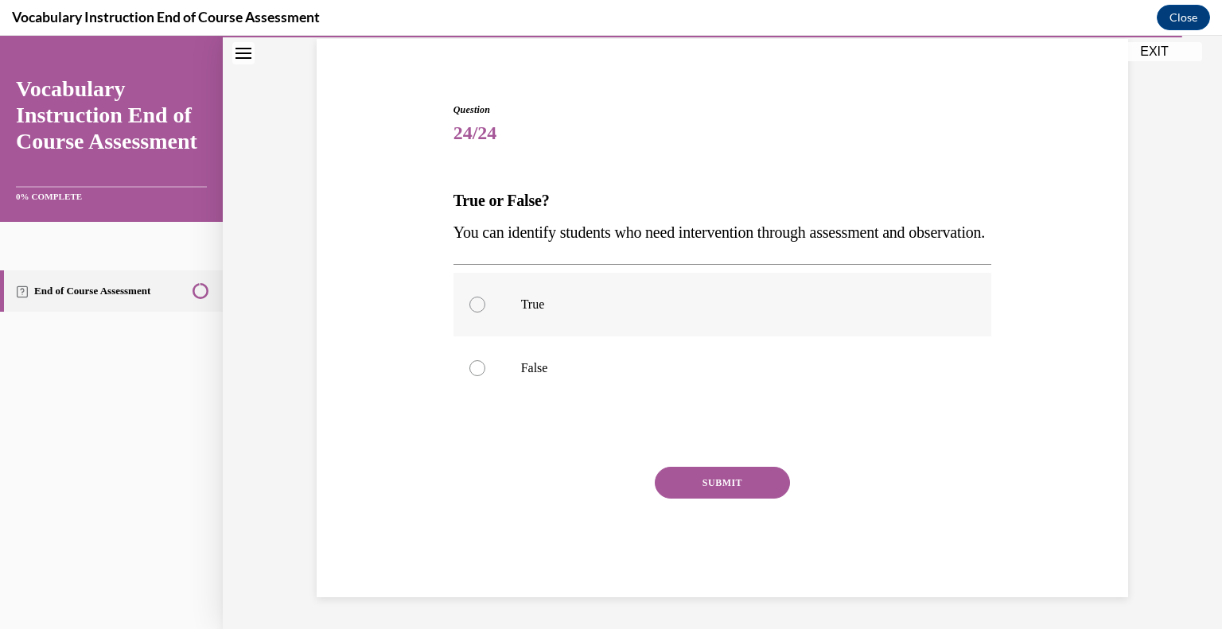
click at [470, 305] on div at bounding box center [477, 305] width 16 height 16
click at [470, 305] on input "True" at bounding box center [477, 305] width 16 height 16
radio input "true"
click at [677, 483] on button "SUBMIT" at bounding box center [722, 483] width 135 height 32
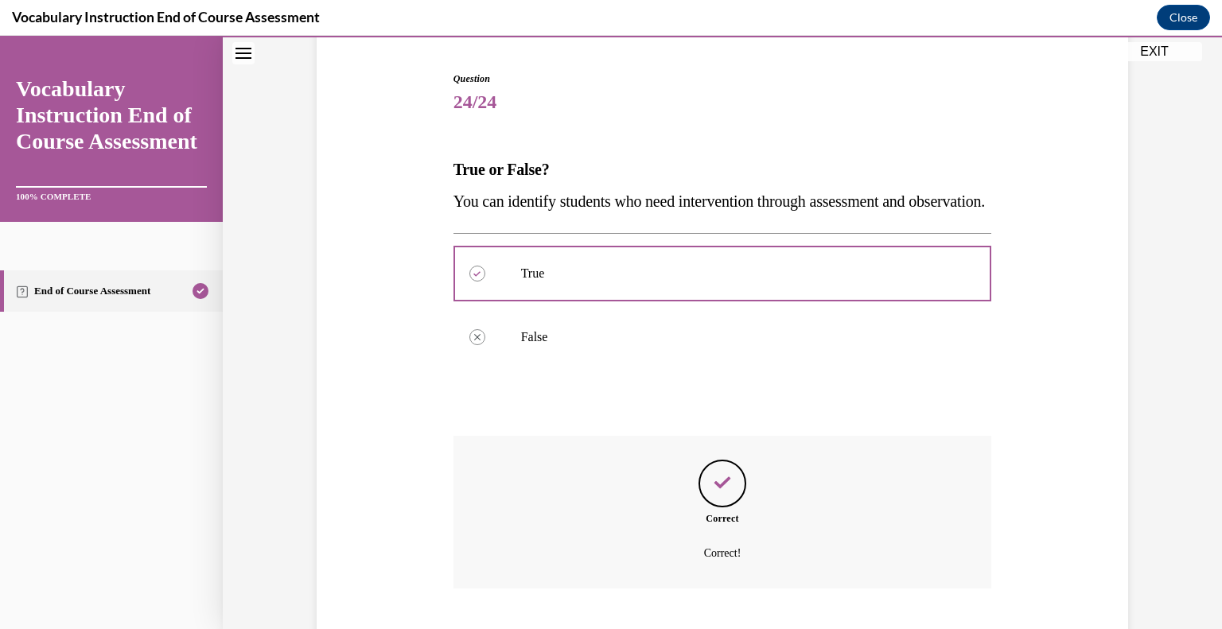
scroll to position [278, 0]
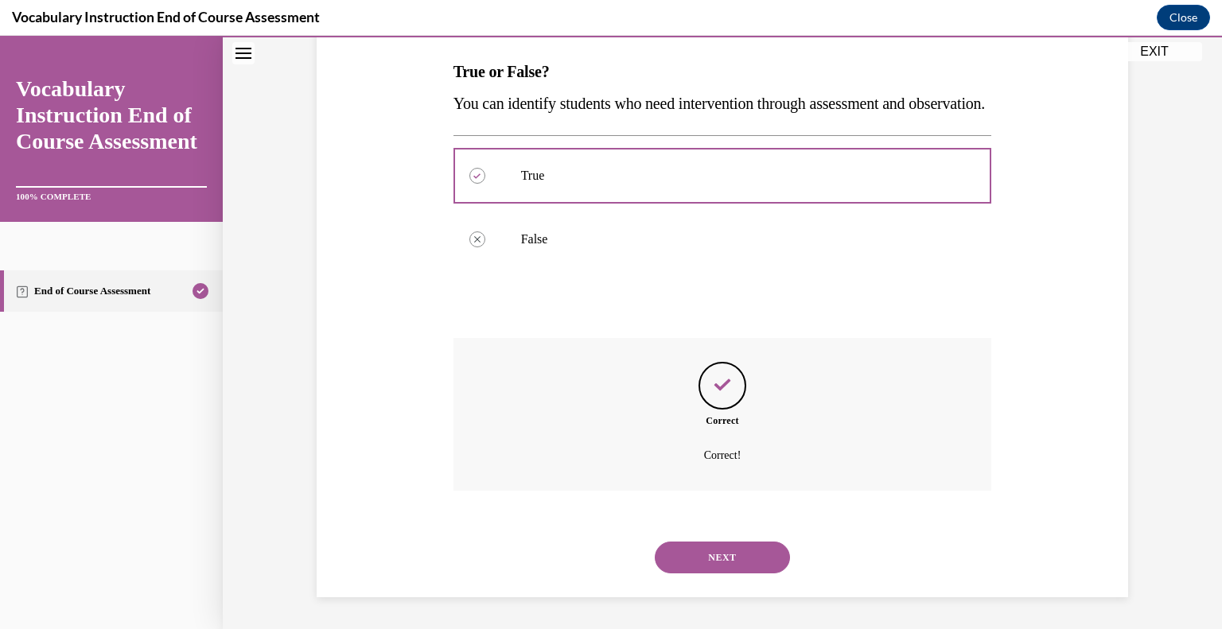
click at [751, 569] on button "NEXT" at bounding box center [722, 558] width 135 height 32
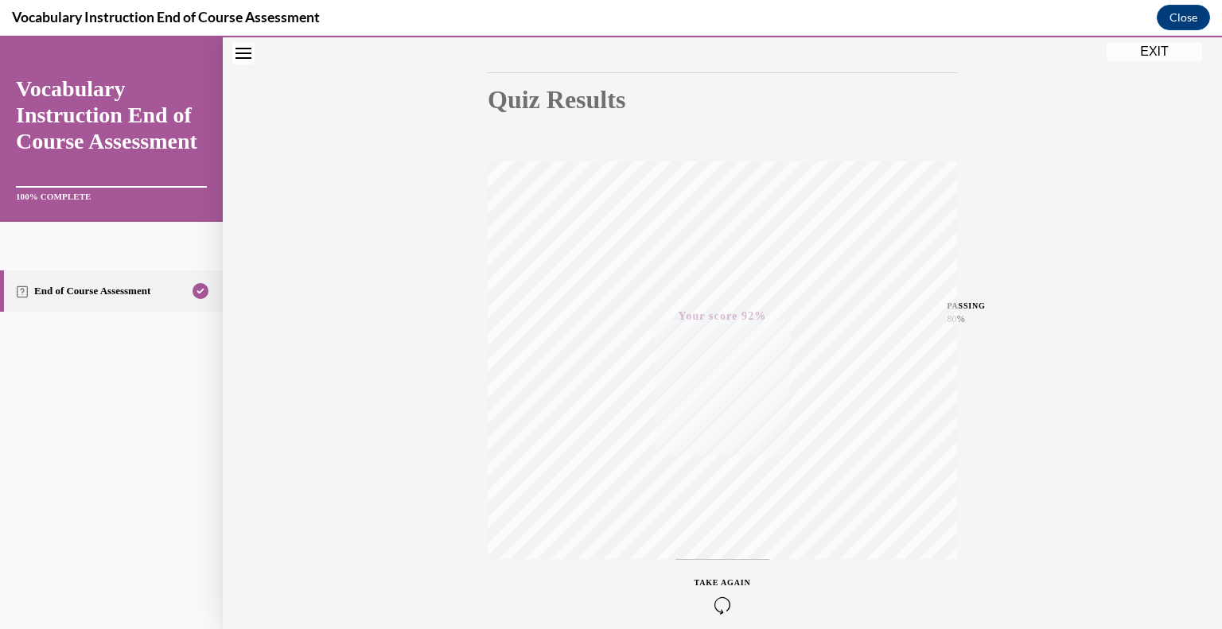
scroll to position [221, 0]
click at [1160, 46] on button "EXIT" at bounding box center [1153, 51] width 95 height 19
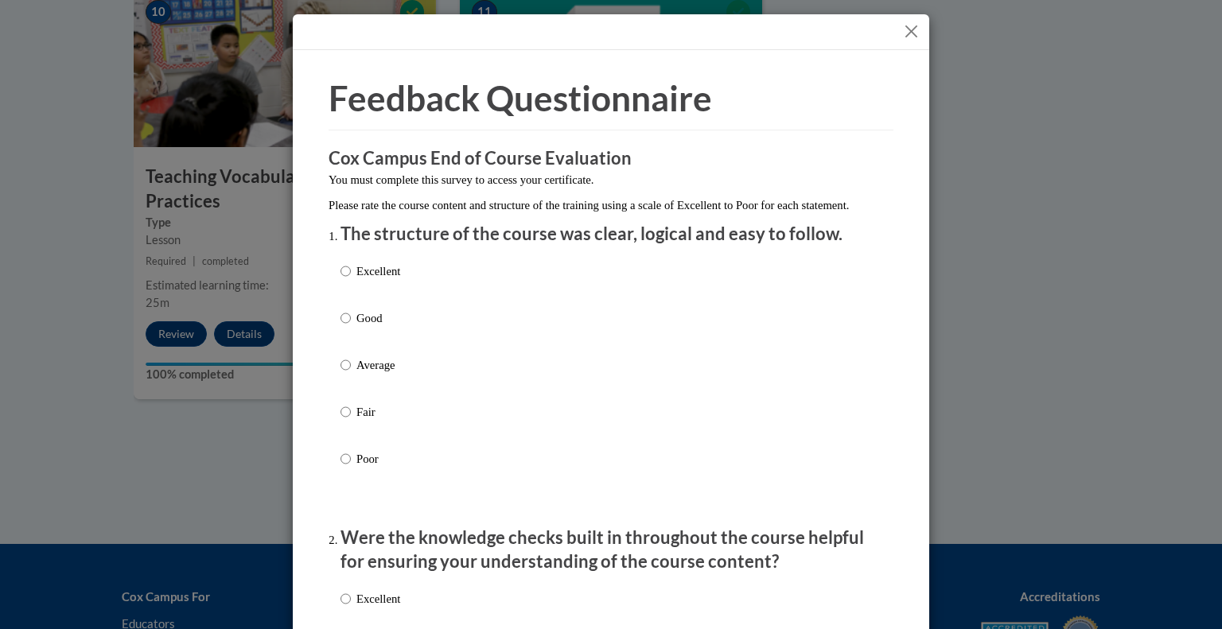
click at [346, 440] on label "Fair" at bounding box center [370, 424] width 60 height 43
click at [346, 421] on input "Fair" at bounding box center [345, 411] width 10 height 17
radio input "true"
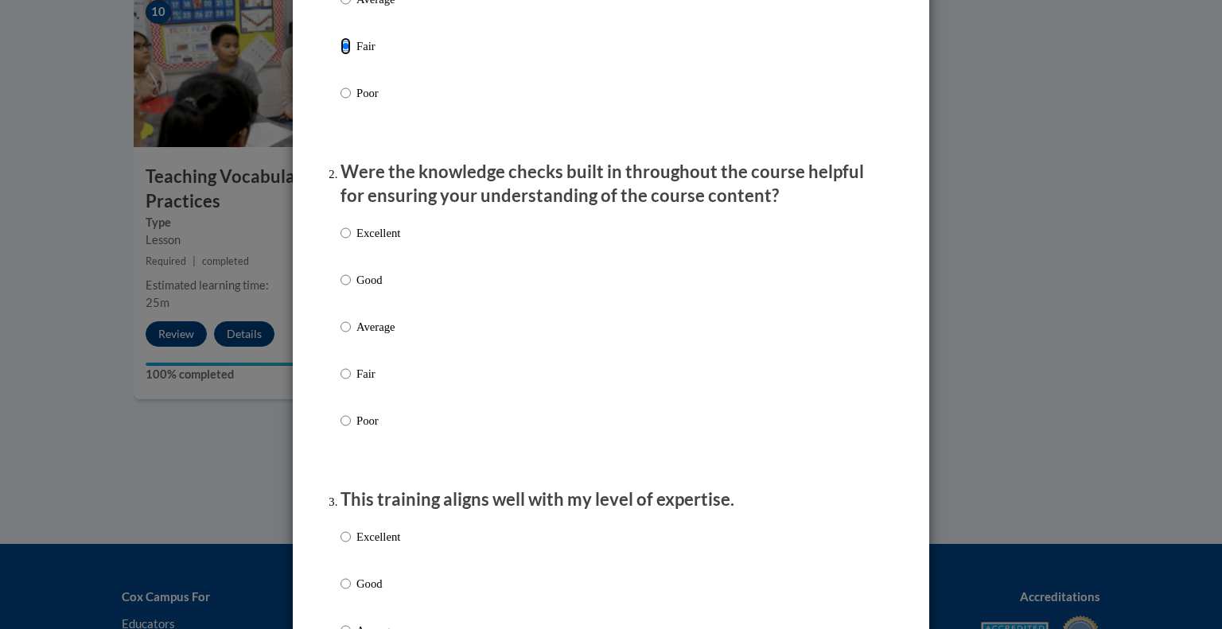
scroll to position [371, 0]
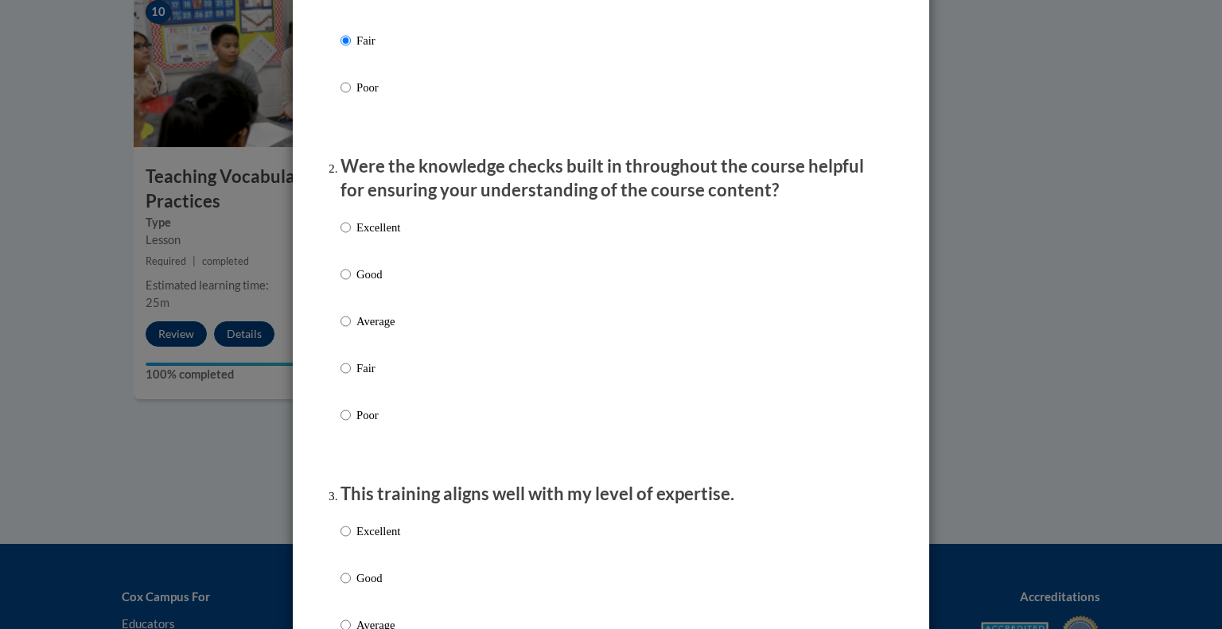
click at [346, 441] on label "Poor" at bounding box center [370, 427] width 60 height 43
click at [346, 424] on input "Poor" at bounding box center [345, 414] width 10 height 17
radio input "true"
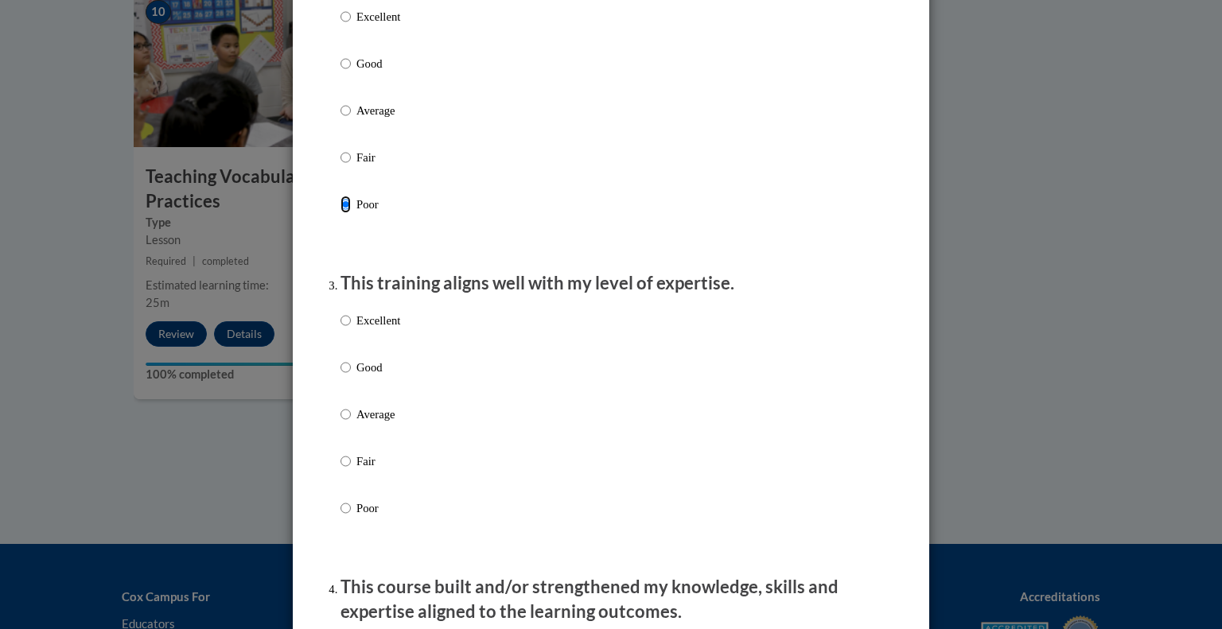
scroll to position [582, 0]
click at [356, 491] on label "Fair" at bounding box center [370, 474] width 60 height 43
click at [351, 470] on input "Fair" at bounding box center [345, 461] width 10 height 17
radio input "true"
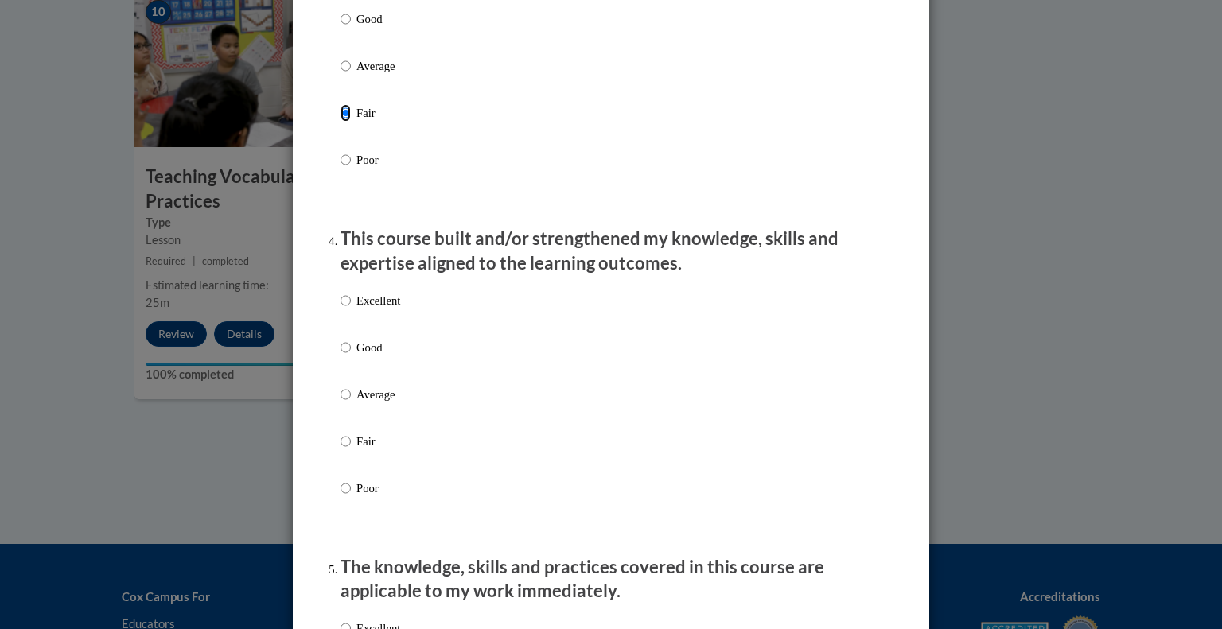
scroll to position [934, 0]
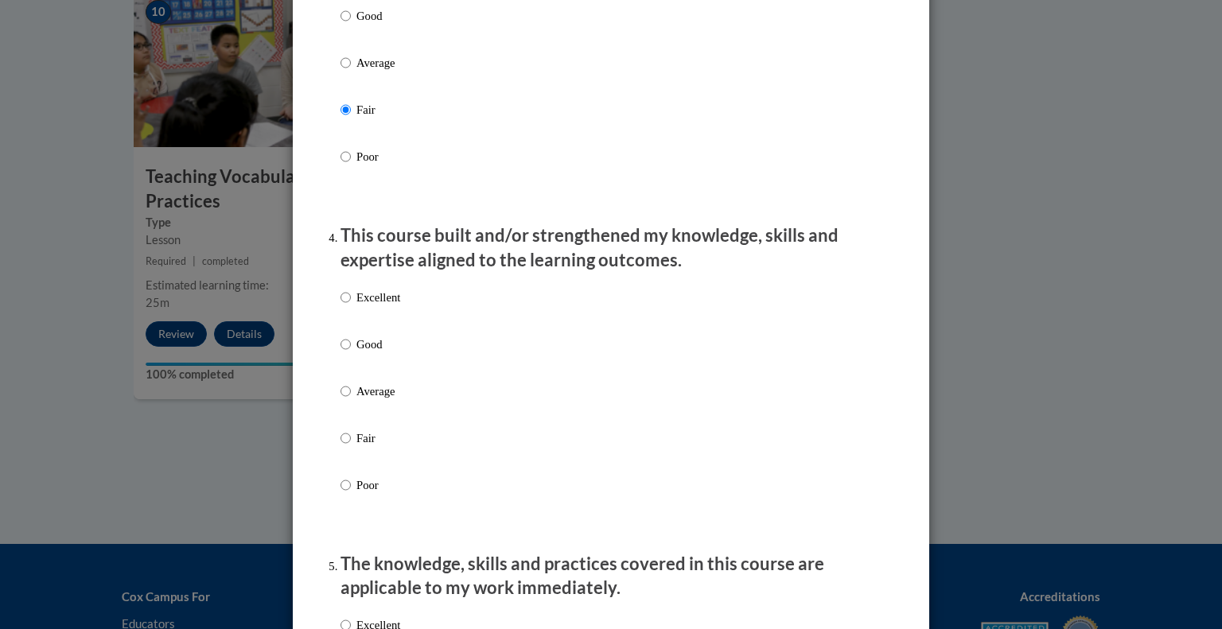
click at [340, 422] on label "Average" at bounding box center [370, 404] width 60 height 43
click at [340, 400] on input "Average" at bounding box center [345, 391] width 10 height 17
radio input "true"
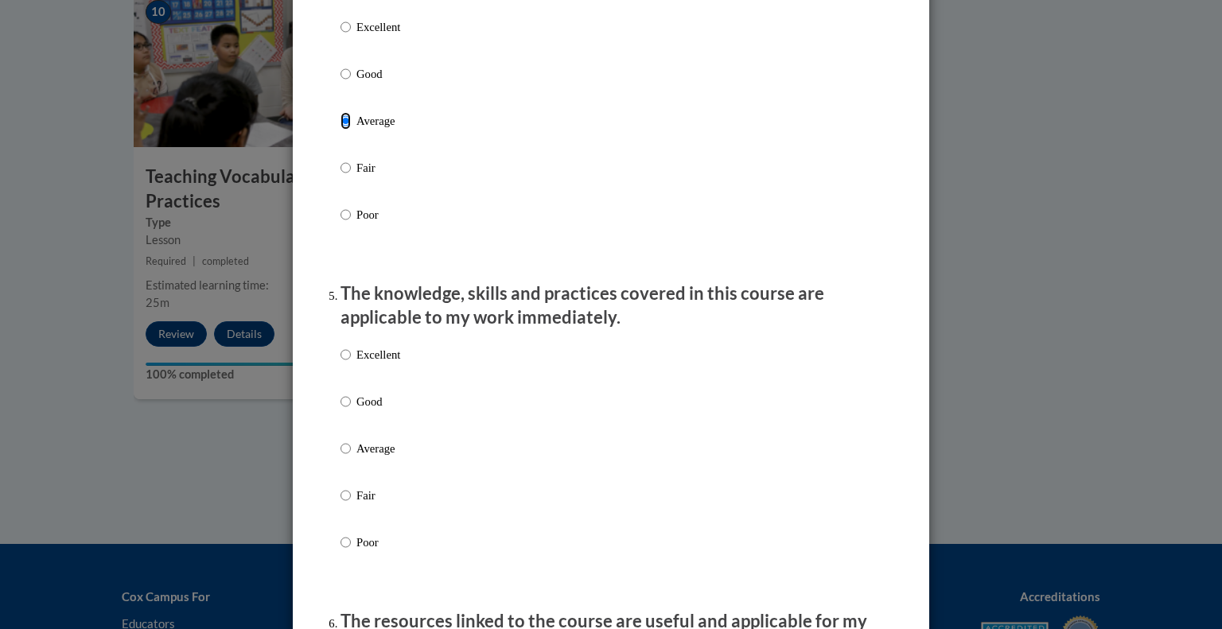
scroll to position [1206, 0]
click at [328, 511] on ol "The structure of the course was clear, logical and easy to follow. Excellent Go…" at bounding box center [610, 527] width 565 height 3023
click at [340, 503] on input "Fair" at bounding box center [345, 493] width 10 height 17
radio input "true"
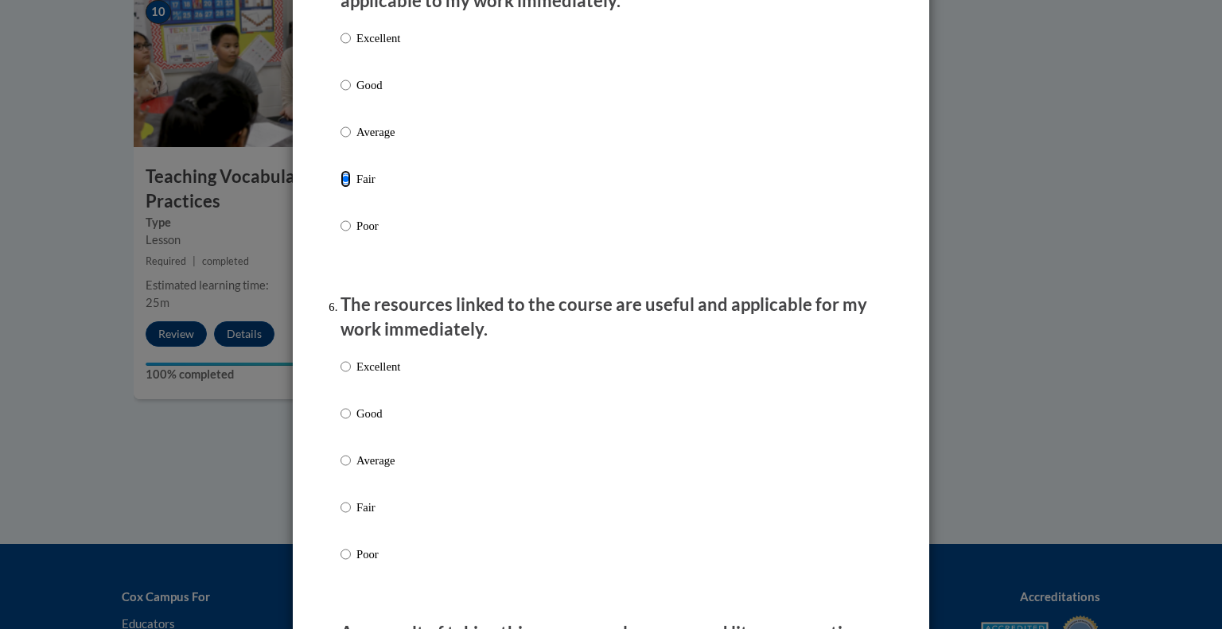
scroll to position [1522, 0]
click at [347, 524] on label "Fair" at bounding box center [370, 518] width 60 height 43
click at [347, 515] on input "Fair" at bounding box center [345, 505] width 10 height 17
radio input "true"
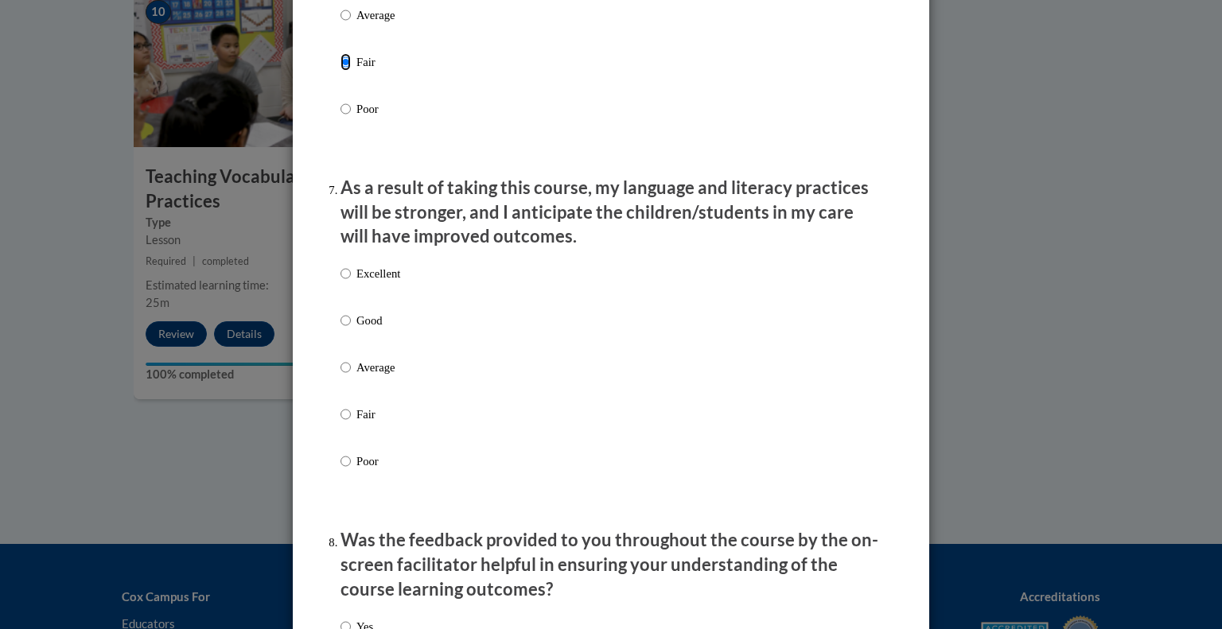
scroll to position [1995, 0]
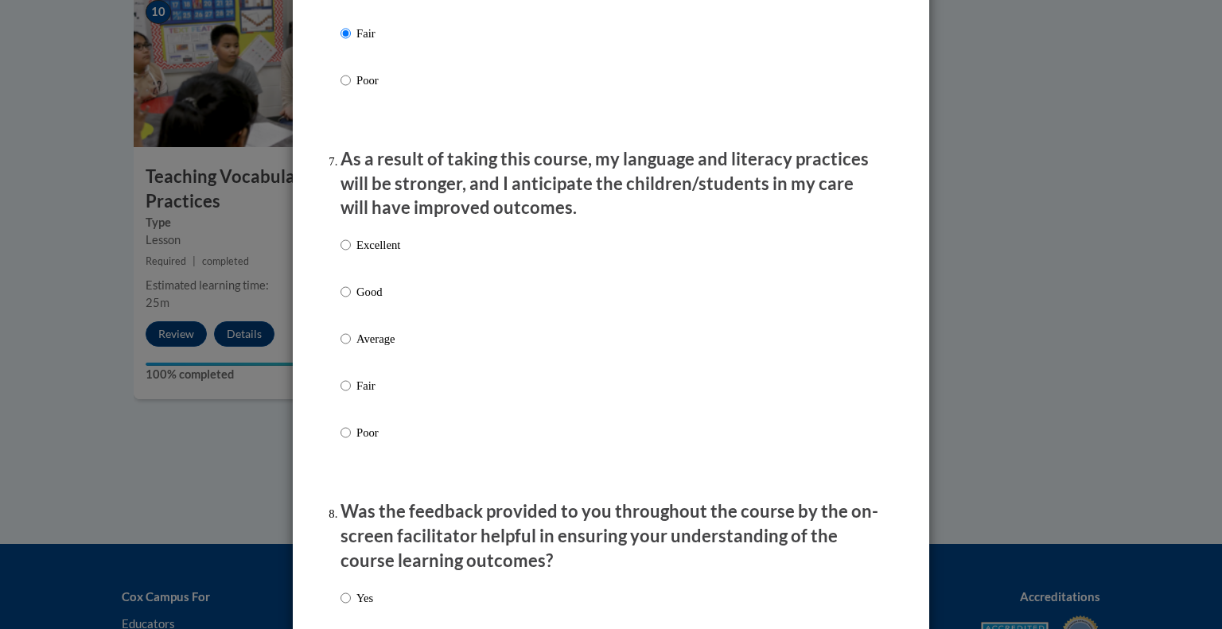
drag, startPoint x: 355, startPoint y: 394, endPoint x: 347, endPoint y: 415, distance: 22.2
click at [347, 415] on label "Fair" at bounding box center [370, 398] width 60 height 43
click at [347, 394] on input "Fair" at bounding box center [345, 385] width 10 height 17
radio input "true"
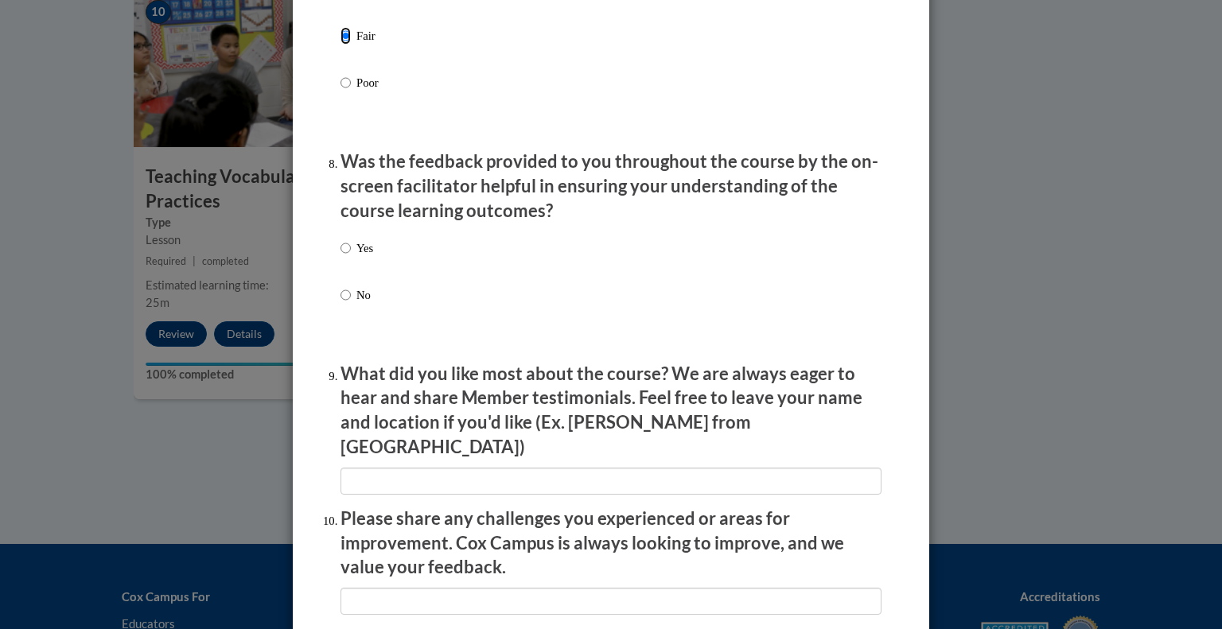
scroll to position [2348, 0]
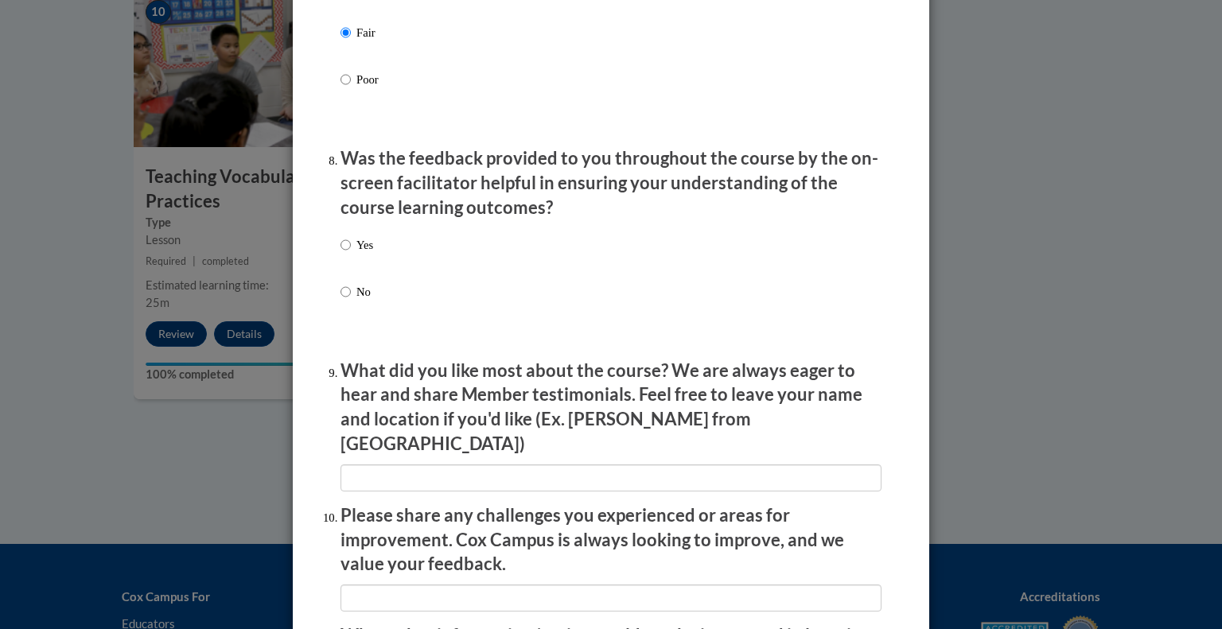
click at [341, 270] on label "Yes" at bounding box center [356, 257] width 33 height 43
click at [341, 254] on input "Yes" at bounding box center [345, 244] width 10 height 17
radio input "true"
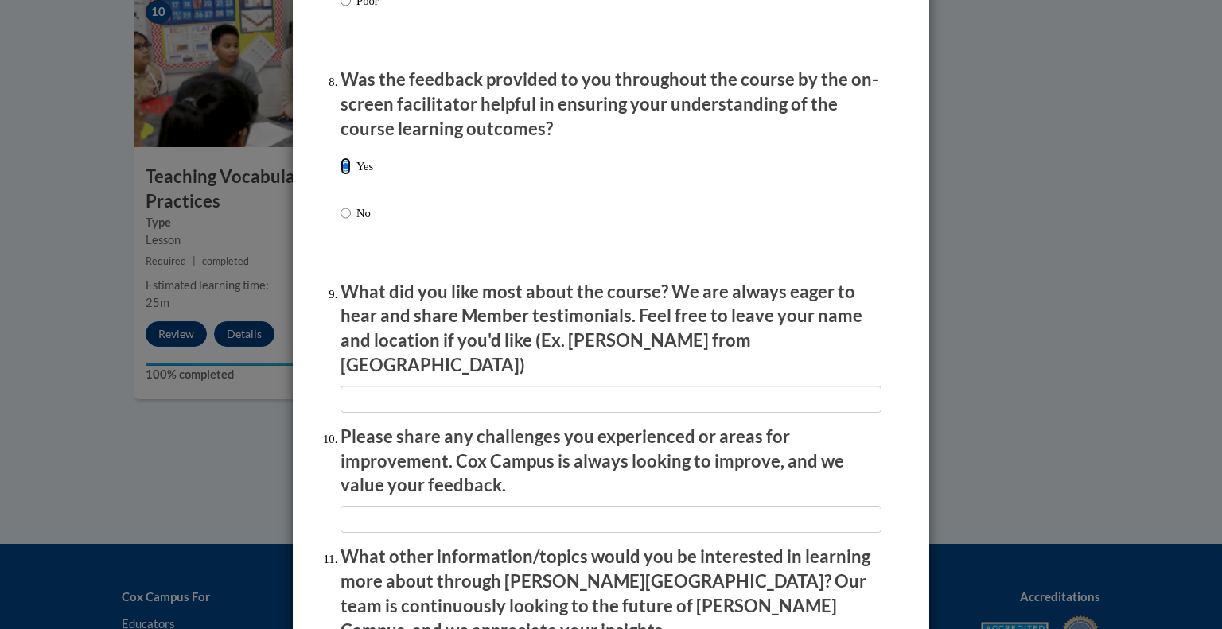
scroll to position [2429, 0]
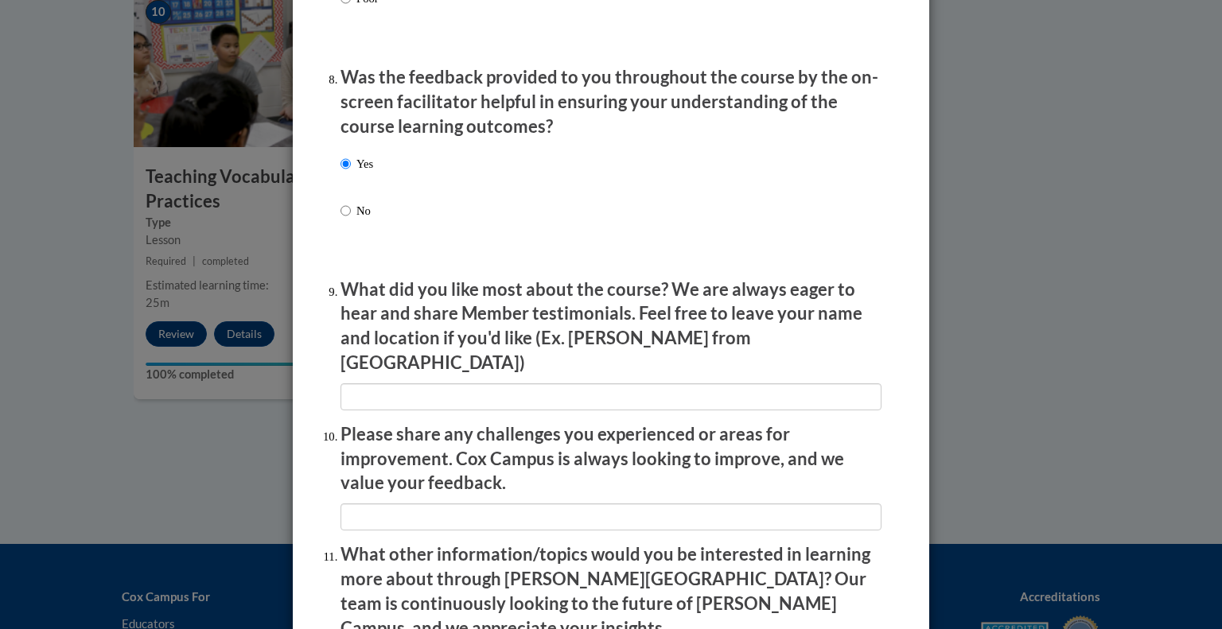
click at [346, 225] on label "No" at bounding box center [356, 223] width 33 height 43
click at [346, 220] on input "No" at bounding box center [345, 210] width 10 height 17
radio input "true"
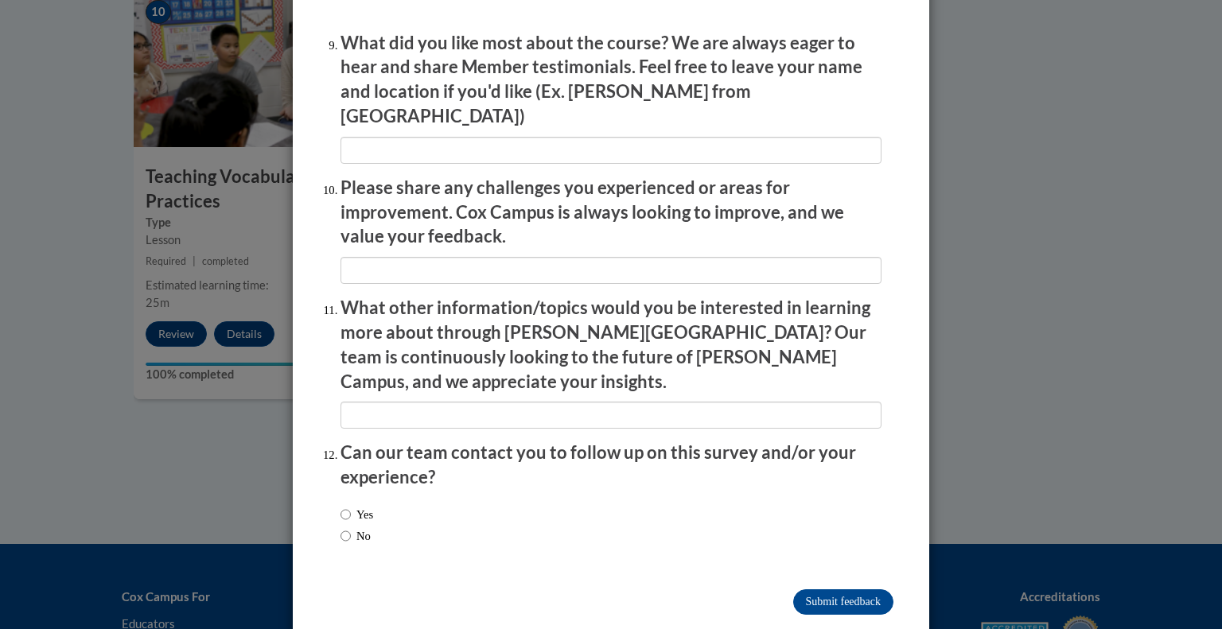
scroll to position [2683, 0]
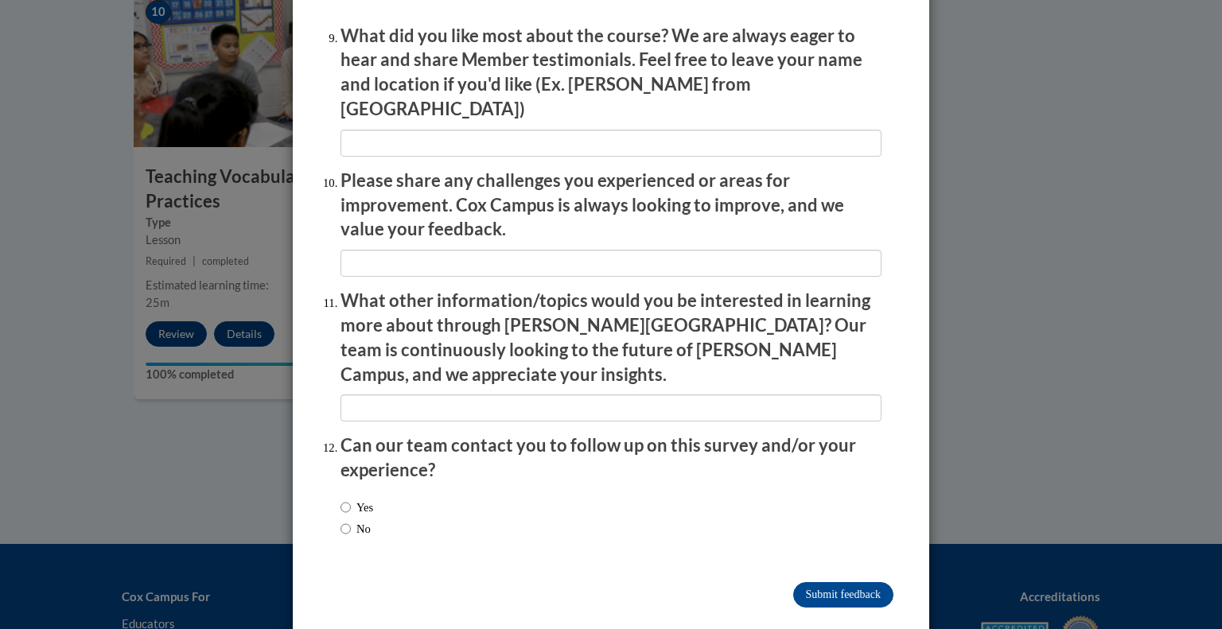
click at [353, 520] on label "No" at bounding box center [355, 528] width 30 height 17
click at [351, 520] on input "No" at bounding box center [345, 528] width 10 height 17
radio input "true"
click at [838, 582] on input "Submit feedback" at bounding box center [843, 594] width 100 height 25
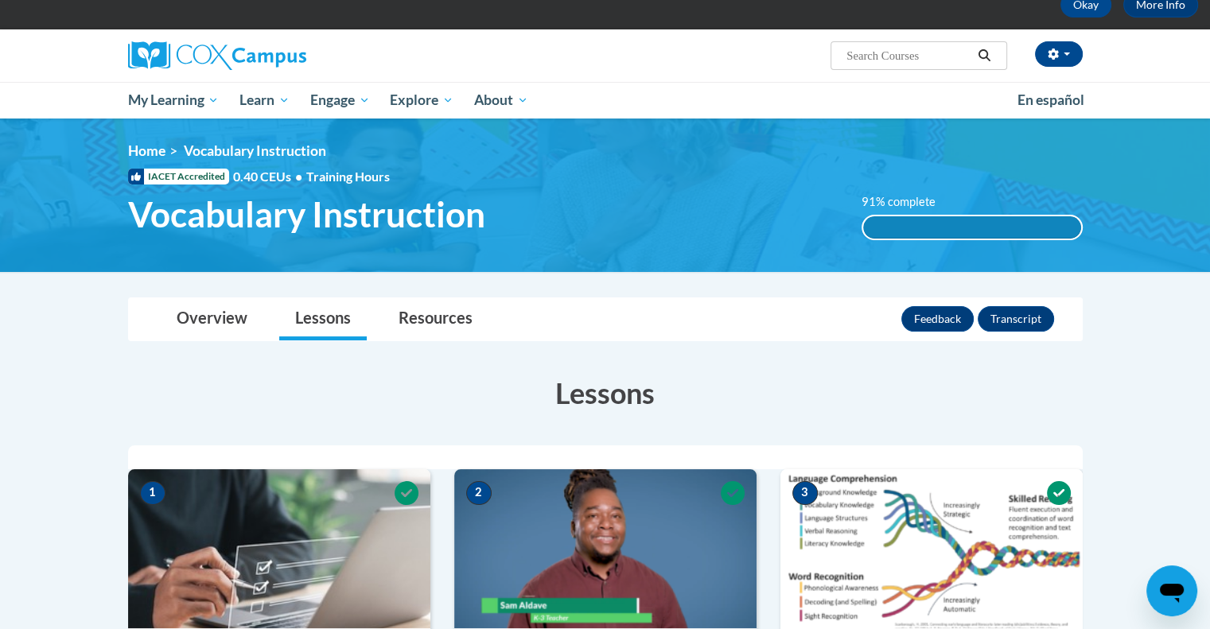
scroll to position [0, 0]
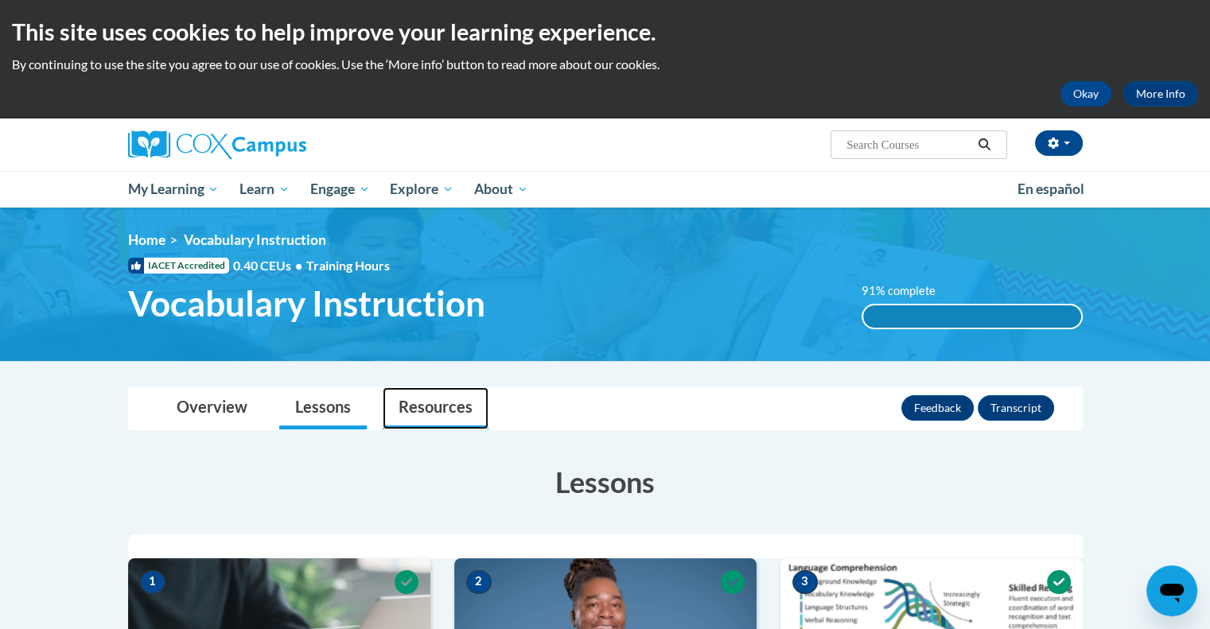
click at [428, 402] on link "Resources" at bounding box center [436, 408] width 106 height 42
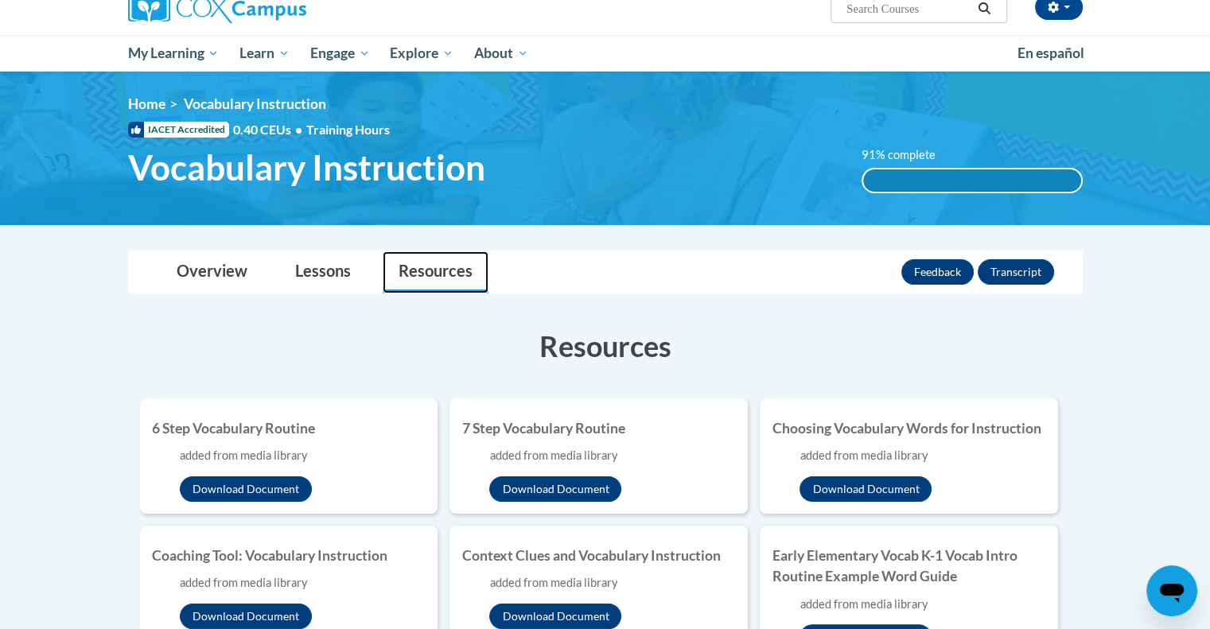
scroll to position [134, 0]
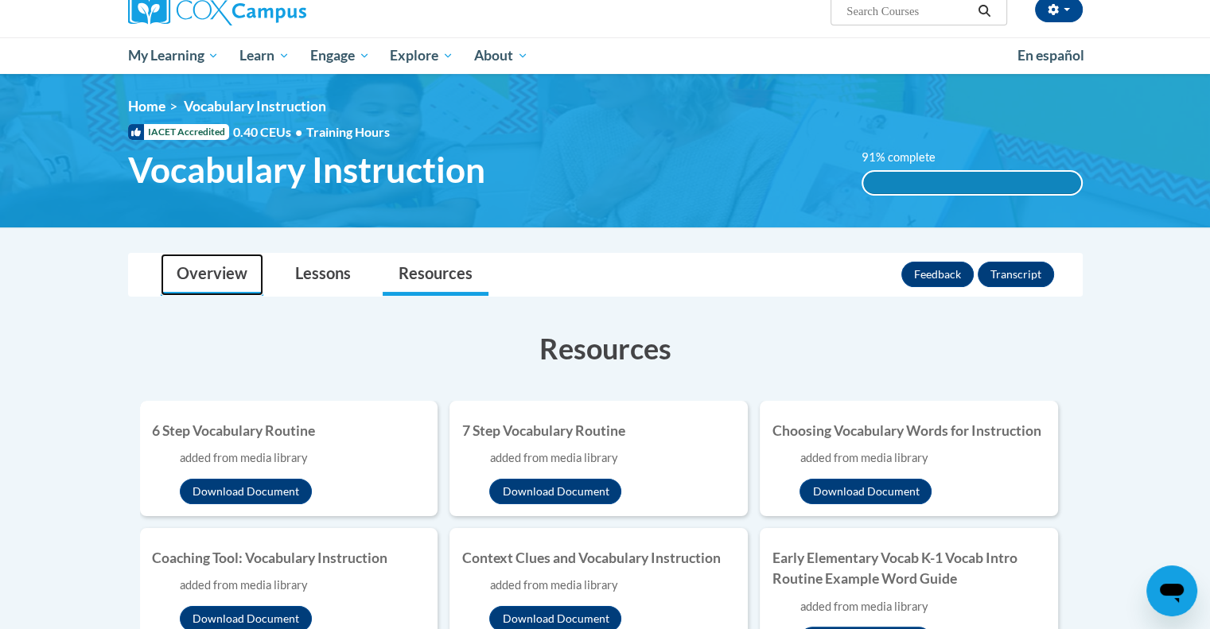
click at [219, 266] on link "Overview" at bounding box center [212, 275] width 103 height 42
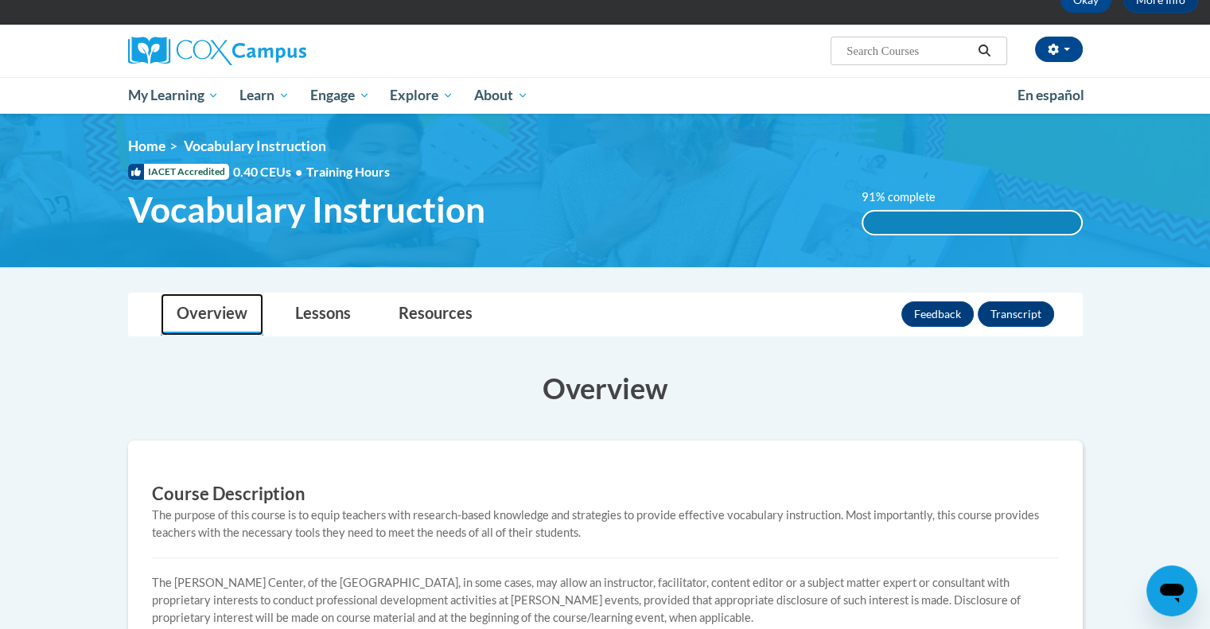
scroll to position [72, 0]
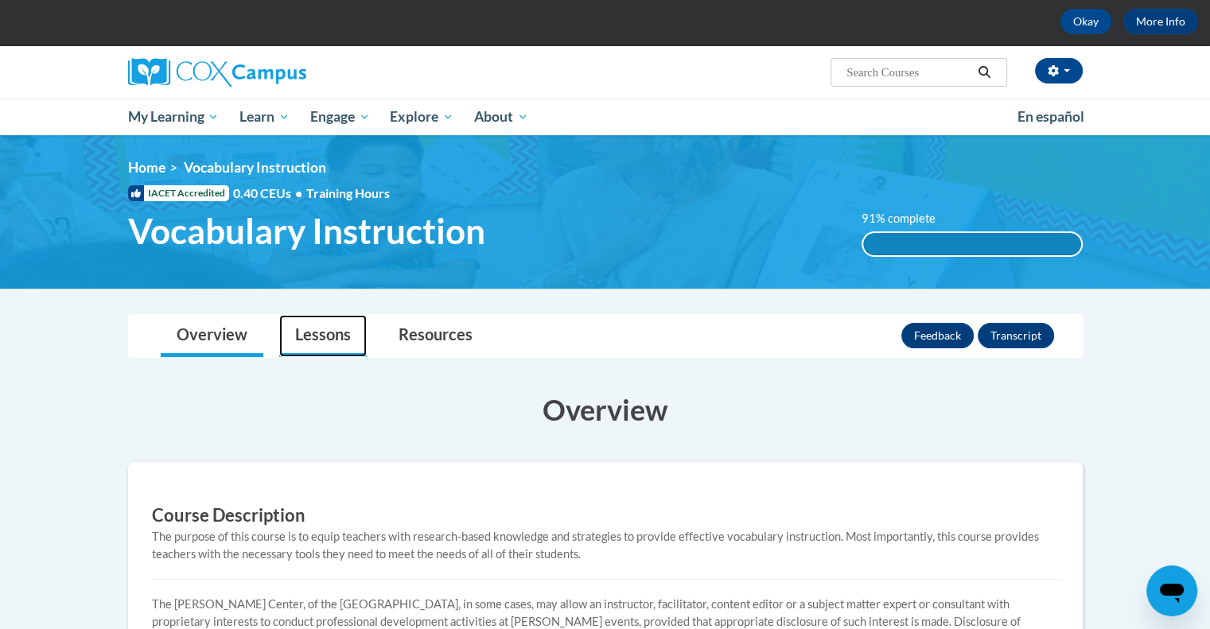
click at [346, 348] on link "Lessons" at bounding box center [322, 336] width 87 height 42
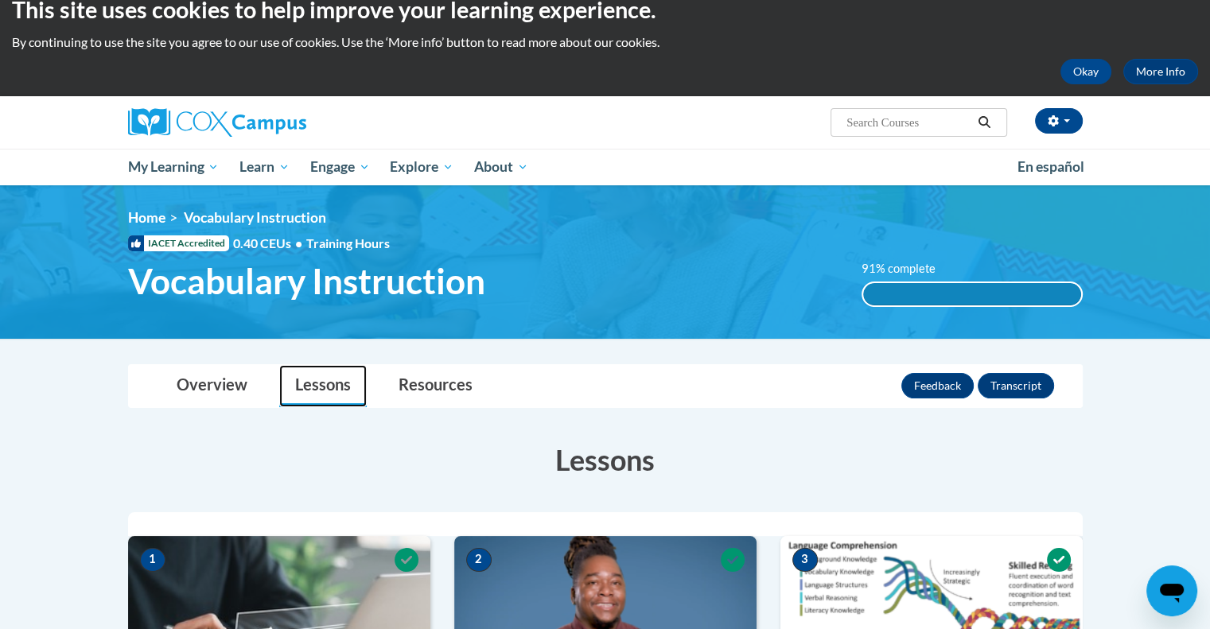
scroll to position [23, 0]
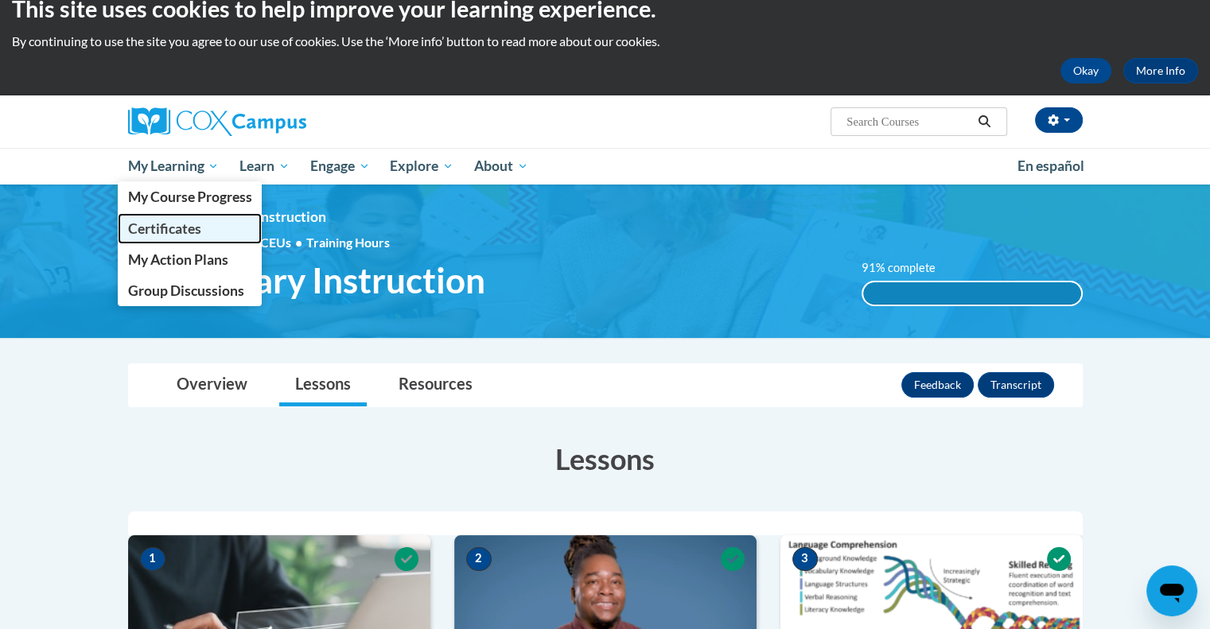
click at [173, 222] on span "Certificates" at bounding box center [163, 228] width 73 height 17
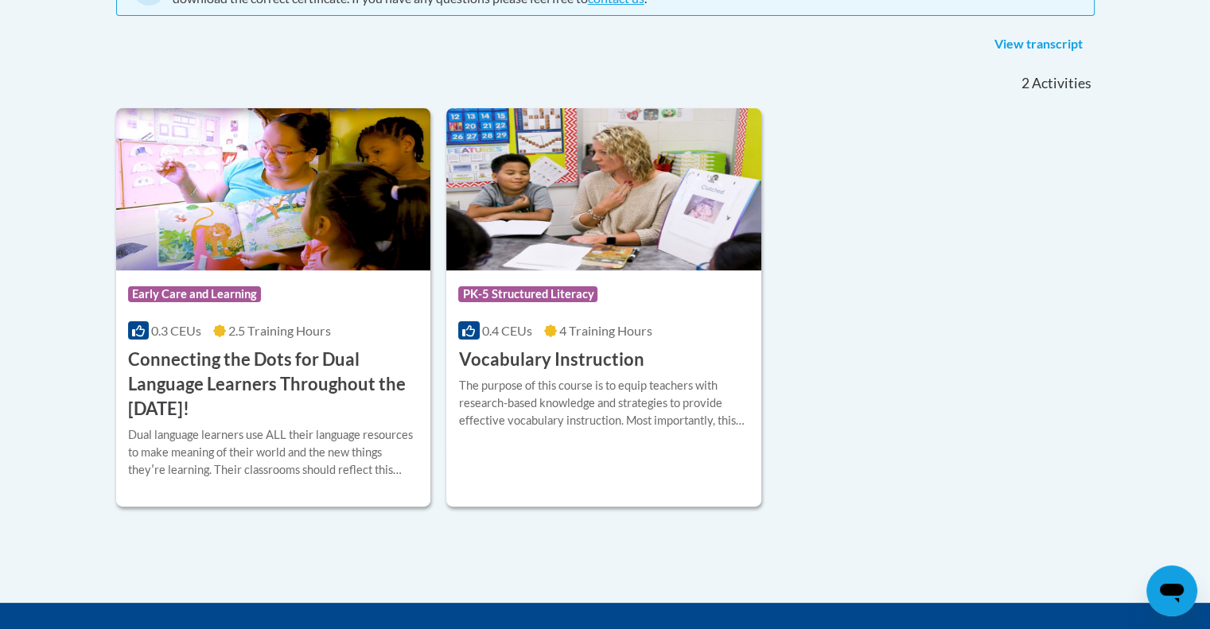
scroll to position [394, 0]
click at [499, 366] on h3 "Vocabulary Instruction" at bounding box center [550, 359] width 185 height 25
